Goal: Transaction & Acquisition: Purchase product/service

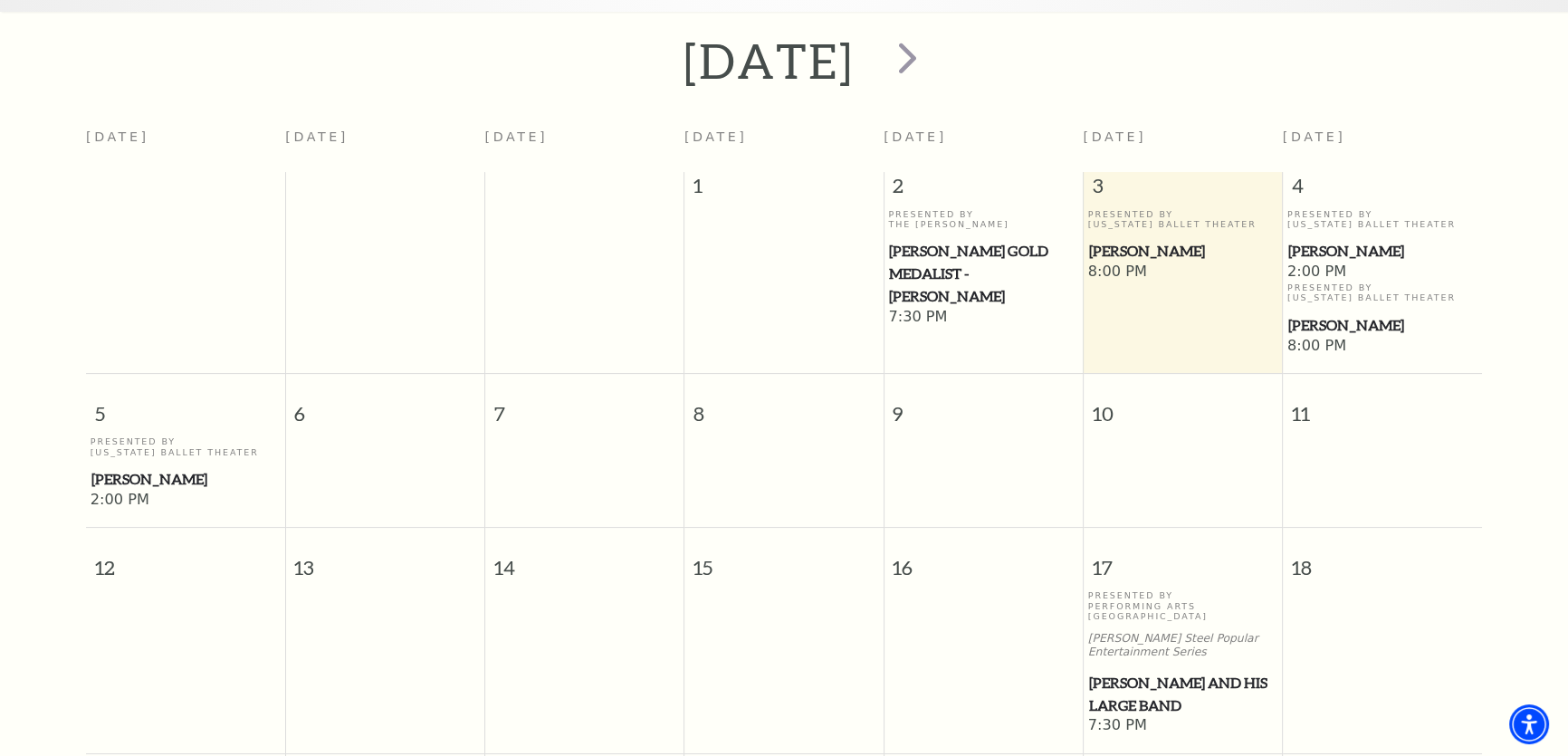
scroll to position [489, 0]
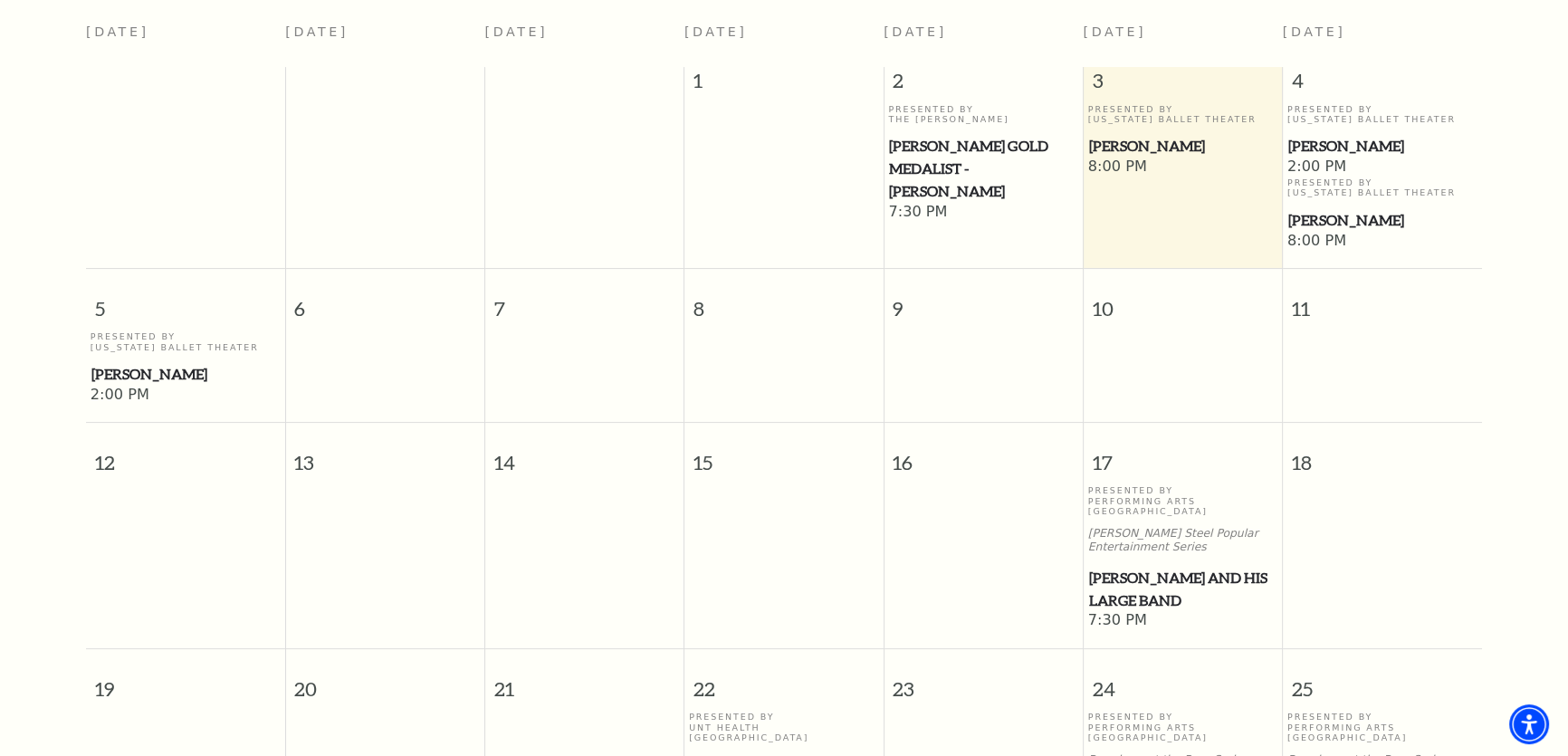
click at [1134, 567] on span "[PERSON_NAME] and his Large Band" at bounding box center [1183, 589] width 188 height 44
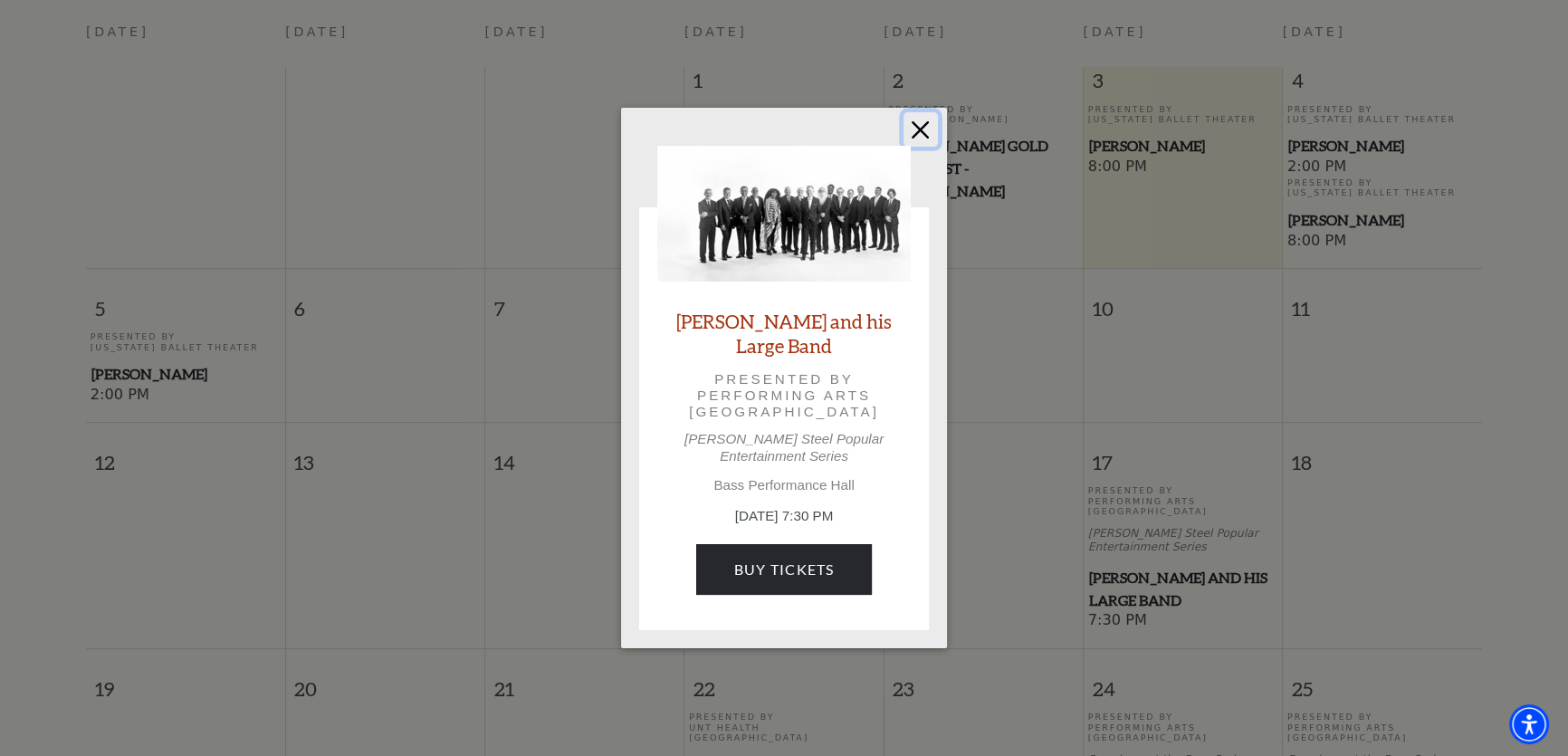
click at [932, 145] on button "Close" at bounding box center [921, 130] width 34 height 34
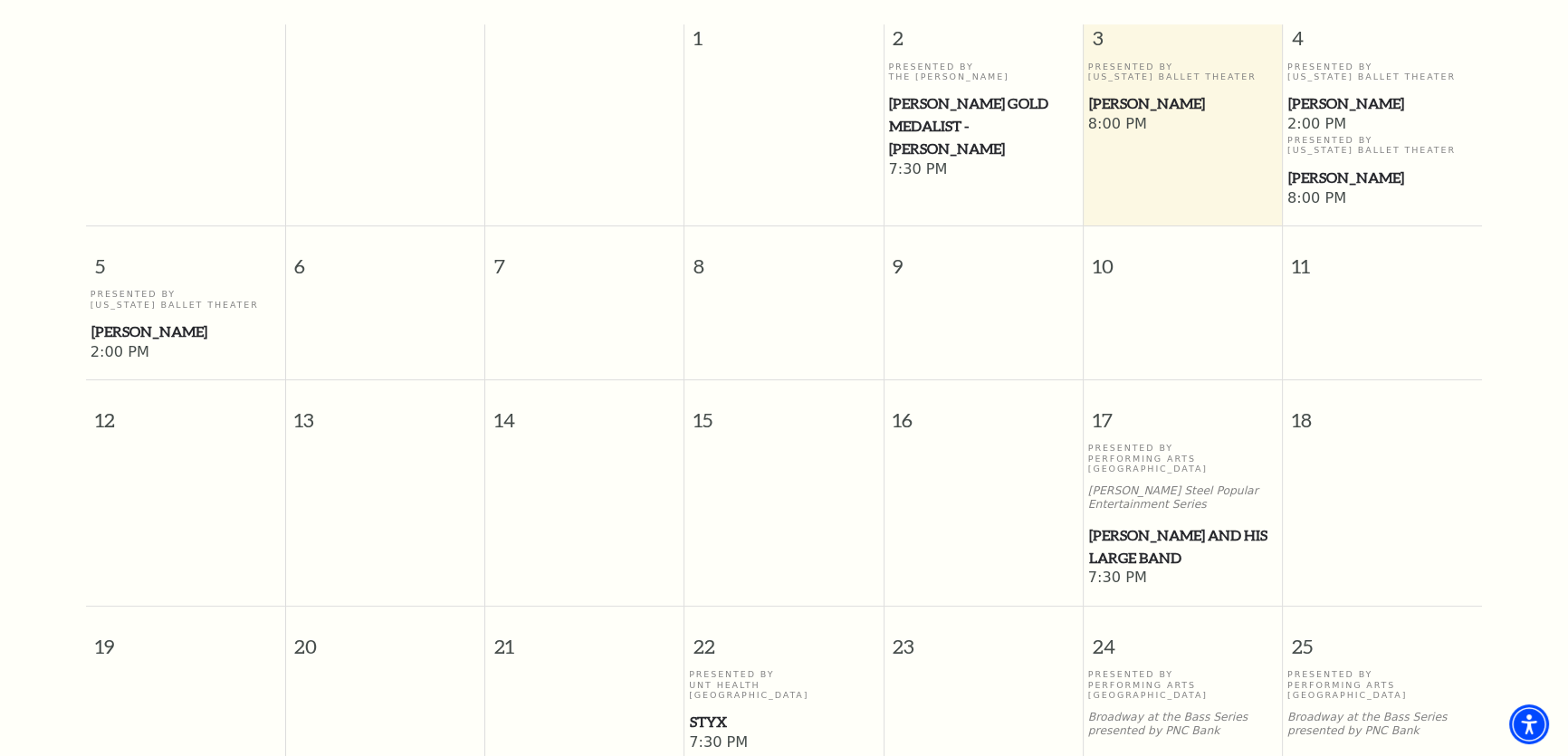
scroll to position [736, 0]
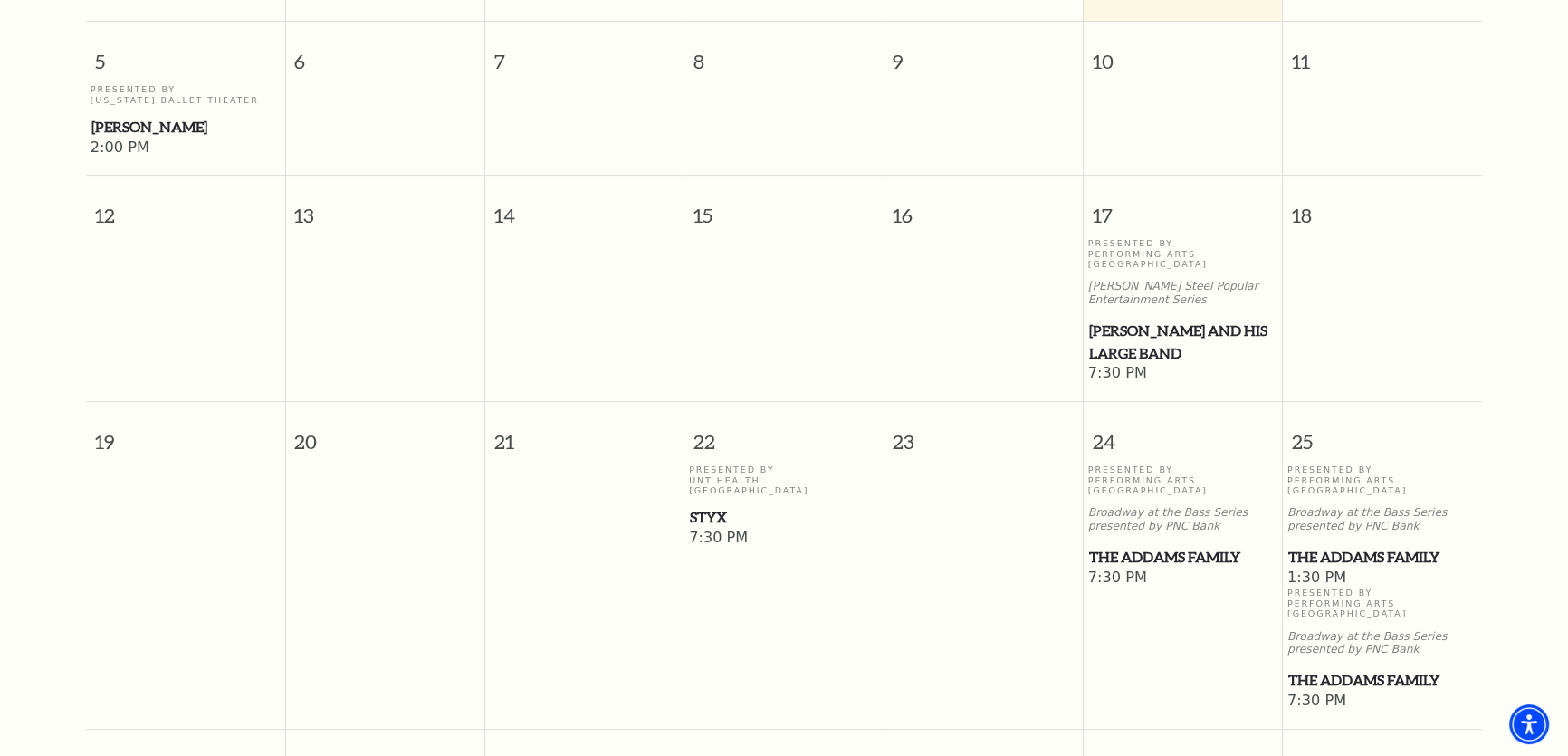
click at [1174, 546] on span "The Addams Family" at bounding box center [1183, 557] width 188 height 23
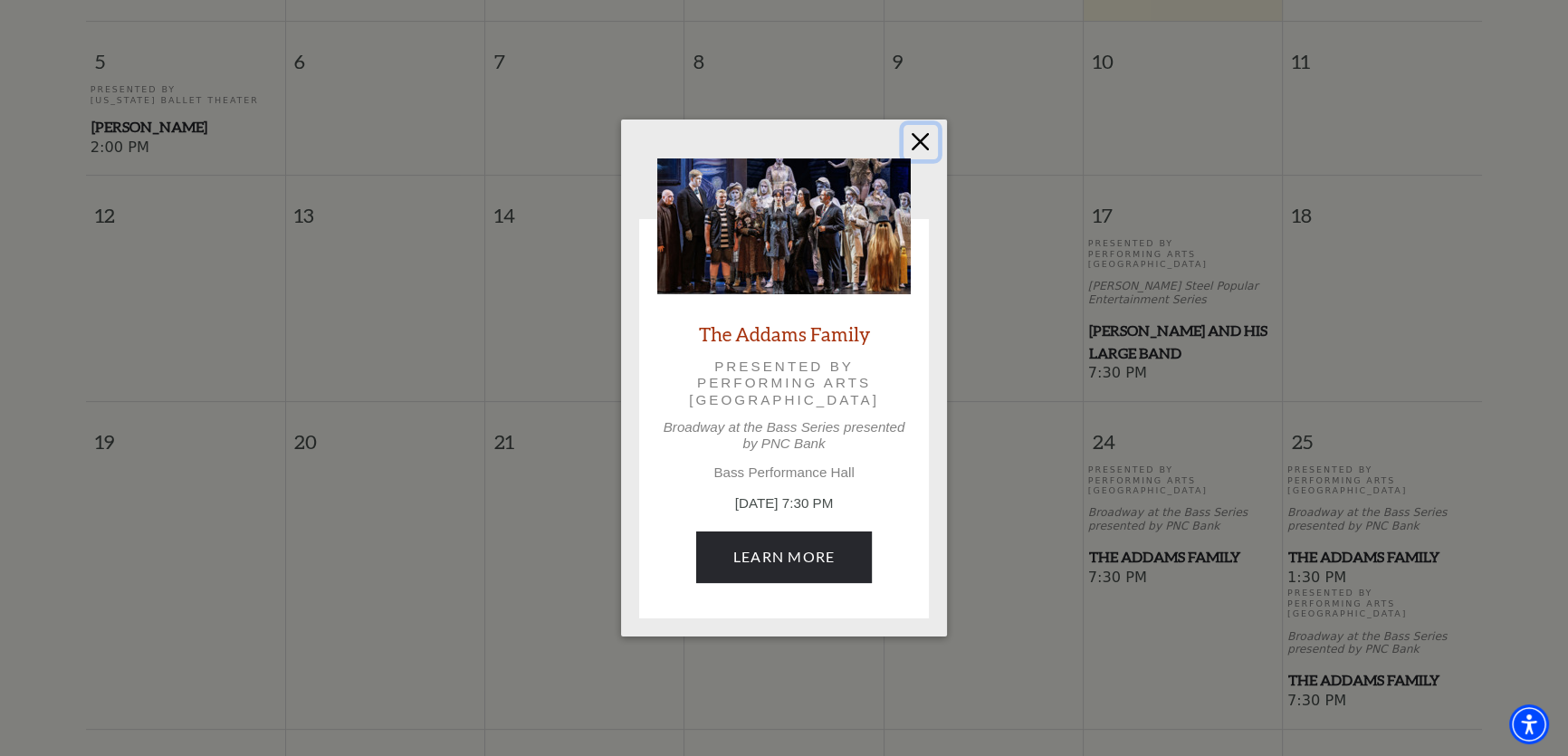
click at [922, 153] on button "Close" at bounding box center [921, 142] width 34 height 34
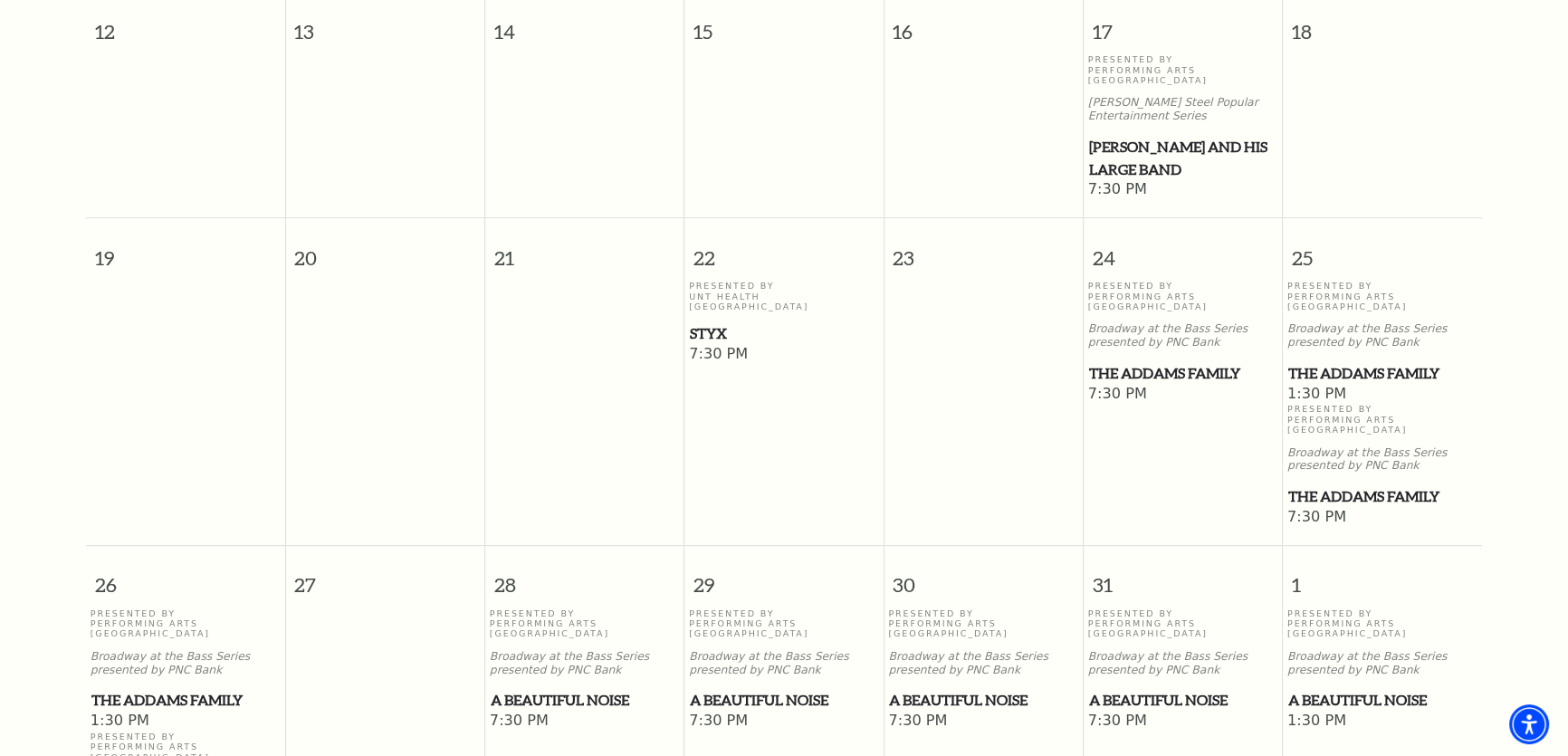
scroll to position [983, 0]
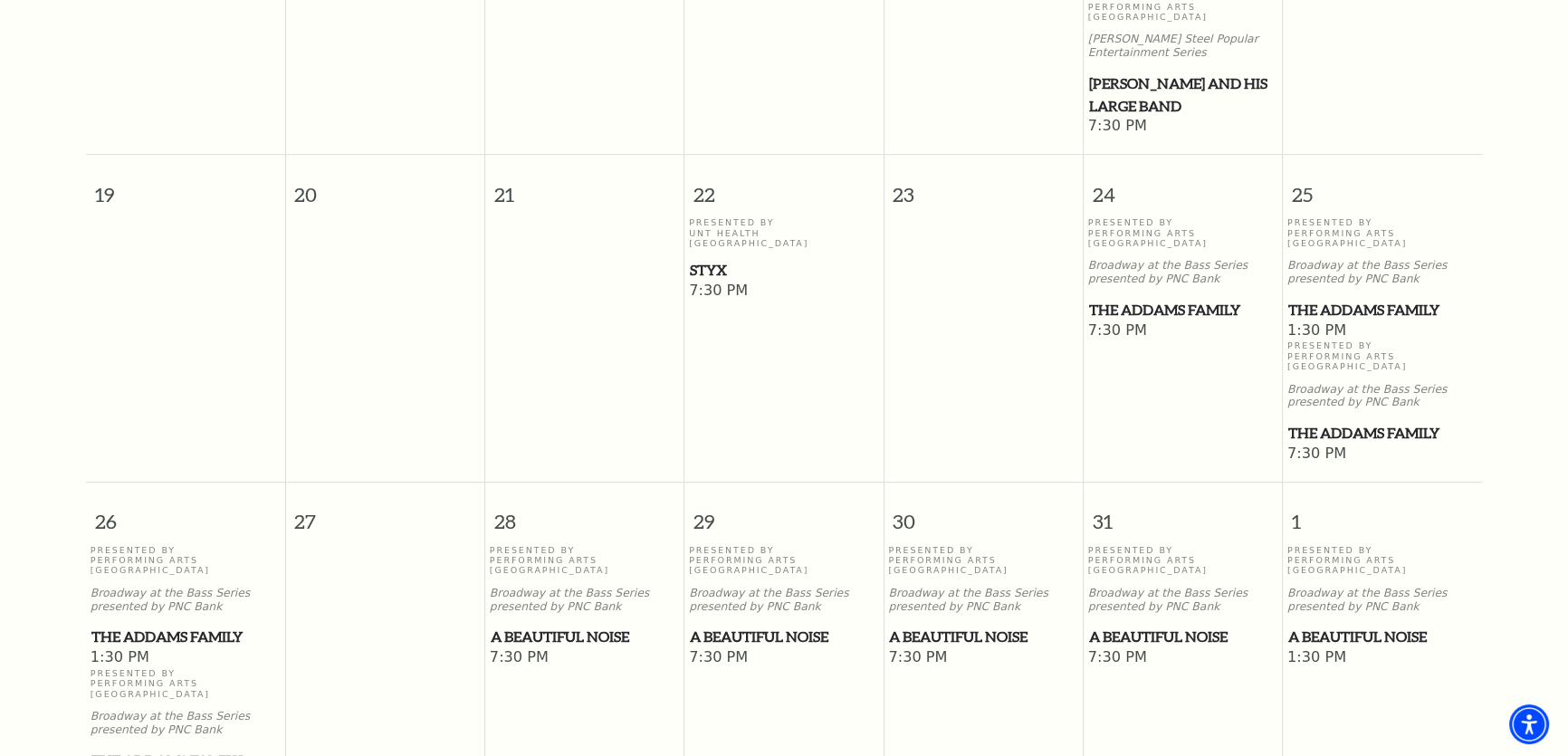
click at [522, 626] on span "A Beautiful Noise" at bounding box center [585, 637] width 188 height 23
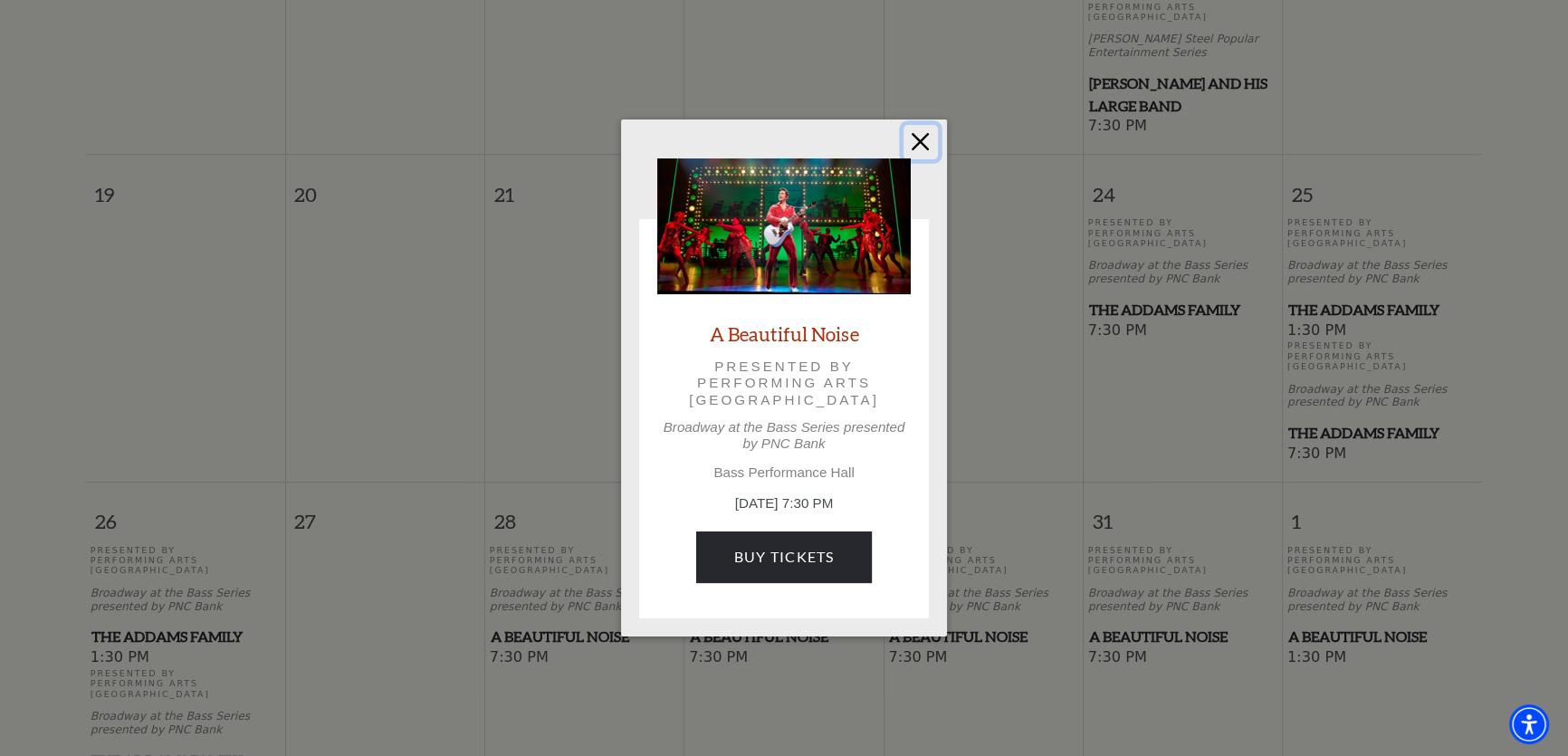
click at [919, 135] on button "Close" at bounding box center [921, 142] width 34 height 34
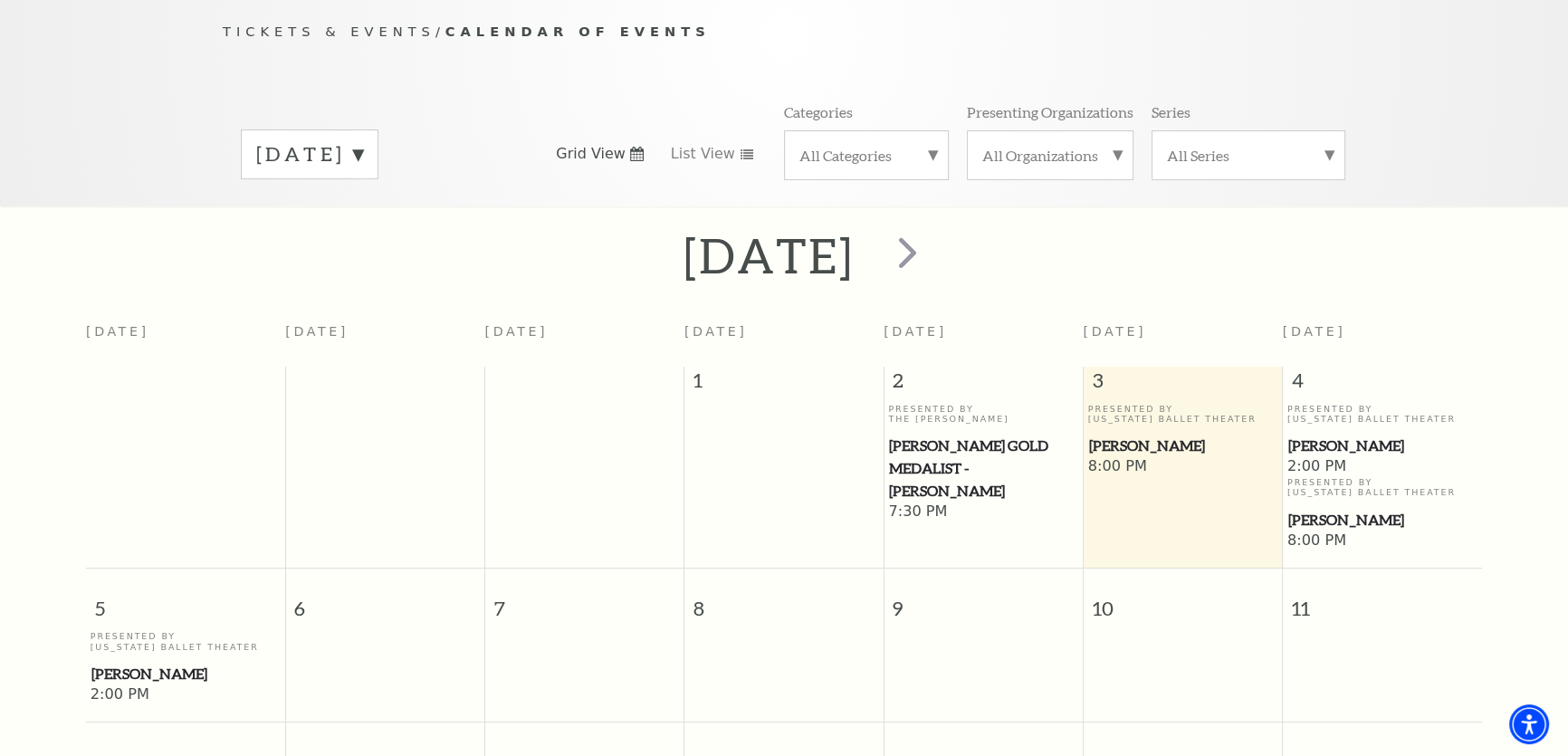
scroll to position [161, 0]
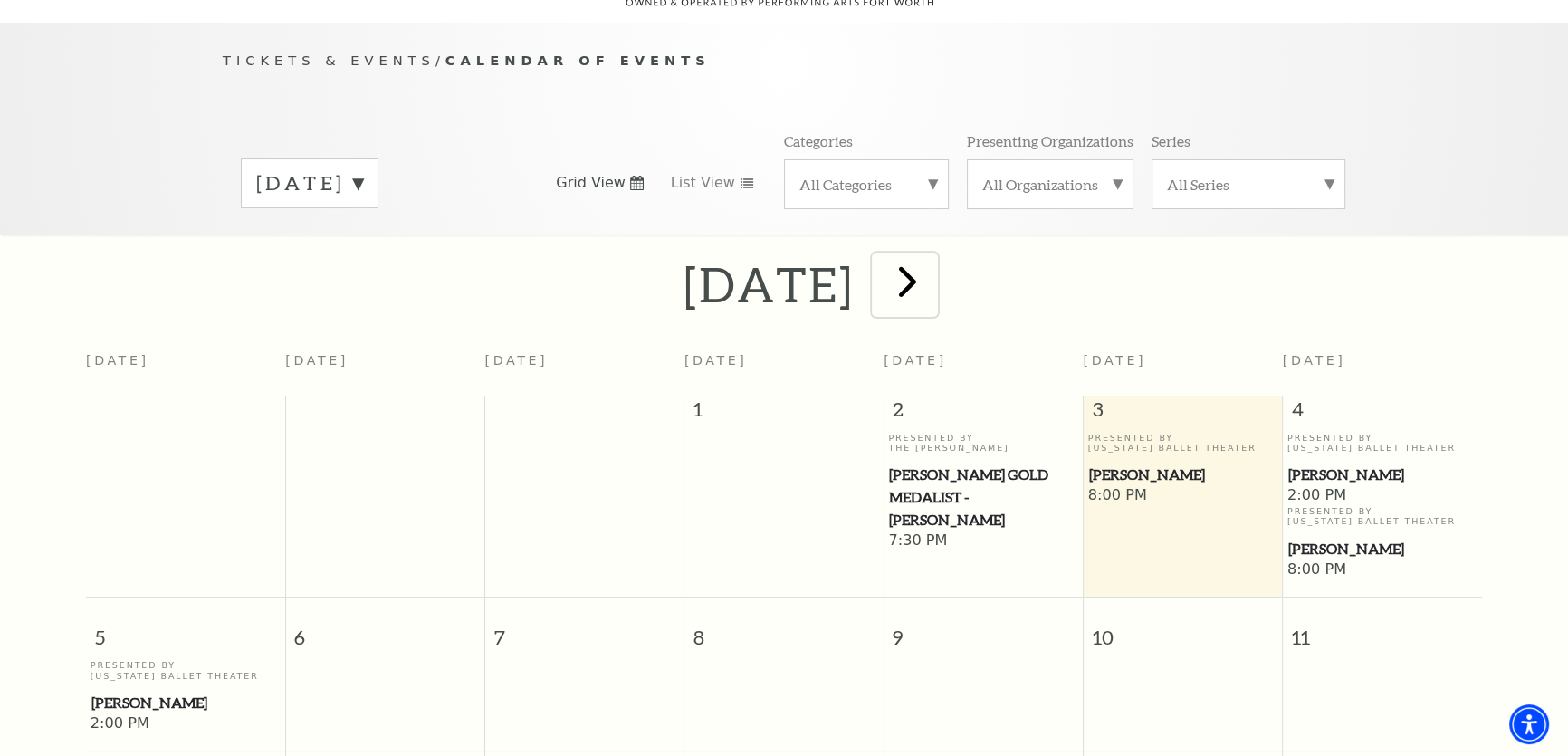
click at [933, 255] on span "next" at bounding box center [907, 281] width 52 height 52
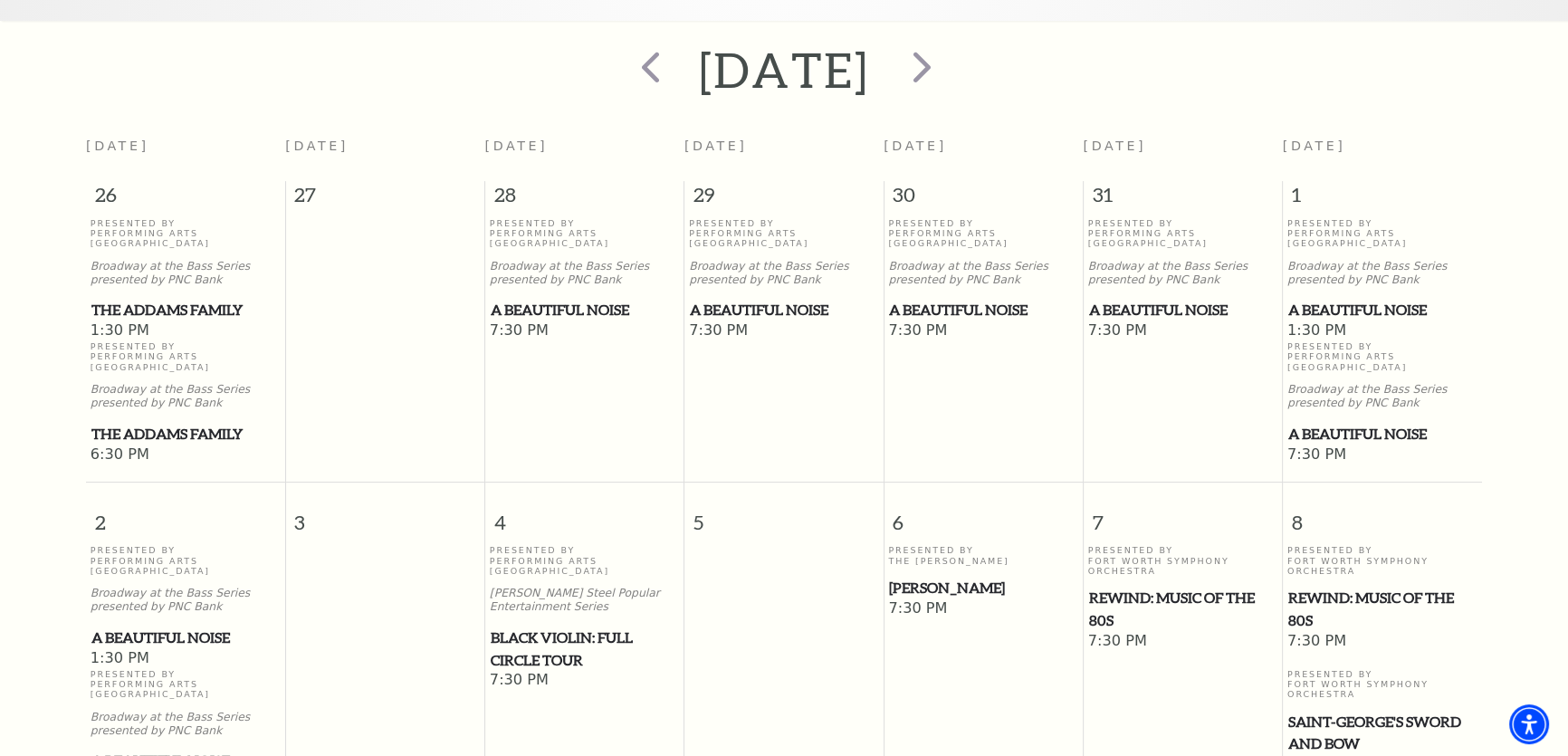
scroll to position [407, 0]
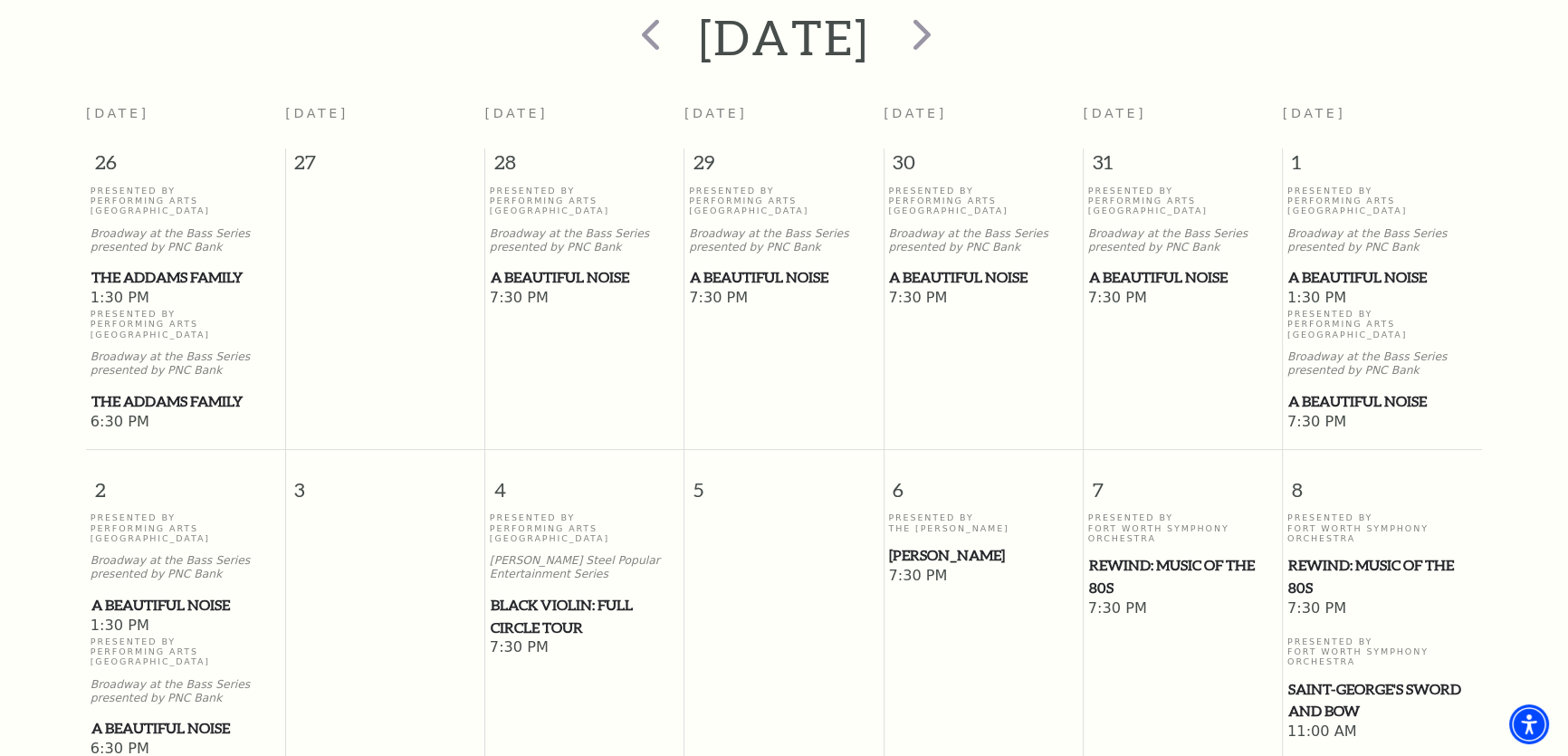
click at [526, 594] on span "Black Violin: Full Circle Tour" at bounding box center [585, 616] width 188 height 44
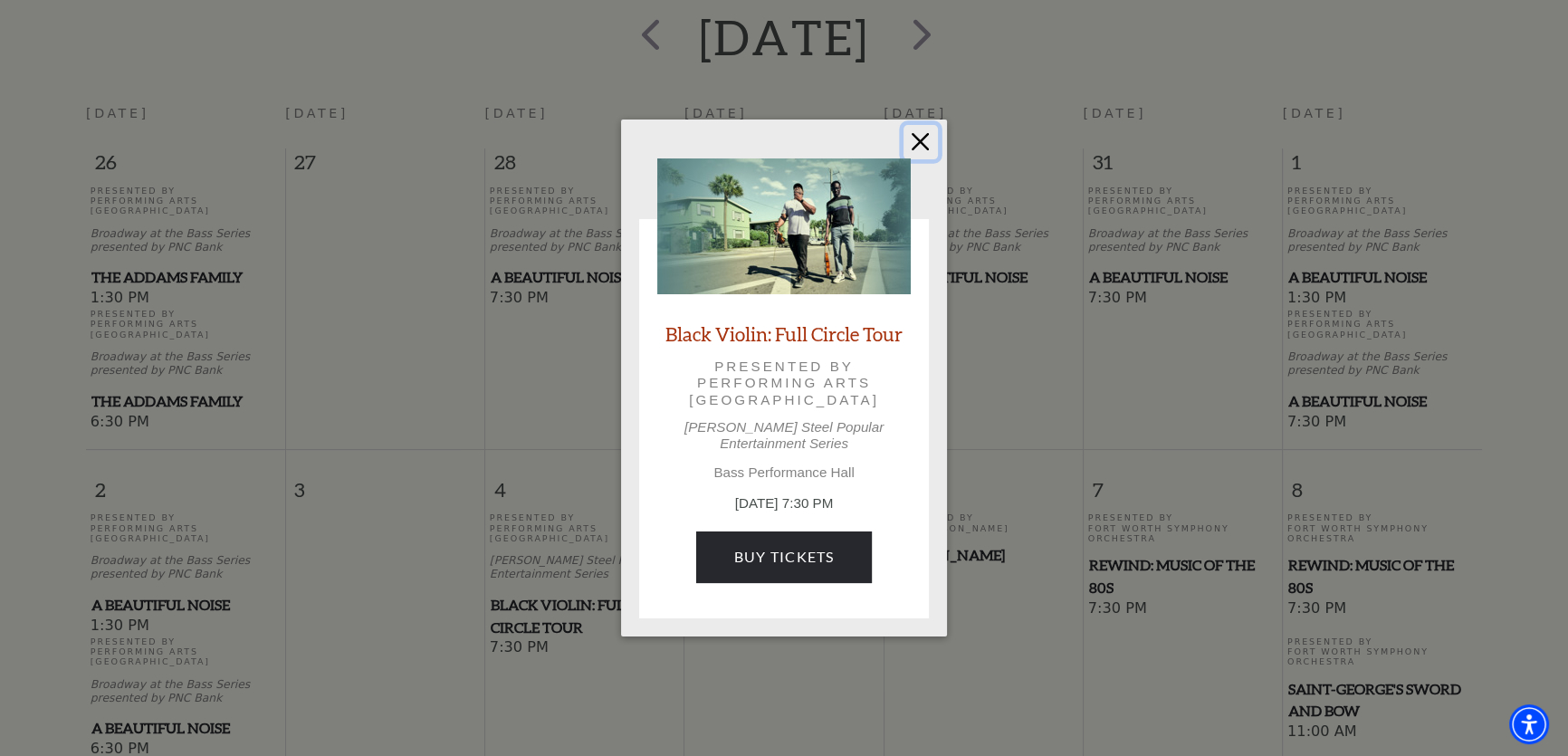
click at [913, 150] on button "Close" at bounding box center [921, 142] width 34 height 34
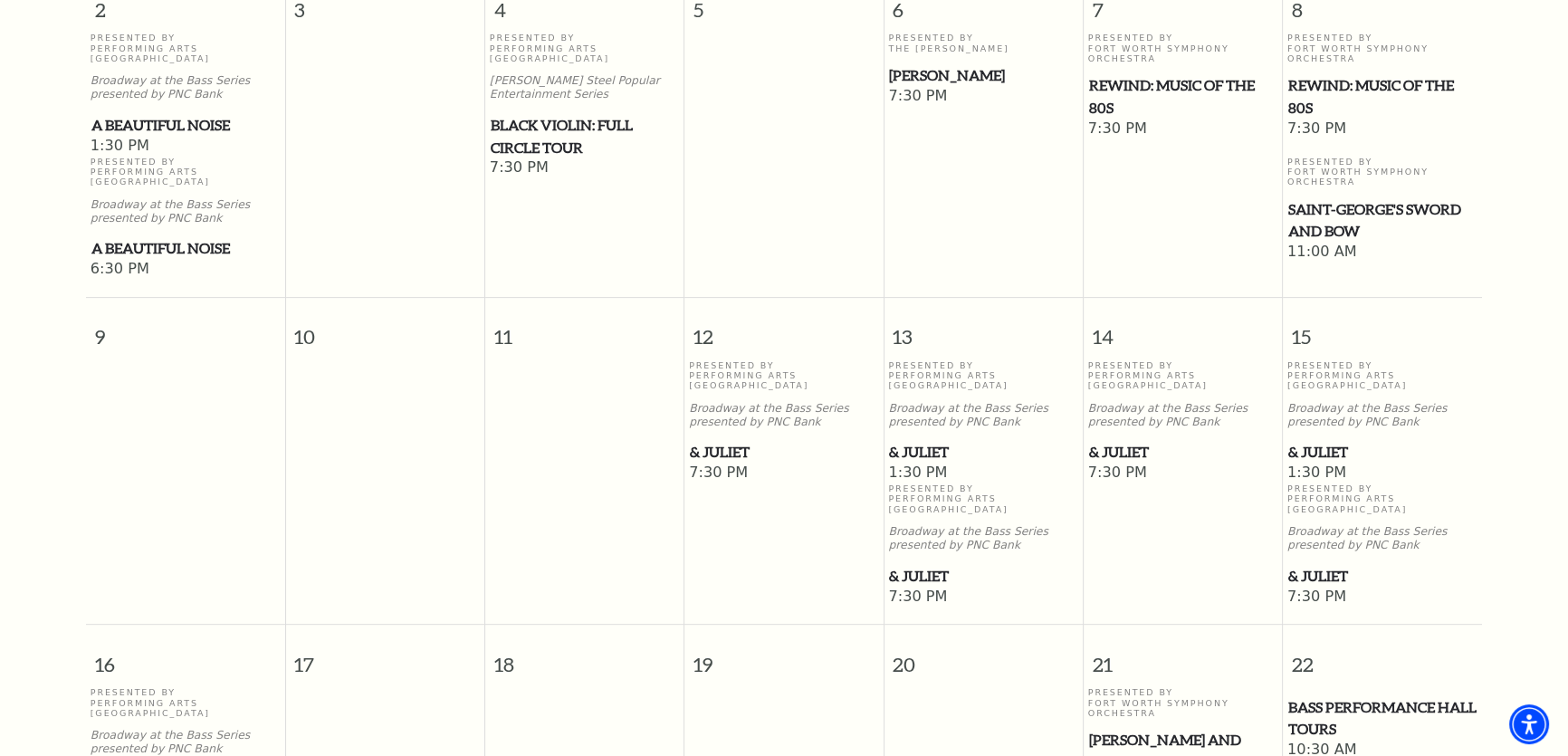
scroll to position [901, 0]
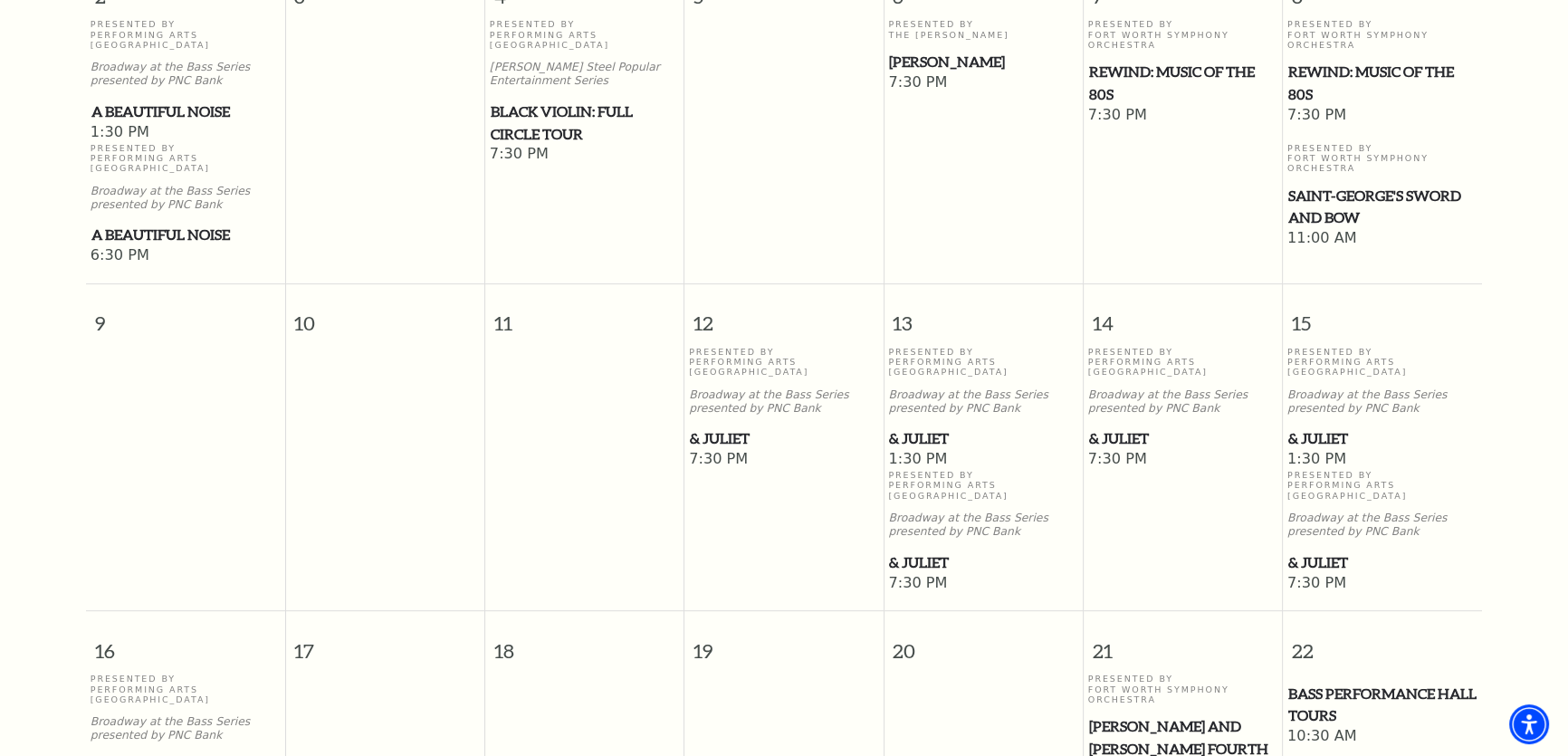
click at [736, 427] on span "& Juliet" at bounding box center [784, 439] width 188 height 23
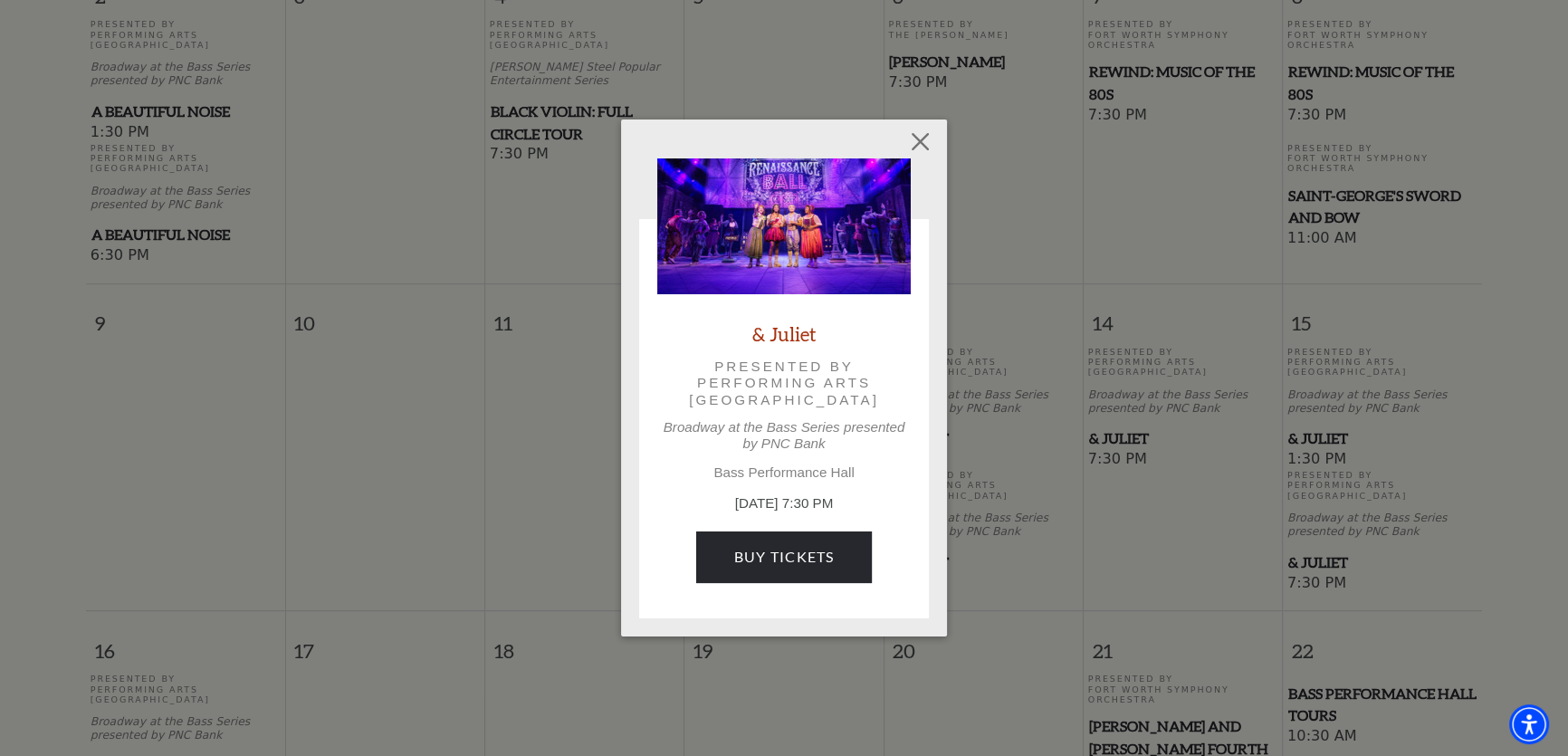
click at [924, 122] on div "Empty heading & Juliet Presented by Performing Arts Fort Worth Broadway at the …" at bounding box center [784, 378] width 326 height 516
click at [918, 143] on button "Close" at bounding box center [921, 142] width 34 height 34
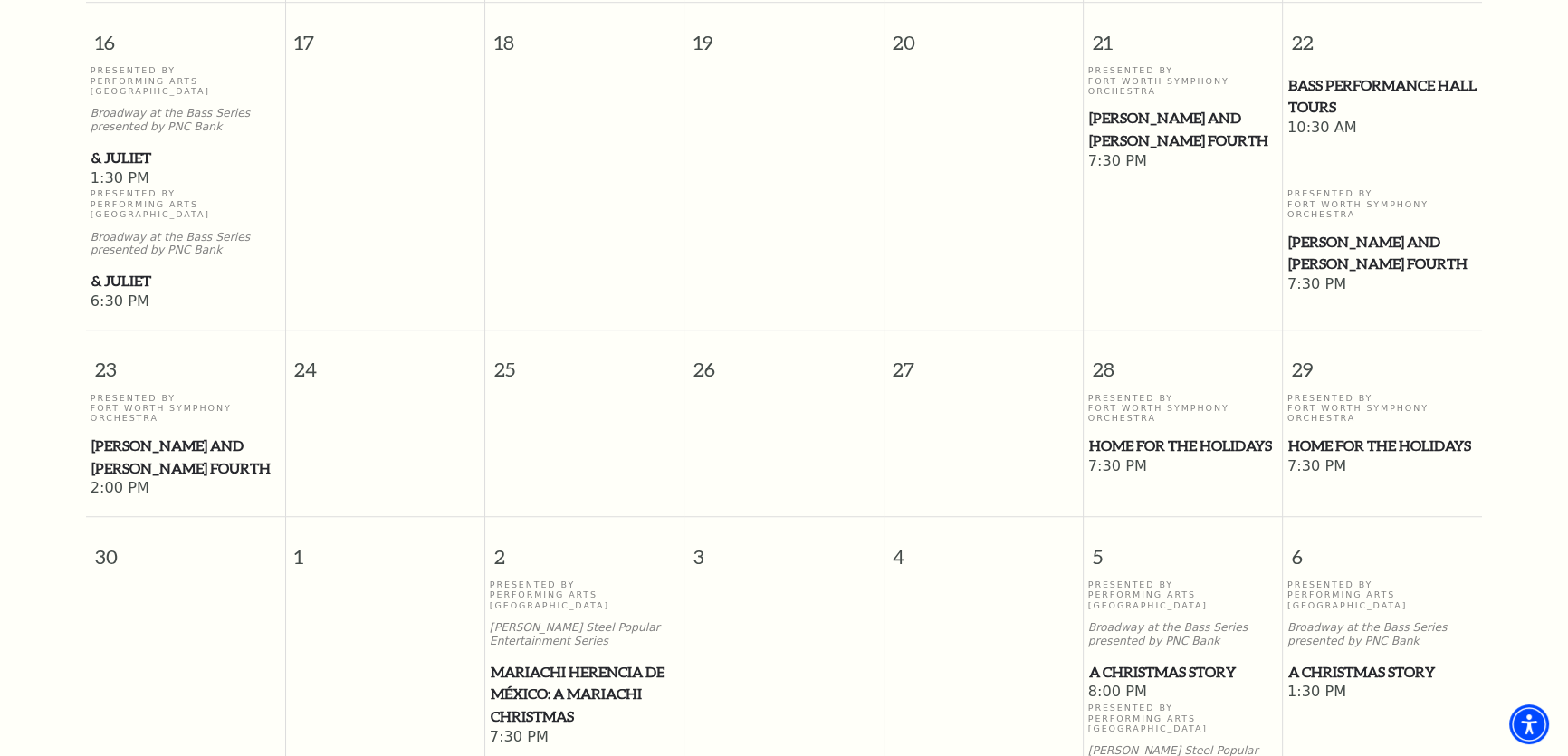
scroll to position [1560, 0]
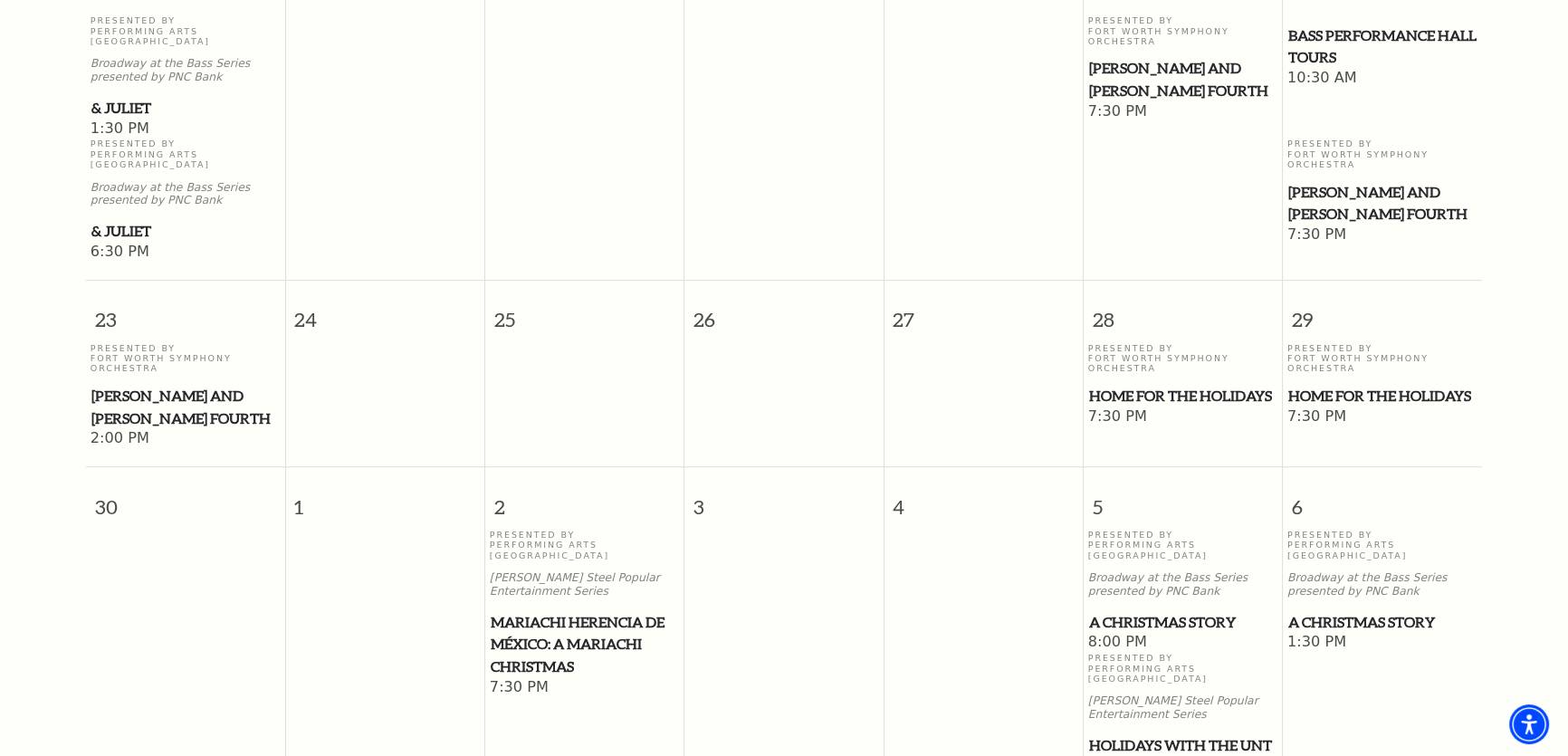
click at [610, 612] on span "Mariachi Herencia de México: A Mariachi Christmas" at bounding box center [585, 645] width 188 height 67
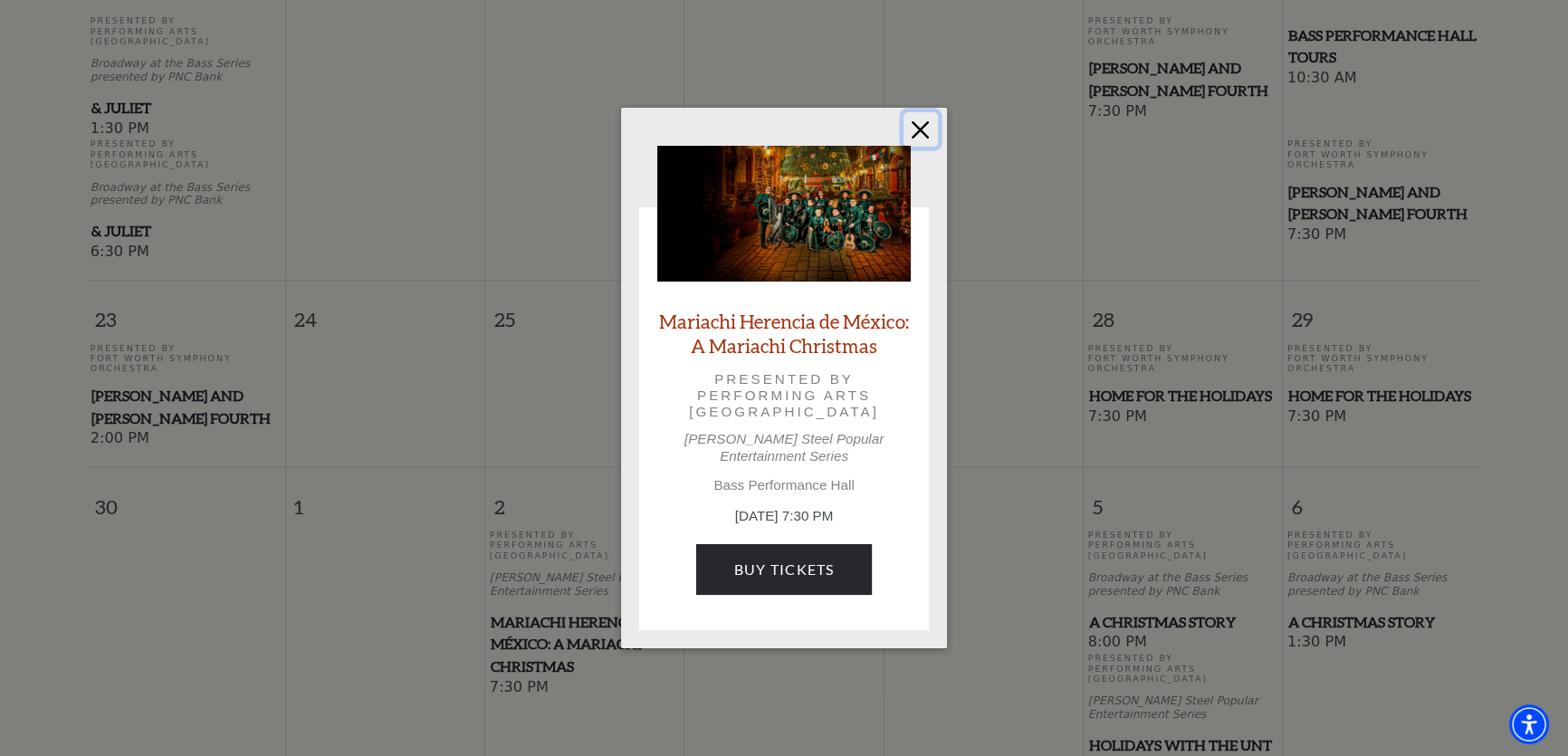
click at [923, 147] on button "Close" at bounding box center [921, 130] width 34 height 34
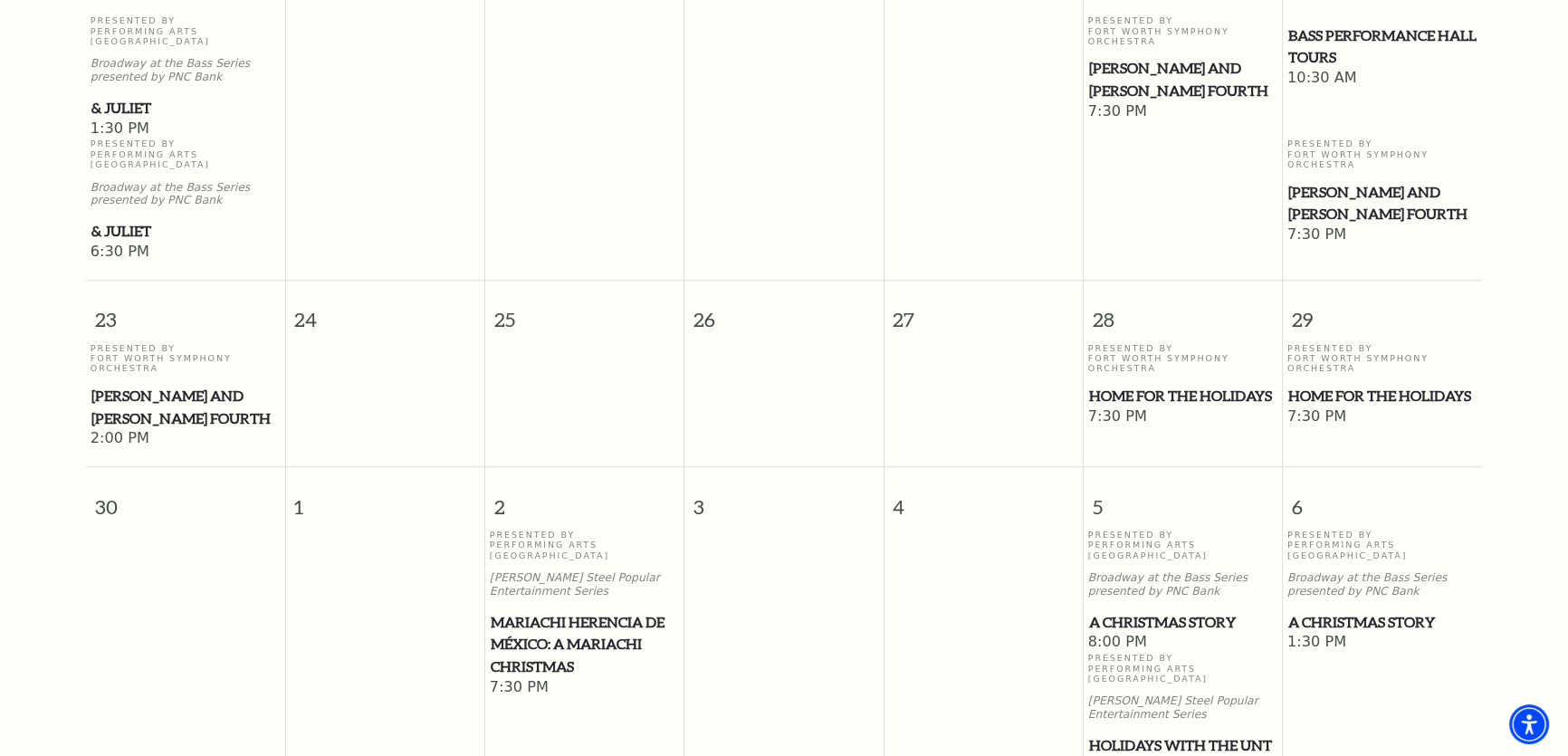
click at [1144, 612] on span "A Christmas Story" at bounding box center [1183, 623] width 188 height 23
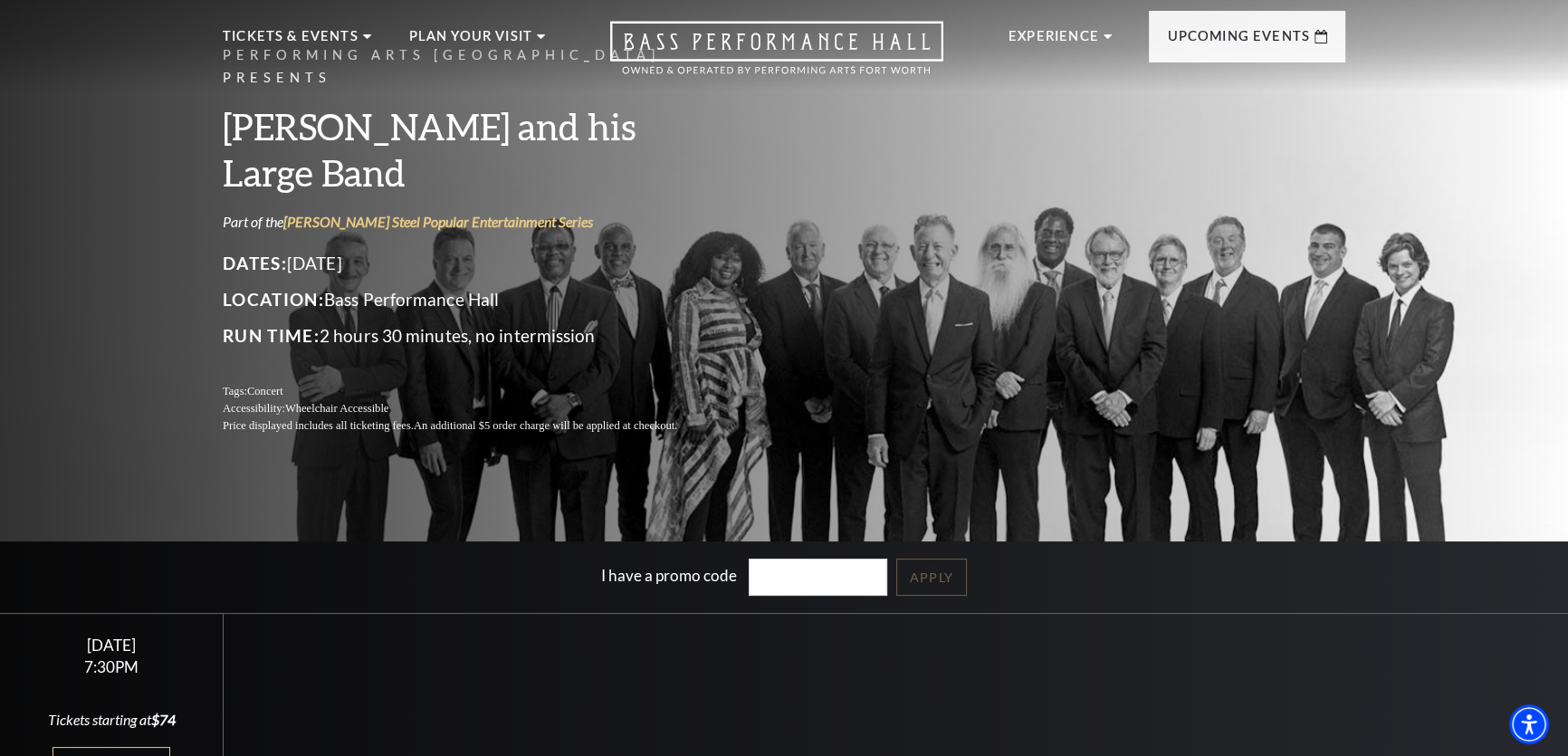
scroll to position [164, 0]
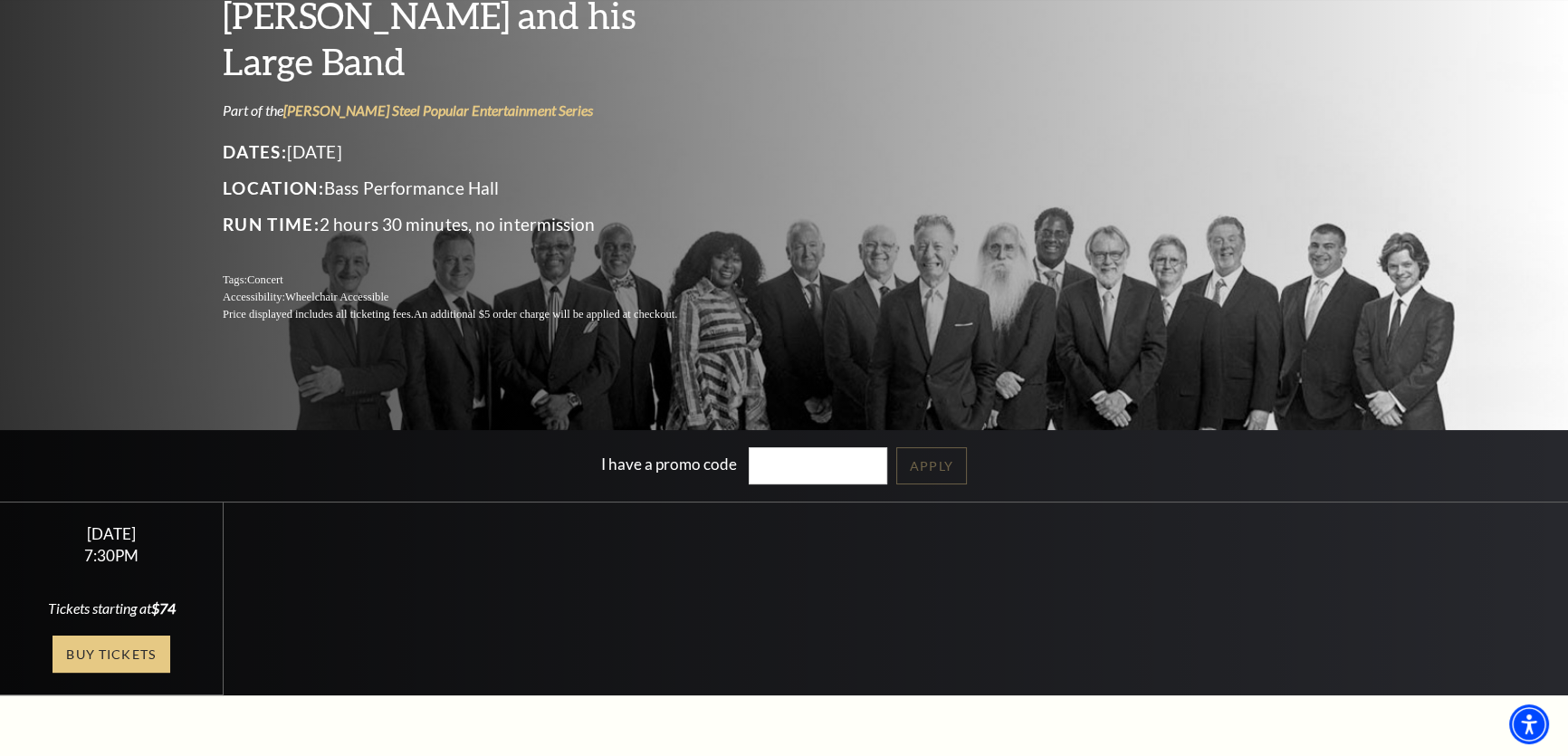
click at [136, 644] on link "Buy Tickets" at bounding box center [111, 654] width 118 height 37
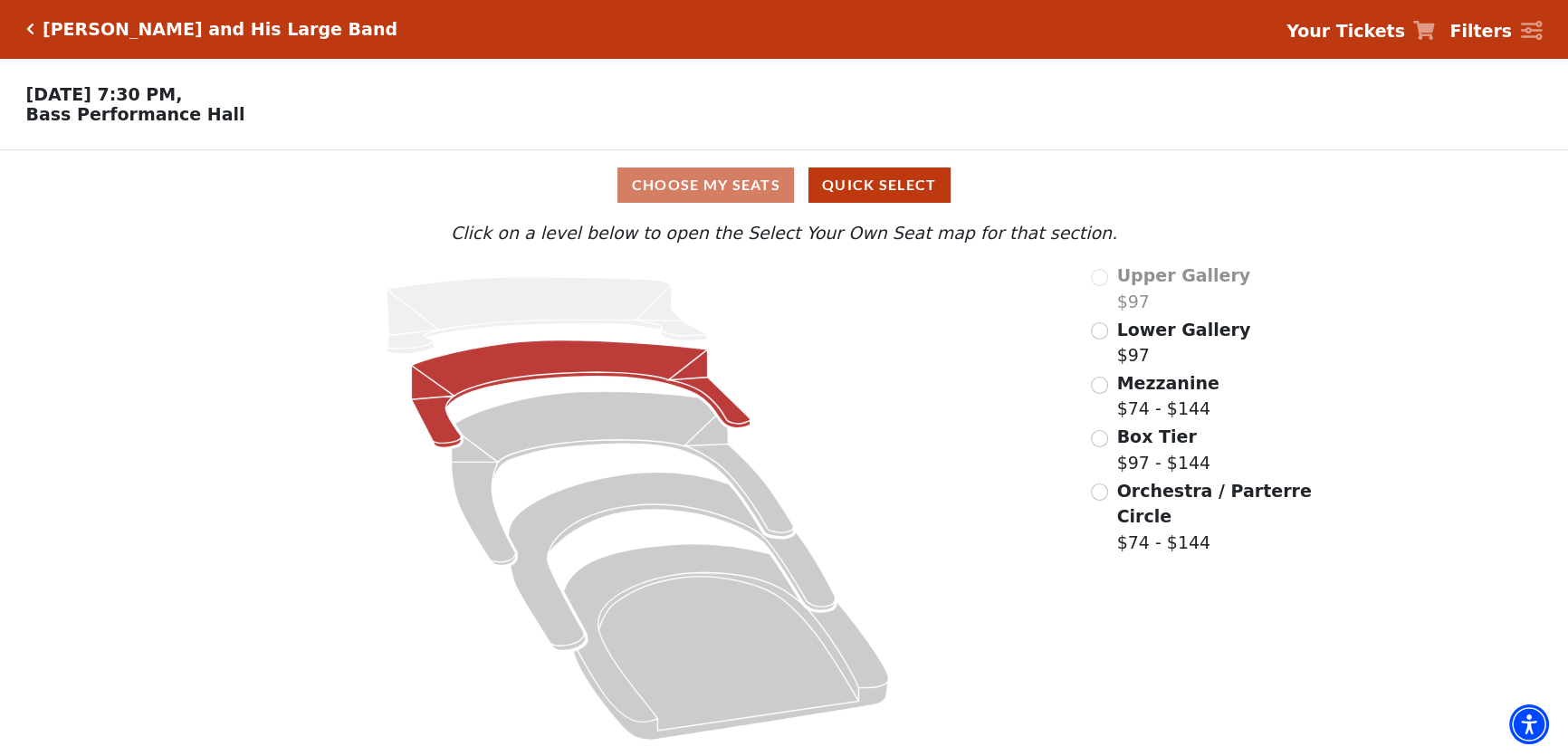
click at [680, 362] on icon at bounding box center [580, 394] width 339 height 108
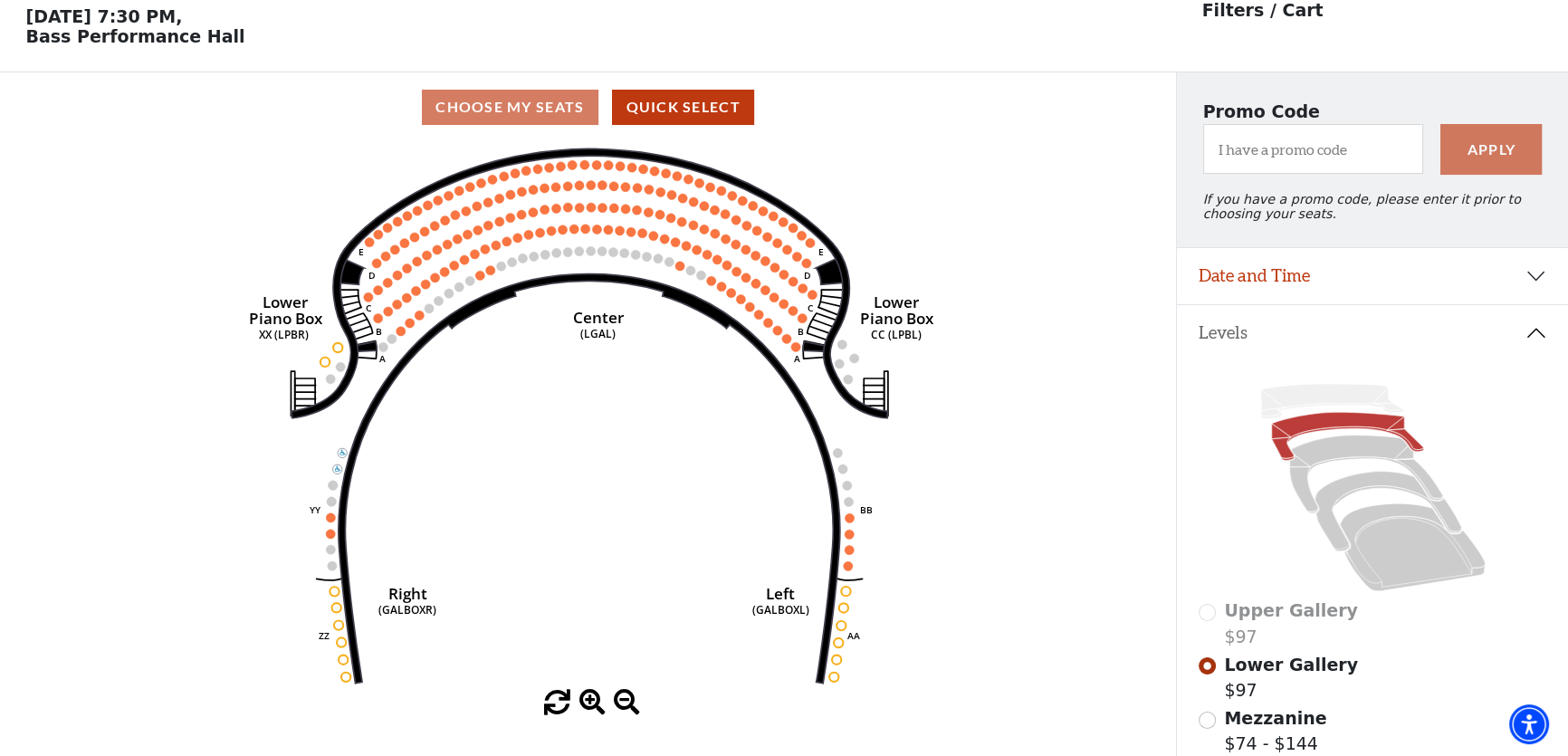
scroll to position [83, 0]
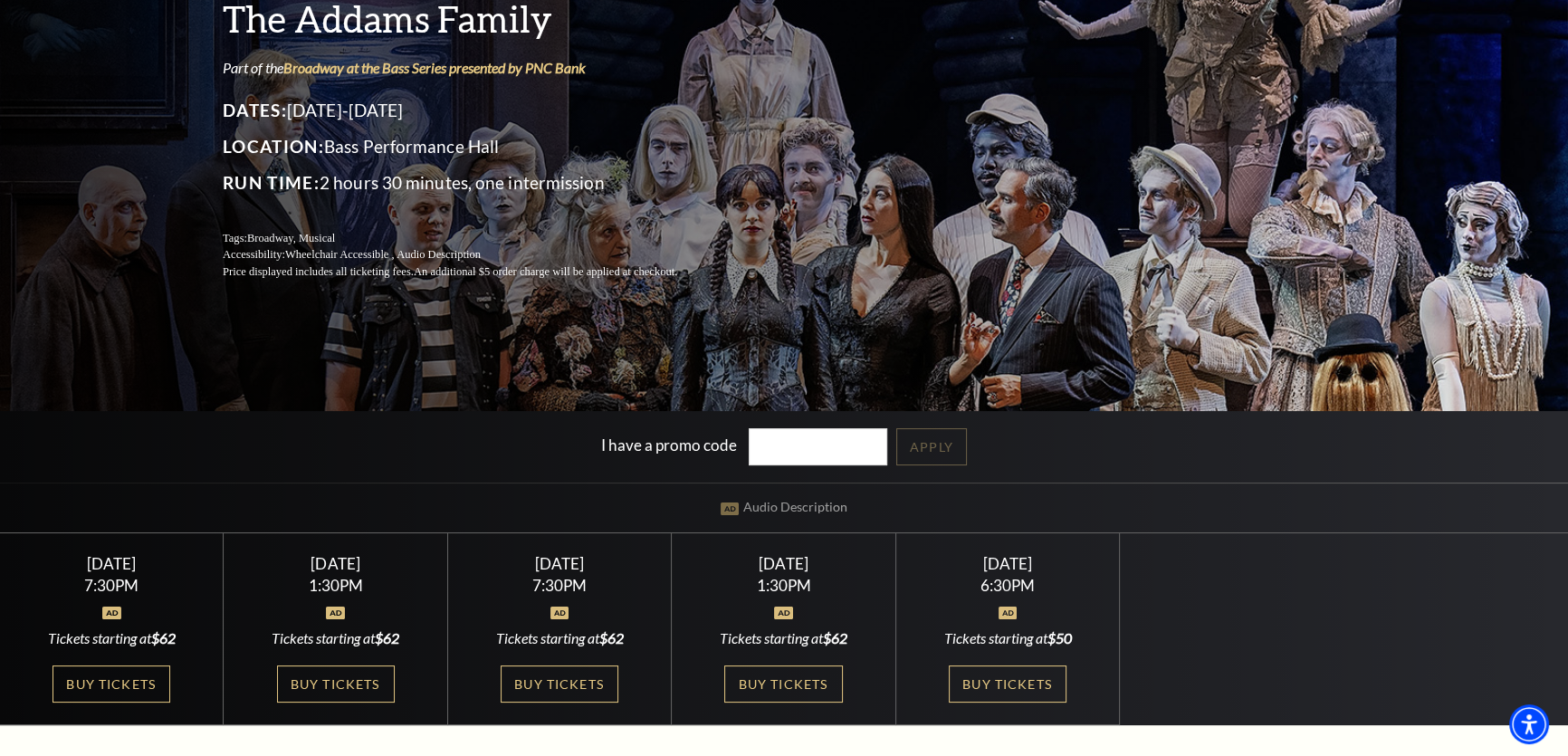
scroll to position [247, 0]
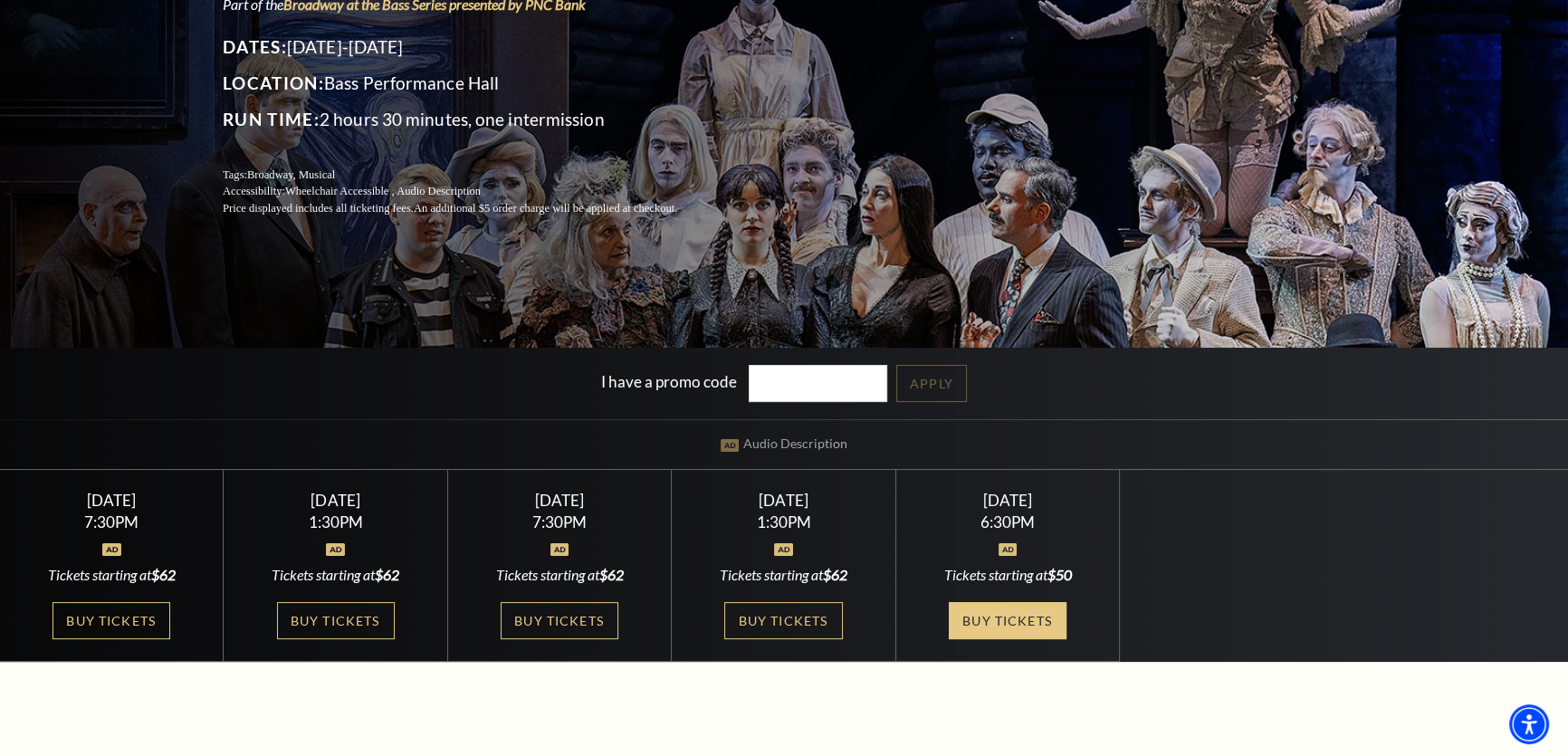
drag, startPoint x: 971, startPoint y: 609, endPoint x: 961, endPoint y: 620, distance: 14.9
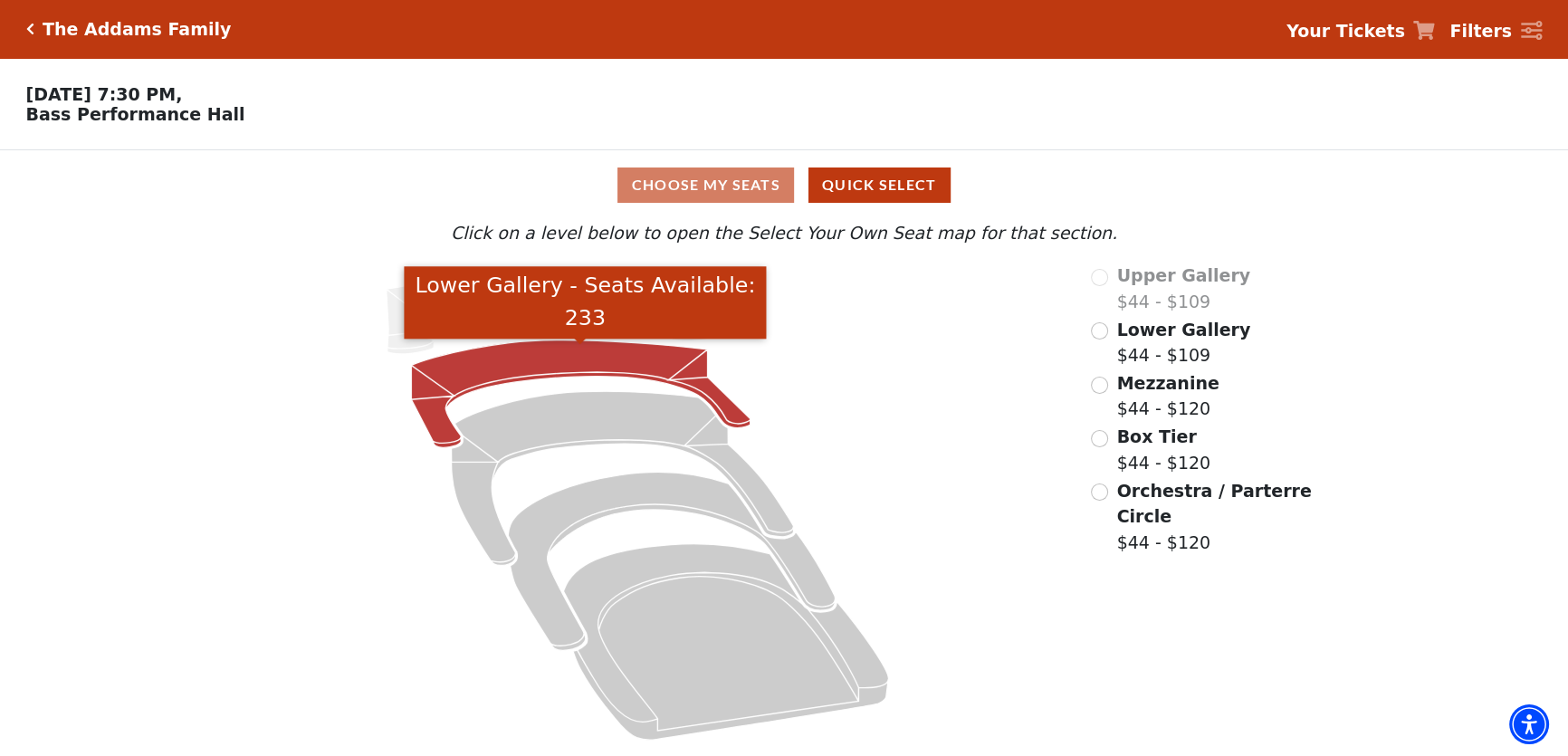
click at [601, 363] on icon "Lower Gallery - Seats Available: 233" at bounding box center [580, 394] width 339 height 108
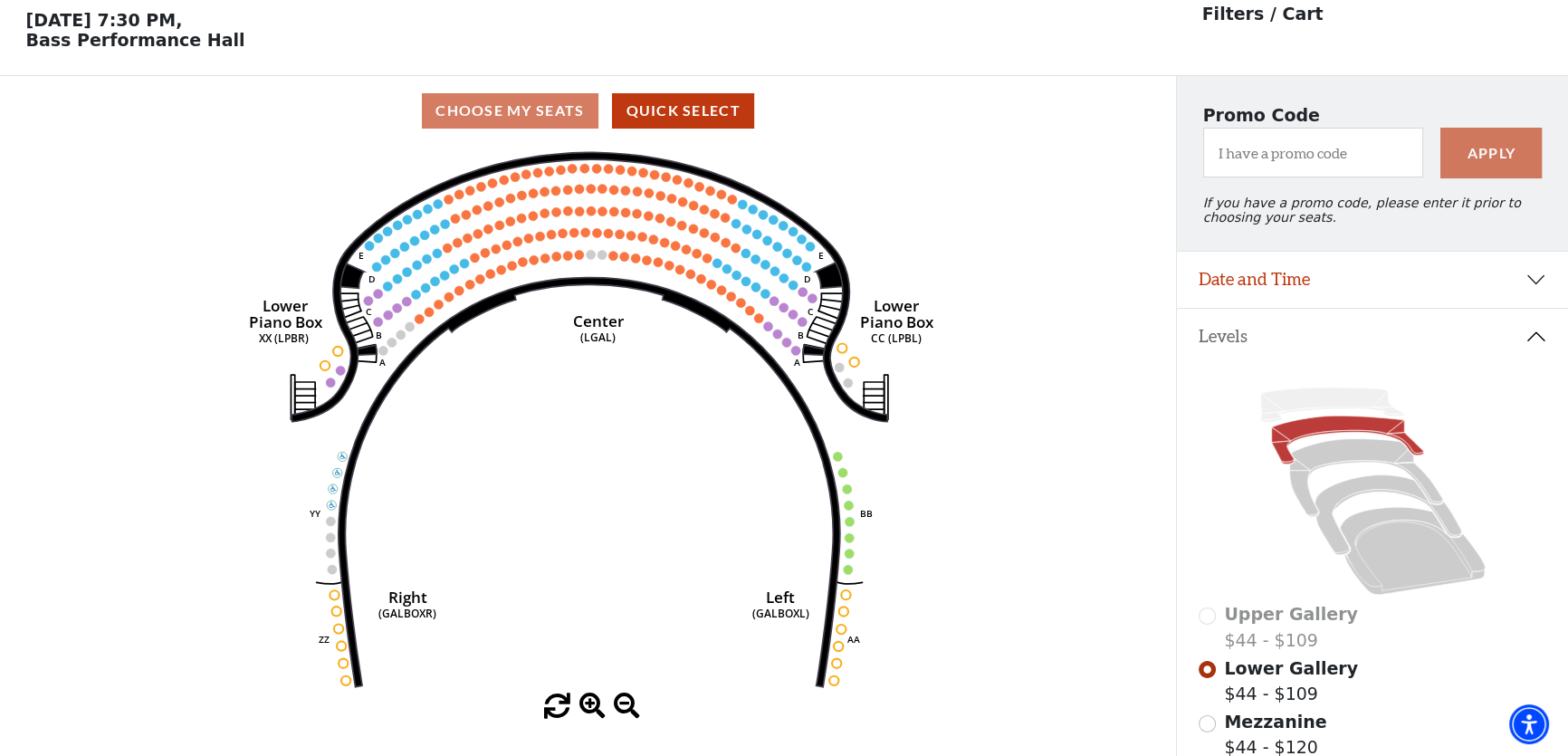
scroll to position [83, 0]
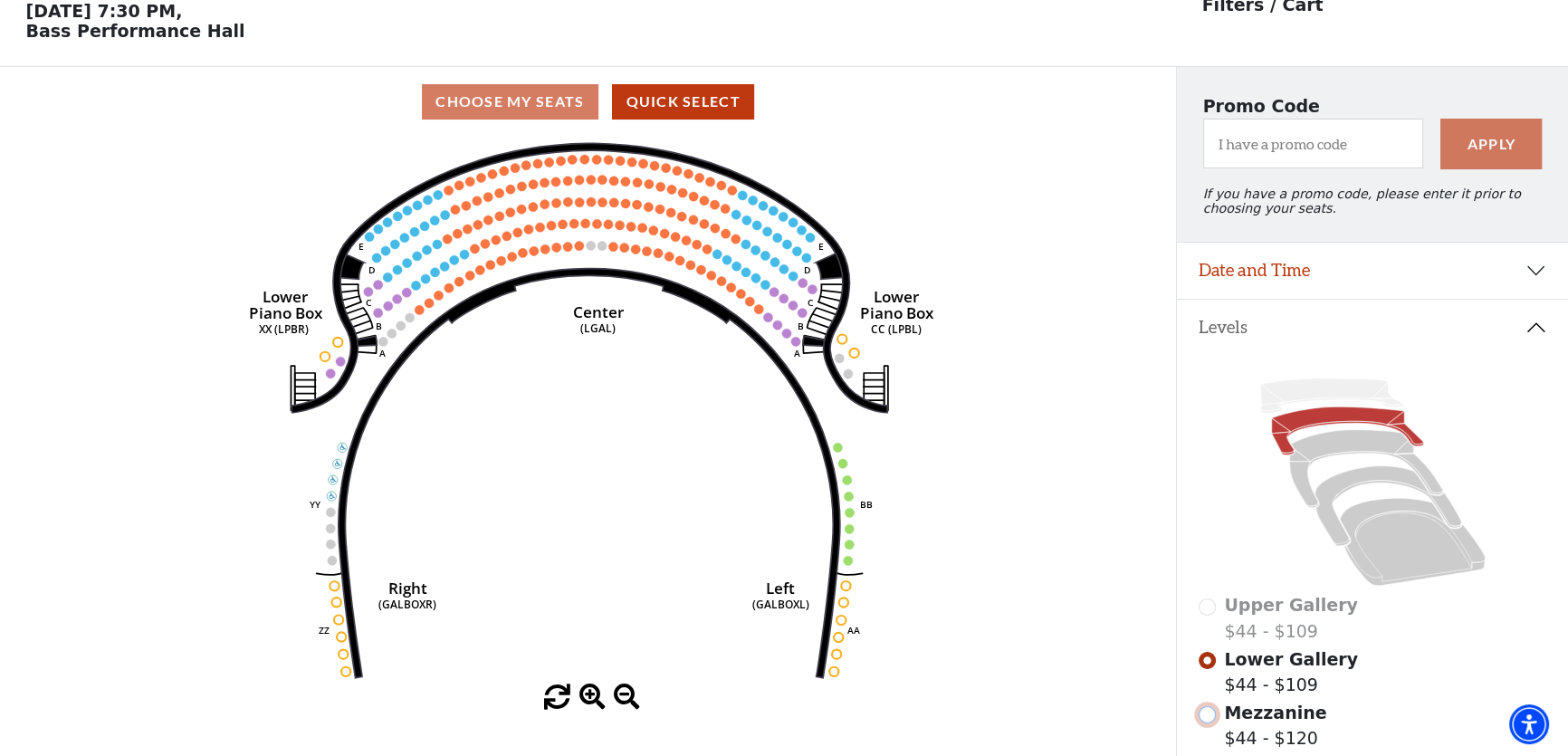
click at [1204, 724] on input "Mezzanine$44 - $120\a" at bounding box center [1208, 715] width 17 height 17
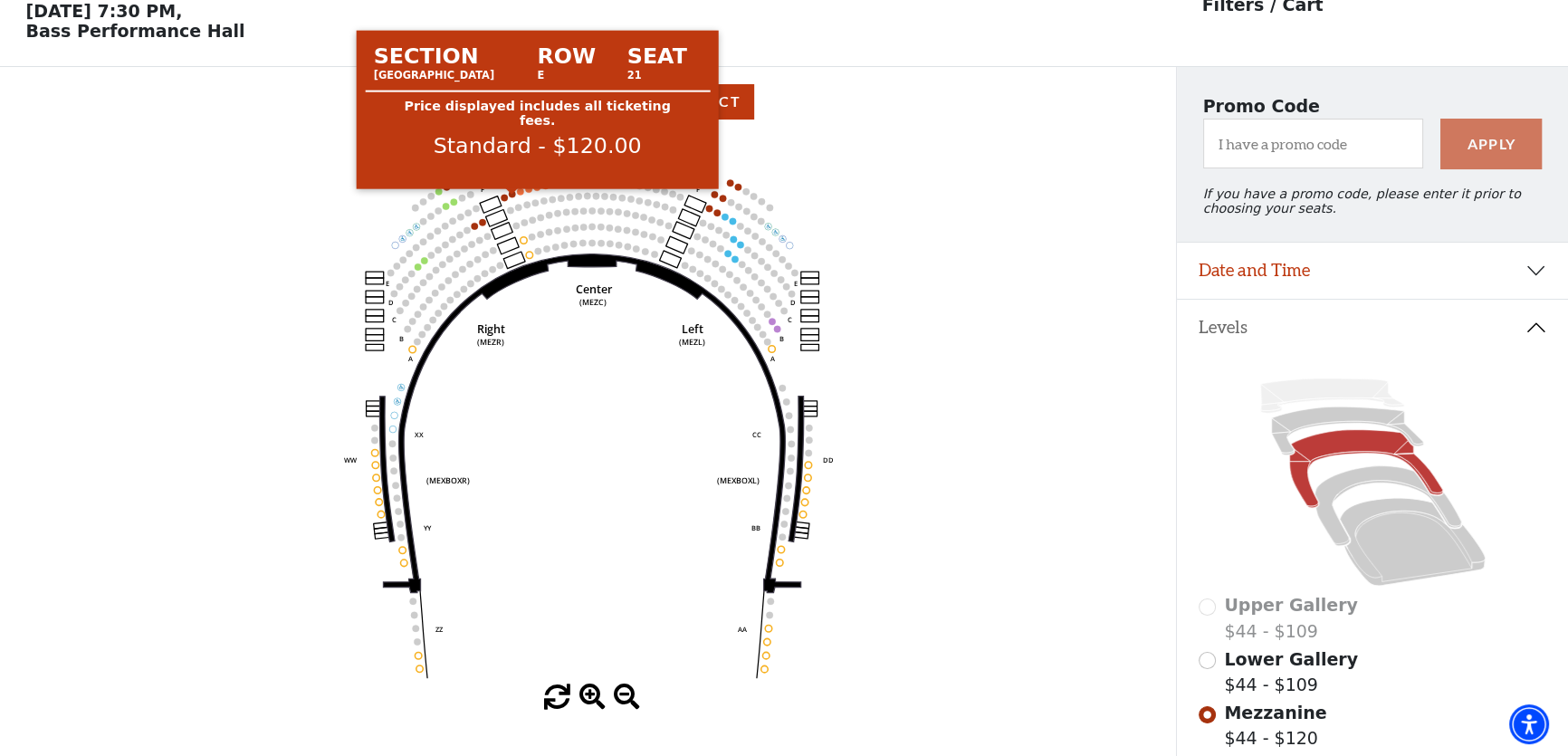
click at [511, 198] on circle at bounding box center [513, 194] width 8 height 8
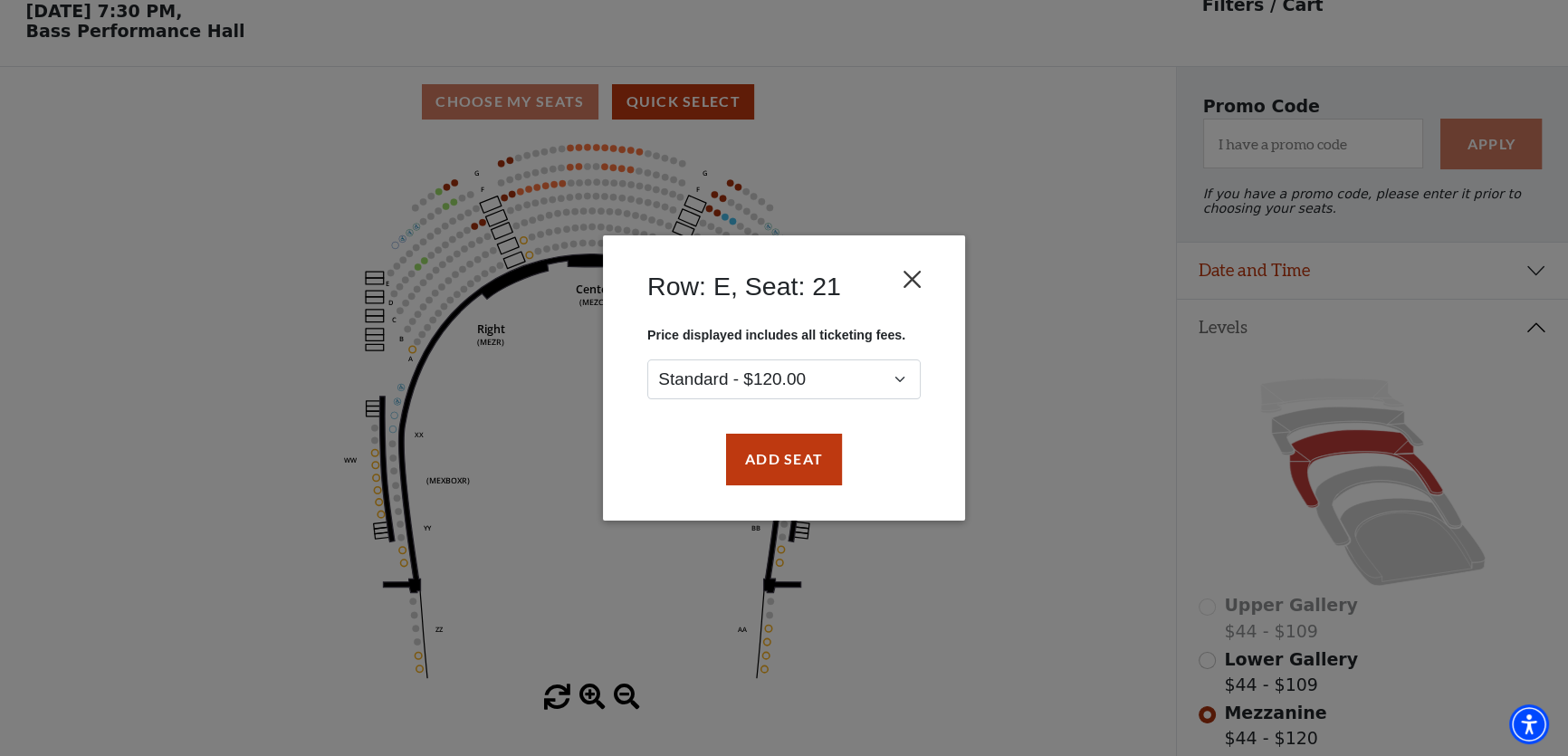
click at [929, 269] on div "Row: E, Seat: 21" at bounding box center [784, 291] width 308 height 75
click at [922, 273] on button "Close" at bounding box center [913, 280] width 34 height 34
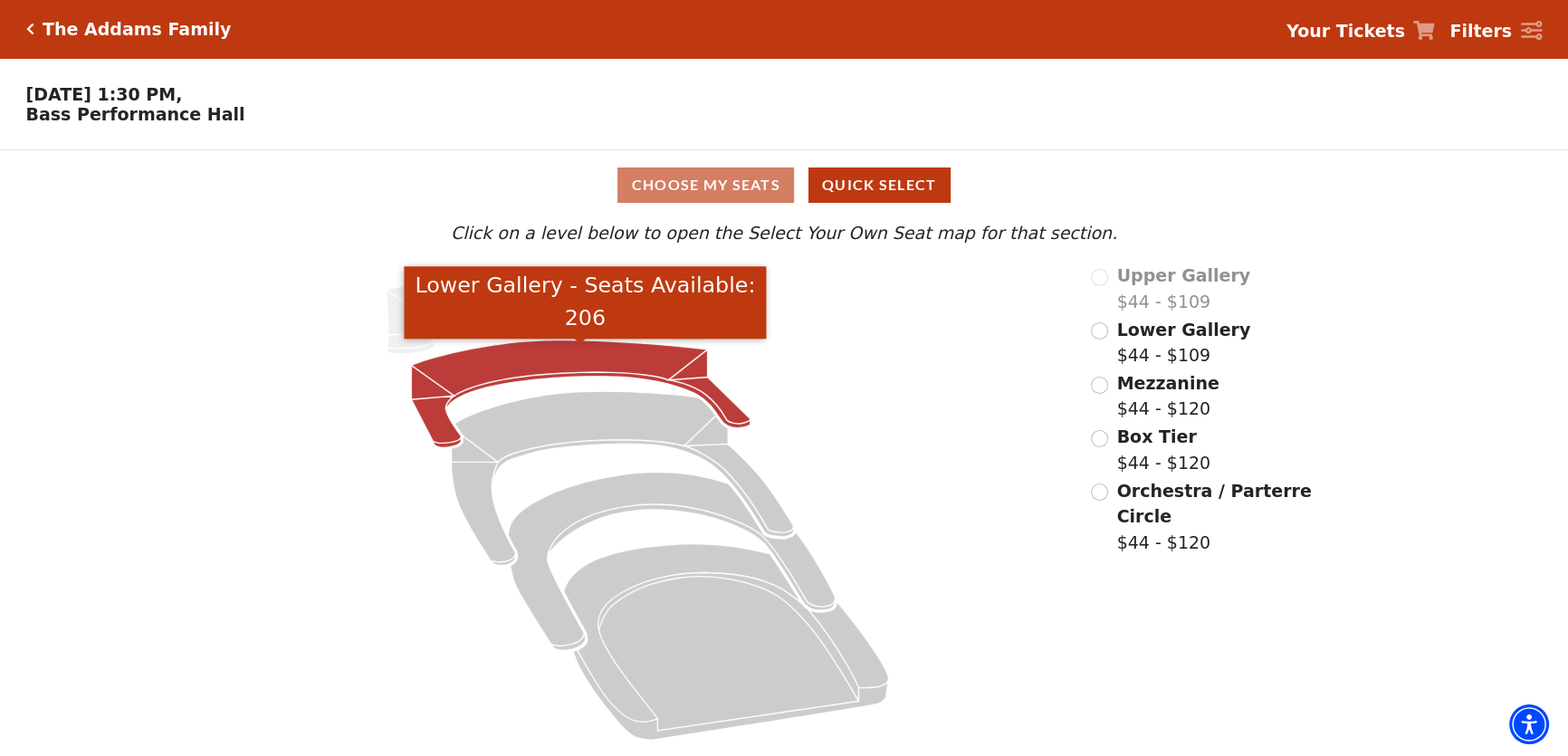
click at [670, 373] on icon "Lower Gallery - Seats Available: 206" at bounding box center [580, 394] width 339 height 108
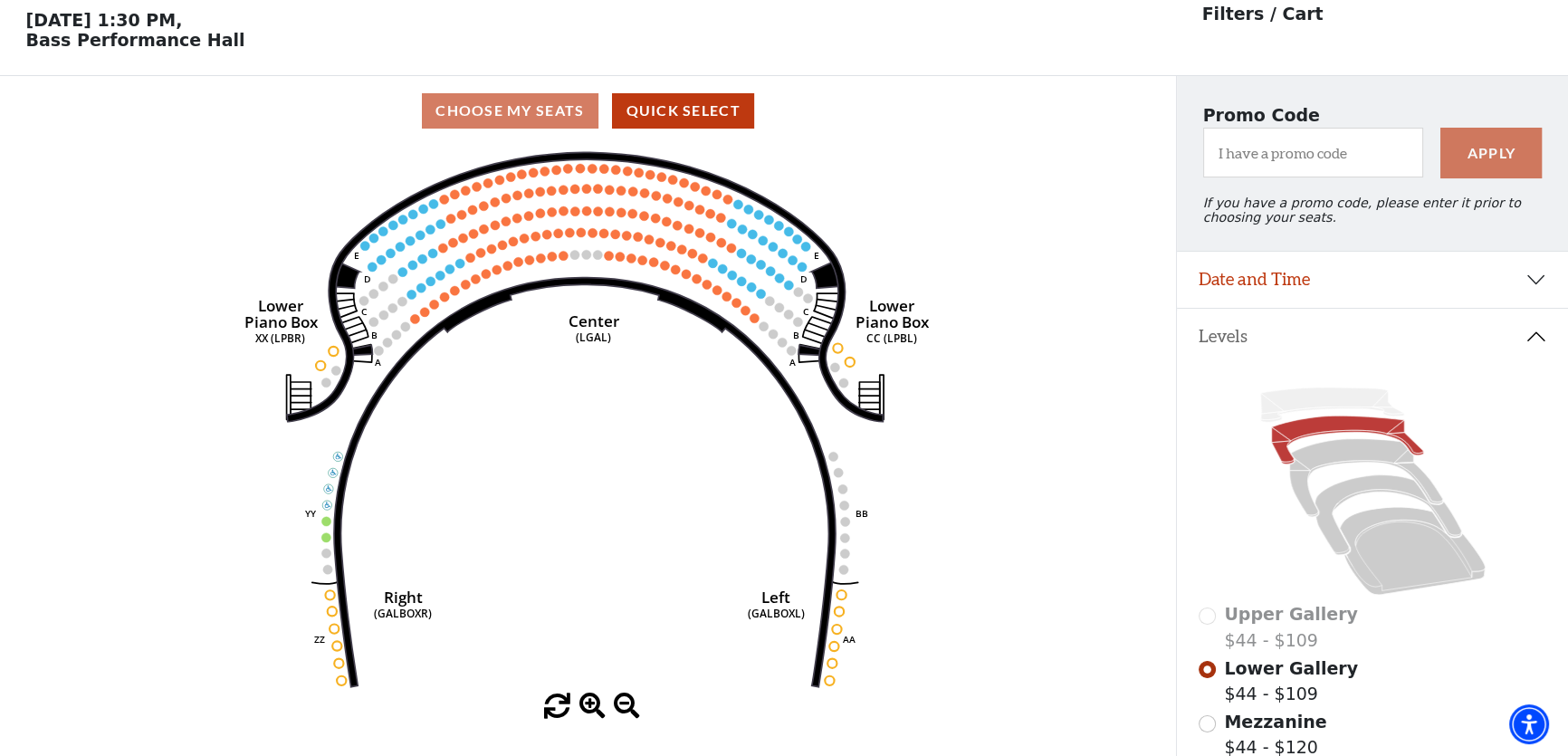
scroll to position [83, 0]
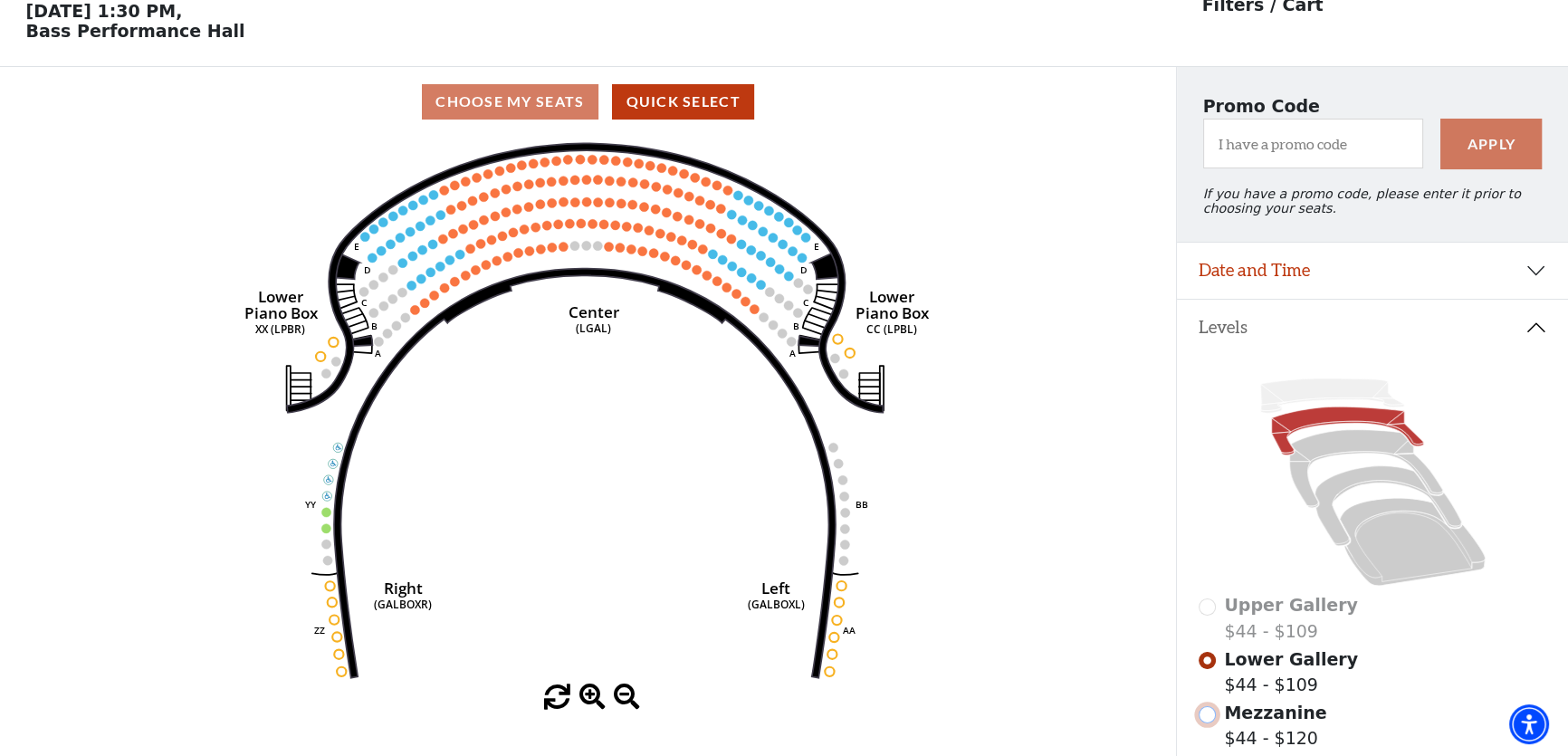
click at [1213, 724] on input "Mezzanine$44 - $120\a" at bounding box center [1208, 715] width 17 height 17
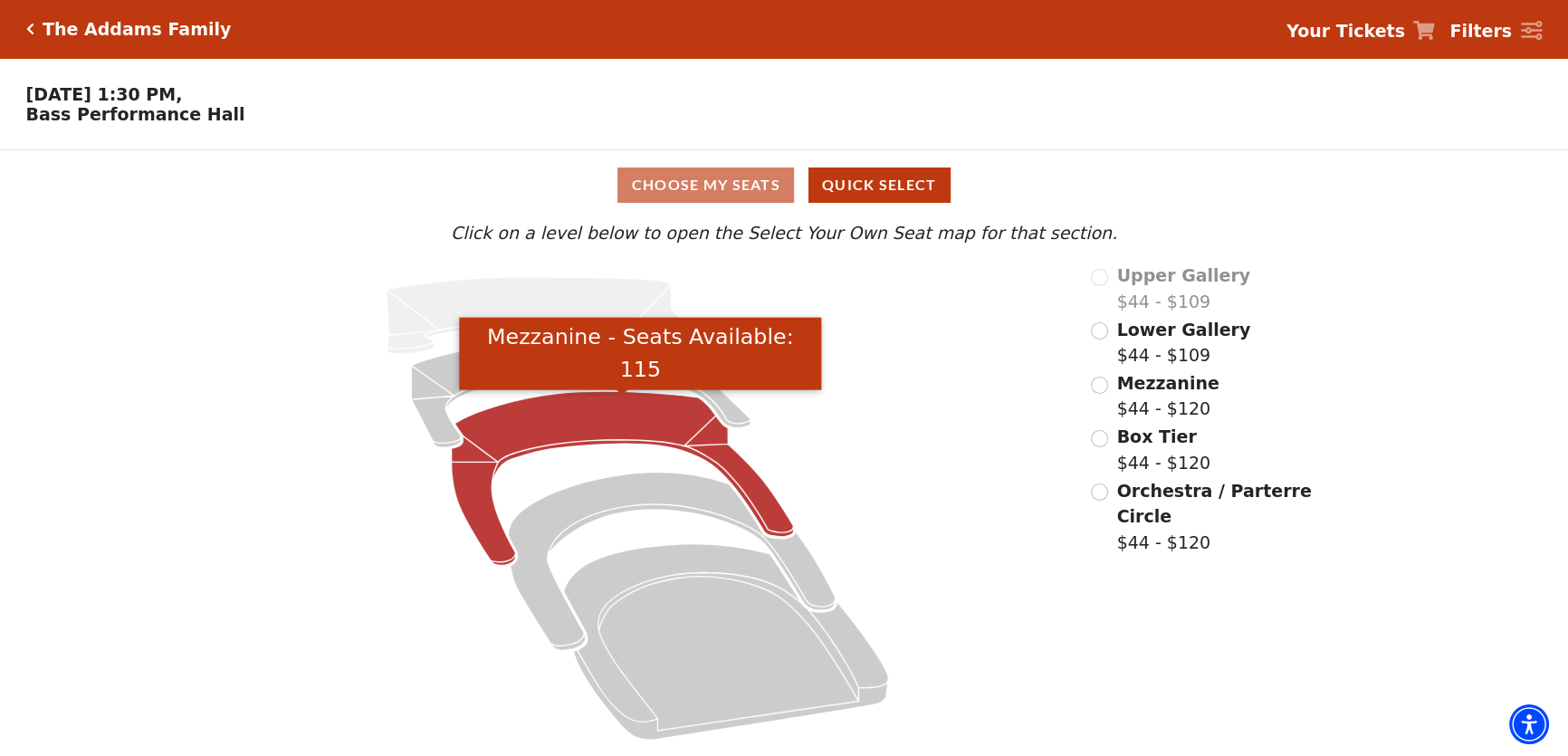
click at [566, 409] on icon "Mezzanine - Seats Available: 115" at bounding box center [622, 478] width 342 height 174
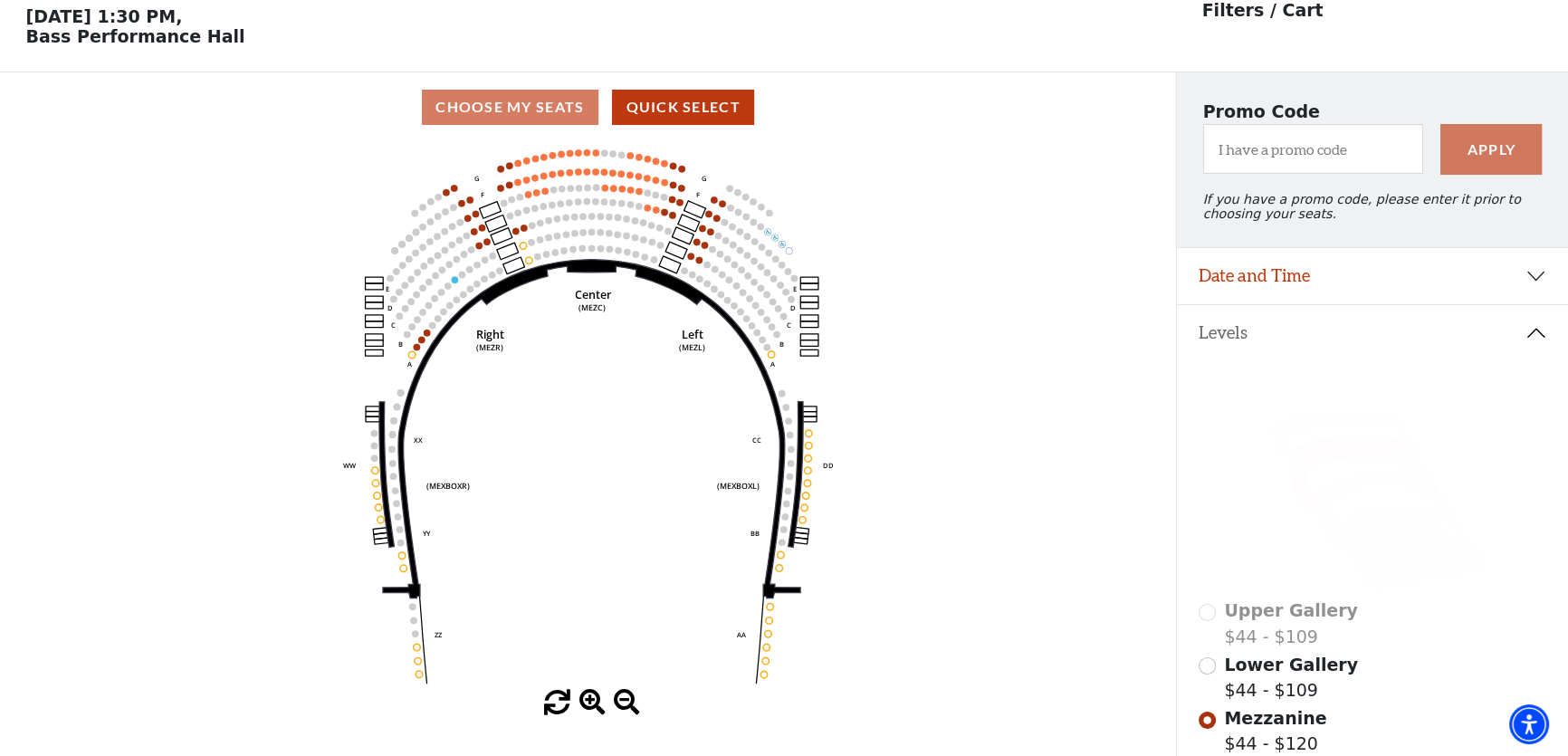
scroll to position [83, 0]
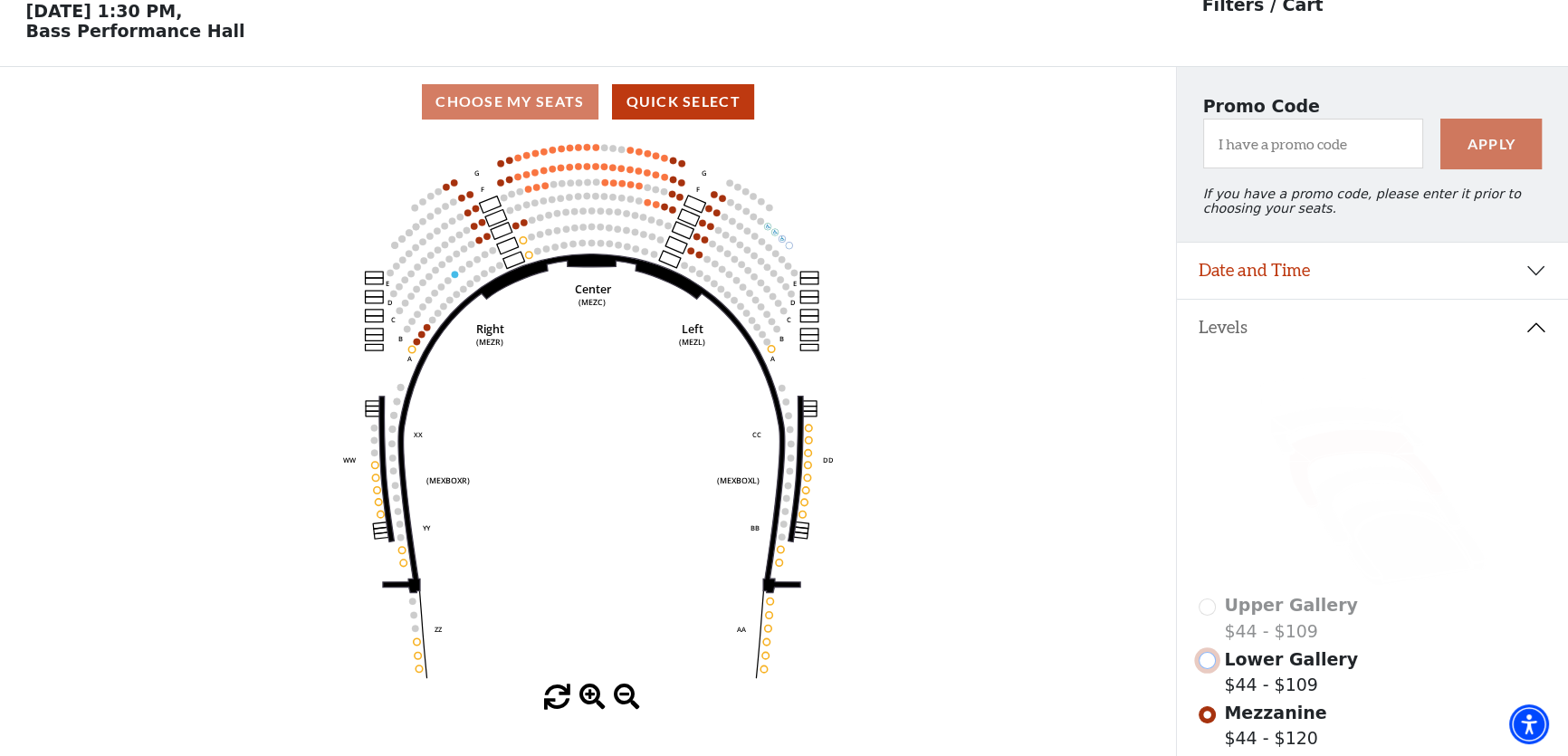
click at [1214, 665] on input "Lower Gallery$44 - $109\a" at bounding box center [1208, 660] width 17 height 17
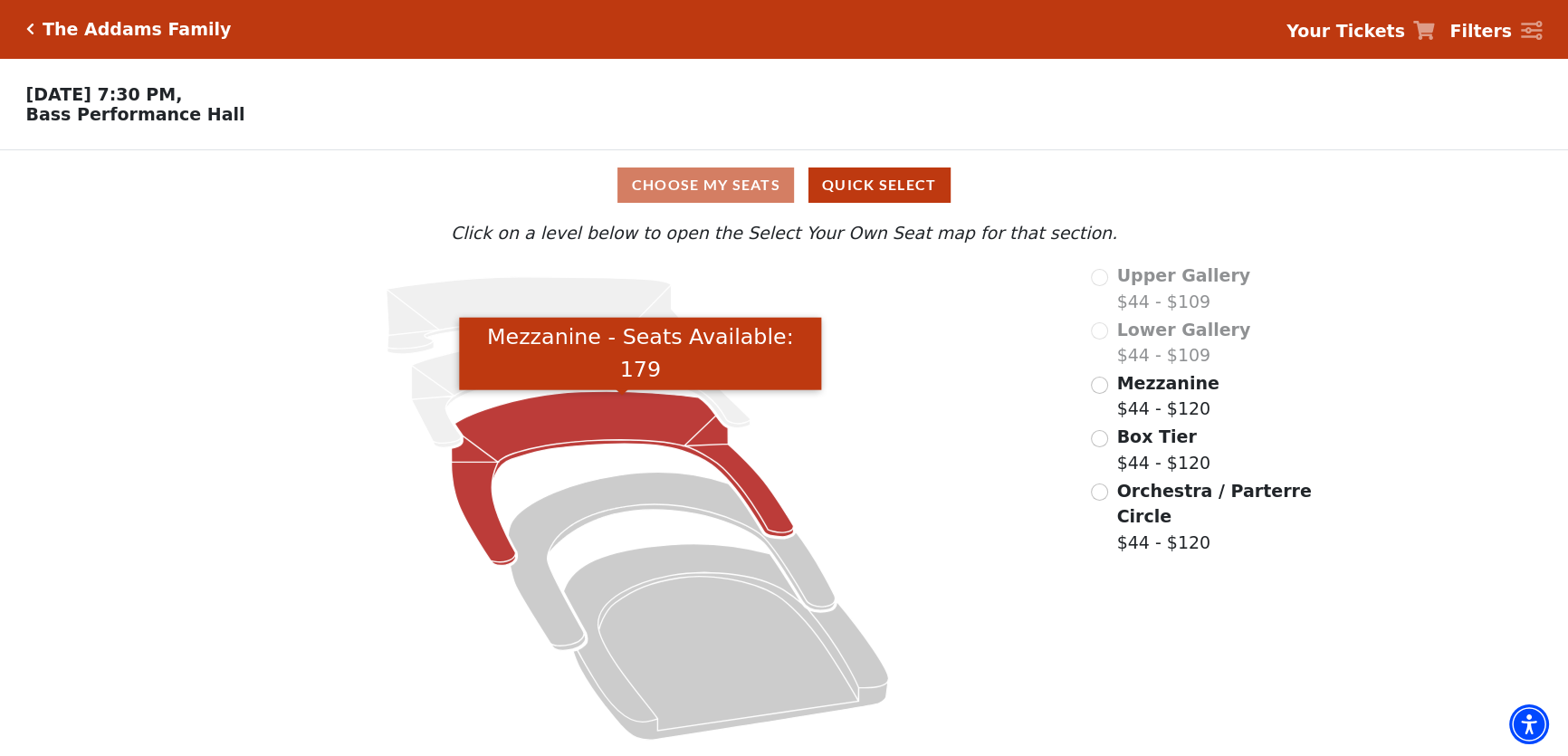
click at [688, 426] on icon "Mezzanine - Seats Available: 179" at bounding box center [622, 478] width 342 height 174
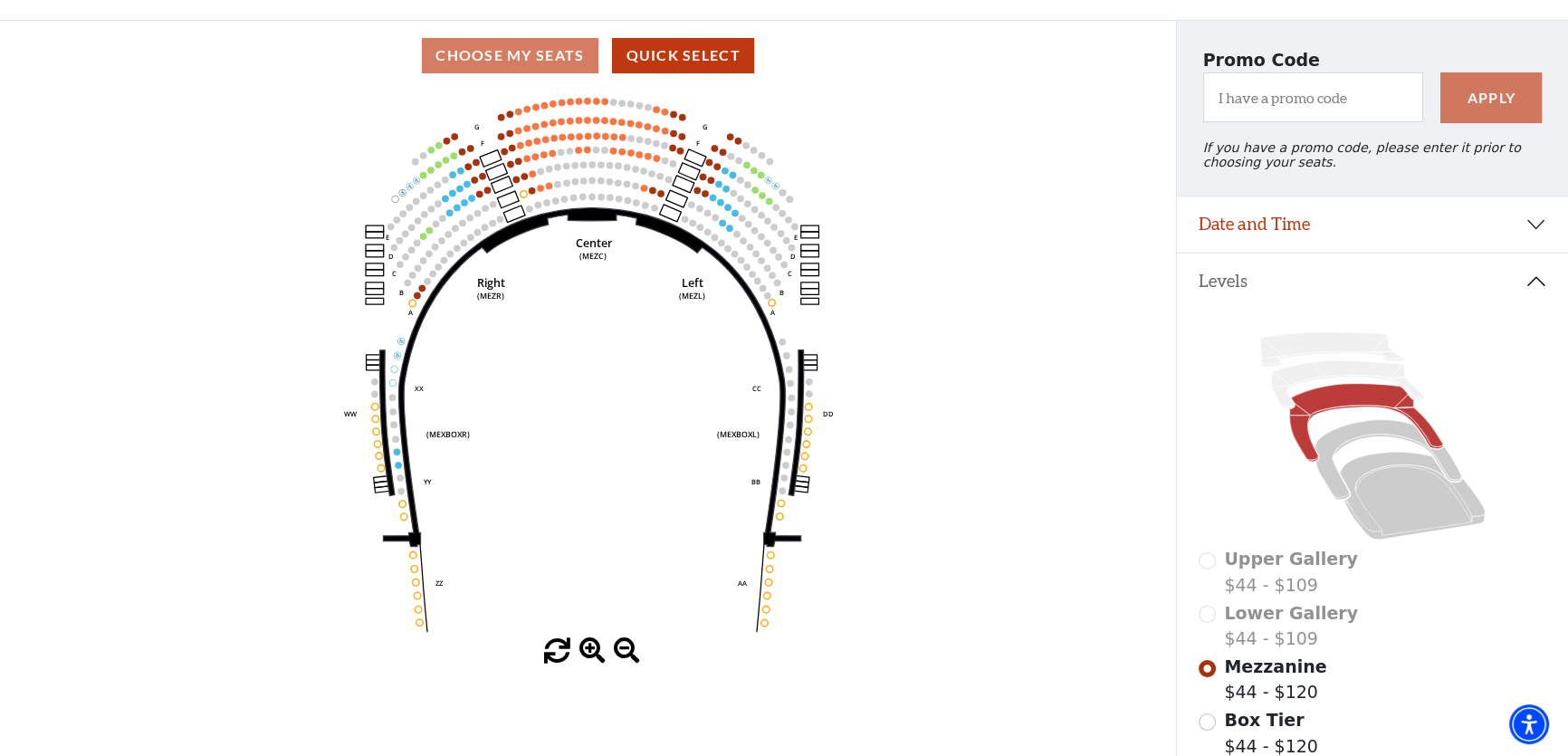
scroll to position [248, 0]
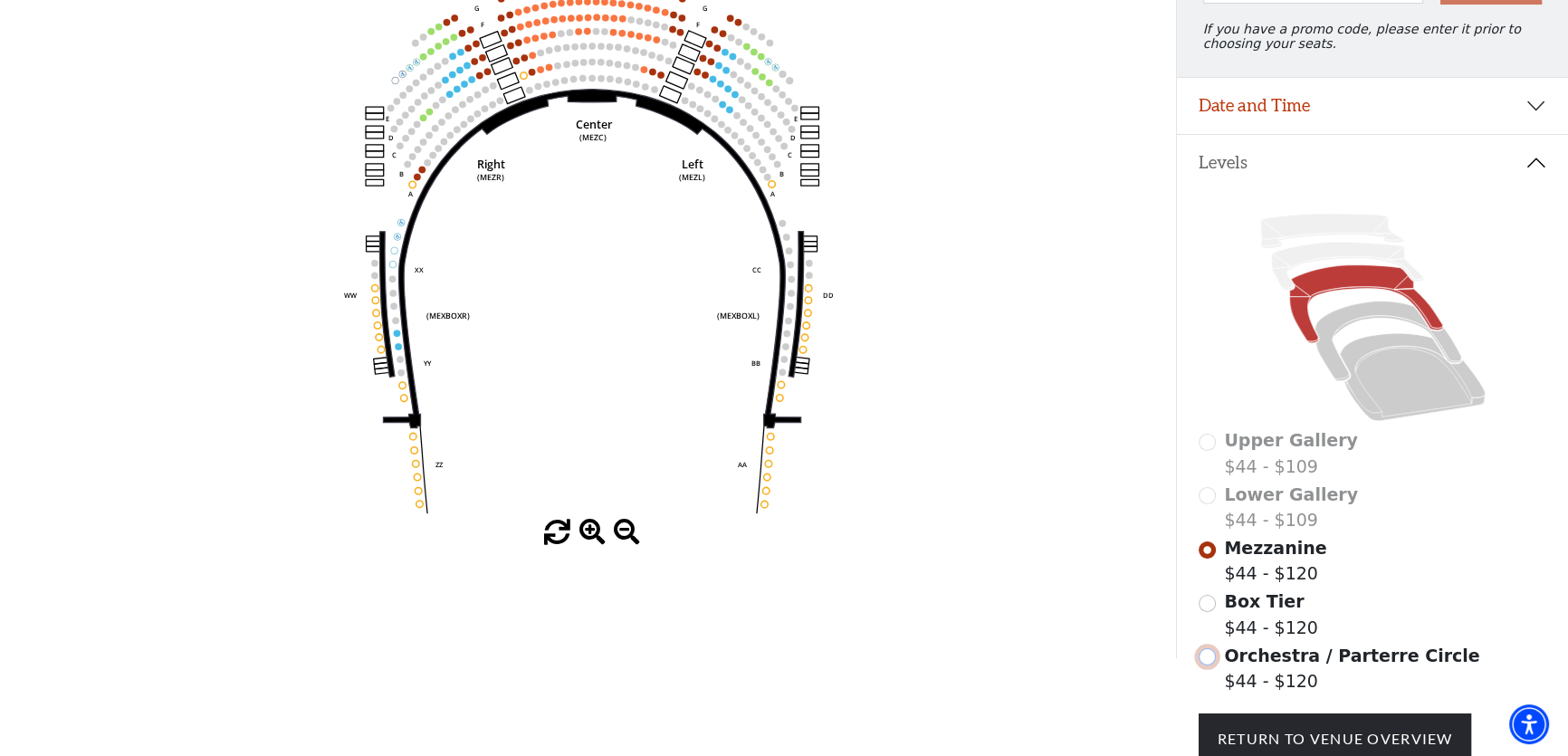
click at [1213, 666] on input "Orchestra / Parterre Circle$44 - $120\a" at bounding box center [1208, 658] width 17 height 17
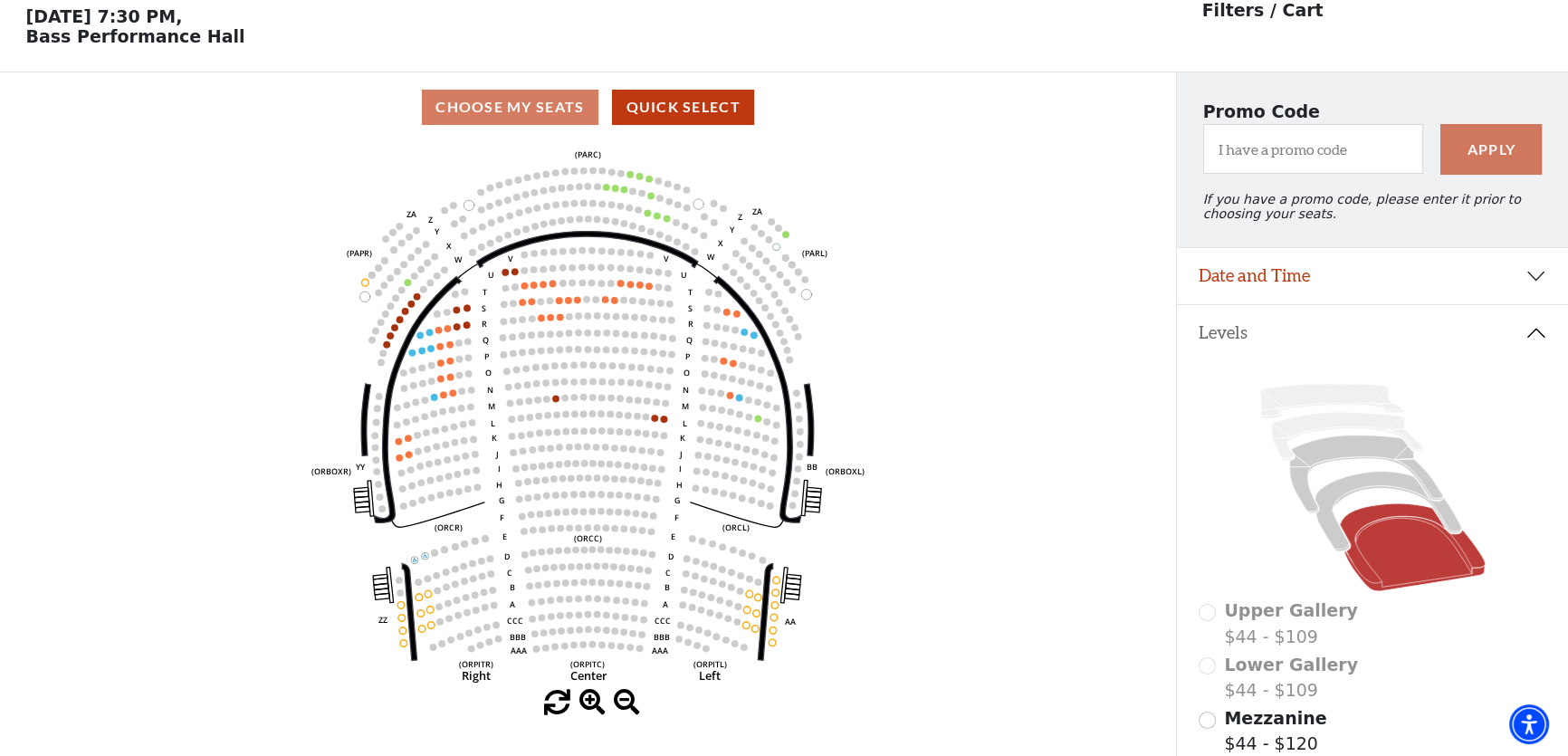
scroll to position [83, 0]
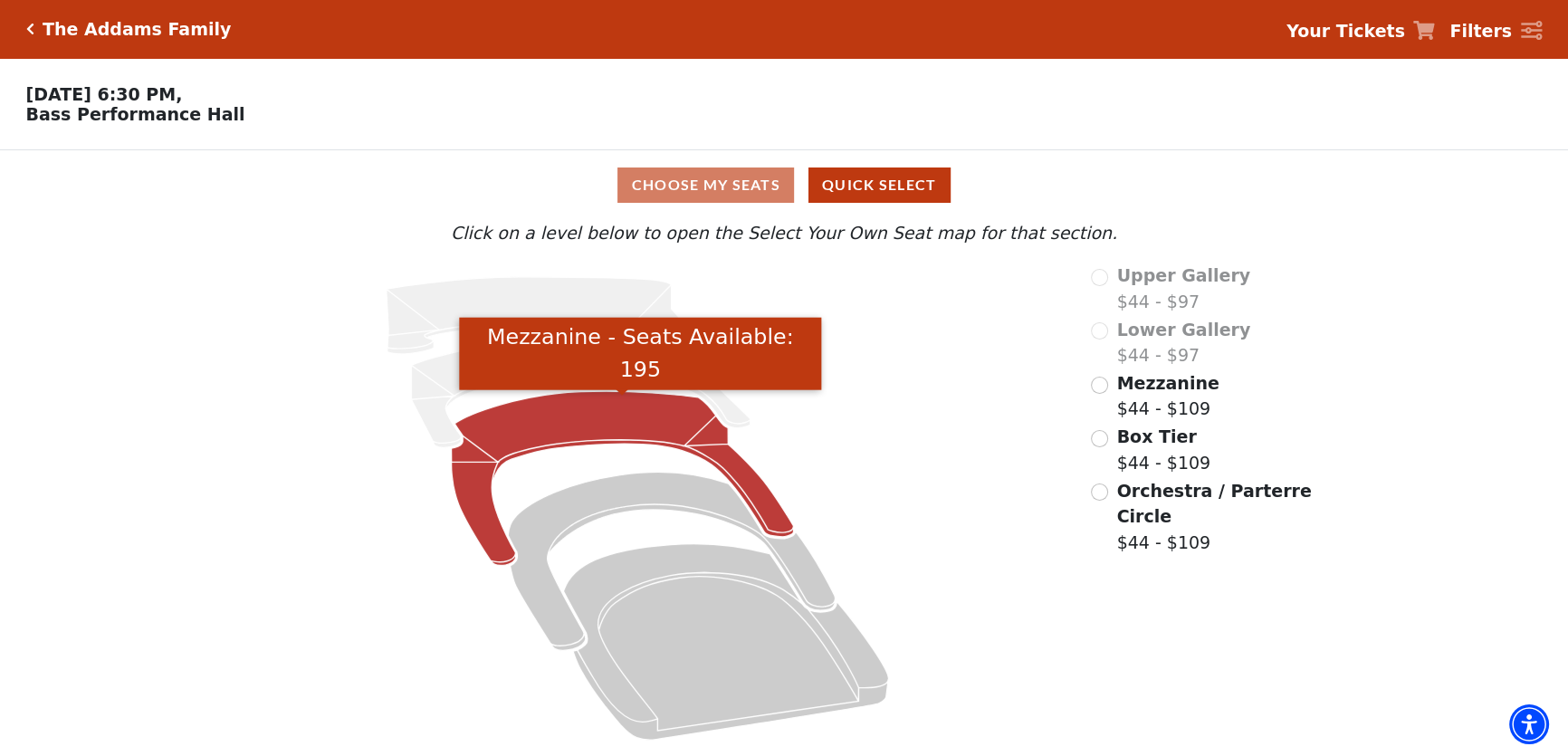
click at [679, 425] on icon "Mezzanine - Seats Available: 195" at bounding box center [622, 478] width 342 height 174
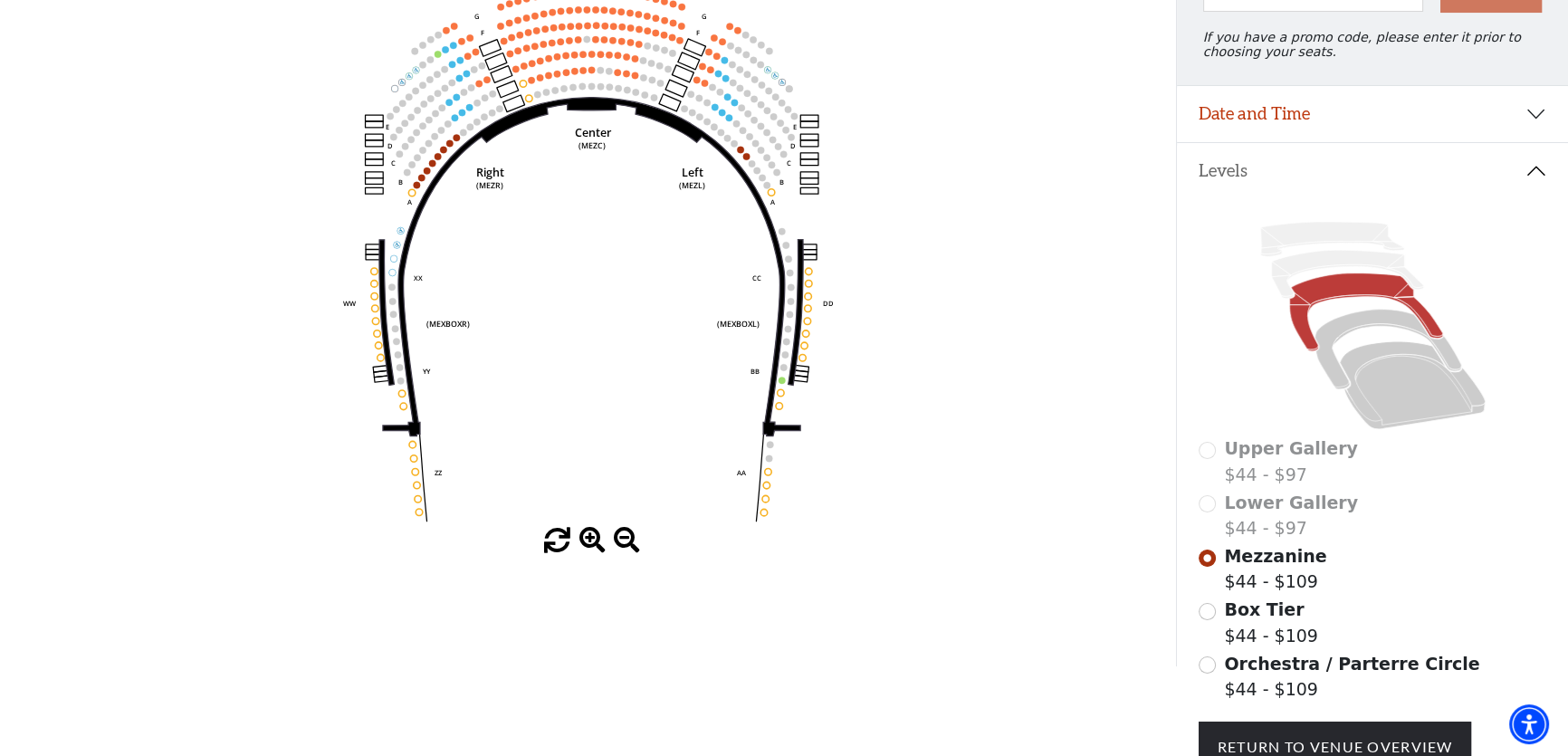
scroll to position [248, 0]
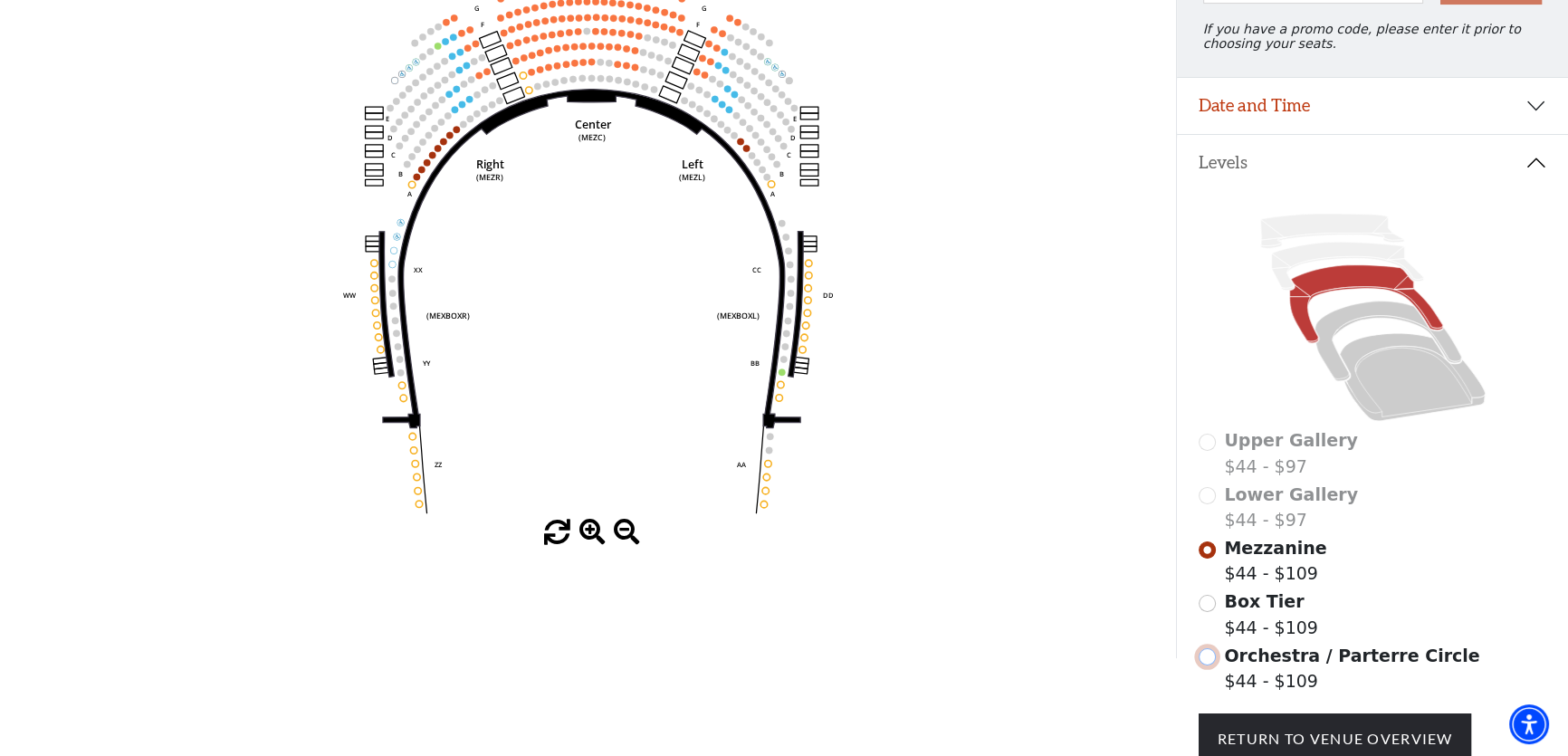
click at [1214, 663] on input "Orchestra / Parterre Circle$44 - $109\a" at bounding box center [1208, 658] width 17 height 17
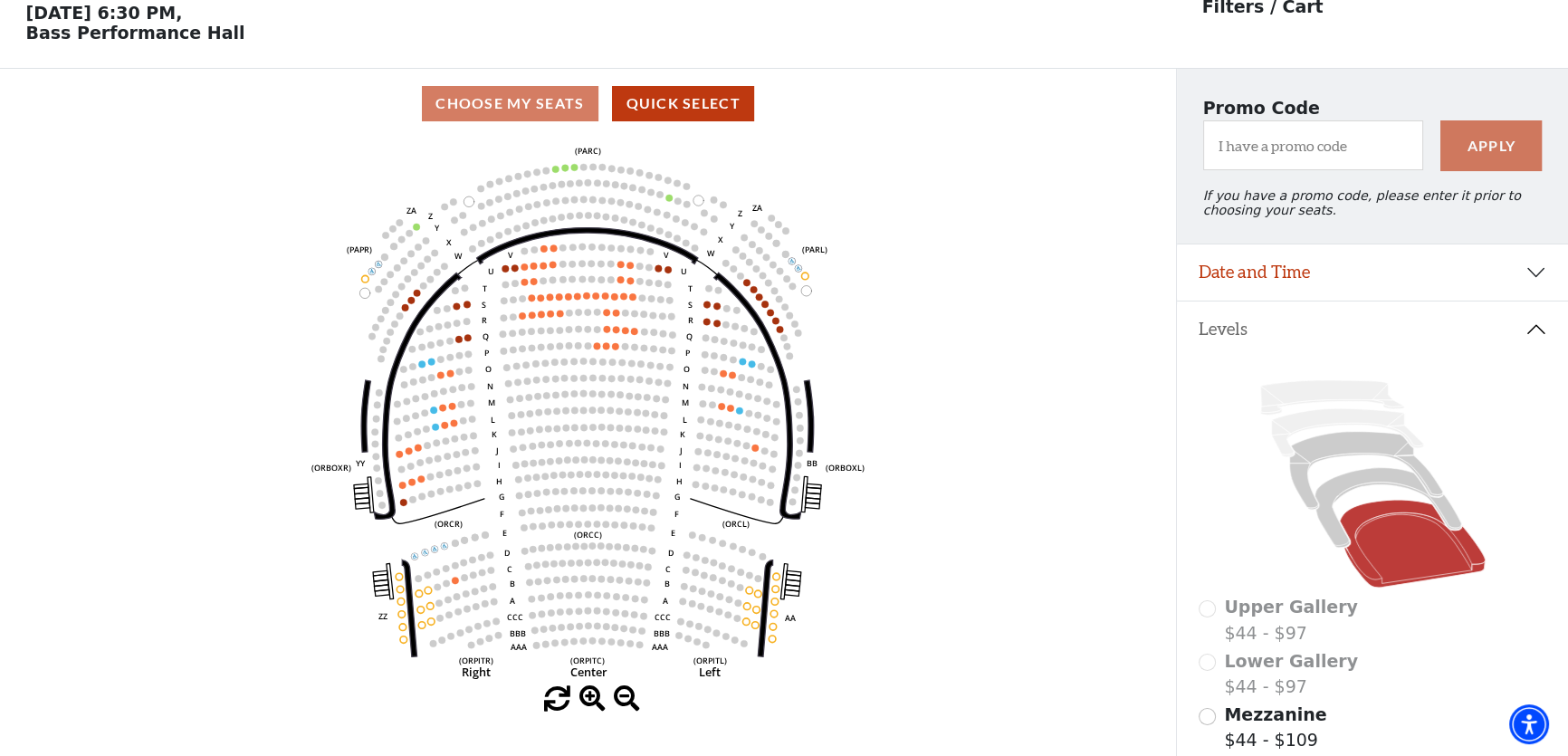
scroll to position [83, 0]
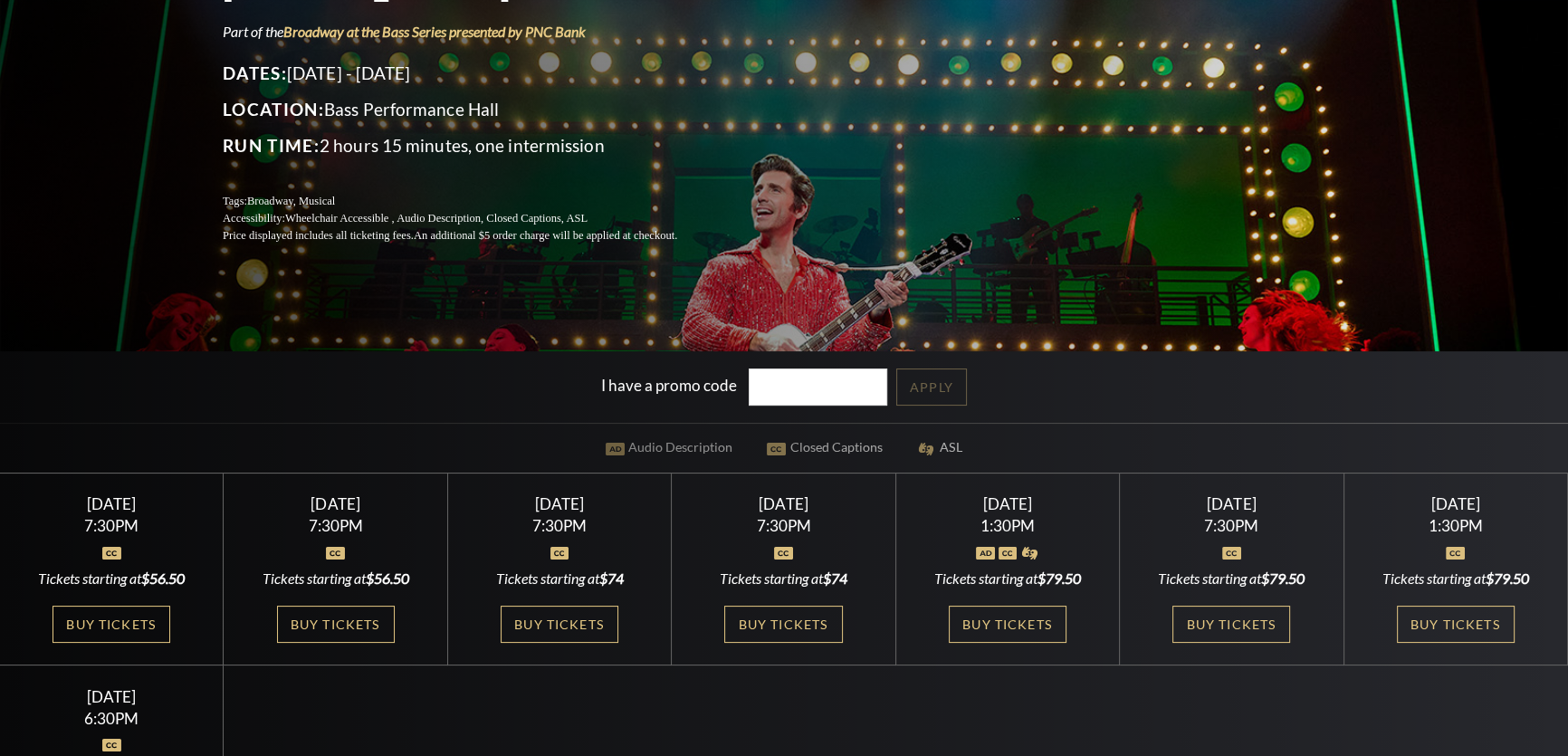
scroll to position [329, 0]
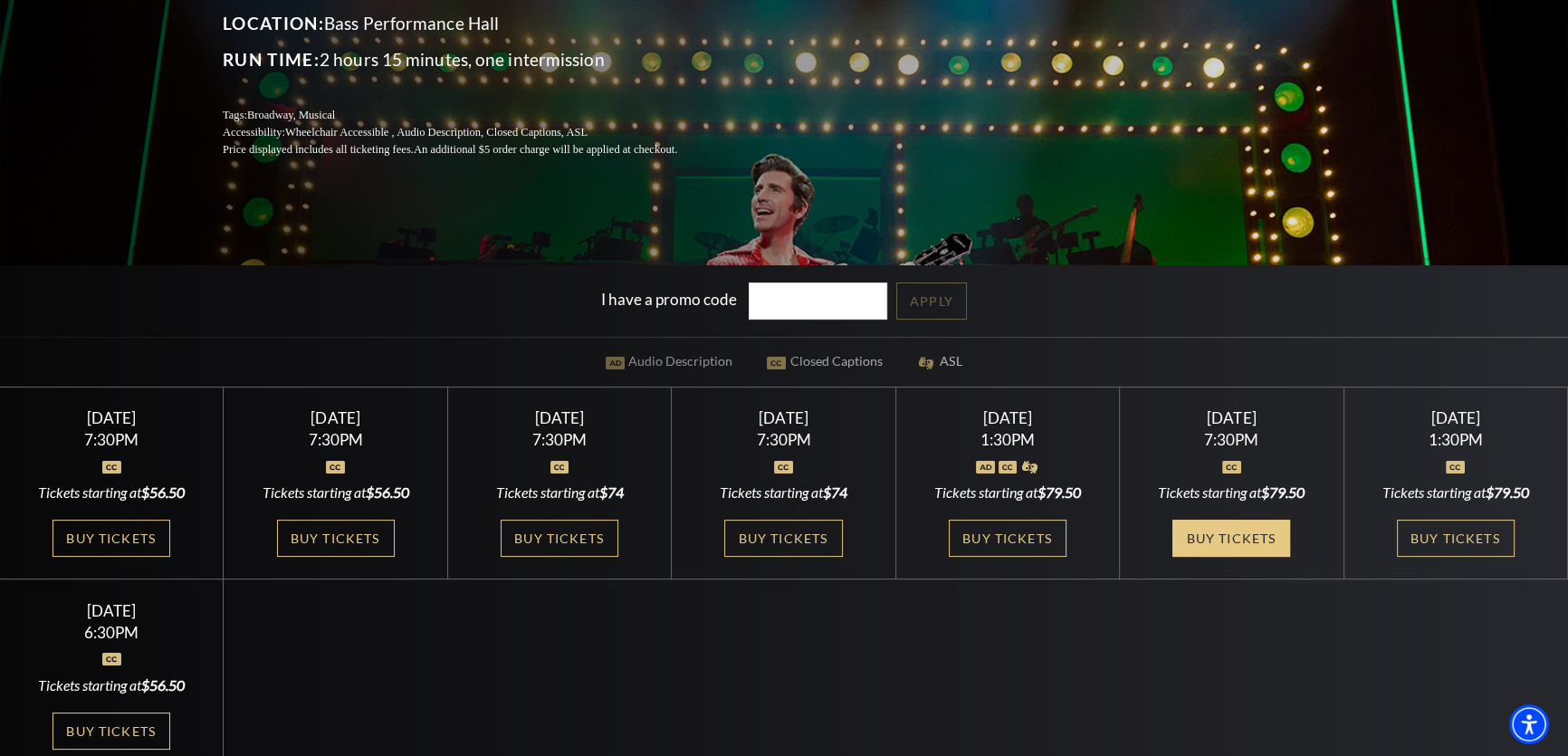
drag, startPoint x: 1246, startPoint y: 534, endPoint x: 1257, endPoint y: 539, distance: 12.1
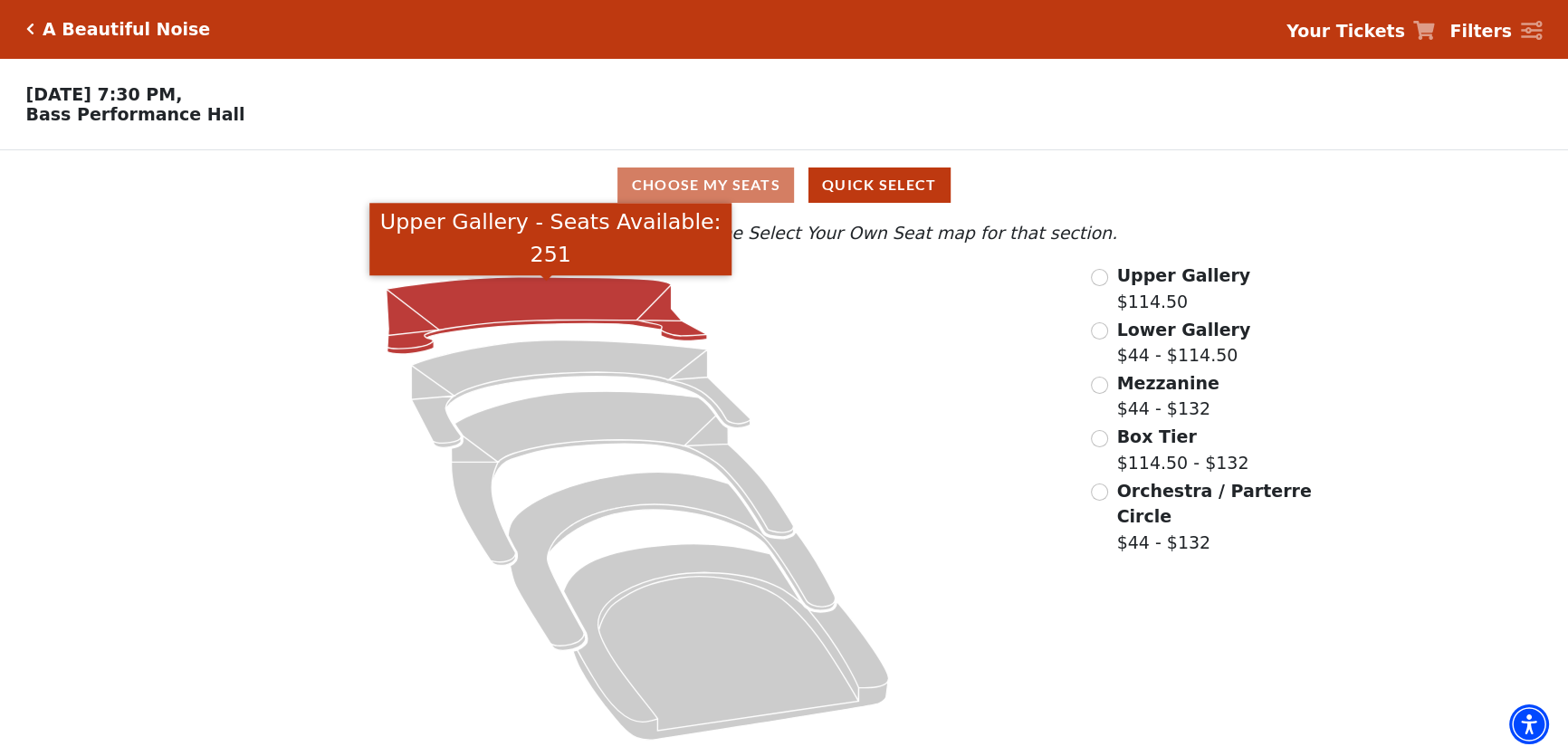
click at [588, 329] on icon "Upper Gallery - Seats Available: 251" at bounding box center [546, 315] width 320 height 77
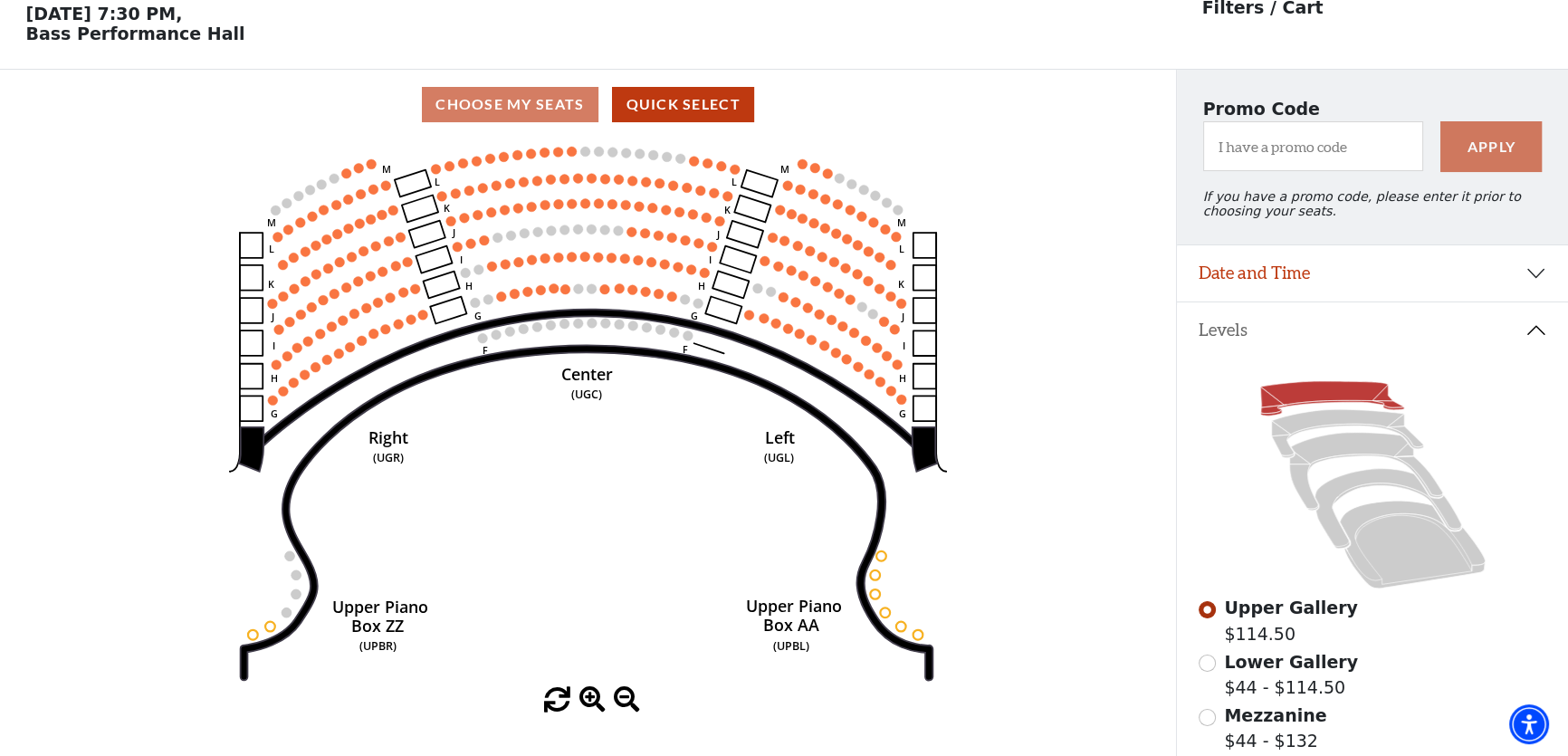
scroll to position [83, 0]
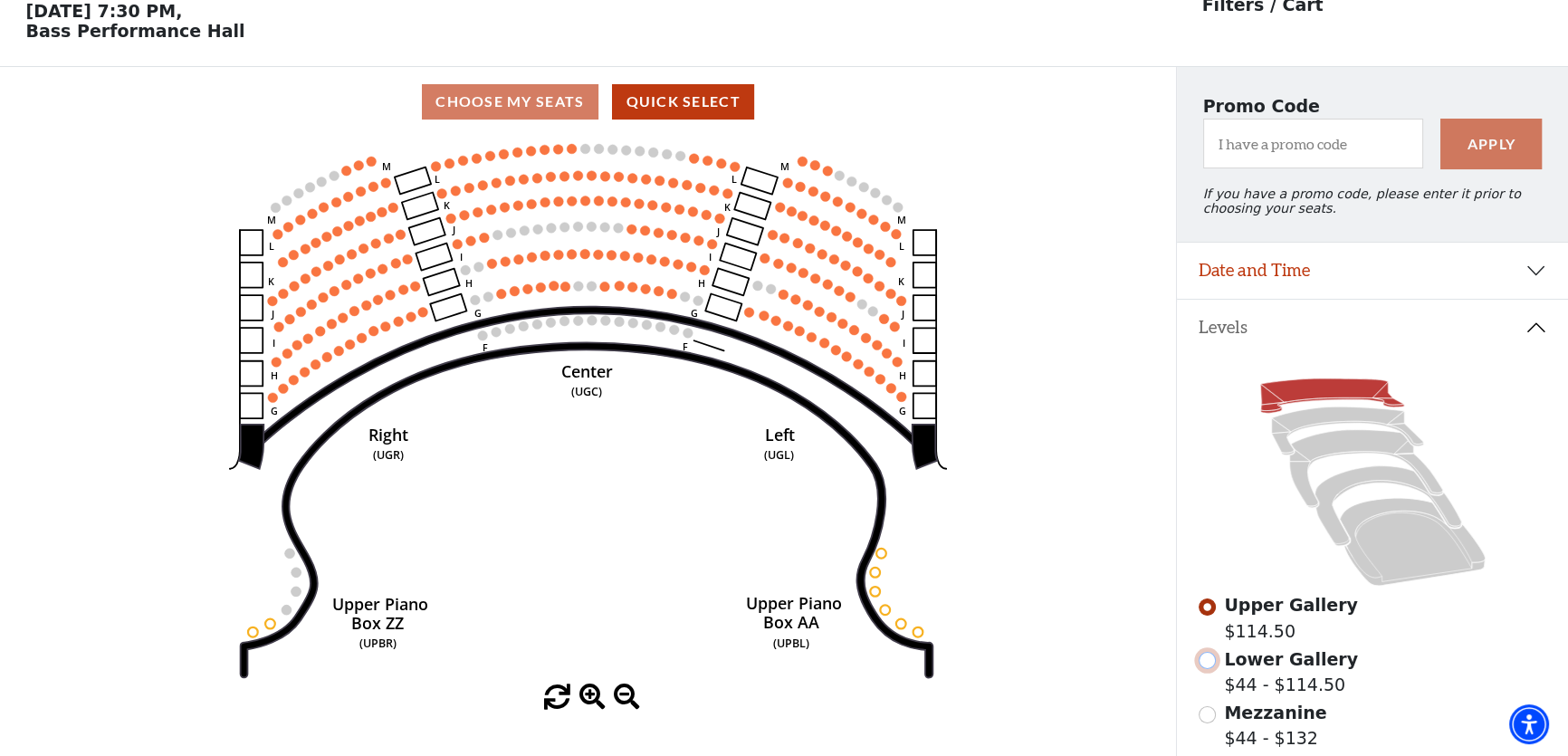
click at [1209, 669] on input "Lower Gallery$44 - $114.50\a" at bounding box center [1208, 660] width 17 height 17
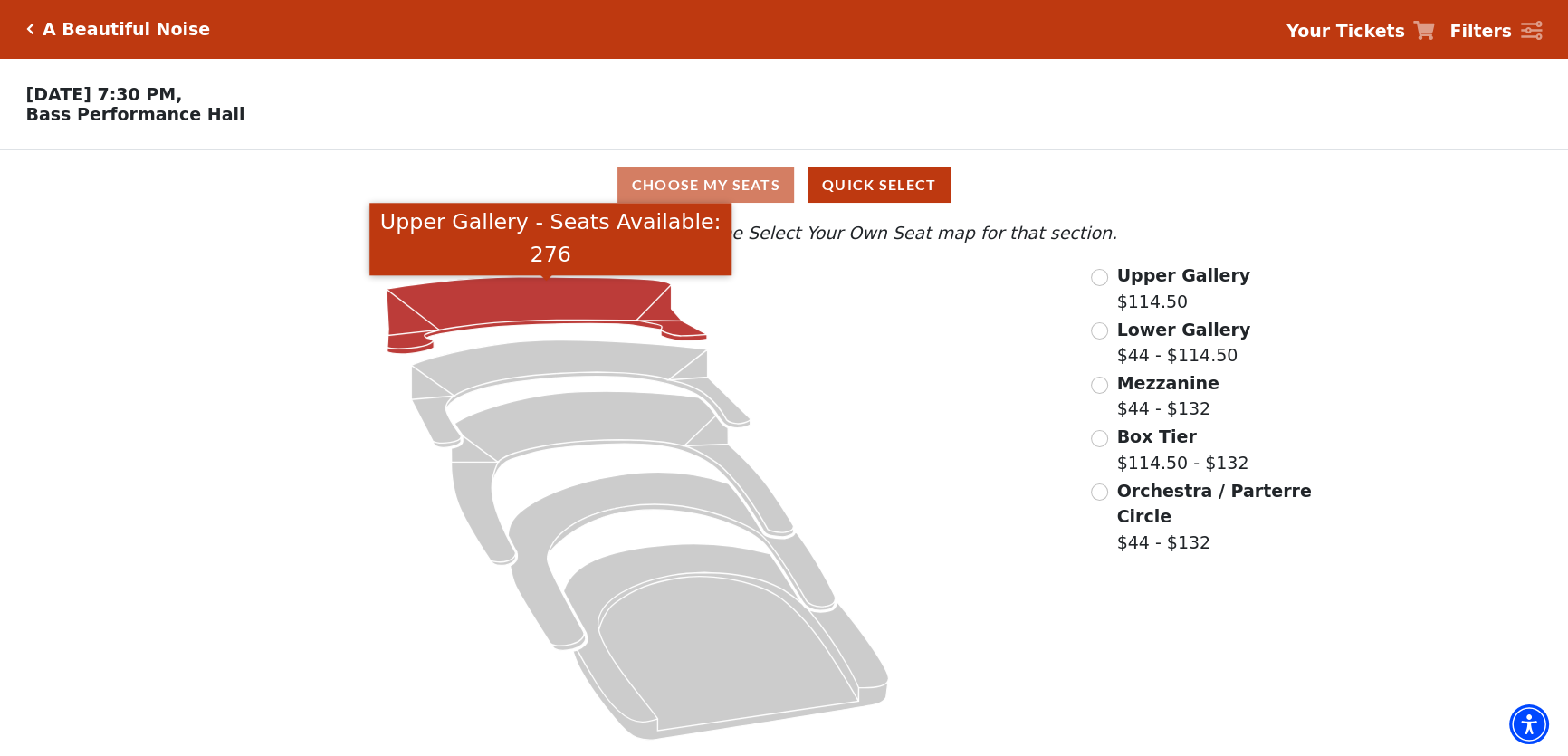
click at [566, 316] on icon "Upper Gallery - Seats Available: 276" at bounding box center [546, 315] width 320 height 77
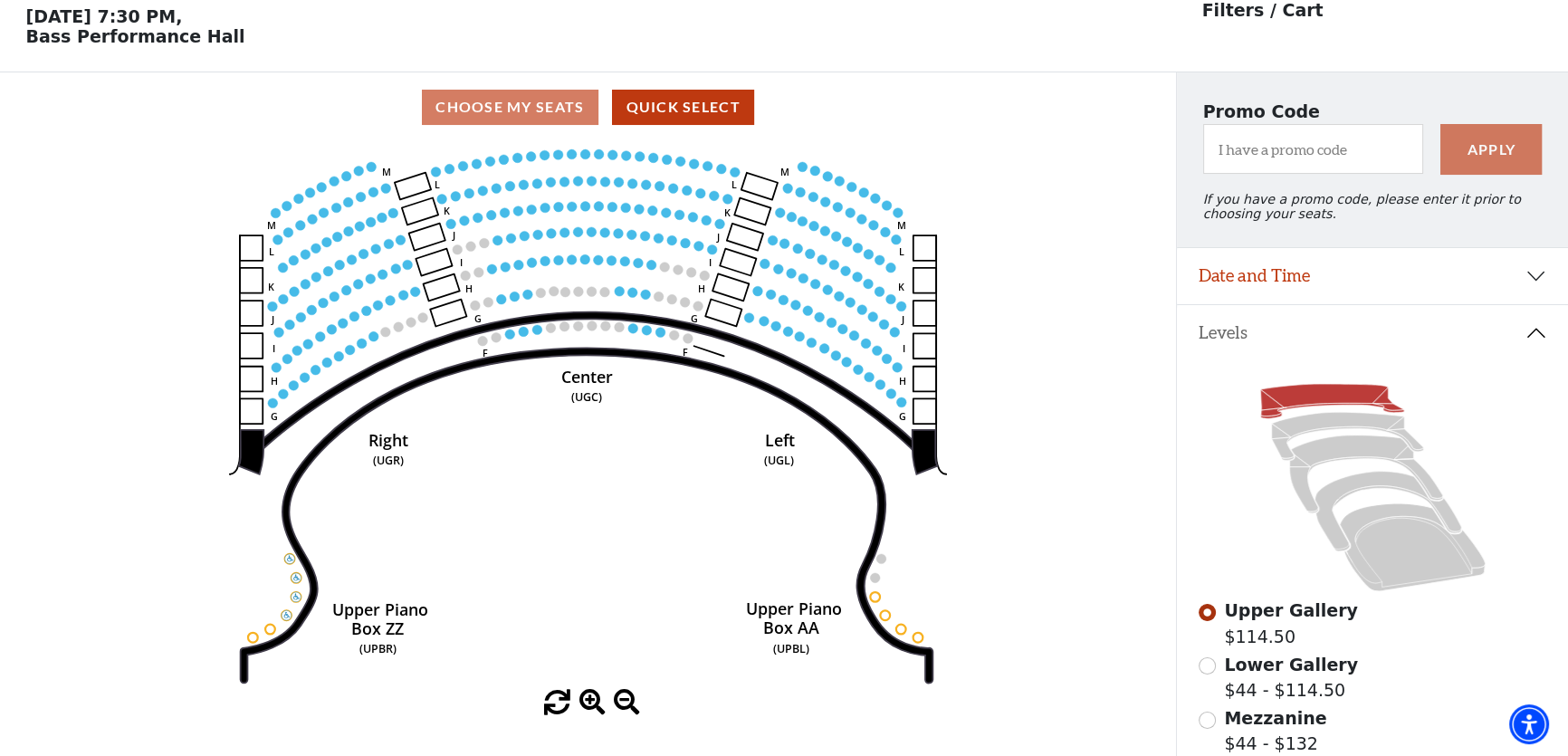
scroll to position [83, 0]
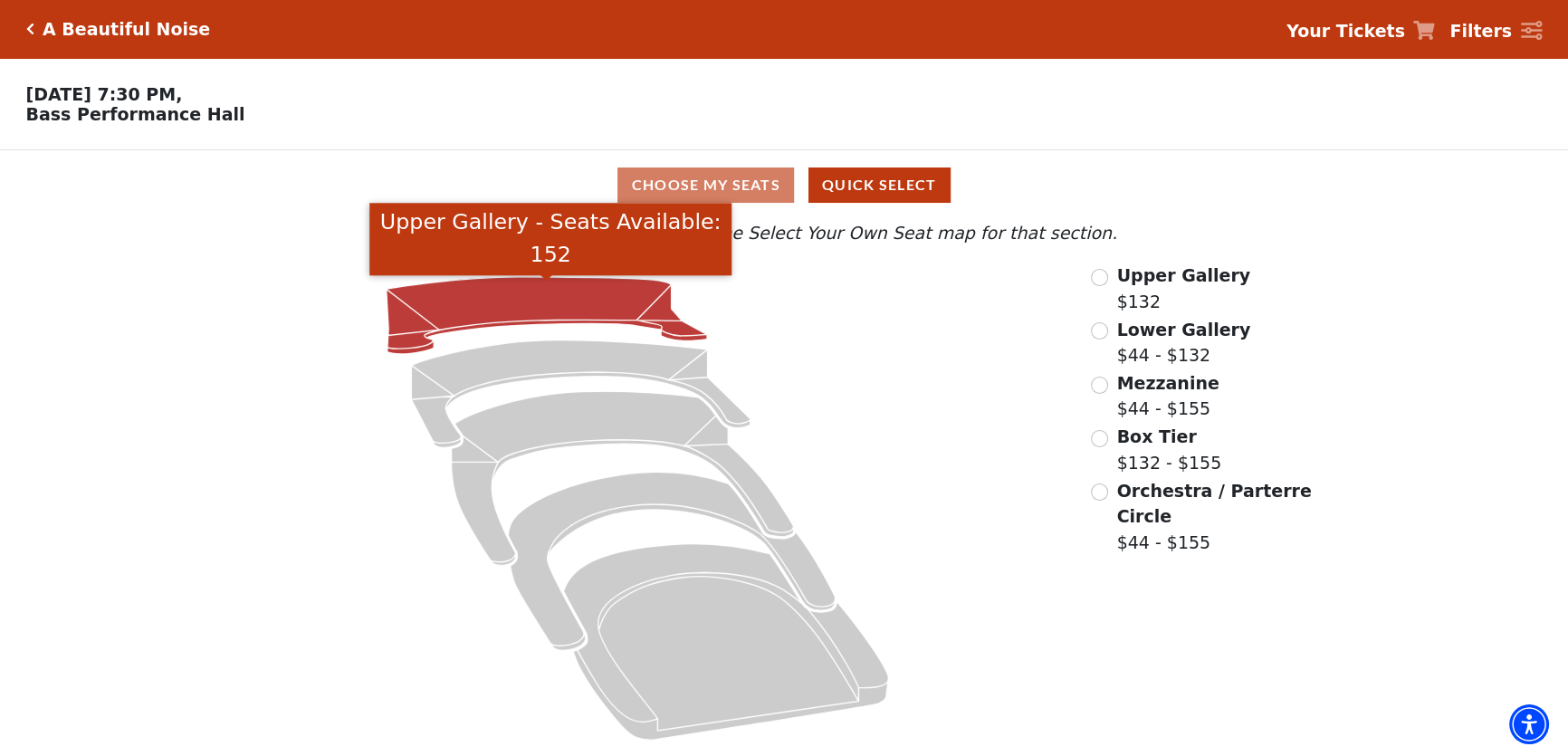
click at [525, 292] on icon "Upper Gallery - Seats Available: 152" at bounding box center [546, 315] width 320 height 77
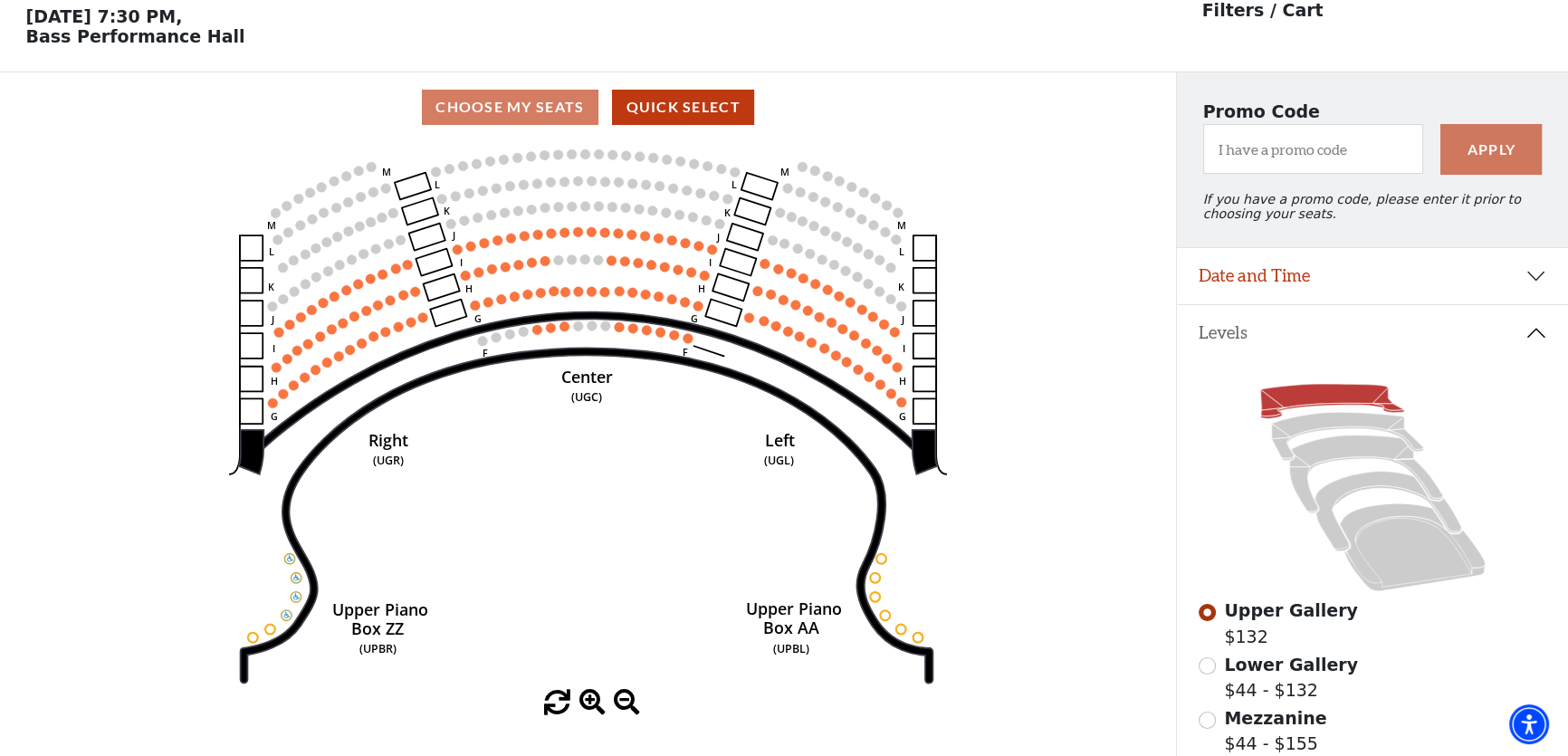
scroll to position [83, 0]
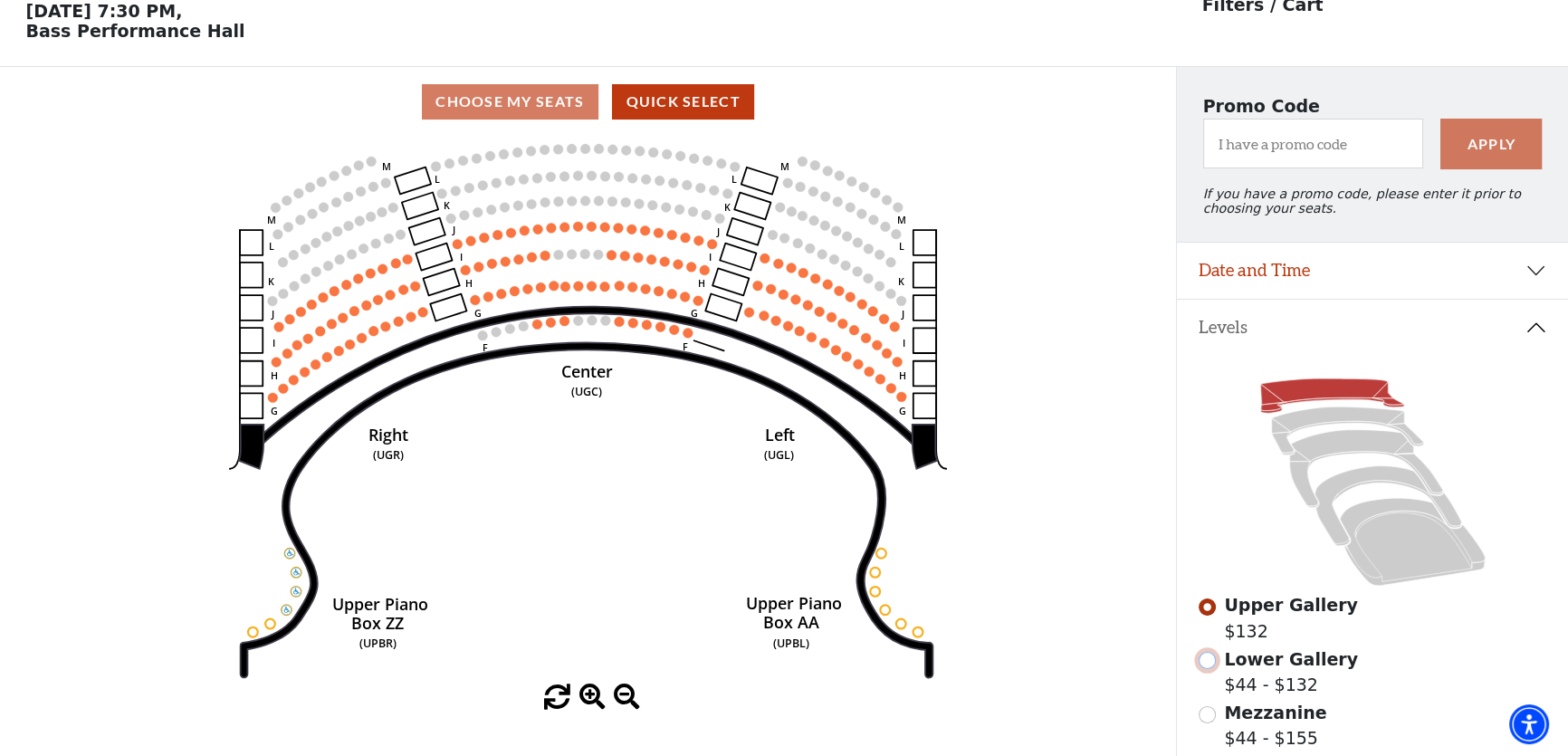
click at [1207, 669] on input "Lower Gallery$44 - $132\a" at bounding box center [1208, 660] width 17 height 17
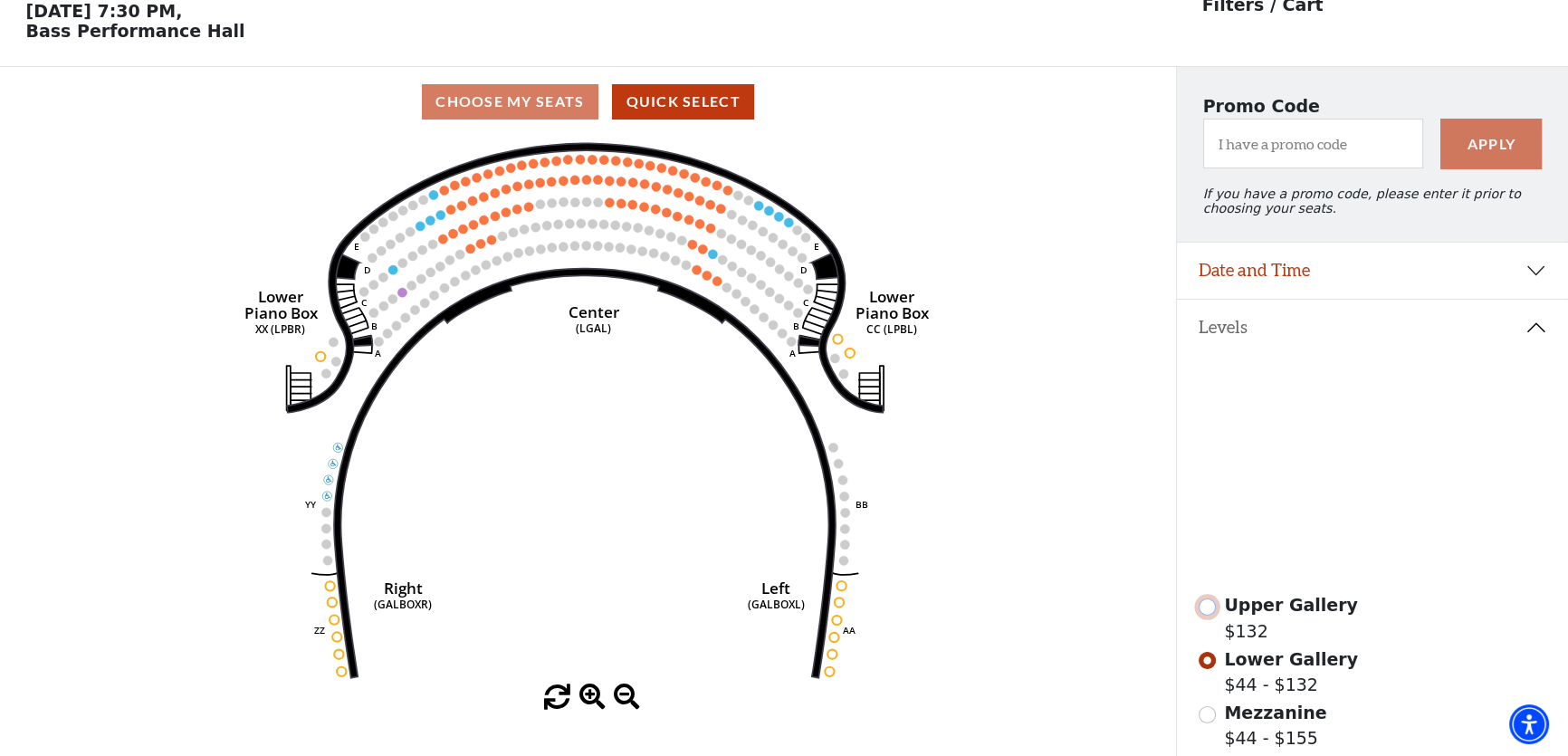
click at [1213, 615] on input "Upper Gallery$132\a" at bounding box center [1208, 607] width 17 height 17
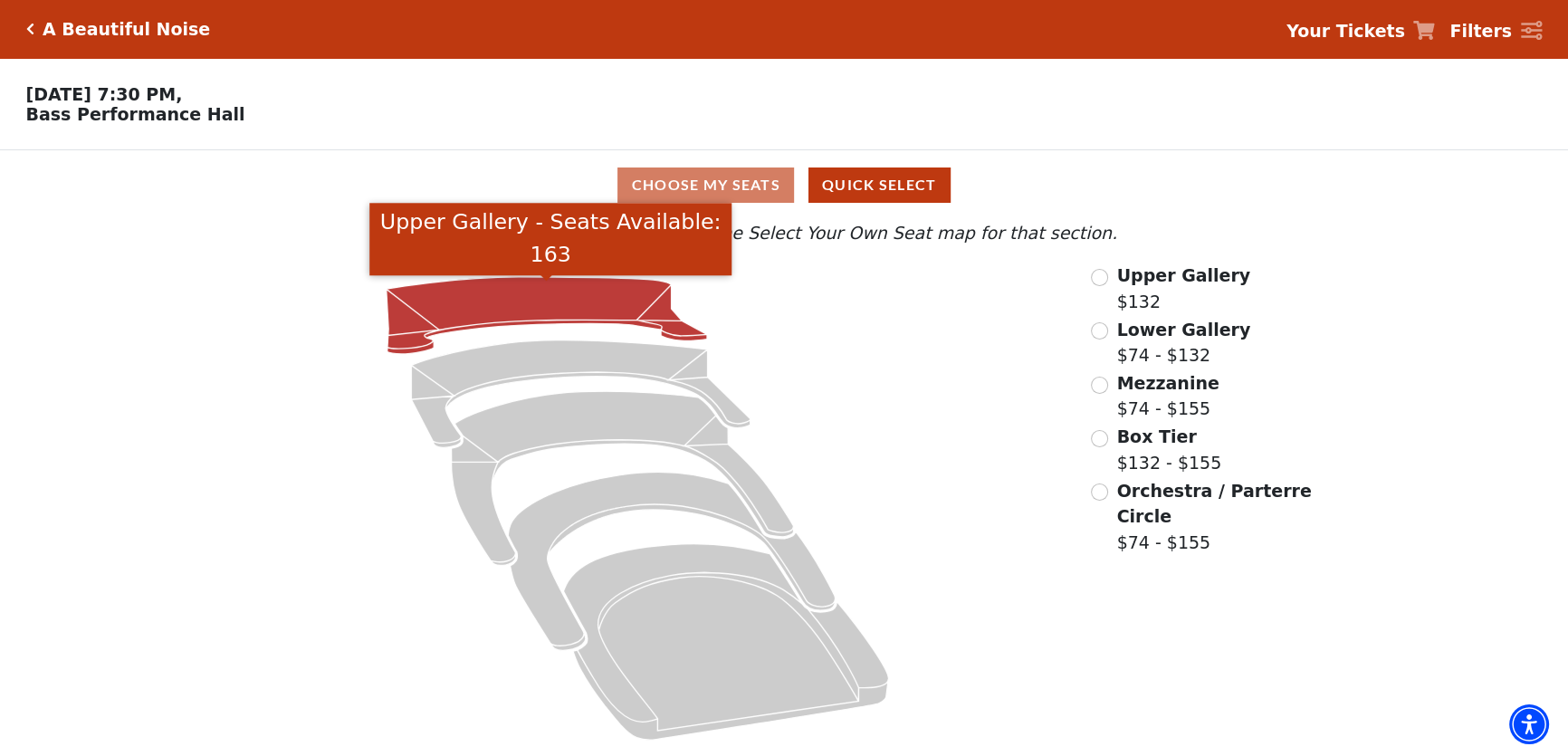
click at [577, 286] on icon "Upper Gallery - Seats Available: 163" at bounding box center [546, 315] width 320 height 77
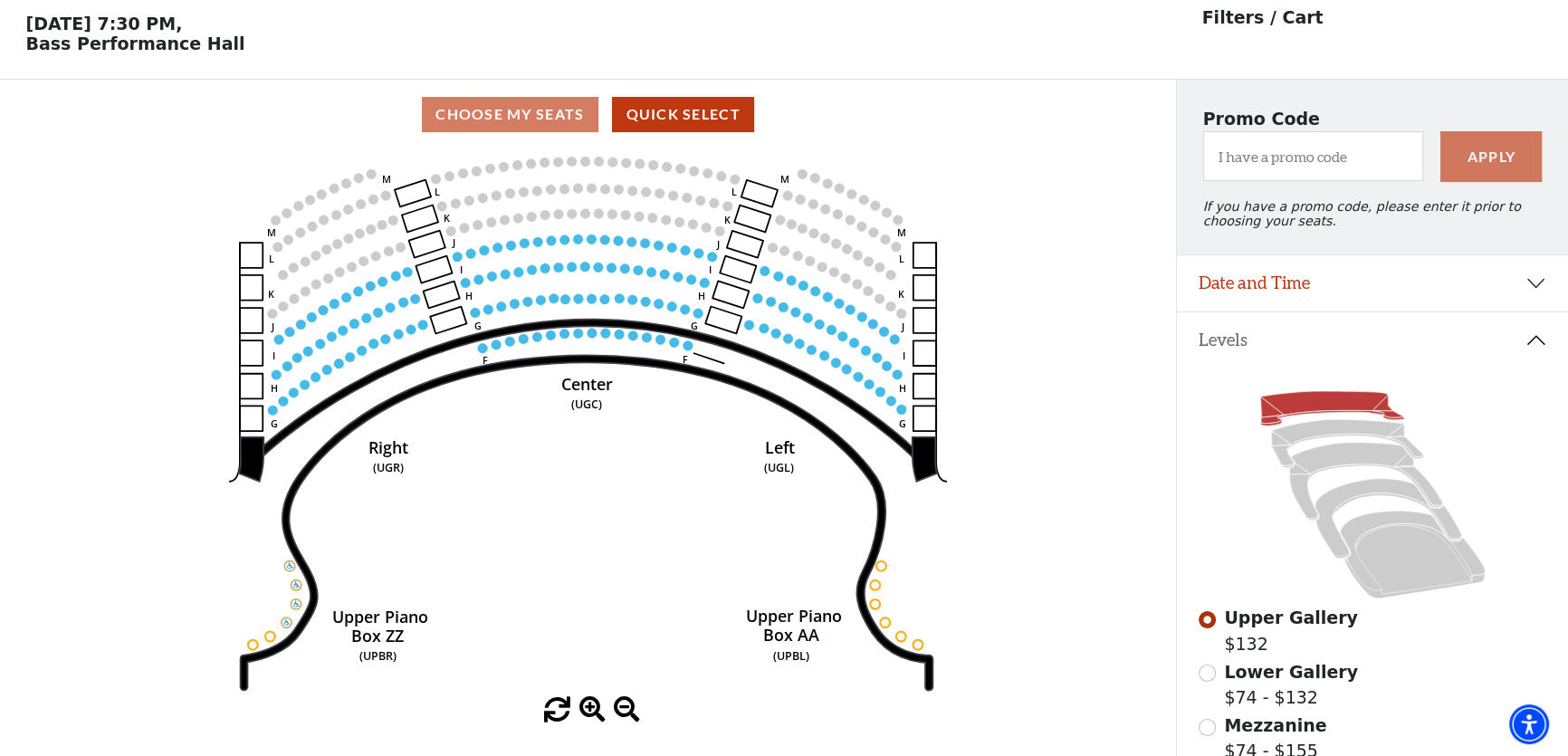
scroll to position [83, 0]
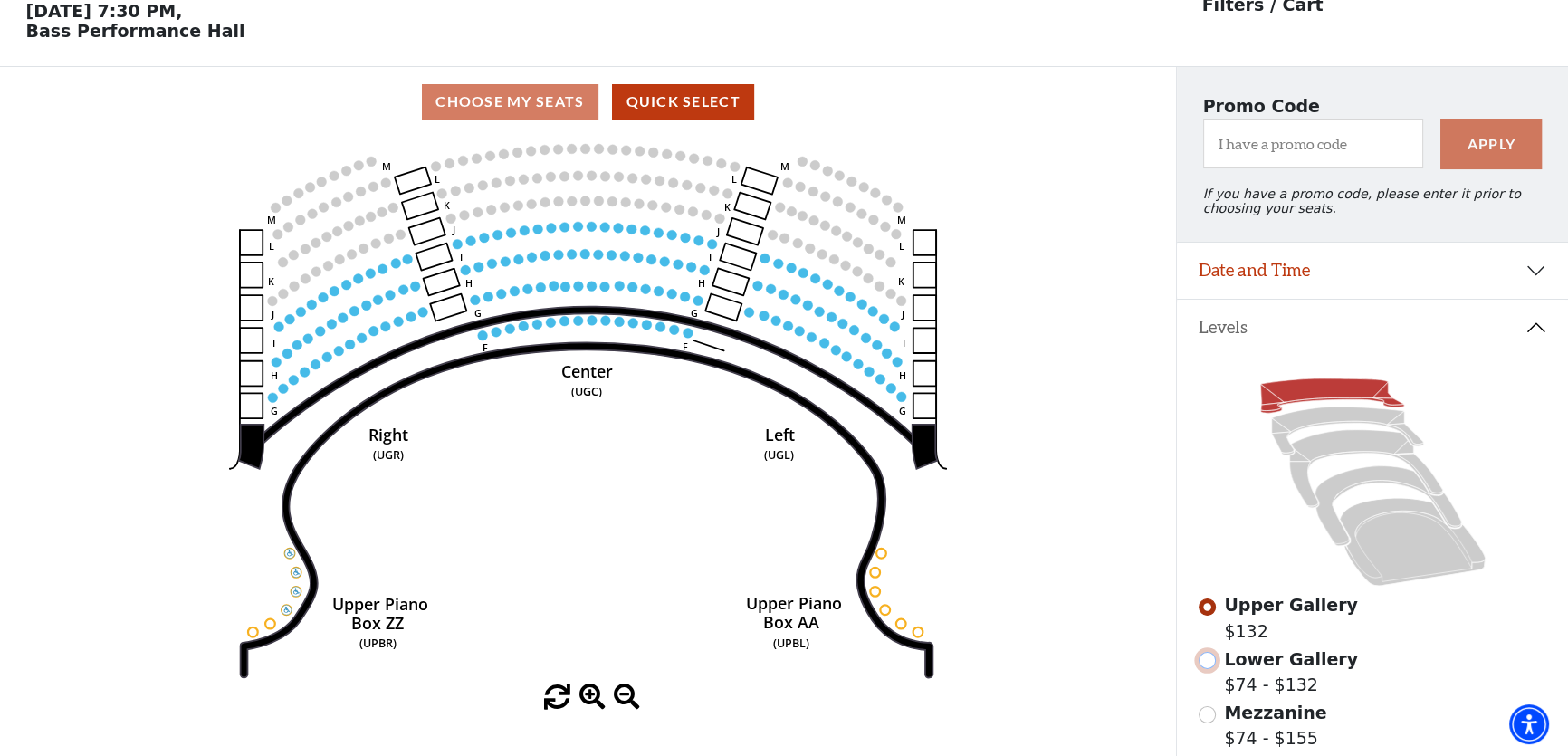
click at [1211, 669] on input "Lower Gallery$74 - $132\a" at bounding box center [1208, 660] width 17 height 17
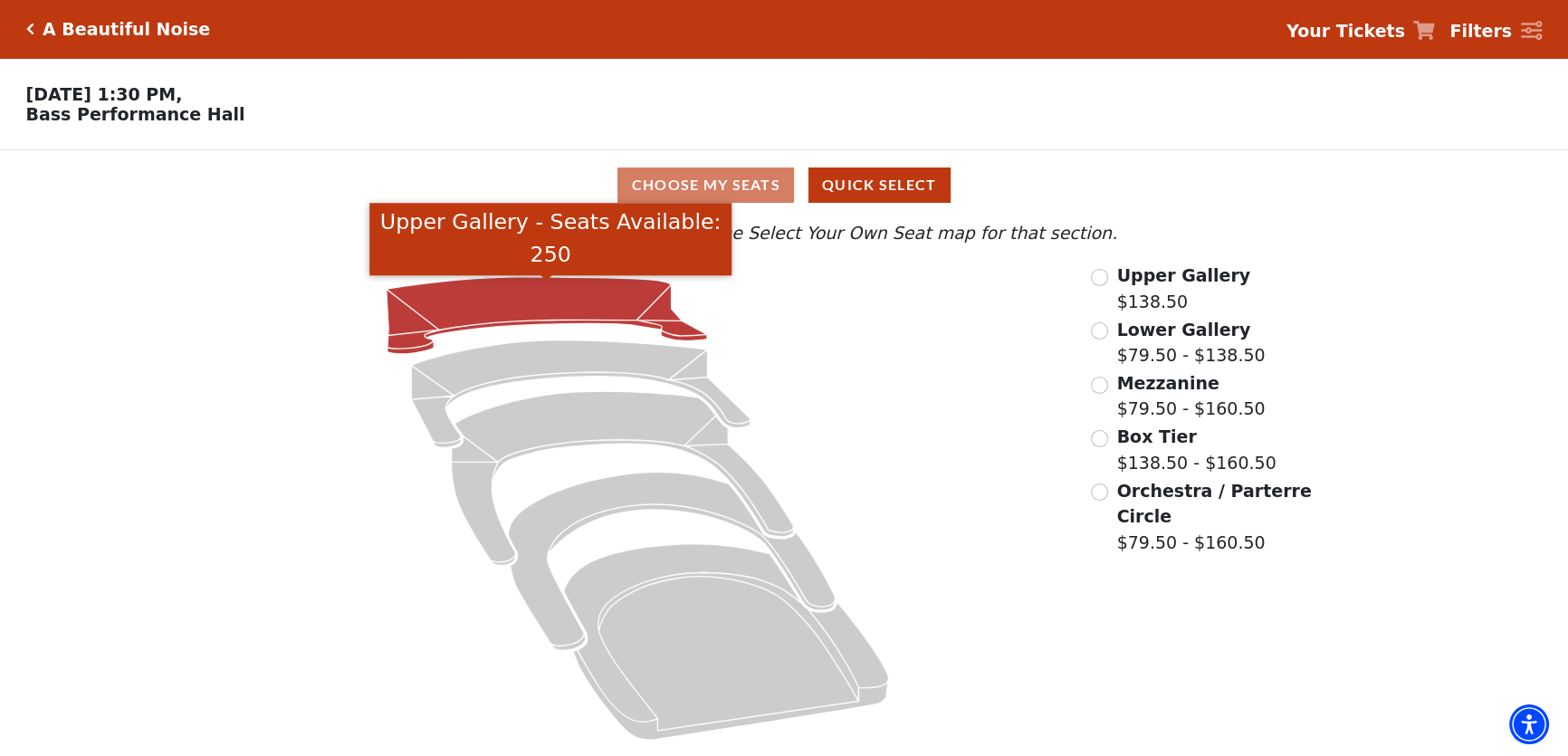
click at [620, 303] on icon "Upper Gallery - Seats Available: 250" at bounding box center [546, 315] width 320 height 77
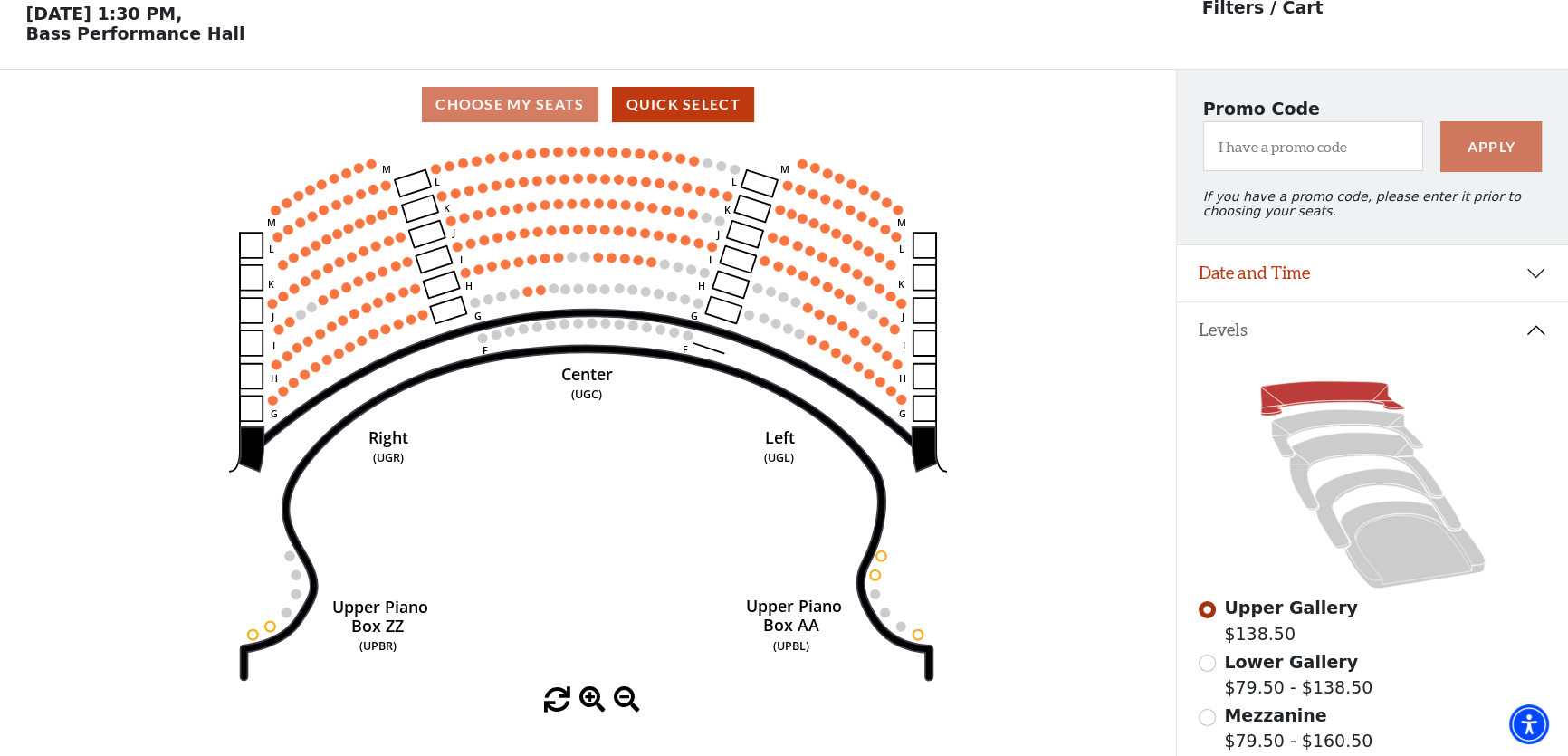
scroll to position [83, 0]
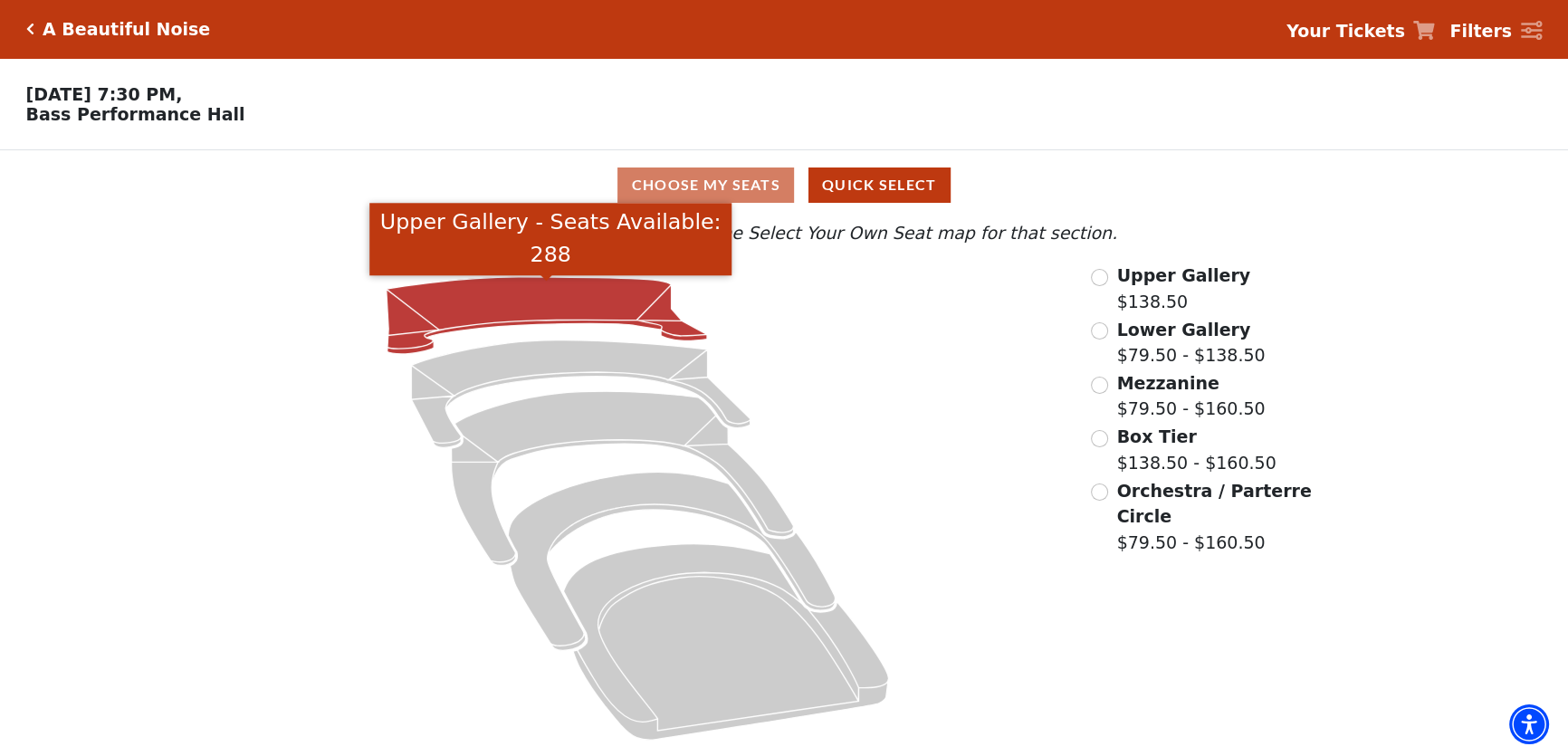
click at [658, 319] on icon "Upper Gallery - Seats Available: 288" at bounding box center [546, 315] width 320 height 77
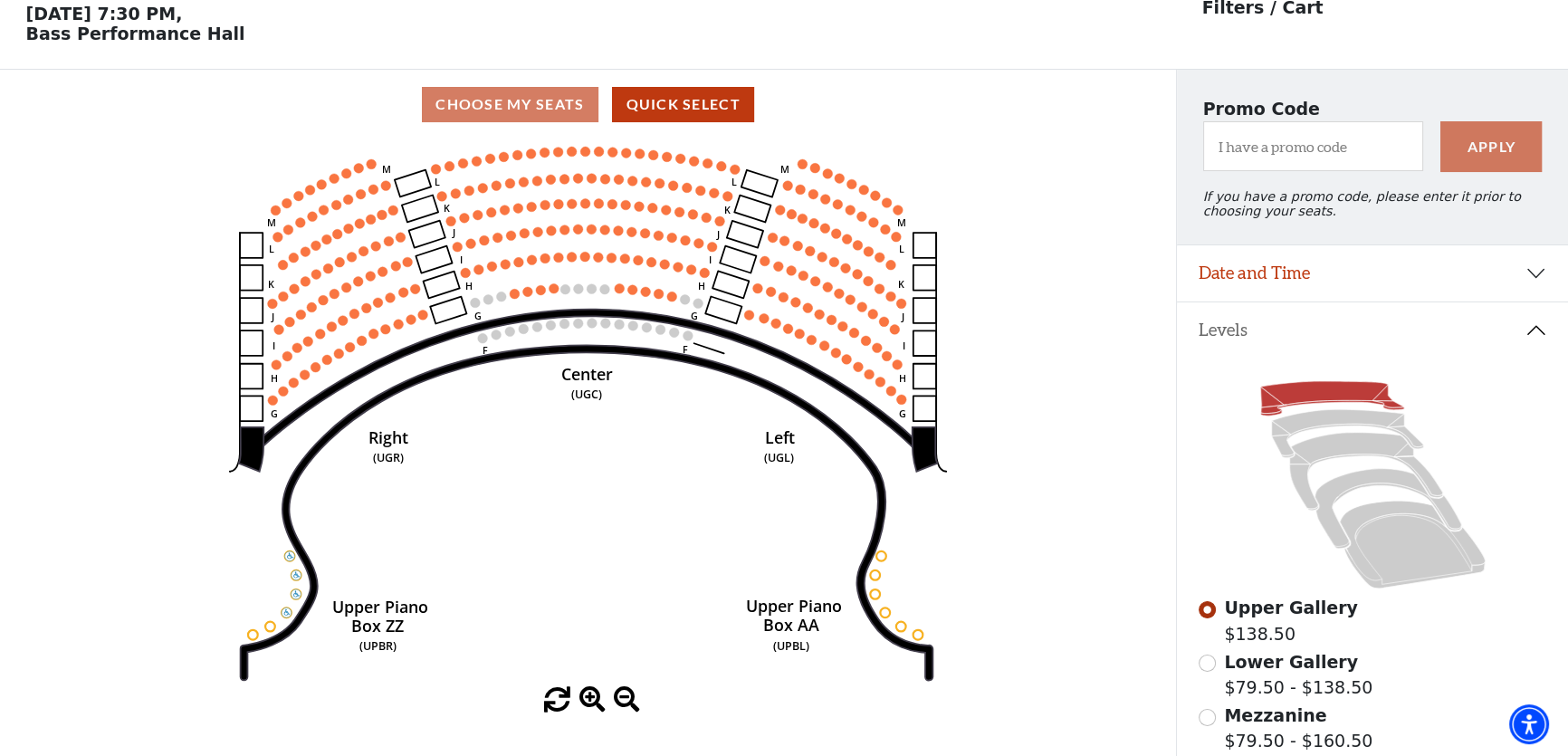
scroll to position [83, 0]
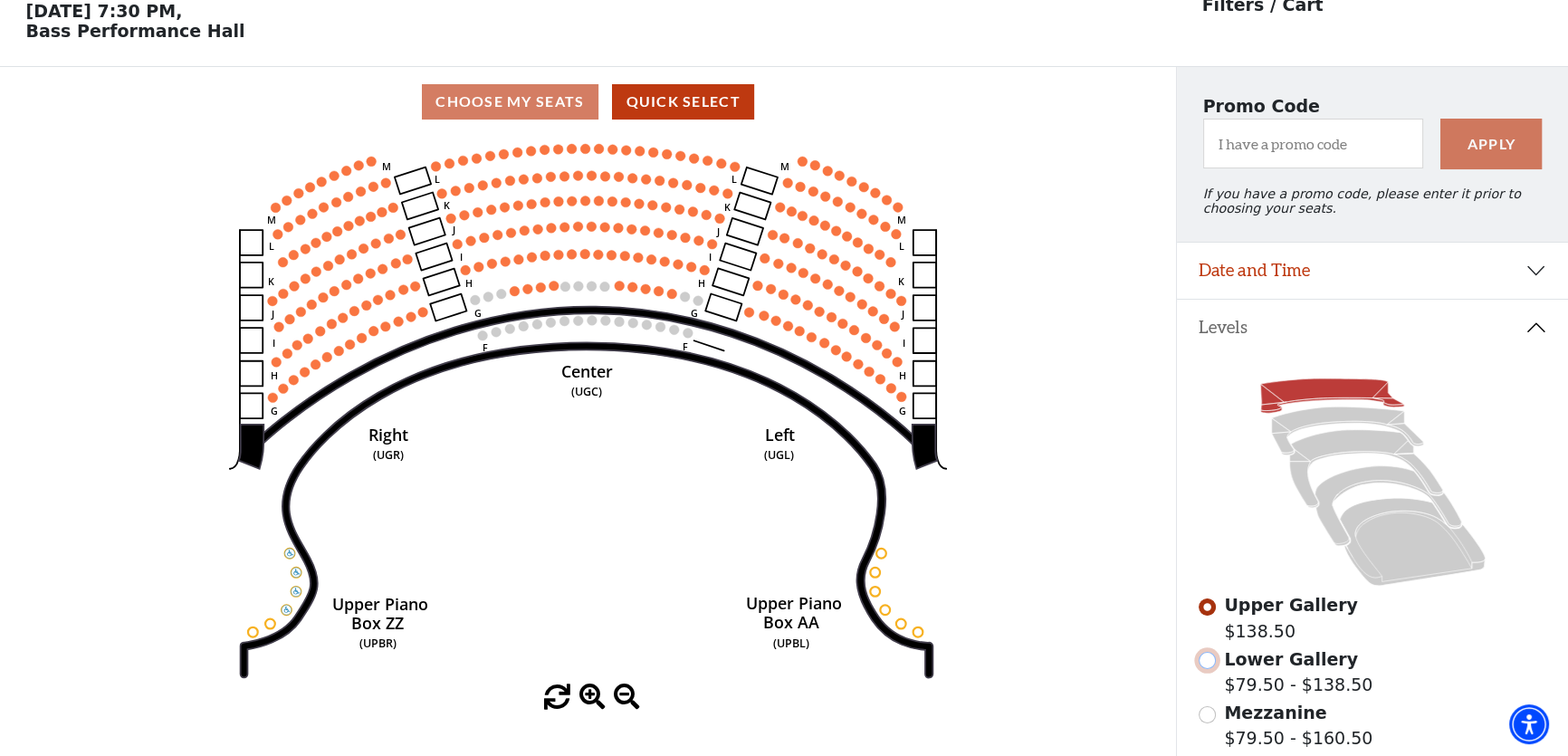
click at [1205, 669] on input "Lower Gallery$79.50 - $138.50\a" at bounding box center [1208, 660] width 17 height 17
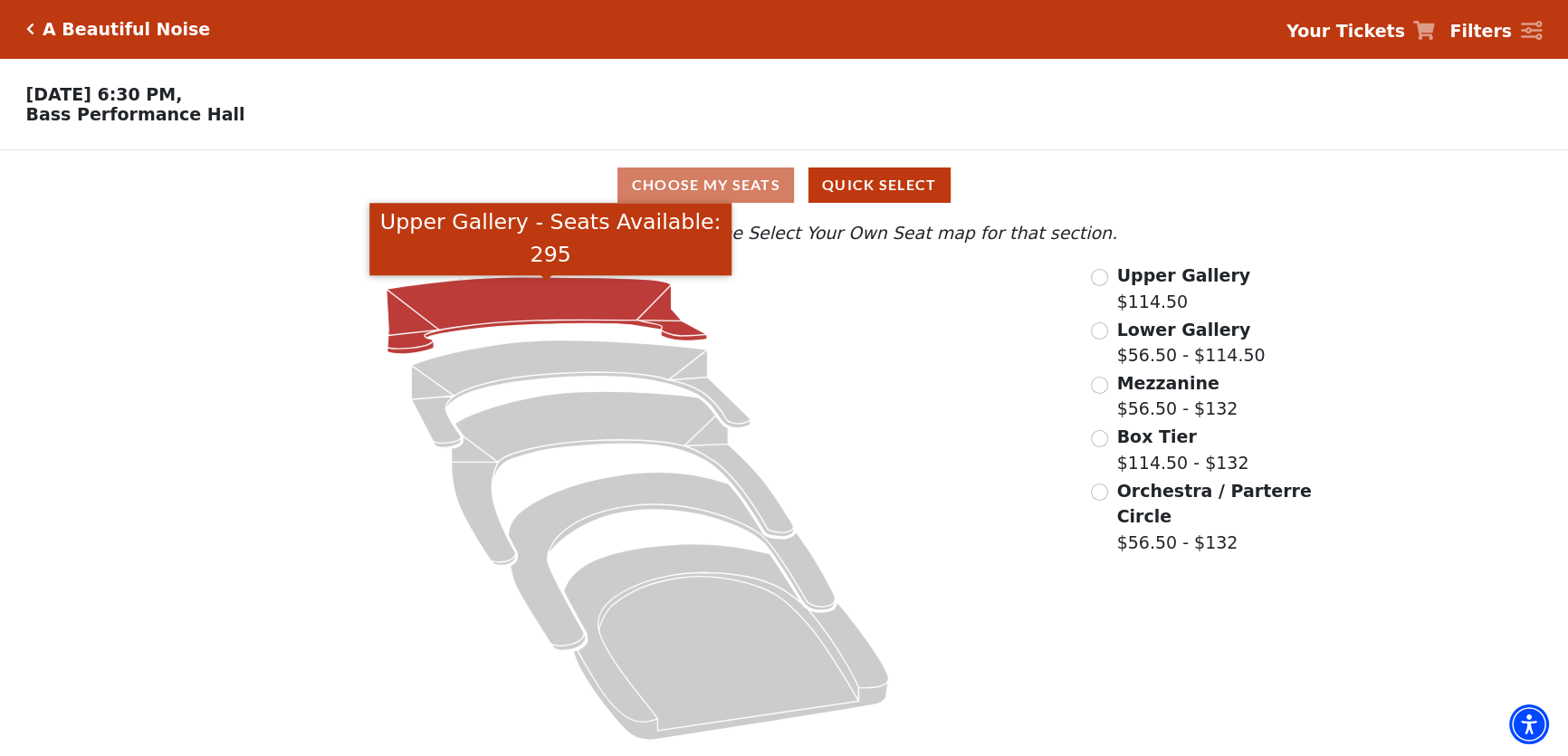
click at [583, 302] on icon "Upper Gallery - Seats Available: 295" at bounding box center [546, 315] width 320 height 77
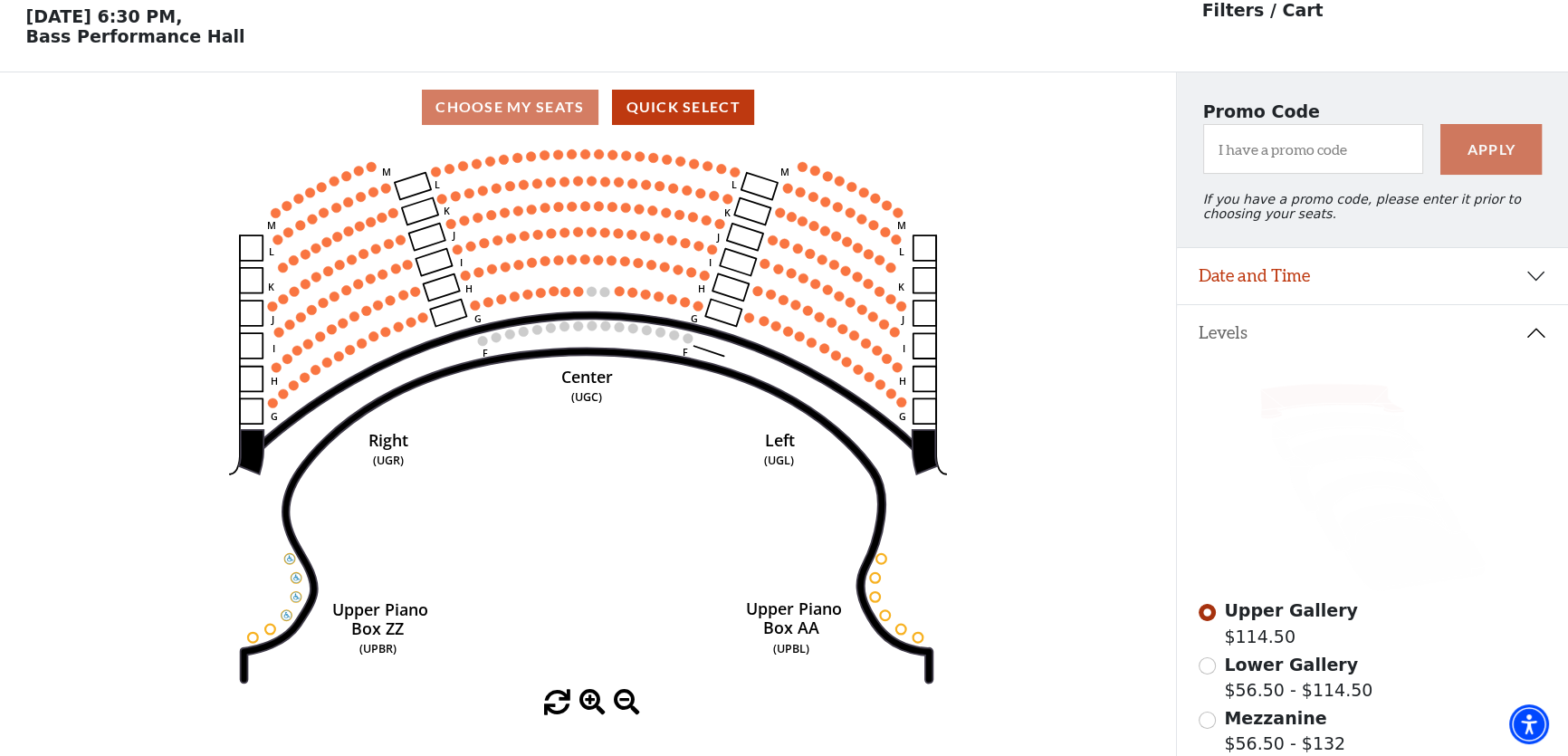
scroll to position [83, 0]
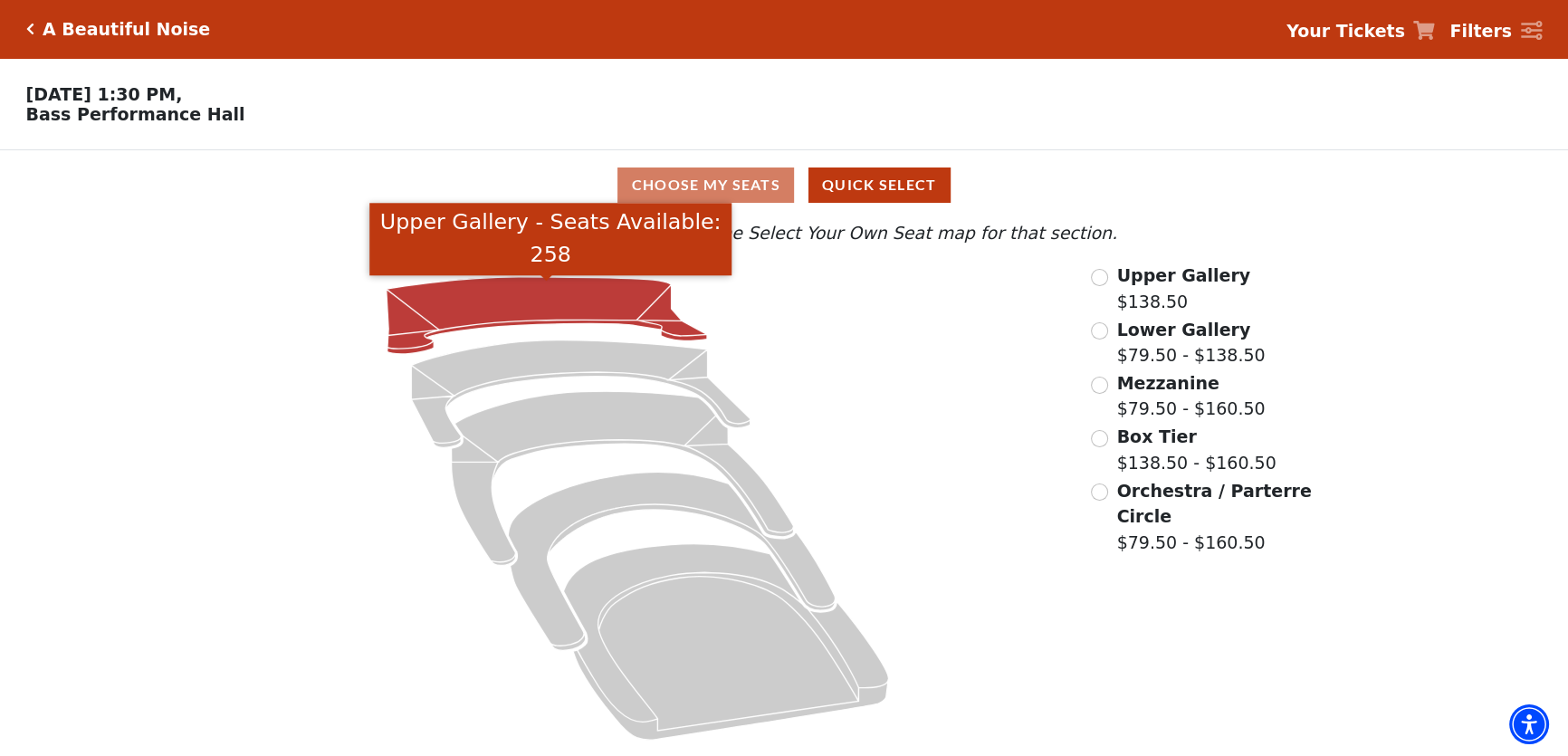
click at [642, 317] on icon "Upper Gallery - Seats Available: 258" at bounding box center [546, 315] width 320 height 77
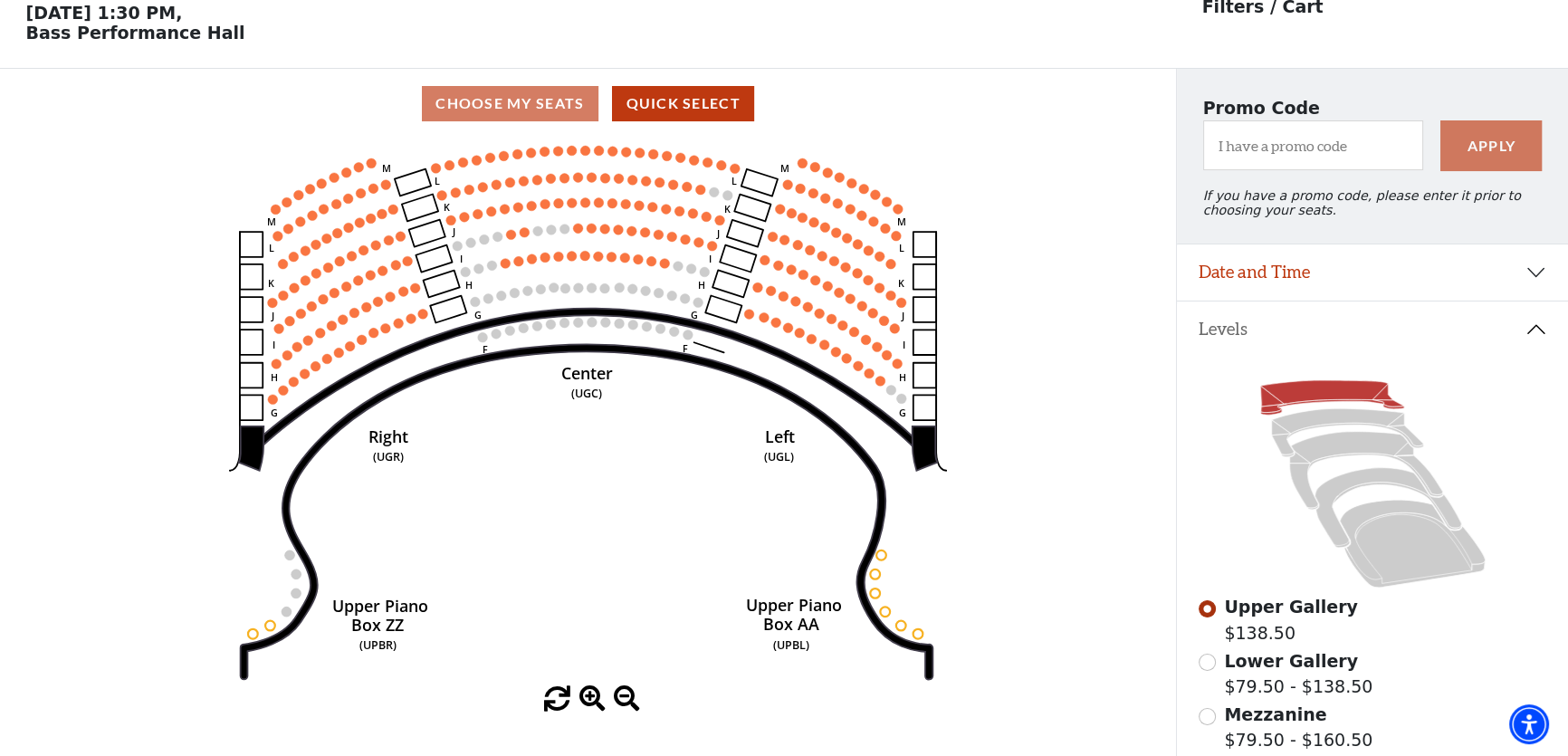
scroll to position [83, 0]
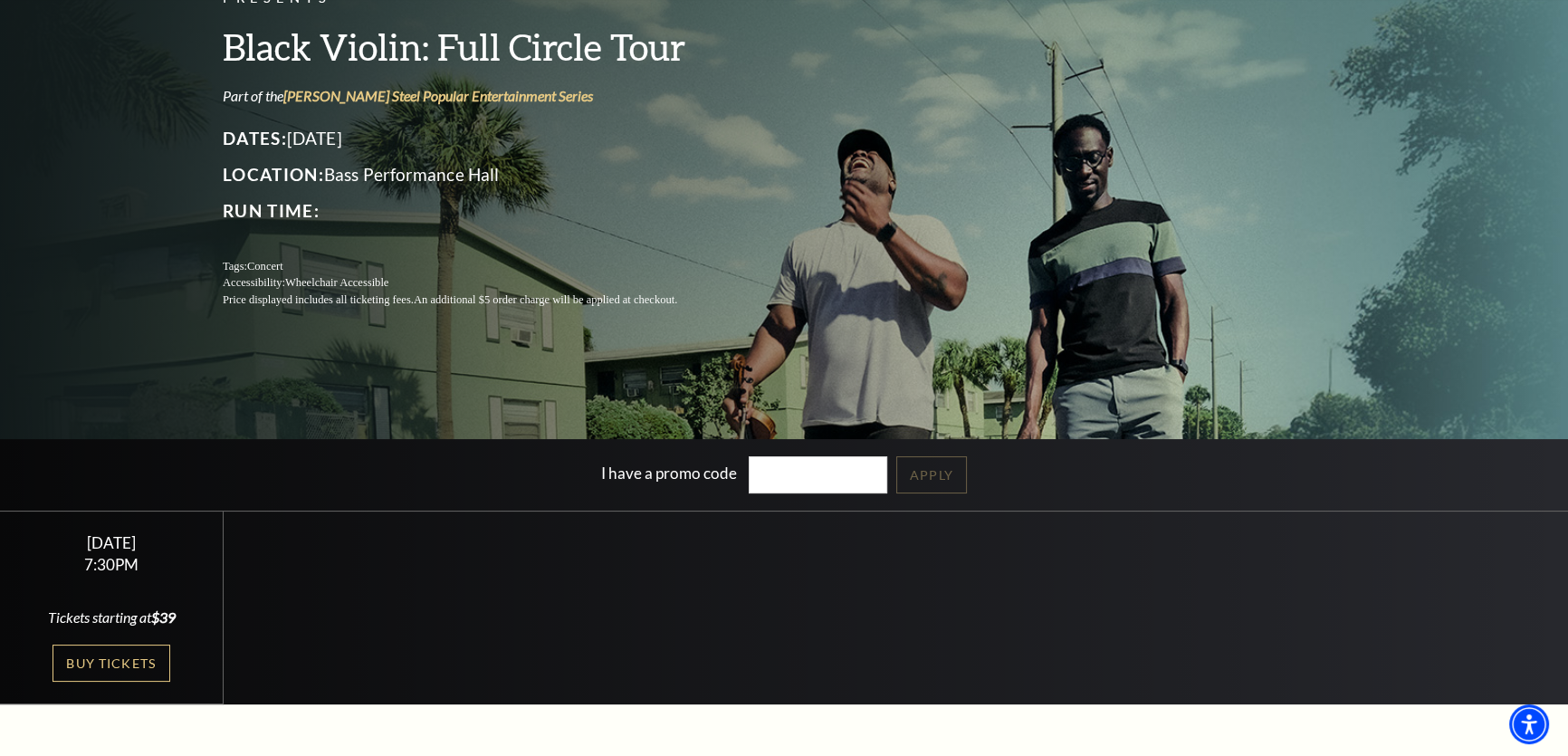
scroll to position [164, 0]
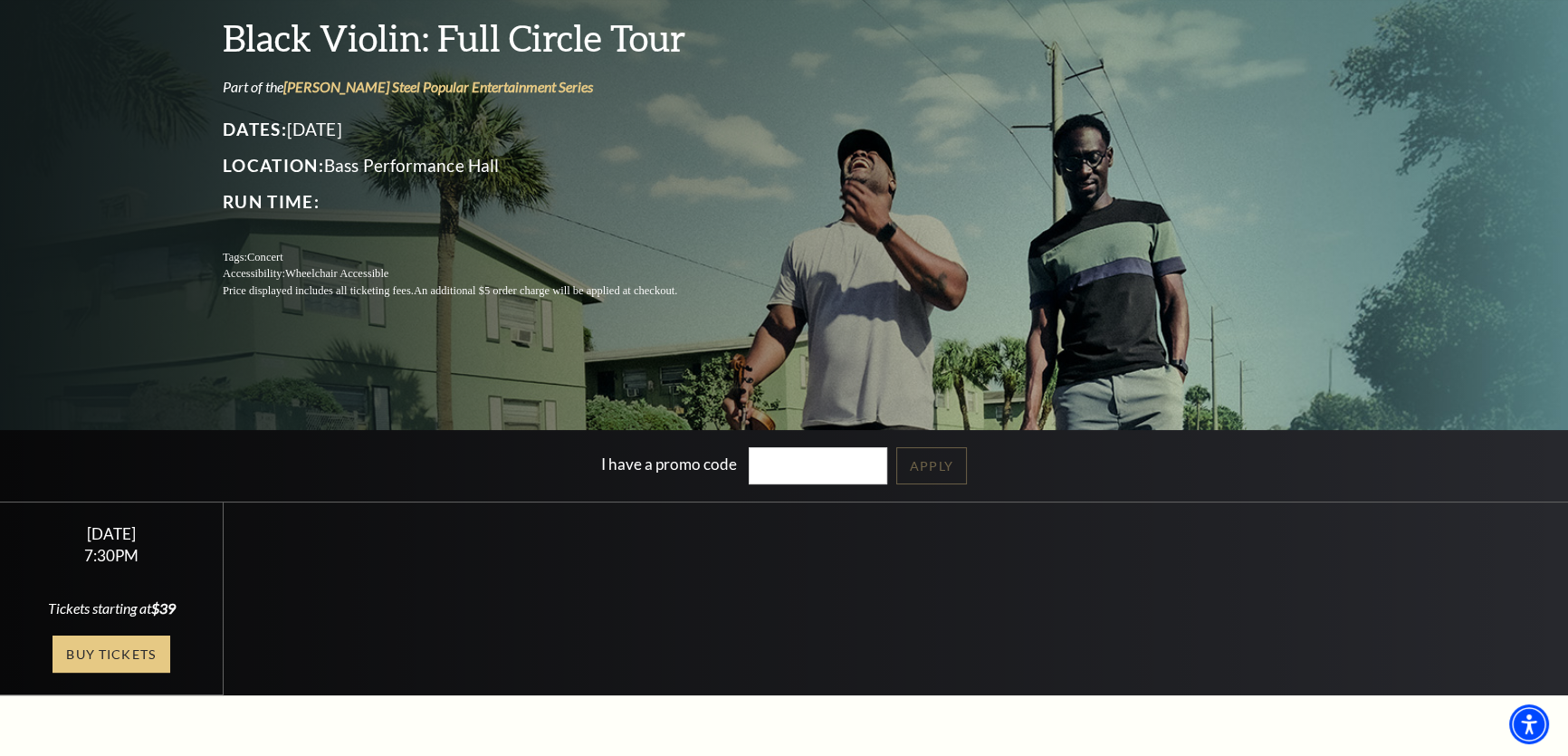
click at [148, 649] on link "Buy Tickets" at bounding box center [111, 654] width 118 height 37
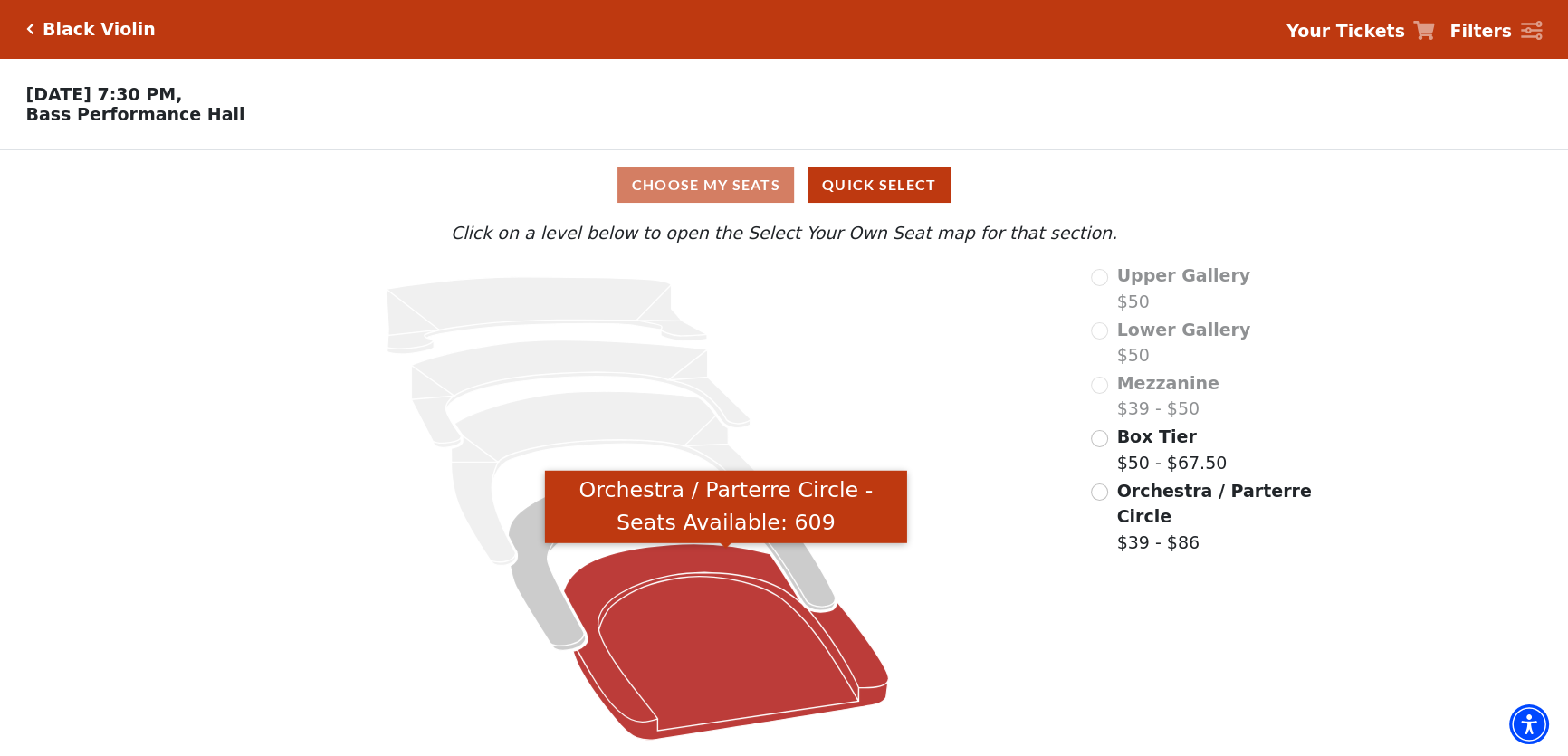
click at [720, 670] on icon "Orchestra / Parterre Circle - Seats Available: 609" at bounding box center [725, 643] width 325 height 197
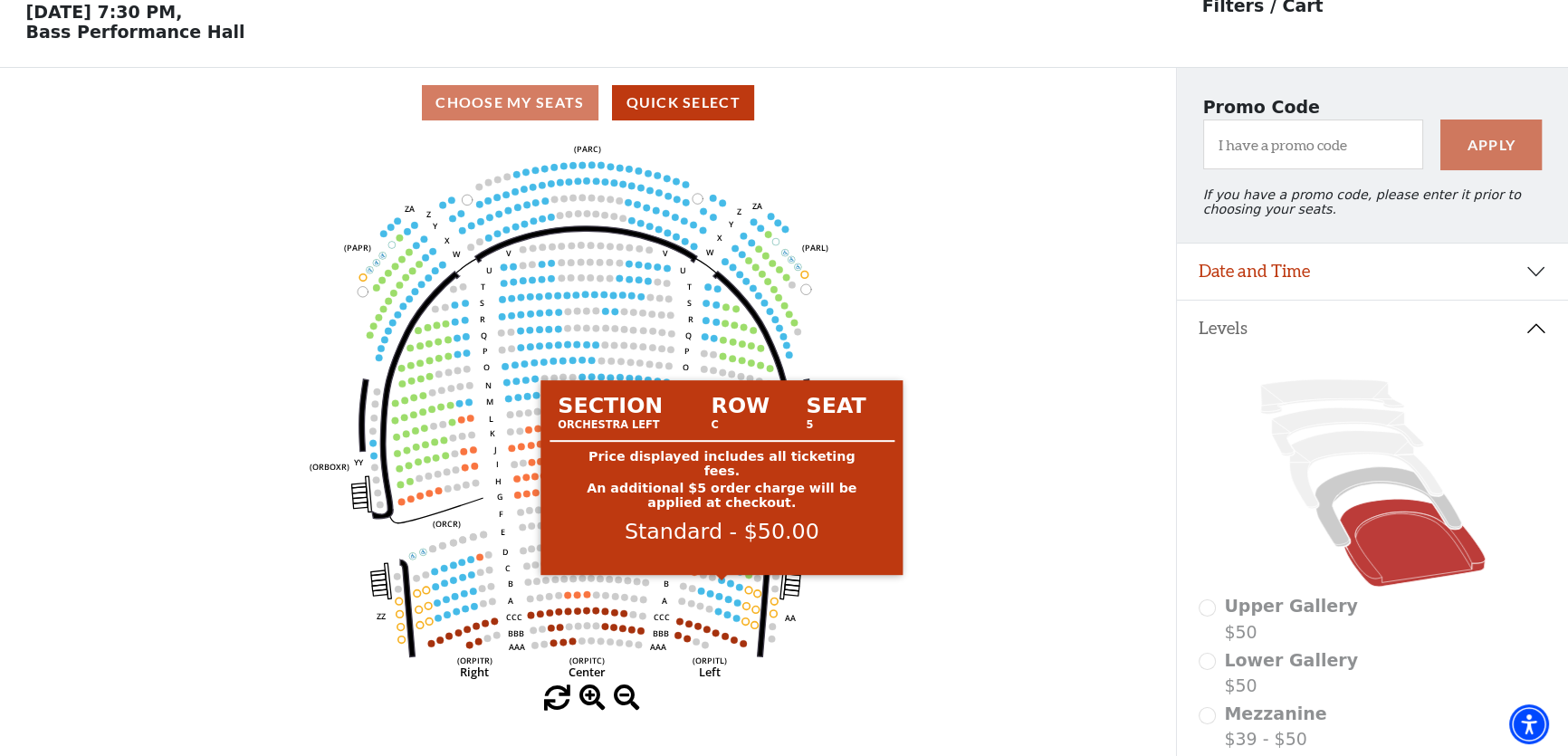
scroll to position [83, 0]
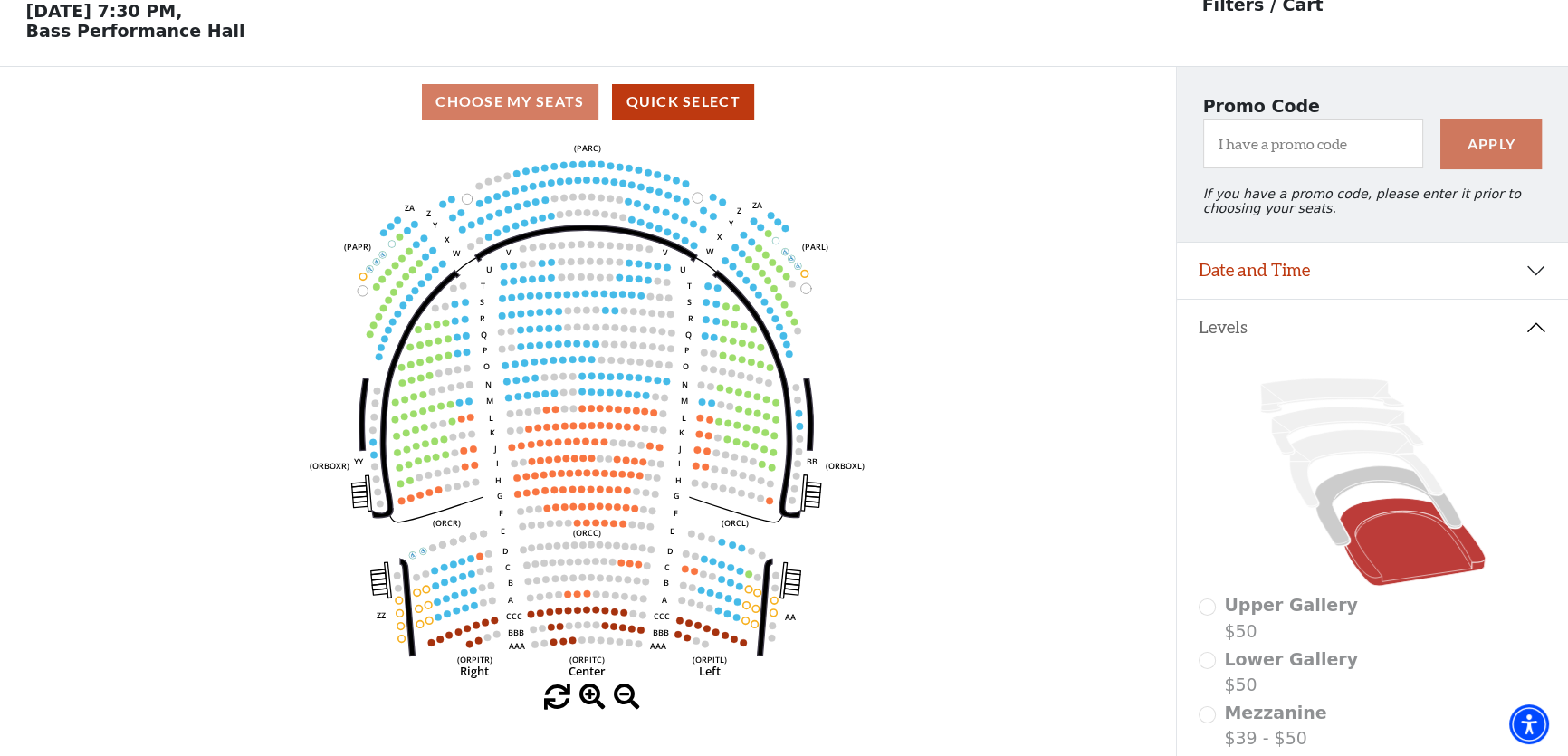
click at [1000, 378] on icon "Left (ORPITL) Right (ORPITR) Center (ORPITC) ZZ AA YY BB ZA ZA (ORCL) (ORCR) (O…" at bounding box center [589, 410] width 1059 height 548
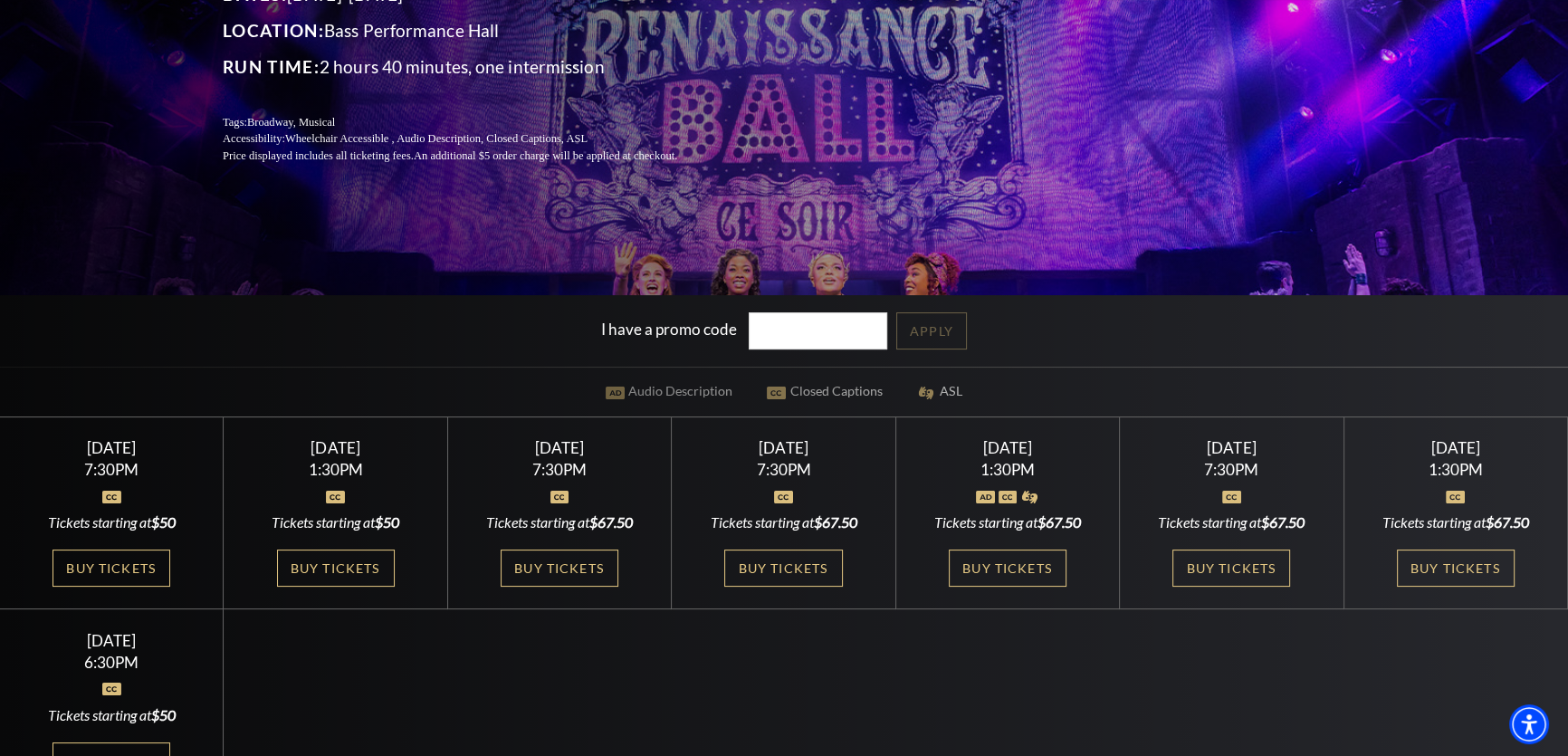
scroll to position [493, 0]
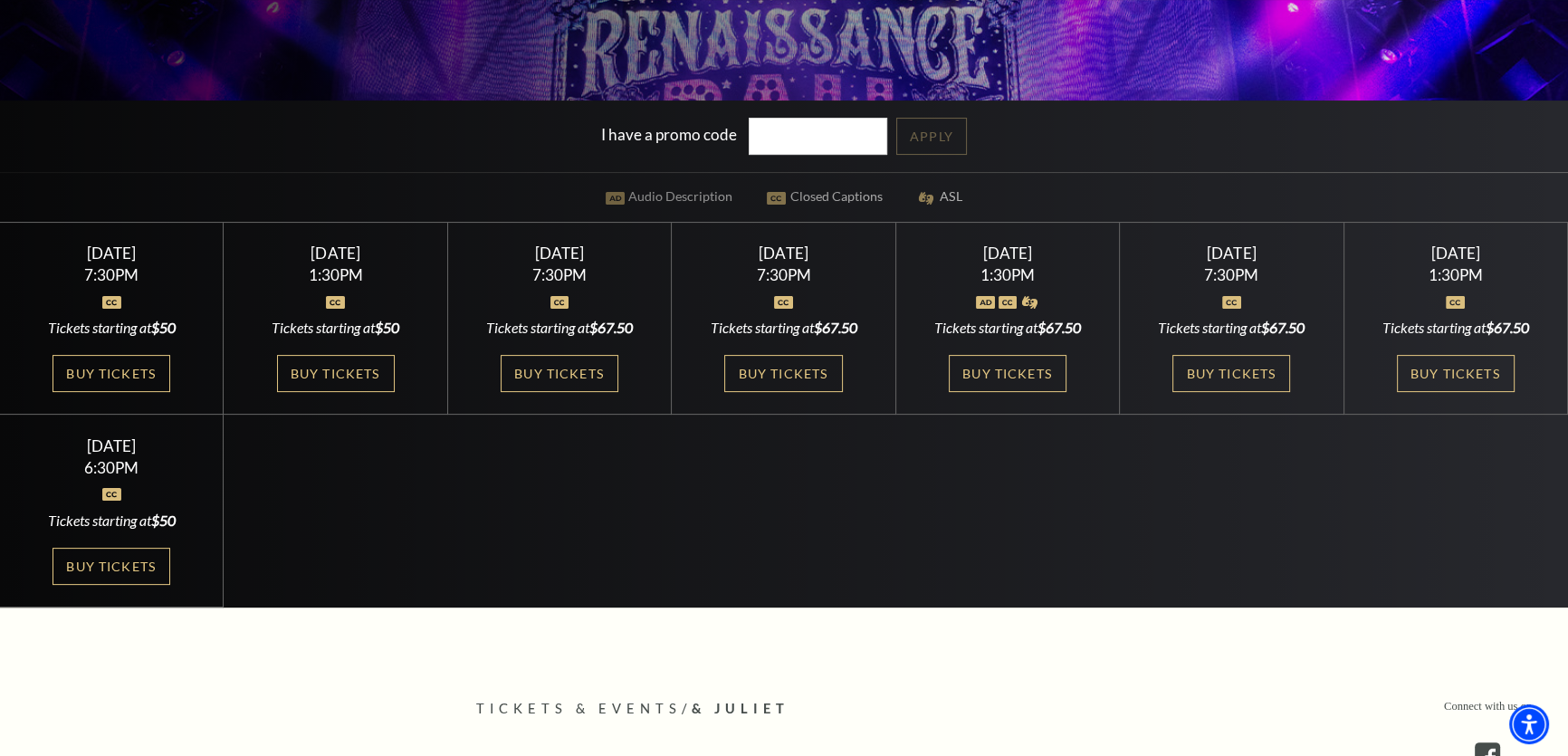
drag, startPoint x: 93, startPoint y: 570, endPoint x: 123, endPoint y: 517, distance: 60.9
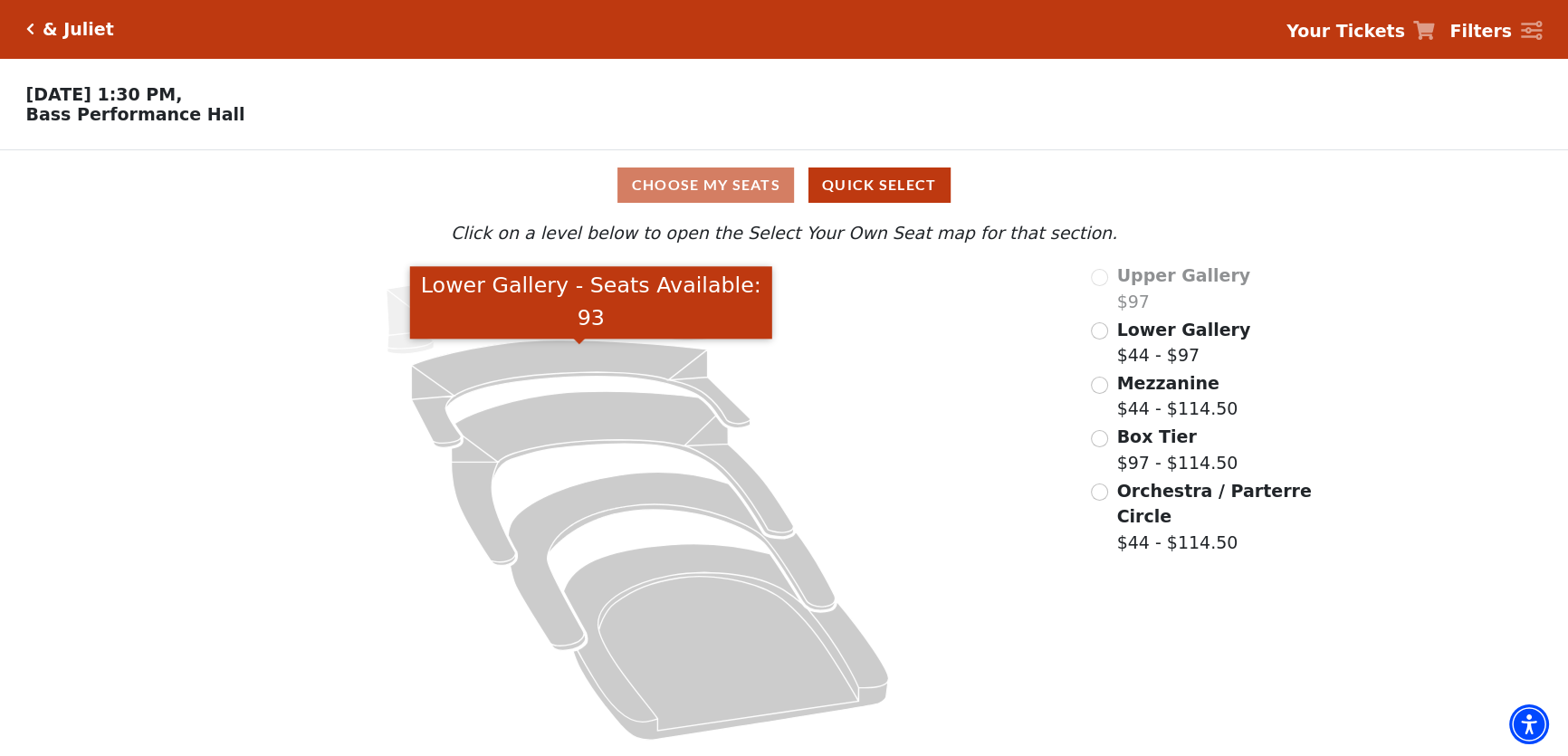
click at [659, 346] on icon at bounding box center [637, 508] width 856 height 492
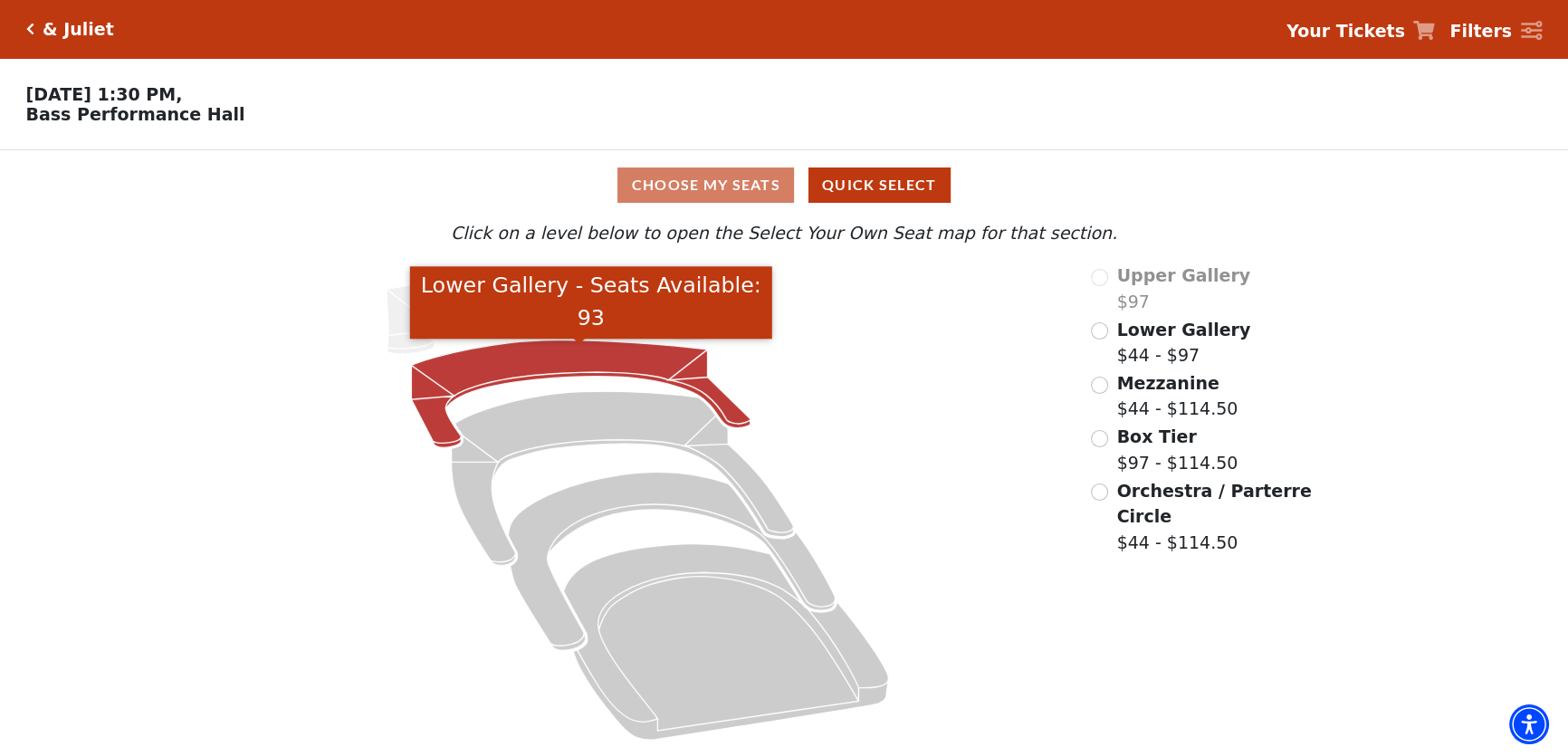
click at [681, 362] on icon "Lower Gallery - Seats Available: 93" at bounding box center [580, 394] width 339 height 108
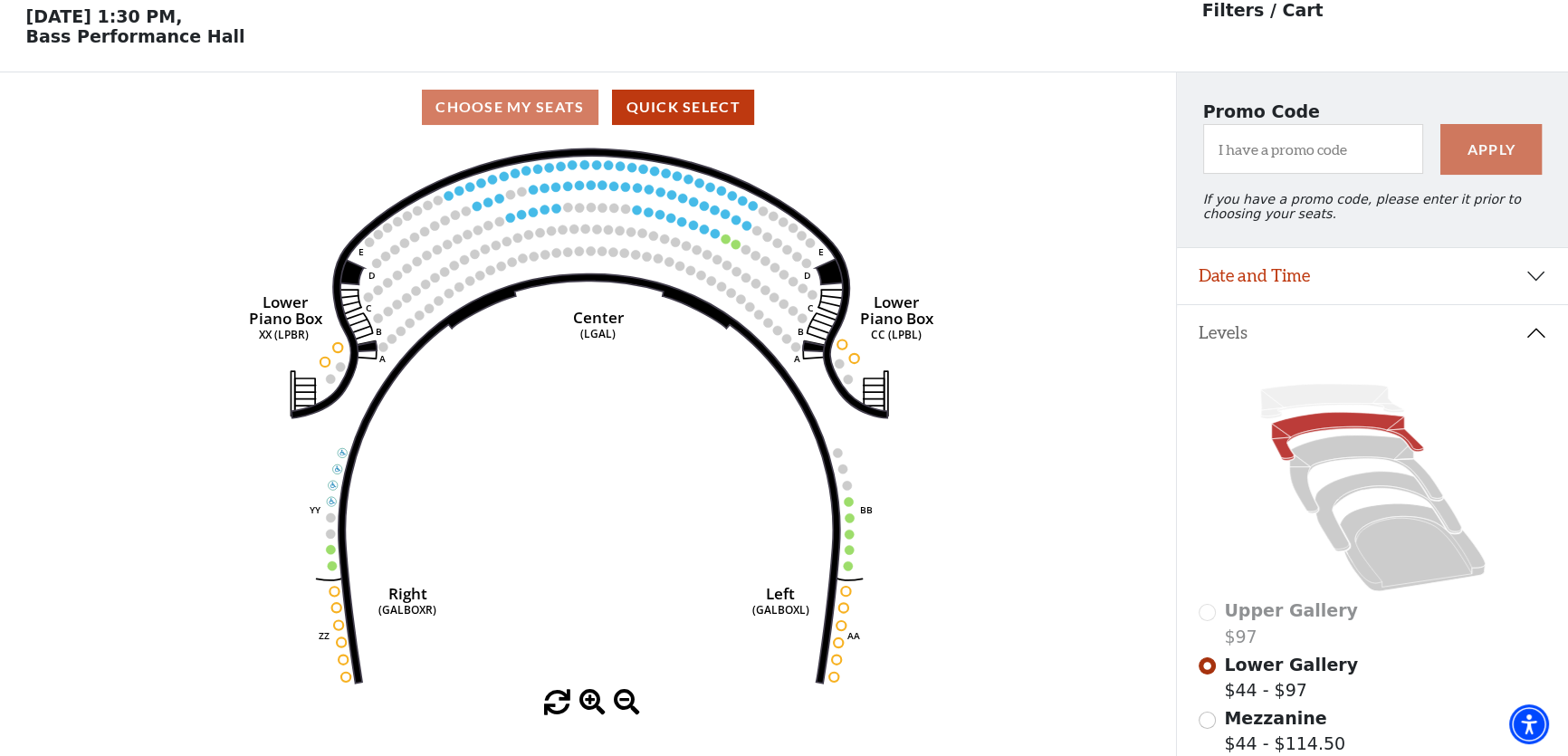
scroll to position [83, 0]
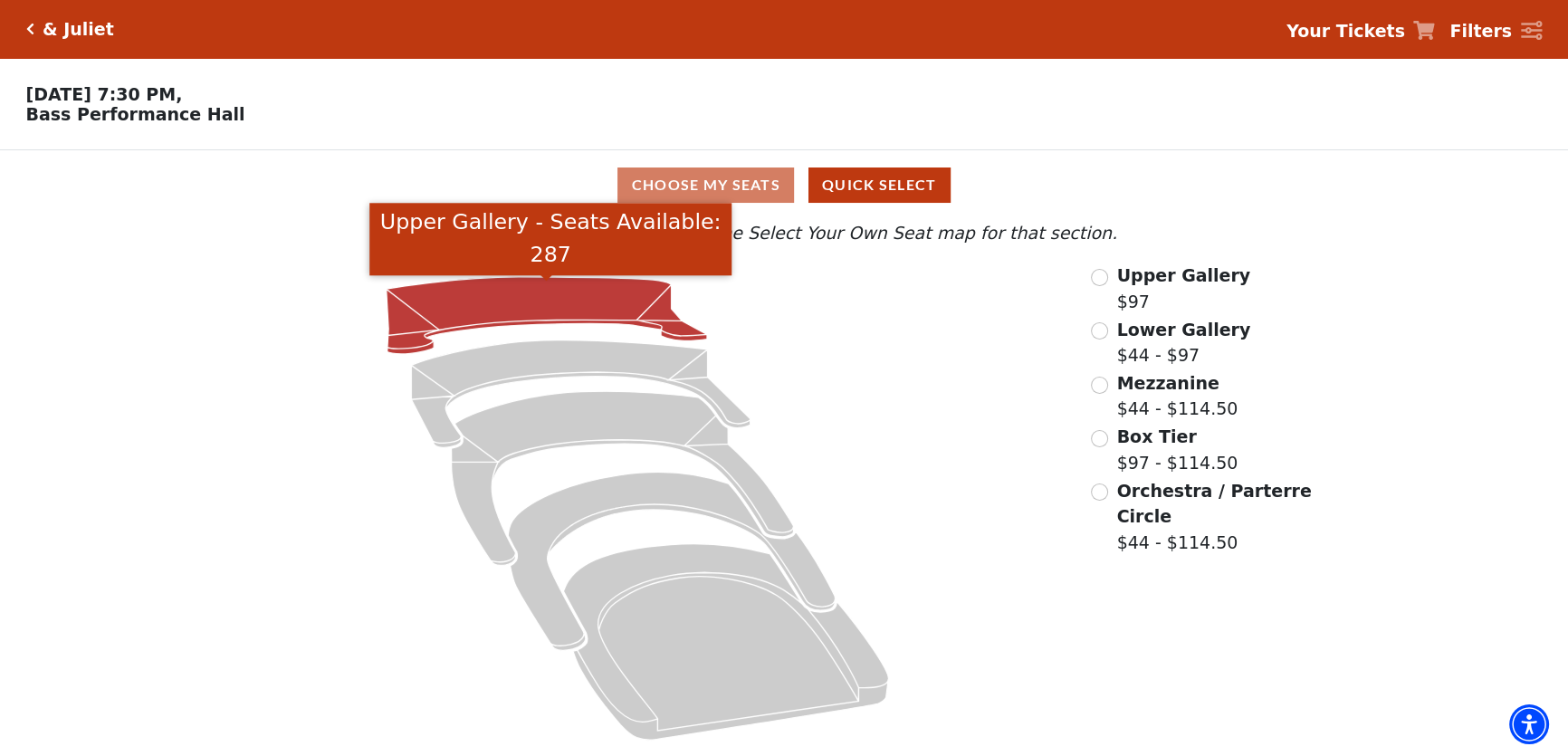
click at [570, 301] on icon "Upper Gallery - Seats Available: 287" at bounding box center [546, 315] width 320 height 77
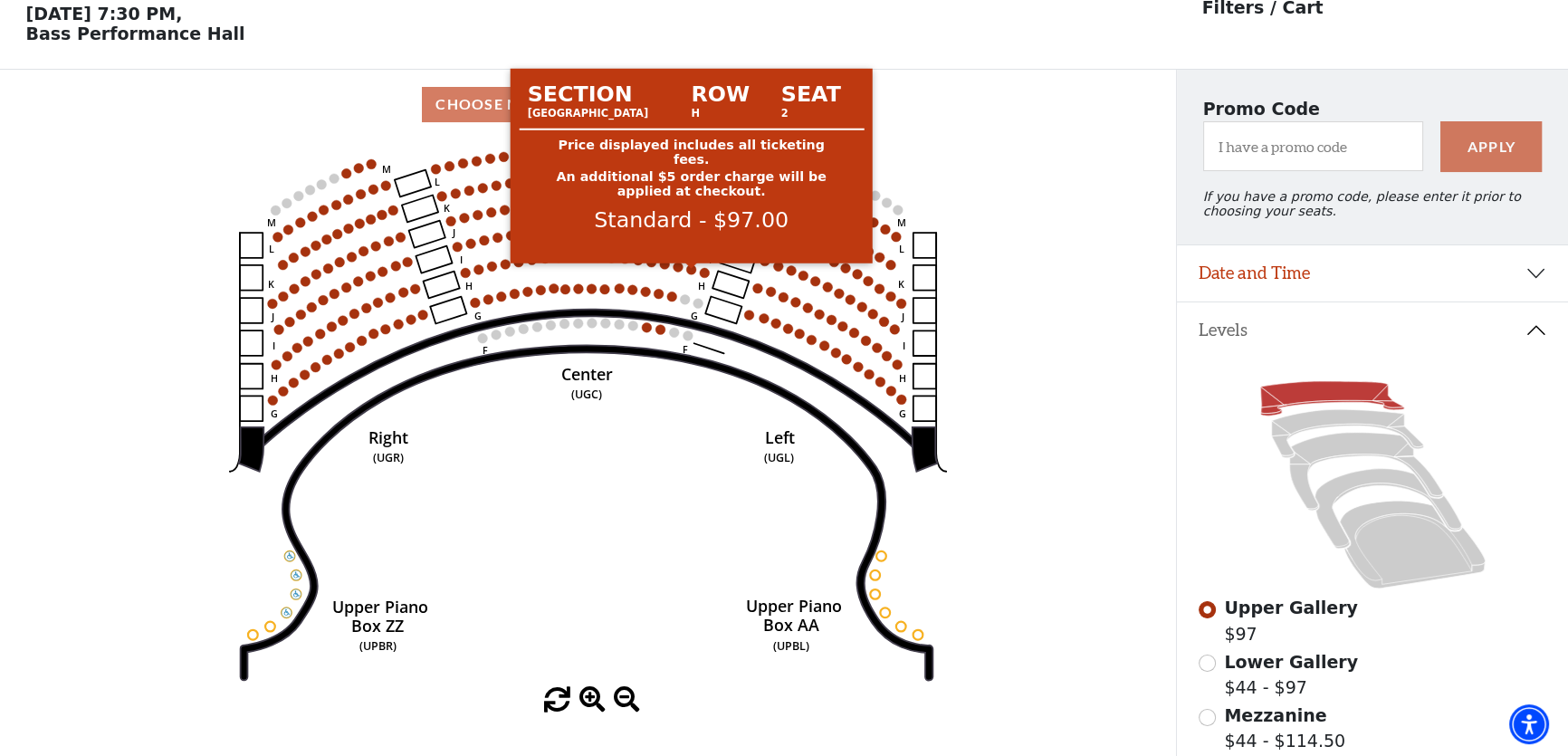
scroll to position [83, 0]
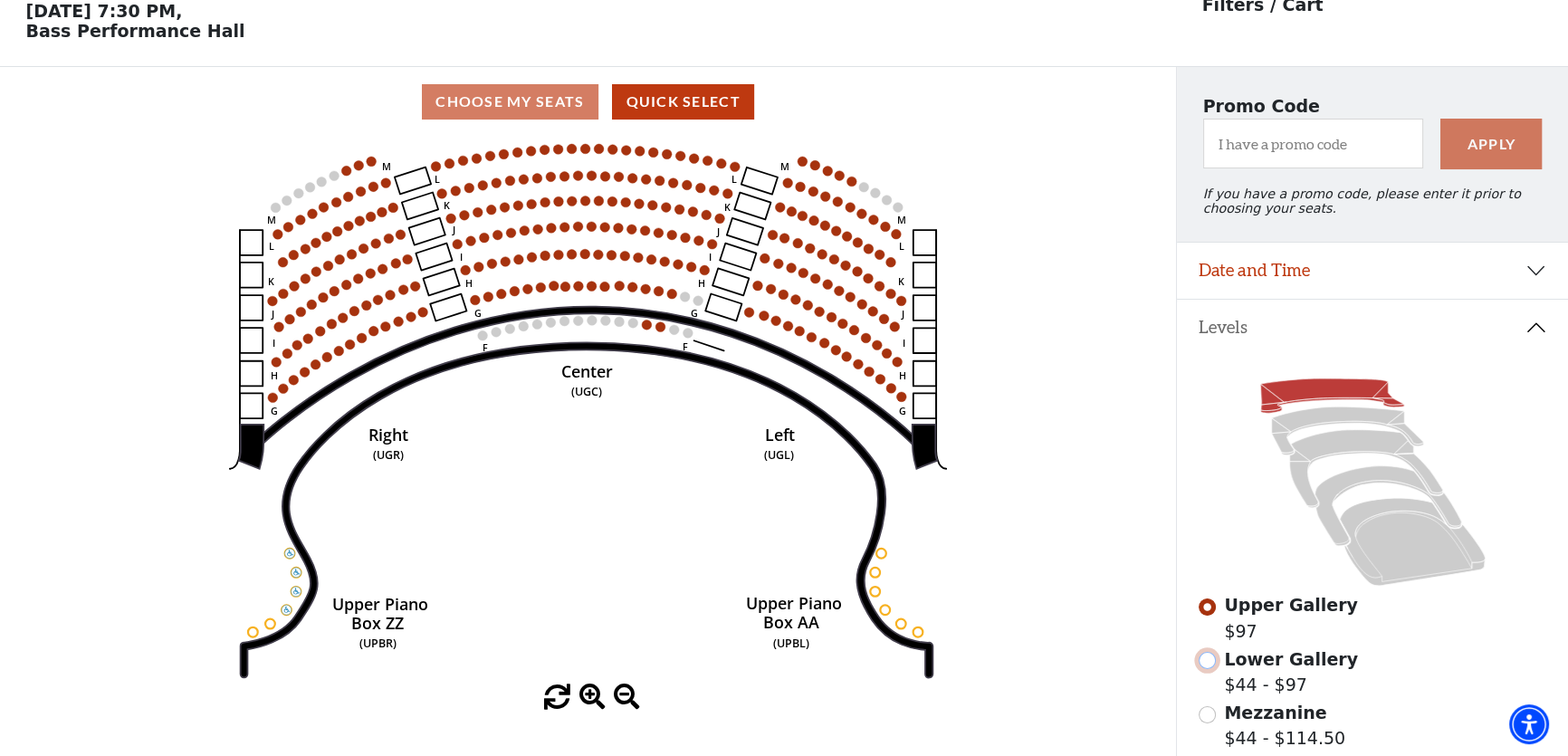
click at [1204, 666] on input "Lower Gallery$44 - $97\a" at bounding box center [1208, 660] width 17 height 17
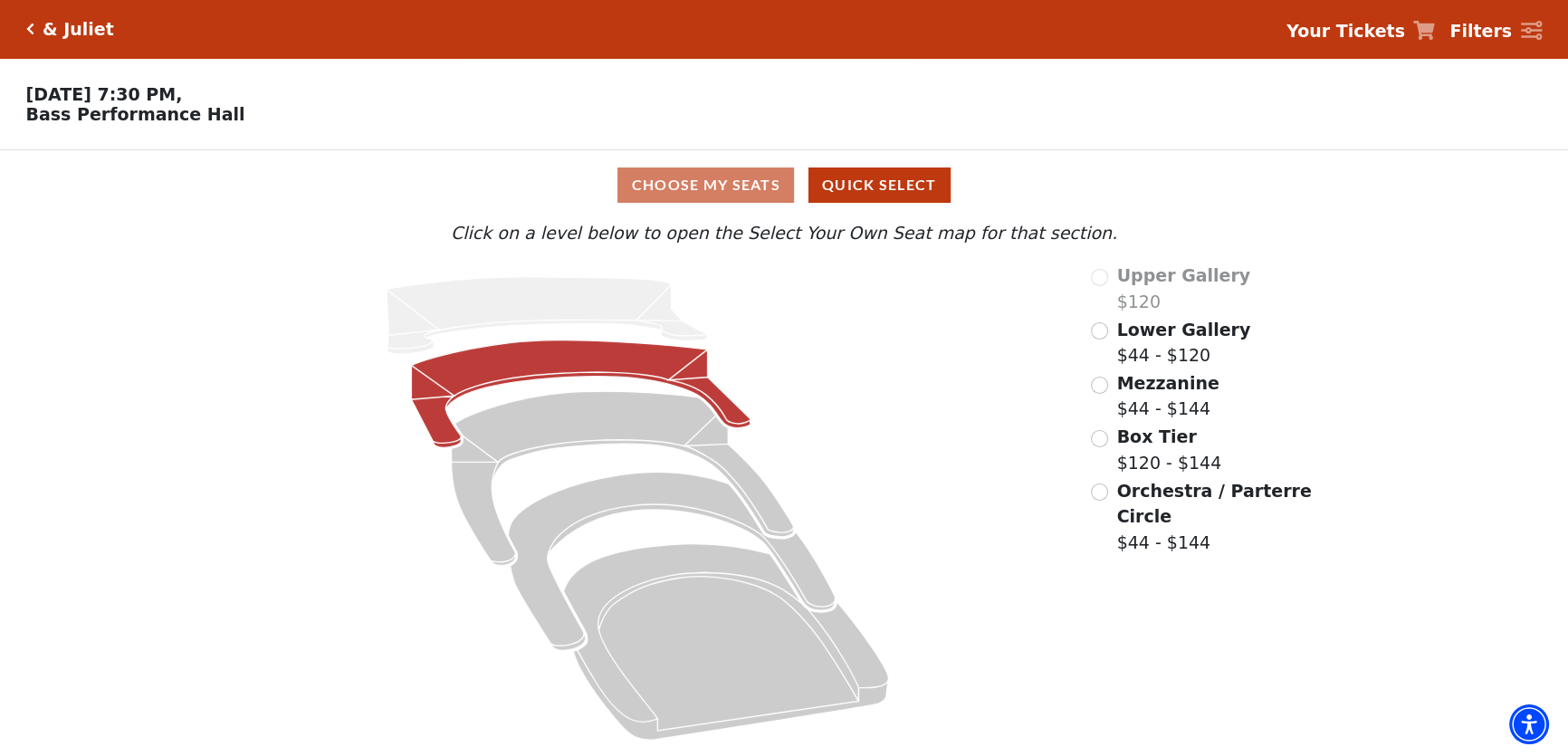
drag, startPoint x: 642, startPoint y: 399, endPoint x: 517, endPoint y: 364, distance: 129.8
click at [517, 364] on icon "Lower Gallery - Seats Available: 161" at bounding box center [580, 394] width 339 height 108
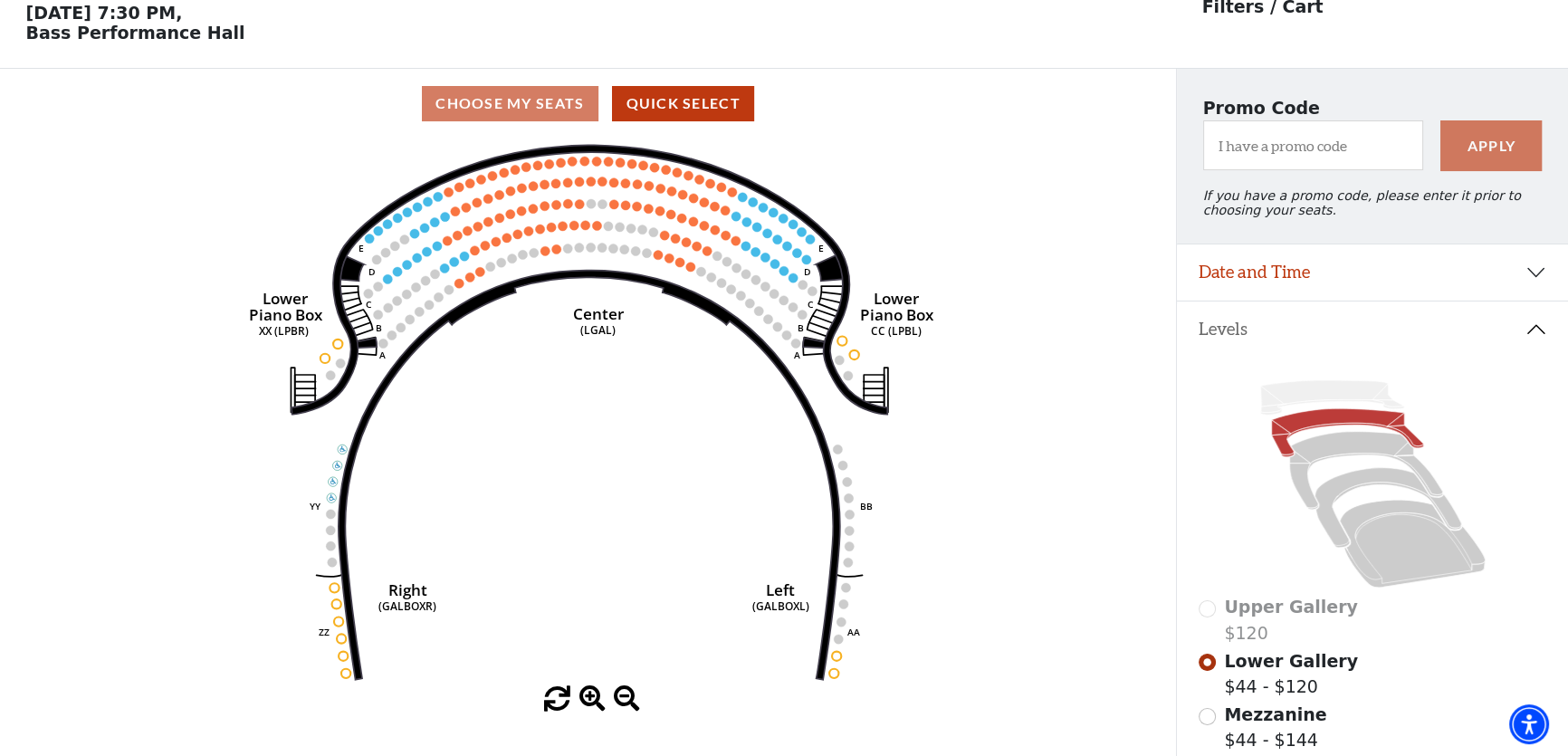
scroll to position [83, 0]
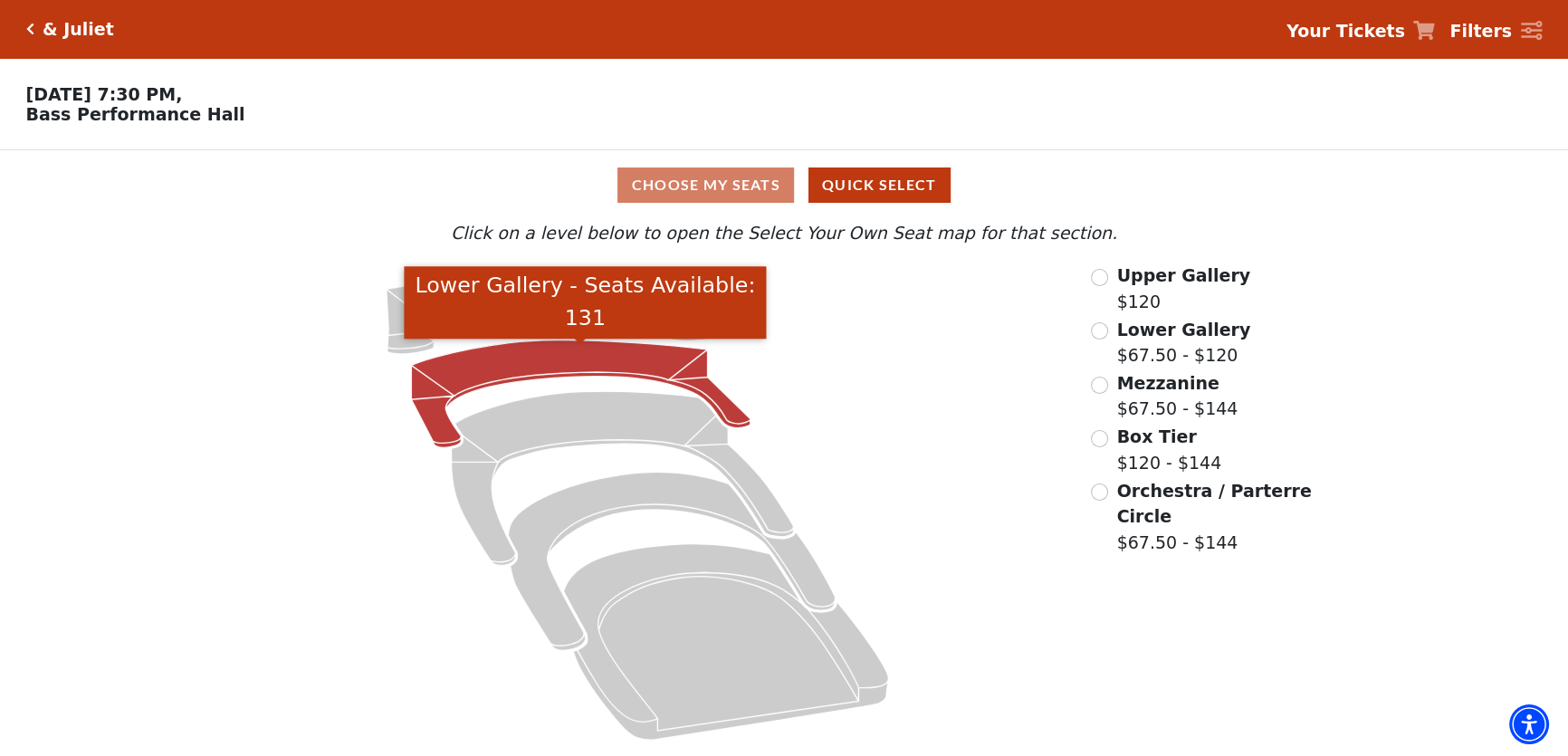
click at [581, 357] on icon "Lower Gallery - Seats Available: 131" at bounding box center [580, 394] width 339 height 108
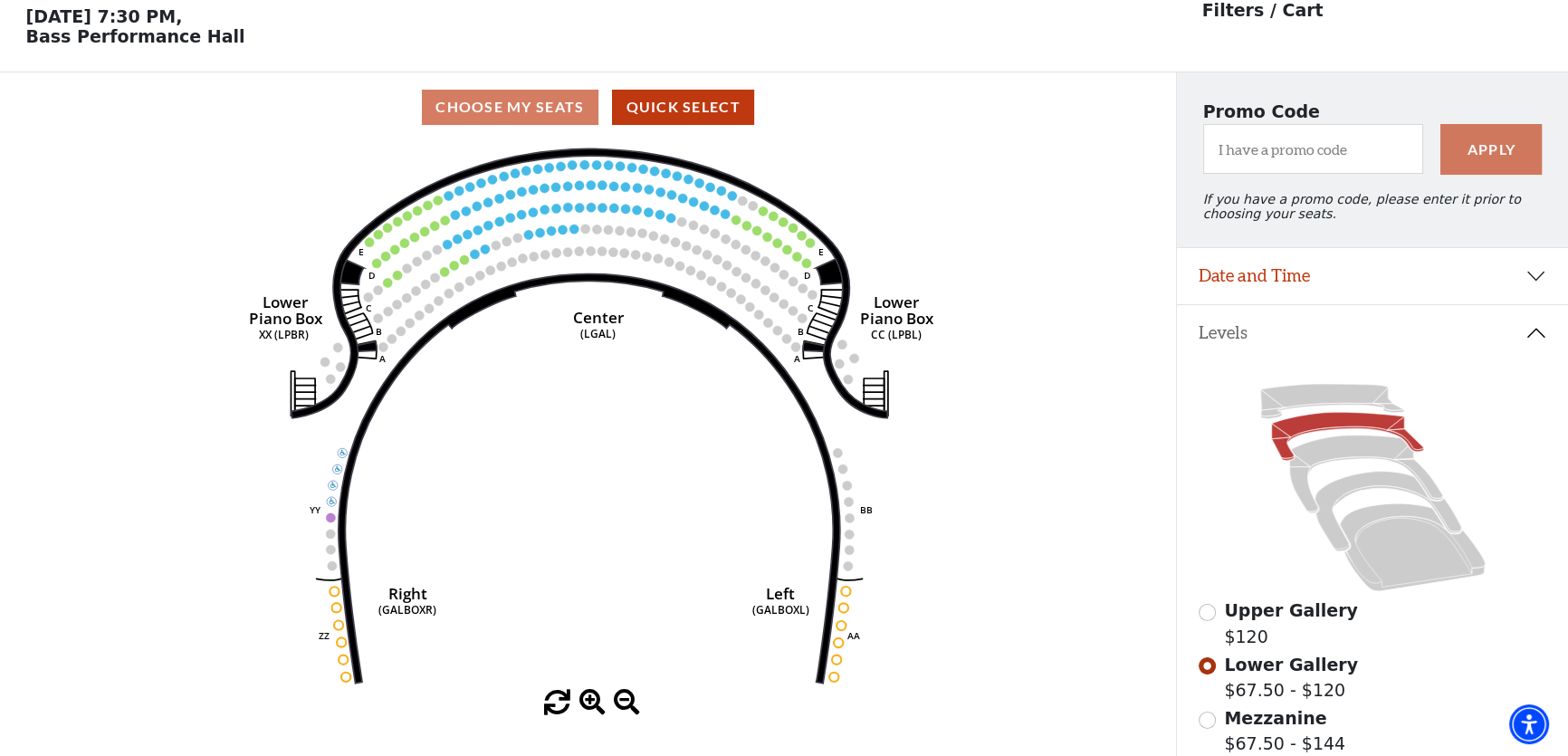
scroll to position [83, 0]
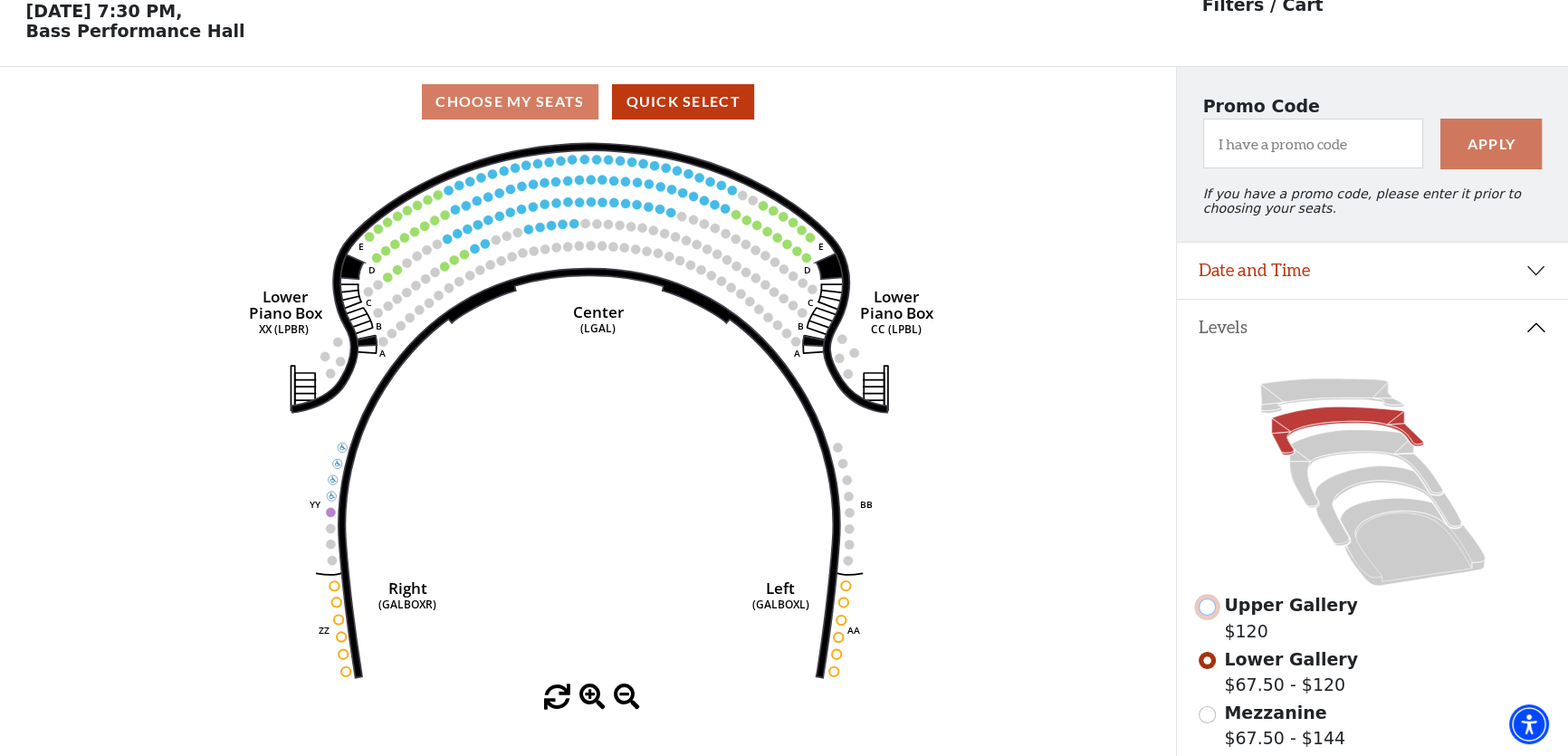
click at [1207, 616] on input "Upper Gallery$120\a" at bounding box center [1208, 607] width 17 height 17
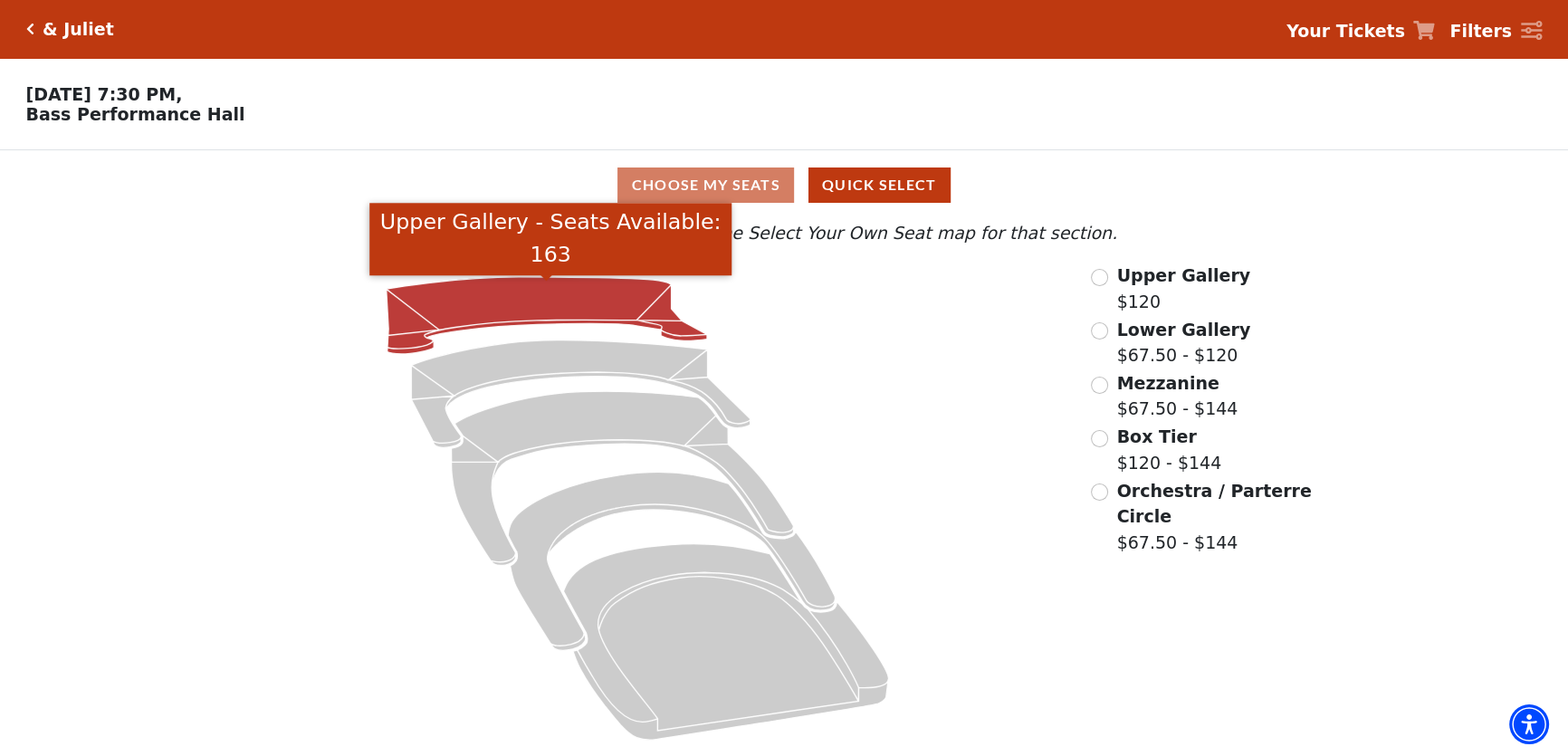
click at [578, 316] on icon "Upper Gallery - Seats Available: 163" at bounding box center [546, 315] width 320 height 77
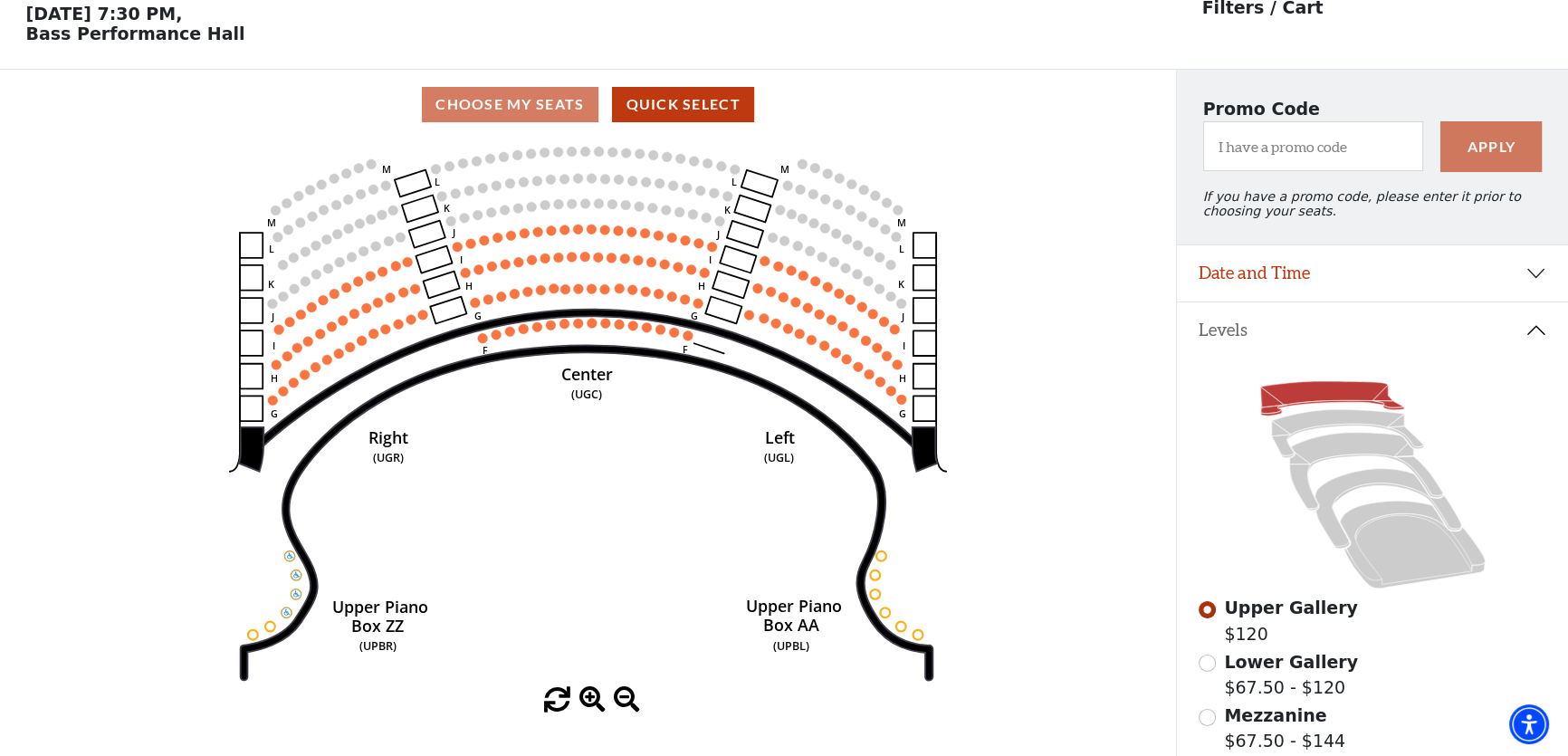
scroll to position [83, 0]
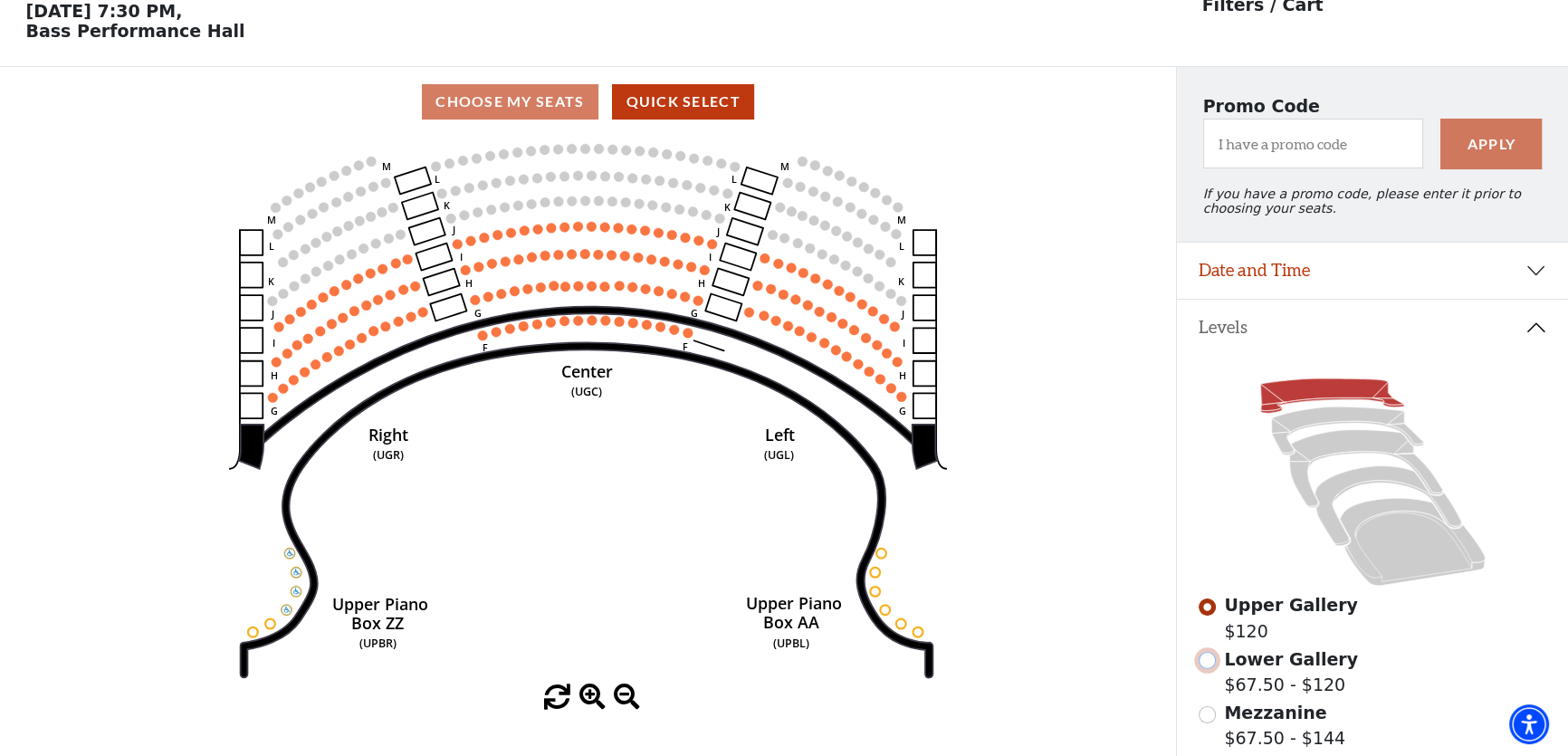
click at [1212, 669] on input "Lower Gallery$67.50 - $120\a" at bounding box center [1208, 660] width 17 height 17
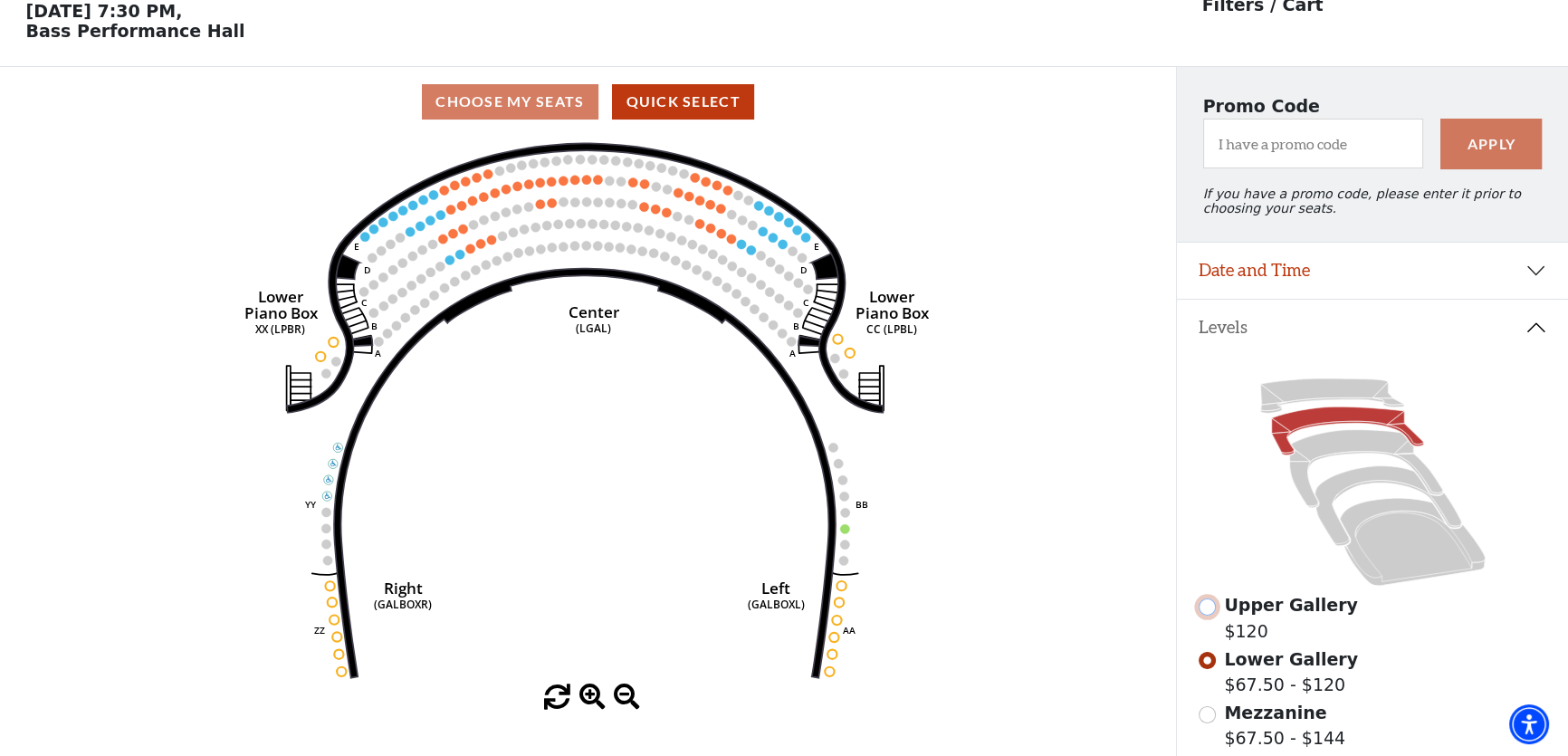
click at [1205, 616] on input "Upper Gallery$120\a" at bounding box center [1208, 607] width 17 height 17
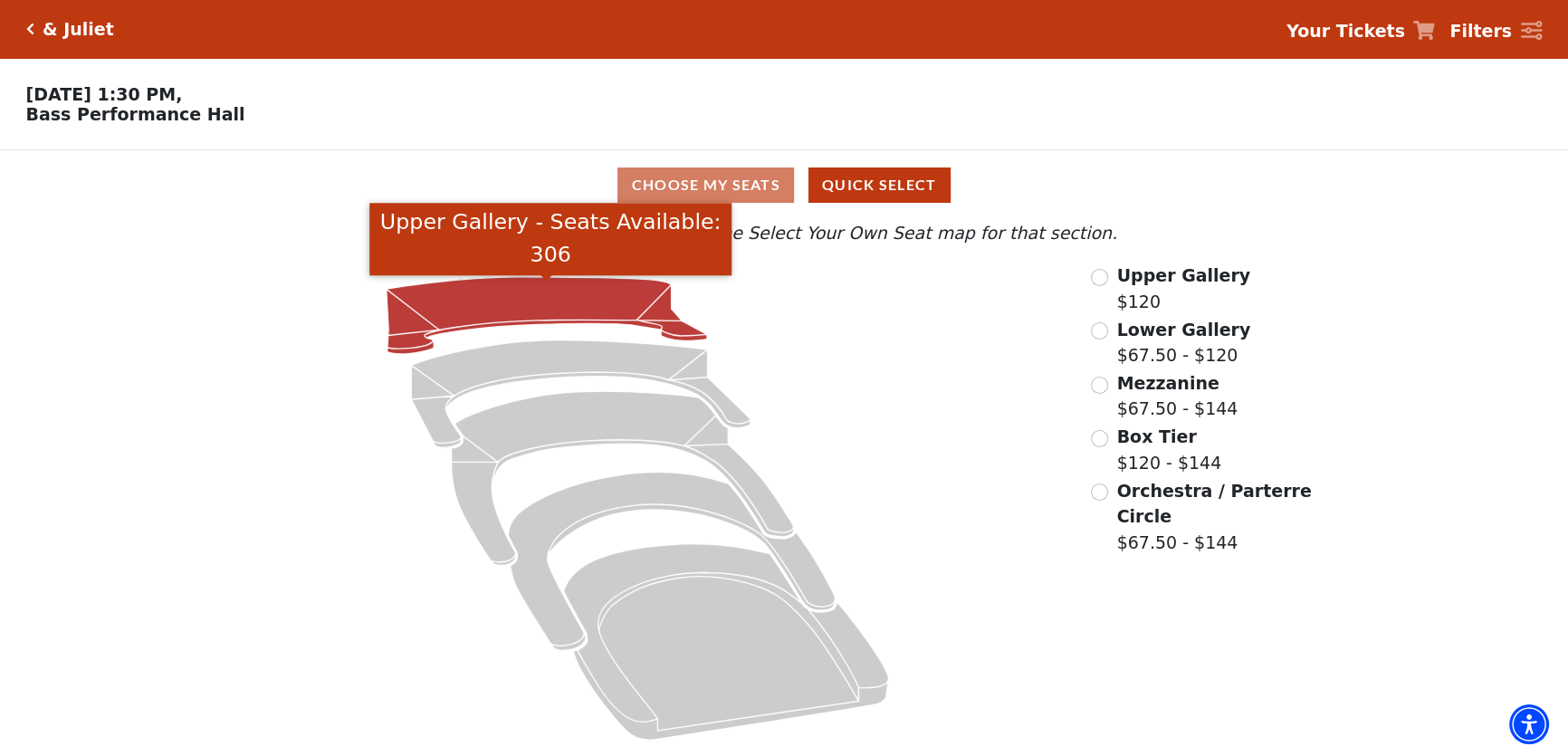
click at [562, 298] on icon "Upper Gallery - Seats Available: 306" at bounding box center [546, 315] width 320 height 77
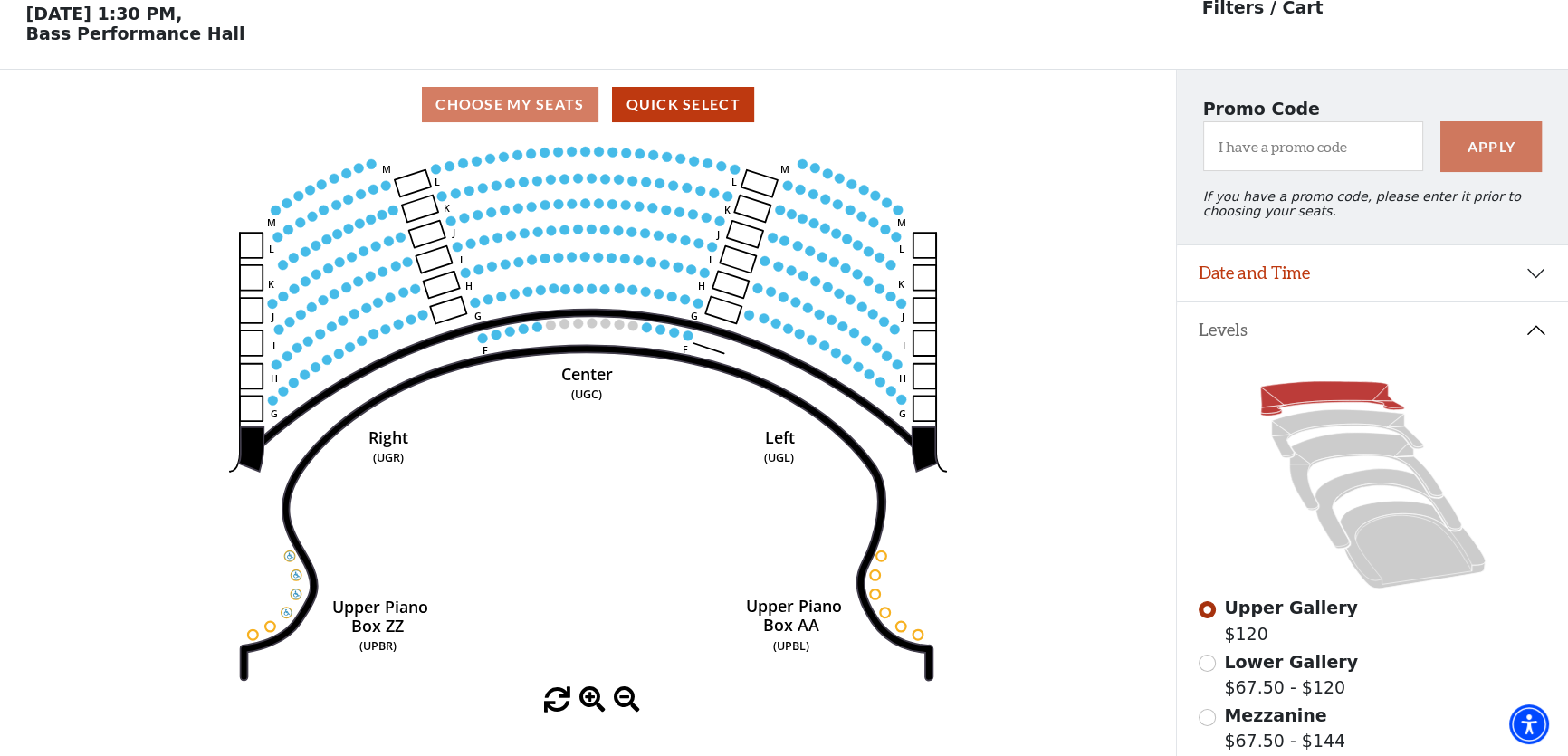
scroll to position [83, 0]
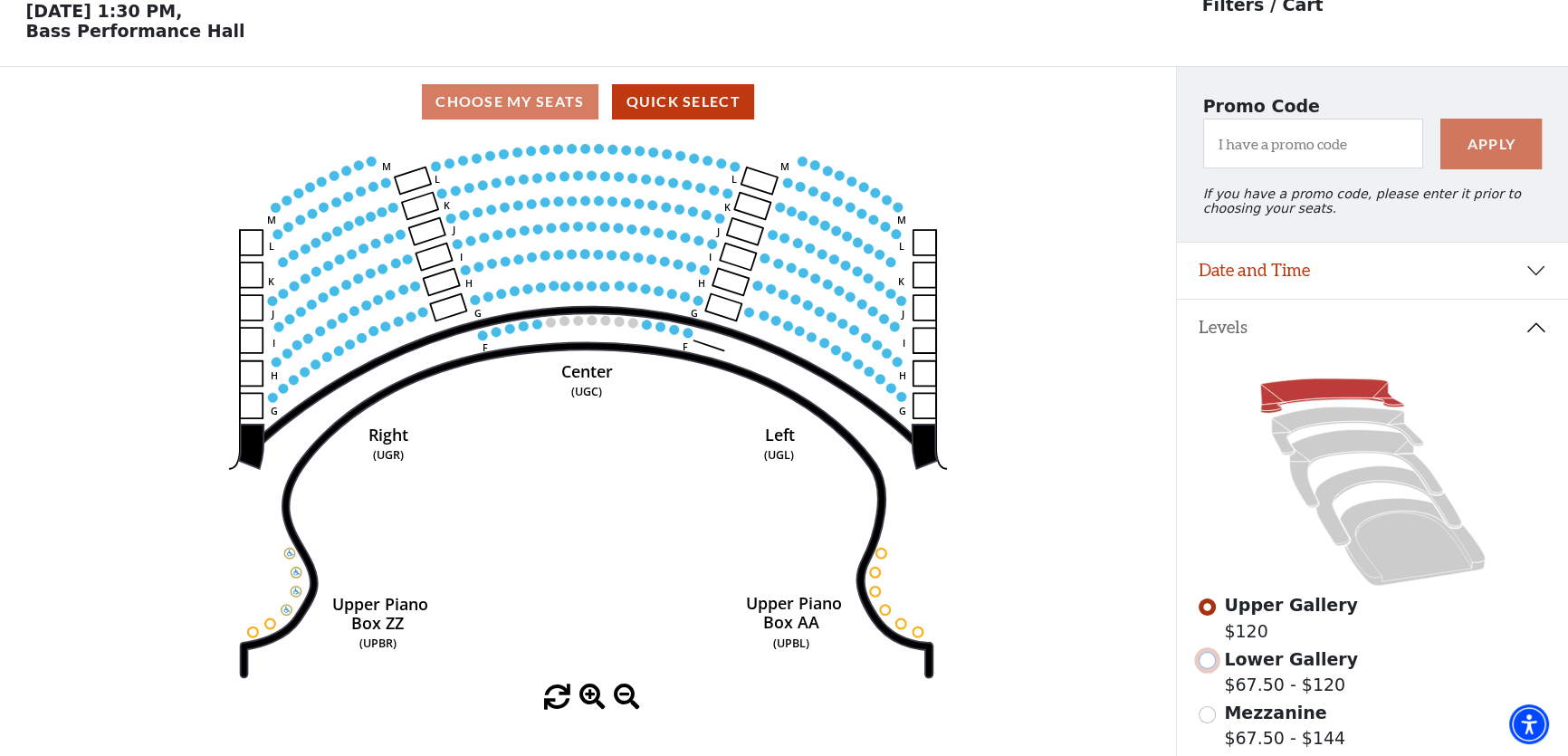
click at [1204, 669] on input "Lower Gallery$67.50 - $120\a" at bounding box center [1208, 660] width 17 height 17
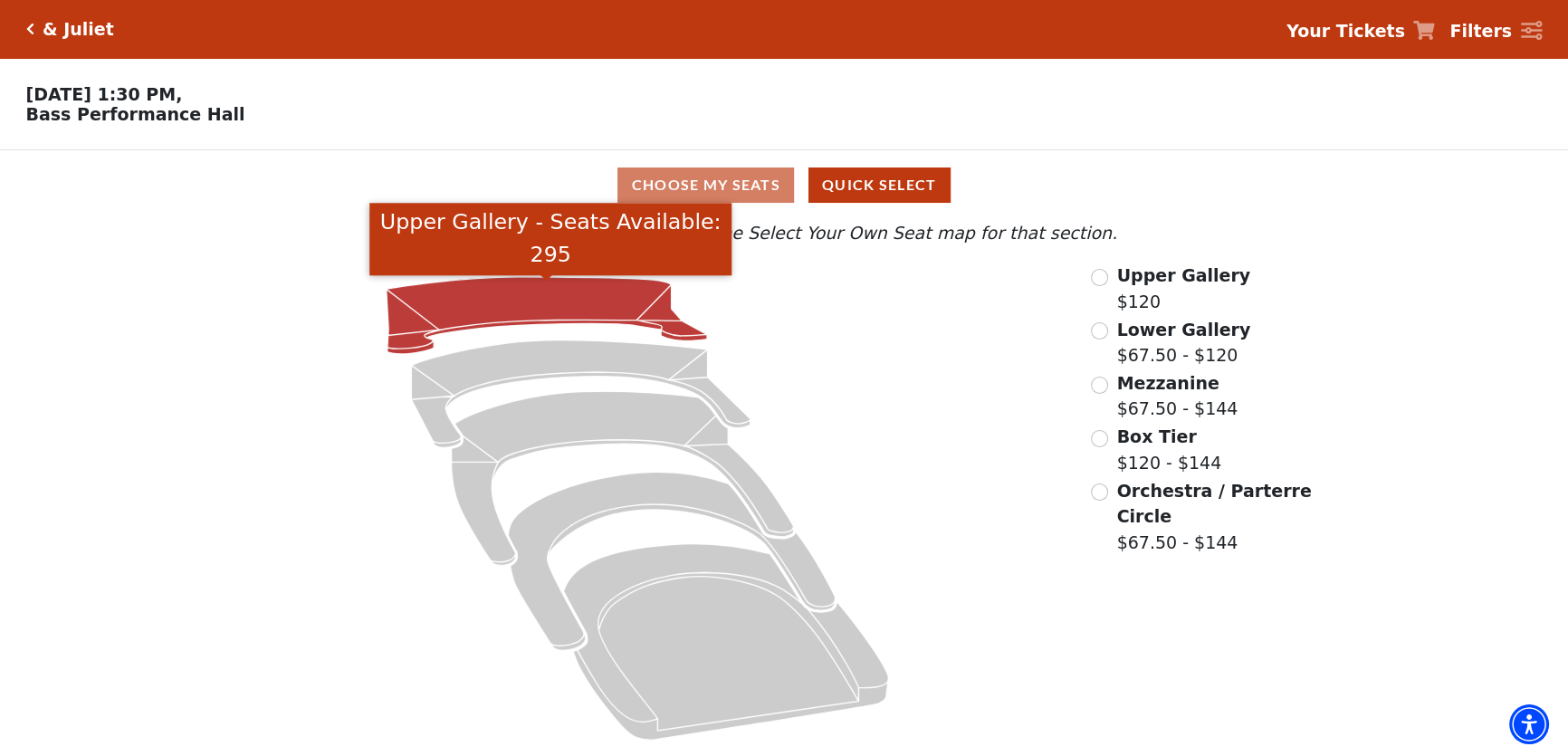
click at [540, 291] on icon "Upper Gallery - Seats Available: 295" at bounding box center [546, 315] width 320 height 77
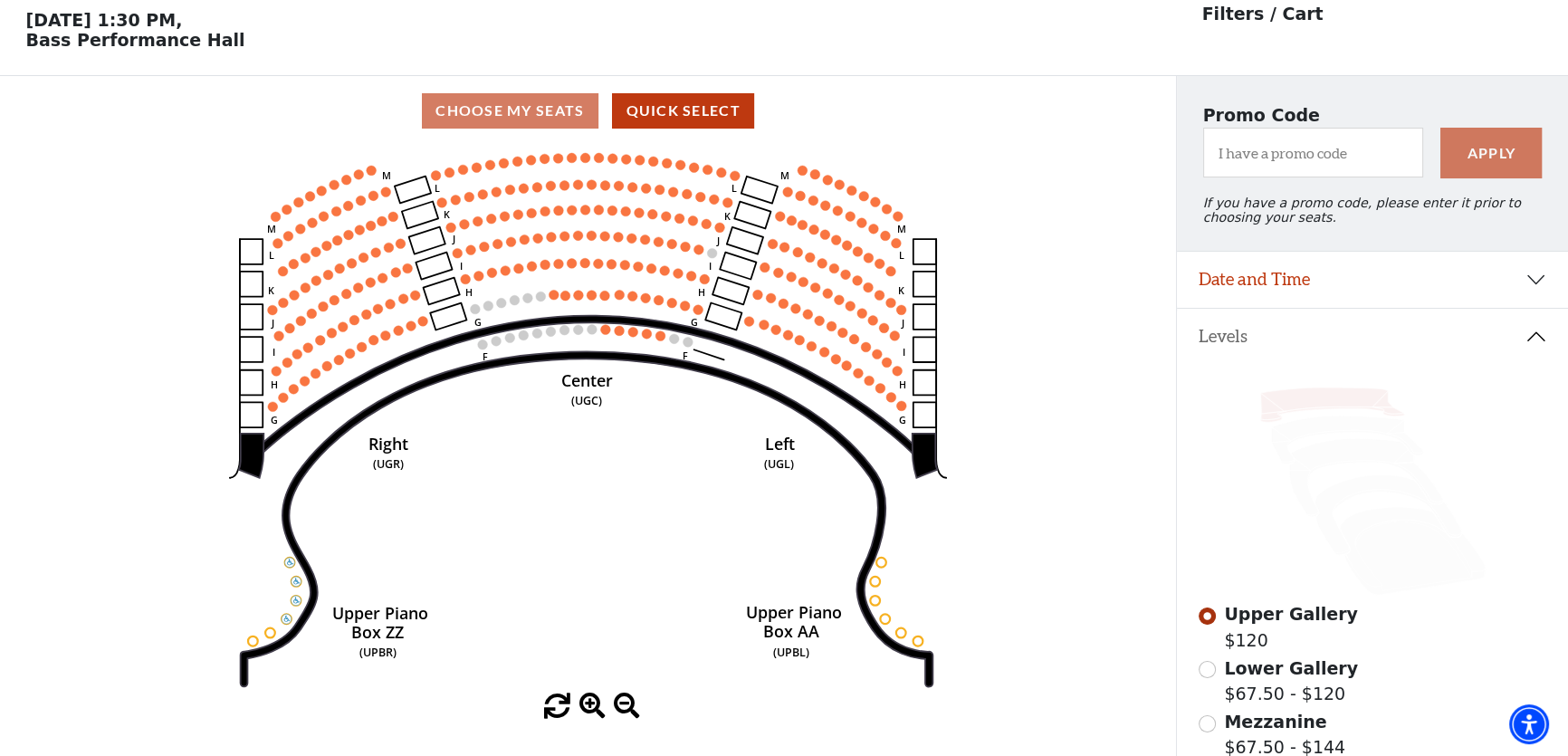
scroll to position [83, 0]
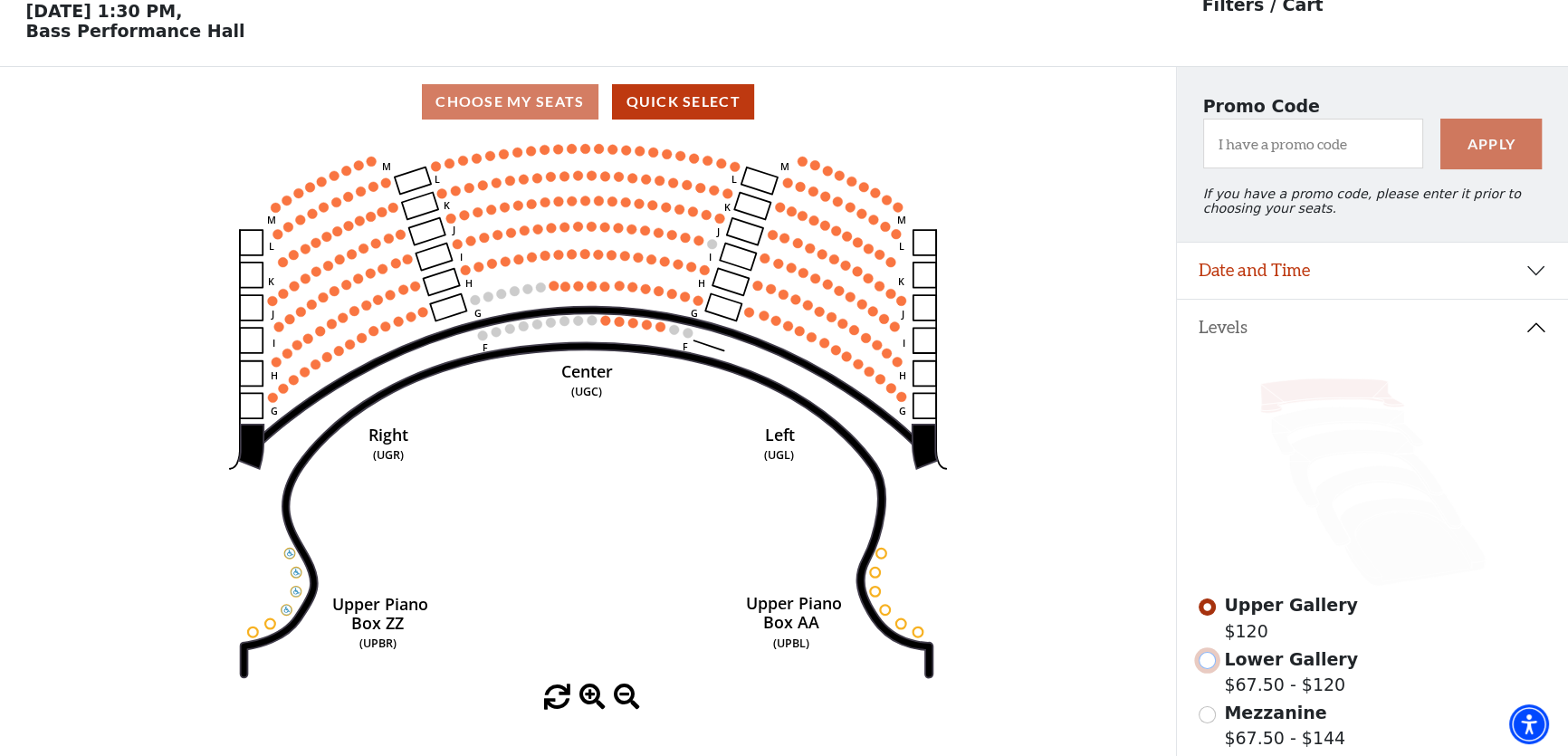
click at [1212, 669] on input "Lower Gallery$67.50 - $120\a" at bounding box center [1208, 660] width 17 height 17
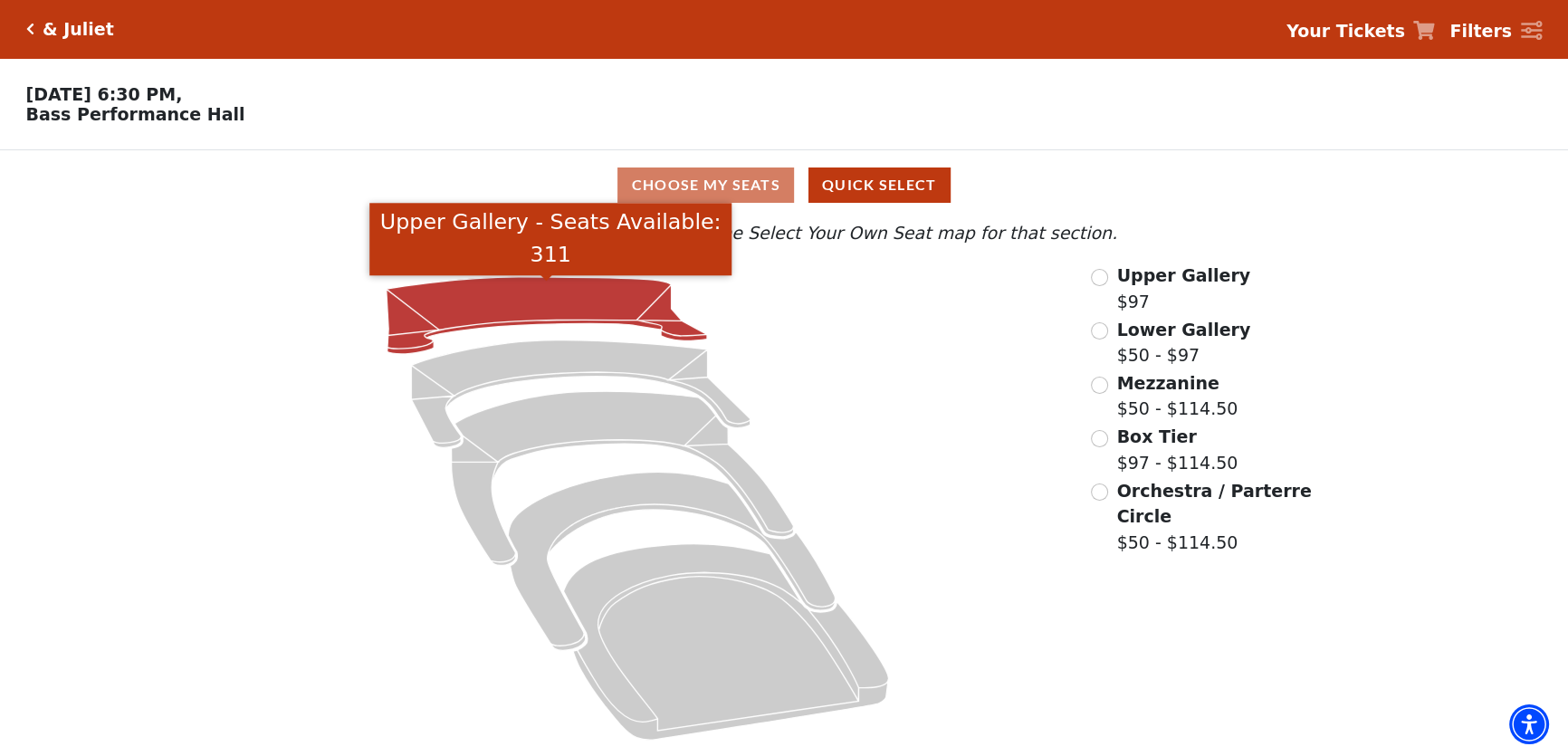
click at [579, 301] on icon "Upper Gallery - Seats Available: 311" at bounding box center [546, 315] width 320 height 77
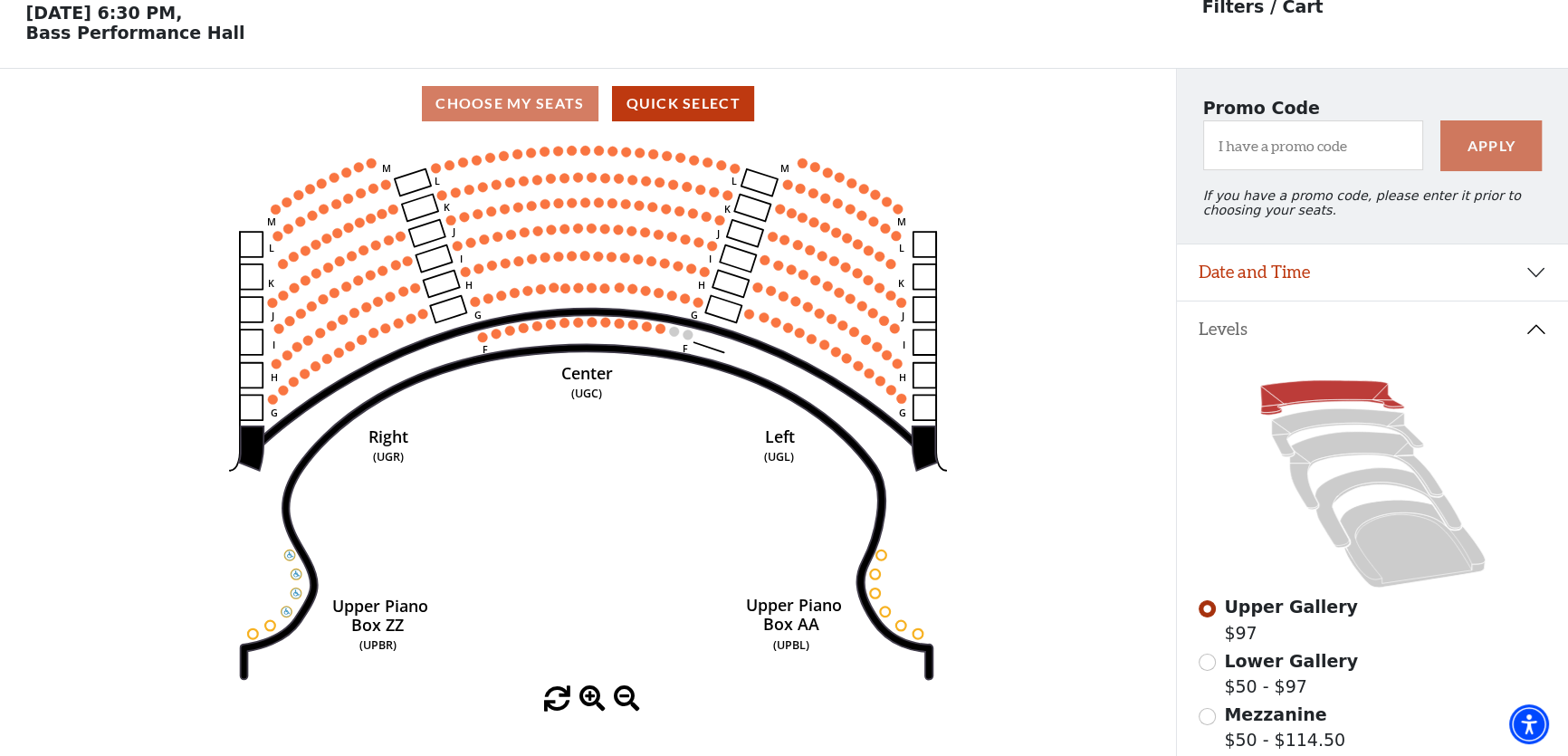
scroll to position [83, 0]
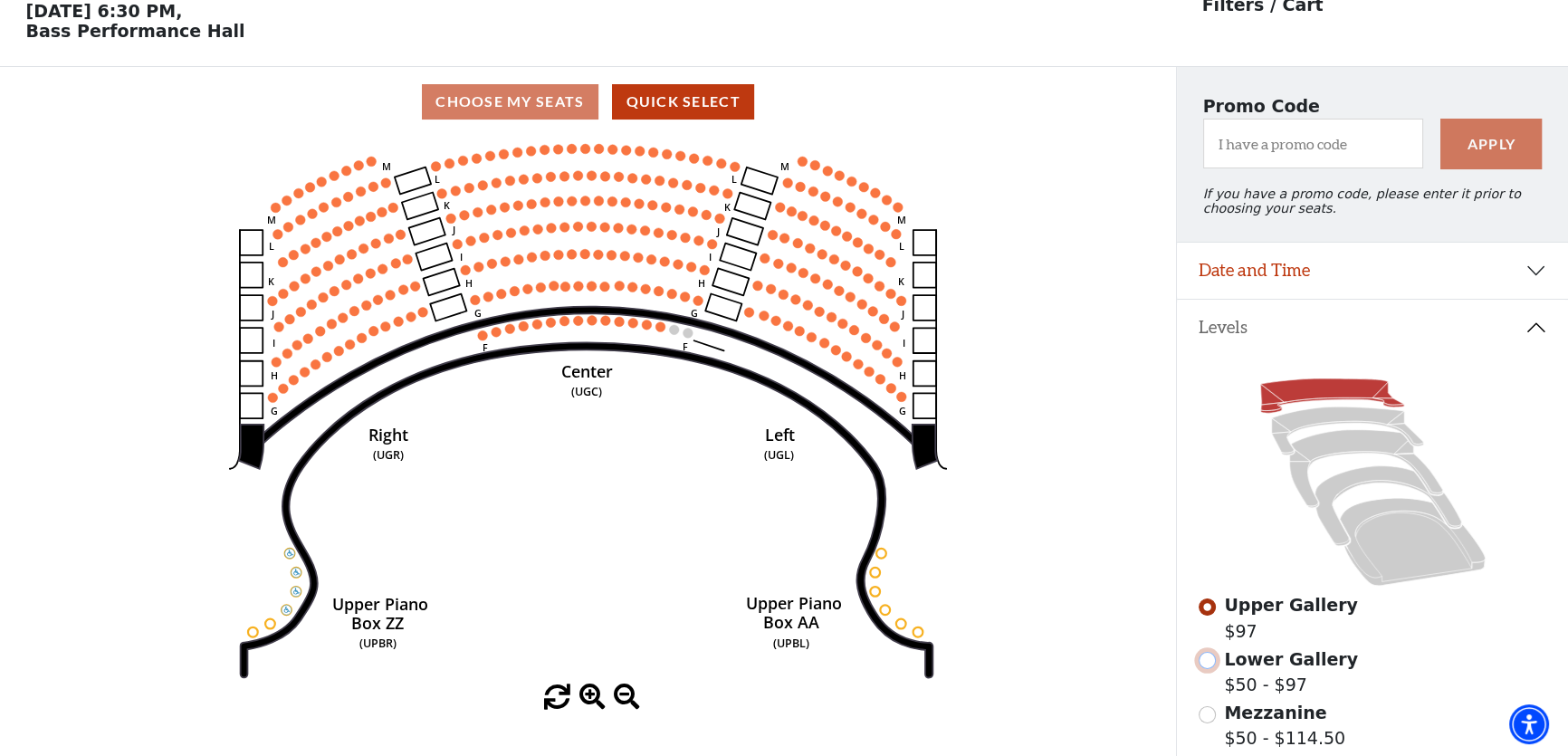
click at [1208, 669] on input "Lower Gallery$50 - $97\a" at bounding box center [1208, 660] width 17 height 17
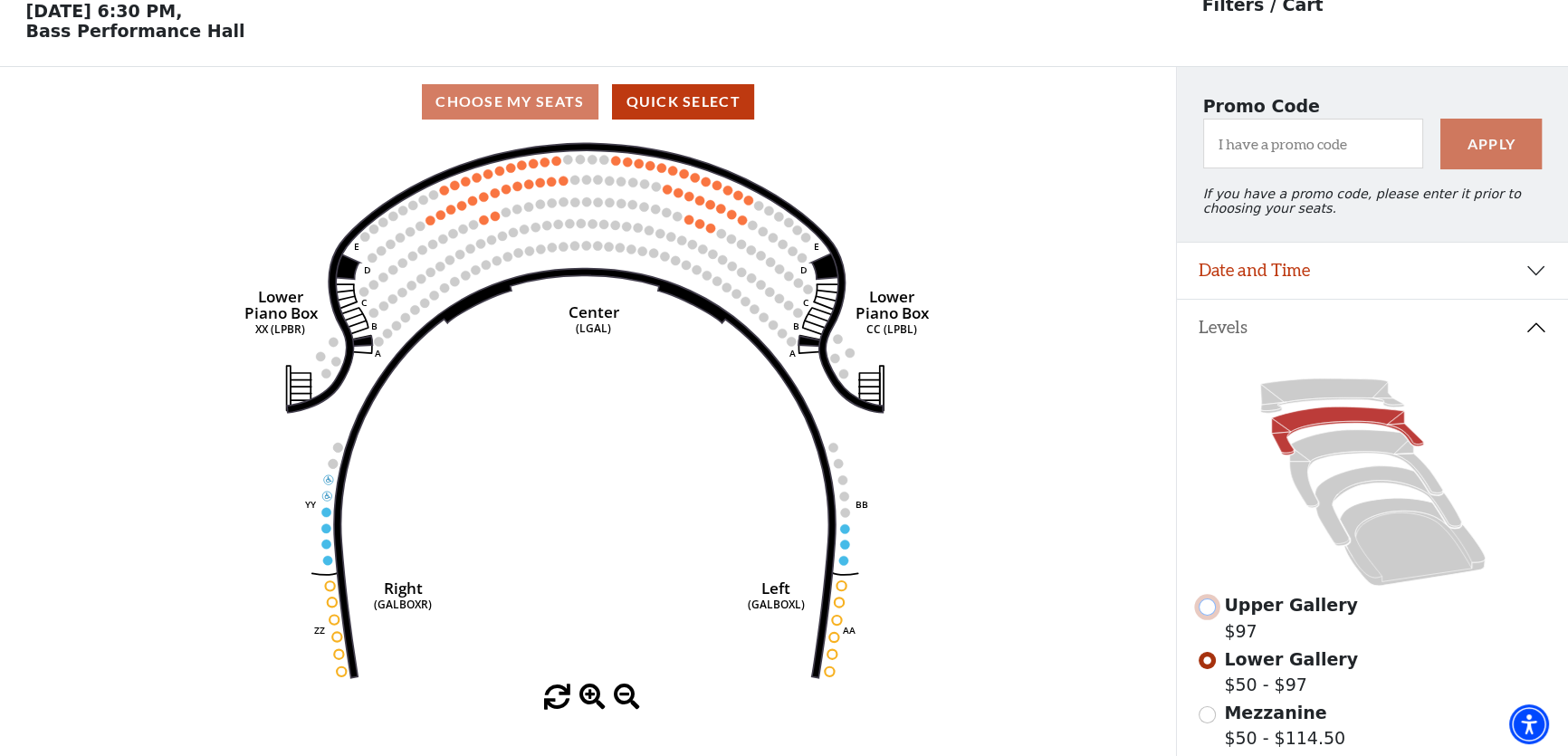
click at [1213, 616] on input "Upper Gallery$97\a" at bounding box center [1208, 607] width 17 height 17
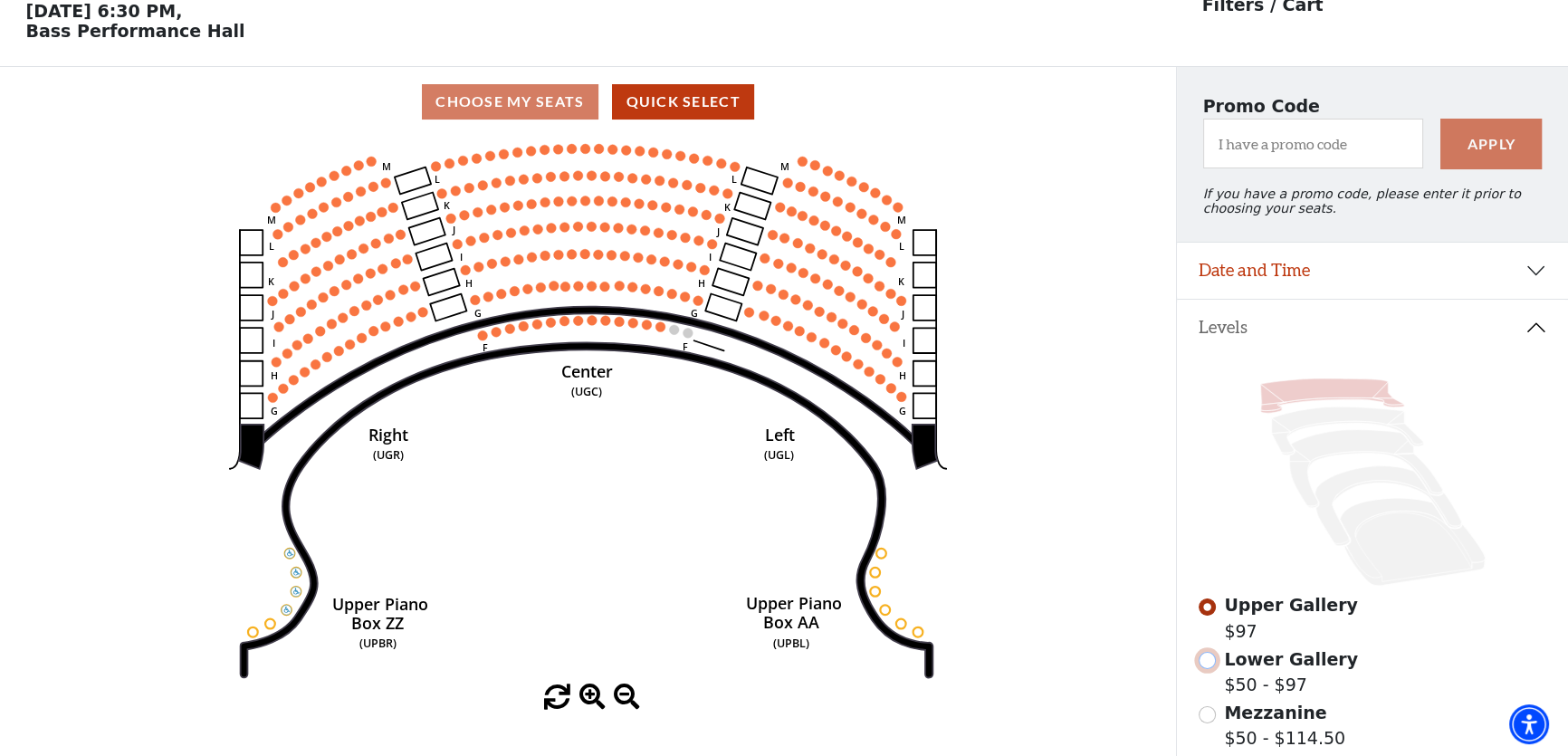
click at [1214, 666] on input "Lower Gallery$50 - $97\a" at bounding box center [1208, 660] width 17 height 17
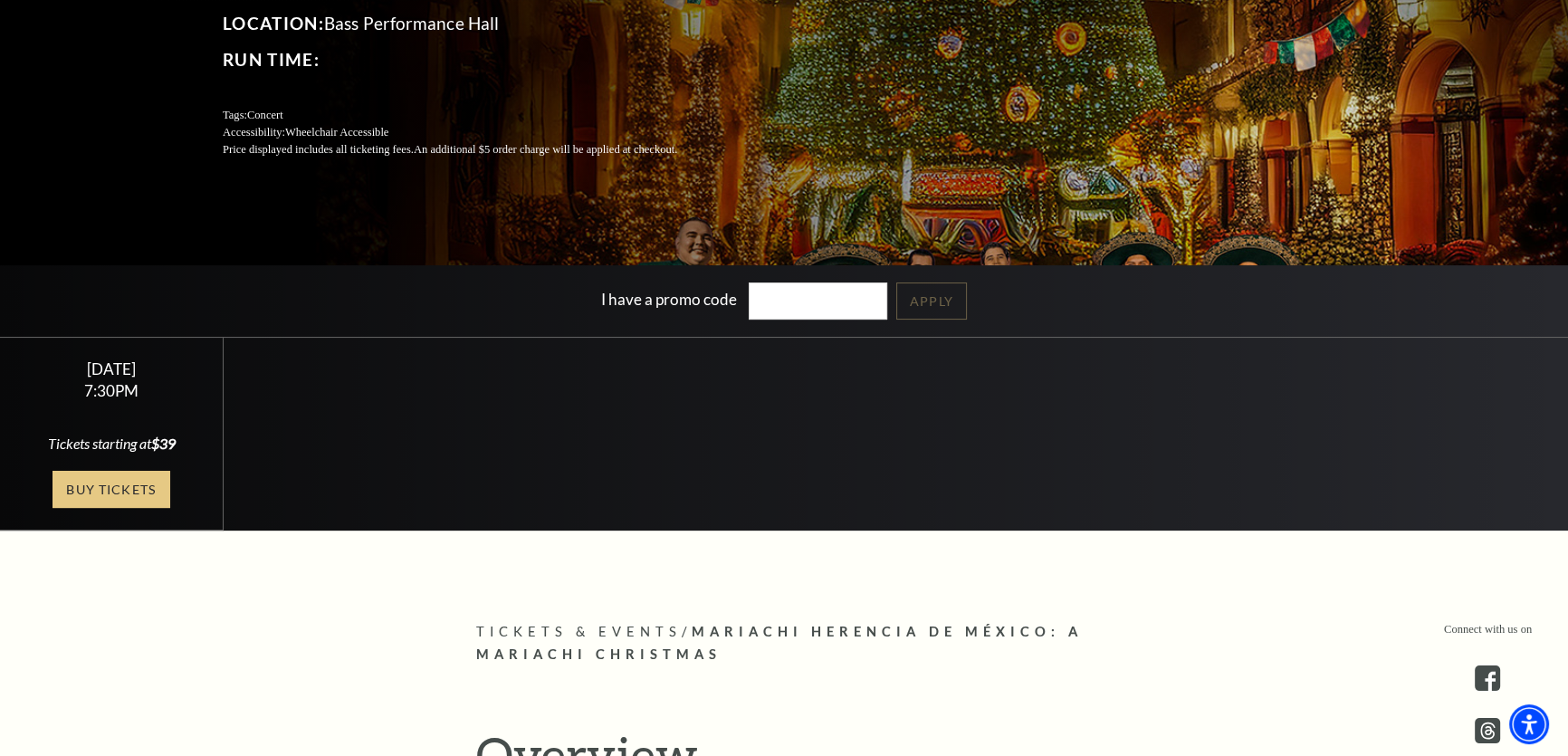
click at [116, 488] on link "Buy Tickets" at bounding box center [111, 489] width 118 height 37
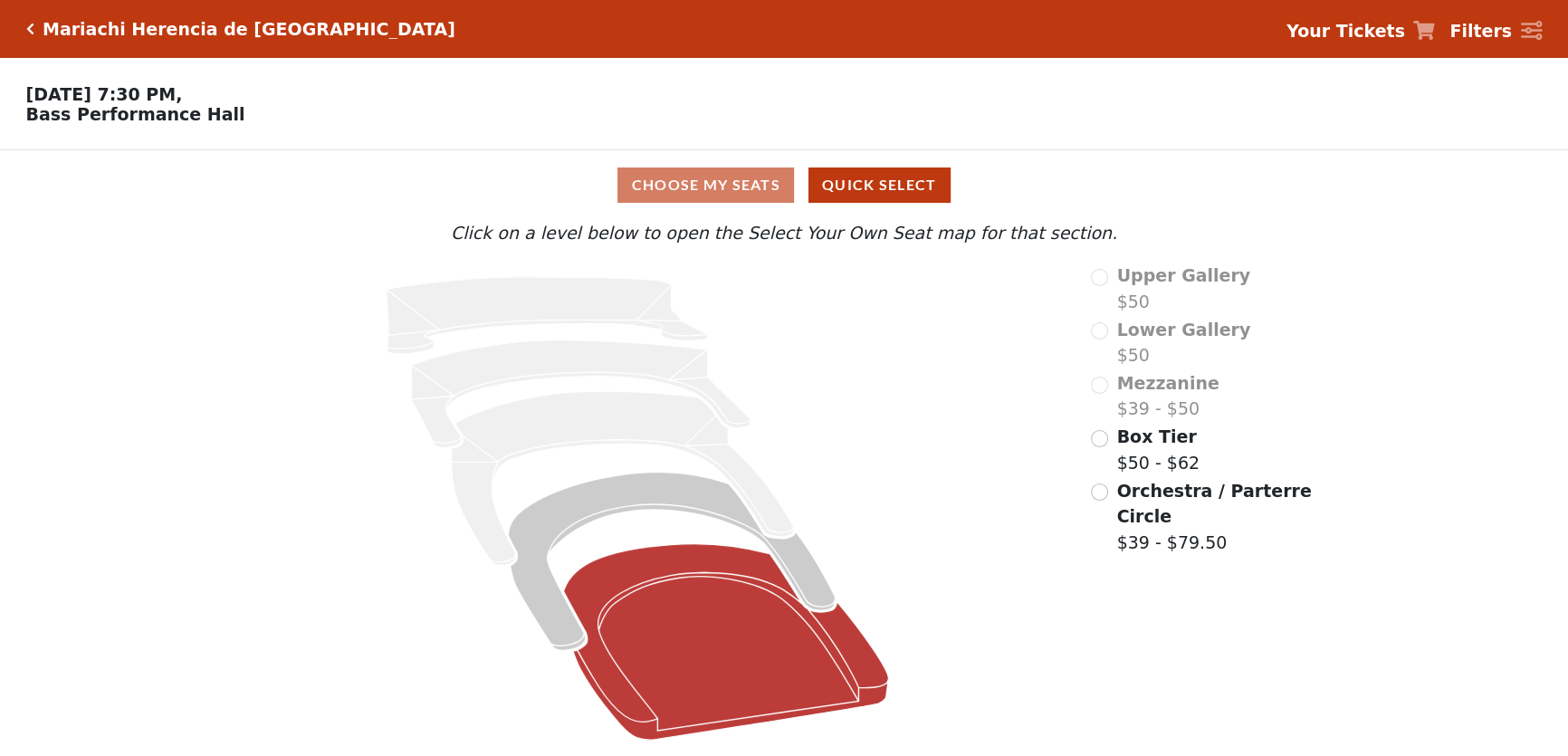
click at [701, 661] on icon at bounding box center [725, 643] width 325 height 197
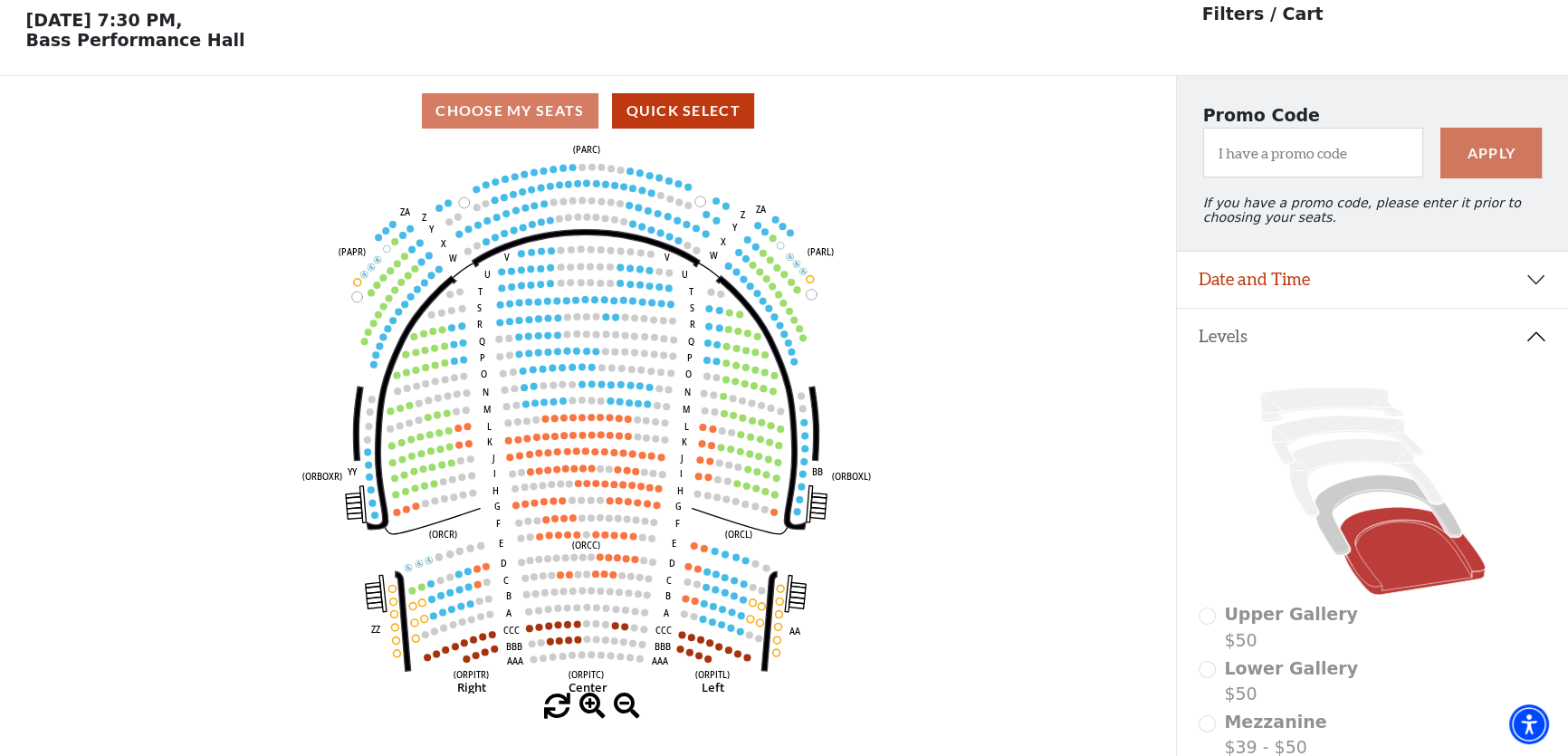
scroll to position [83, 0]
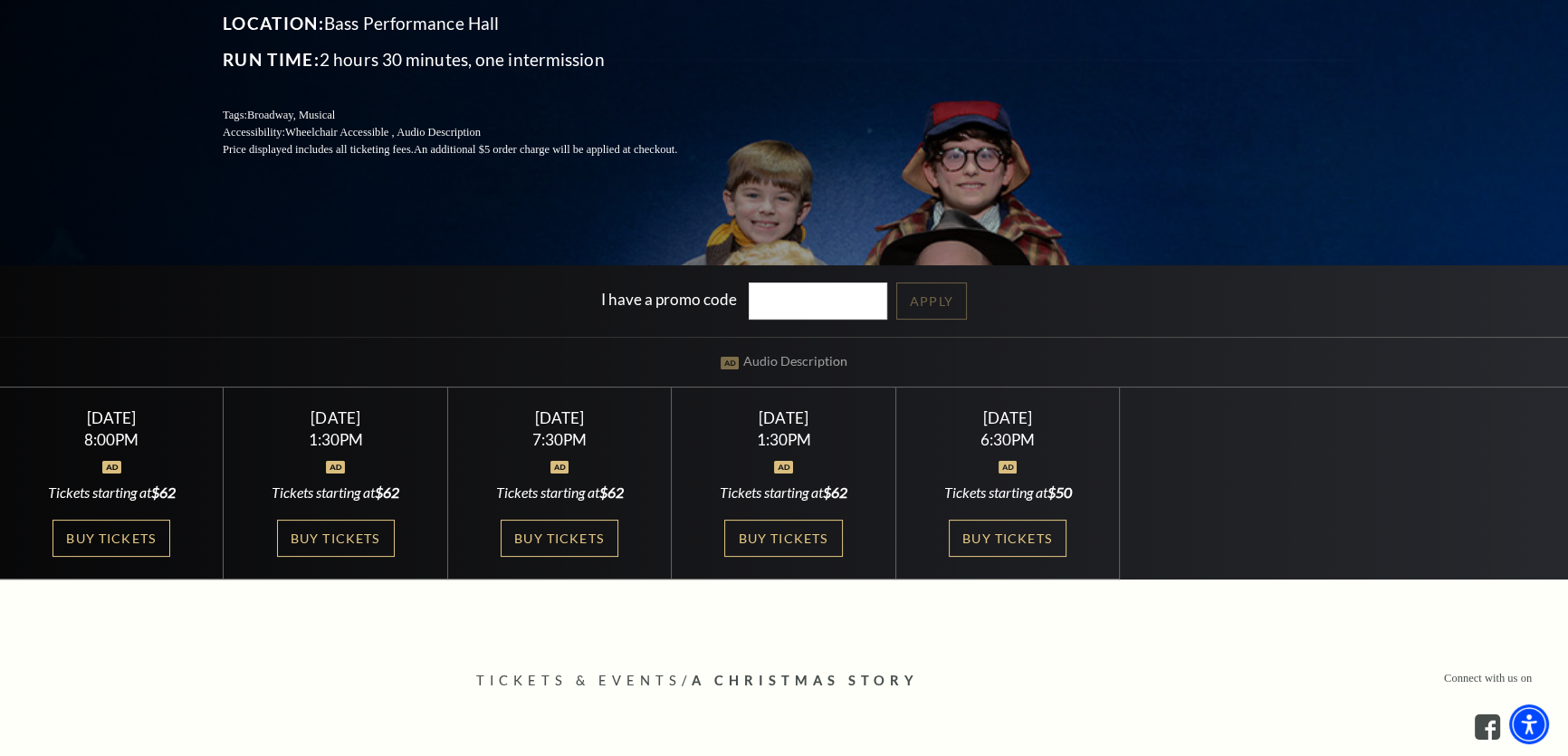
scroll to position [329, 0]
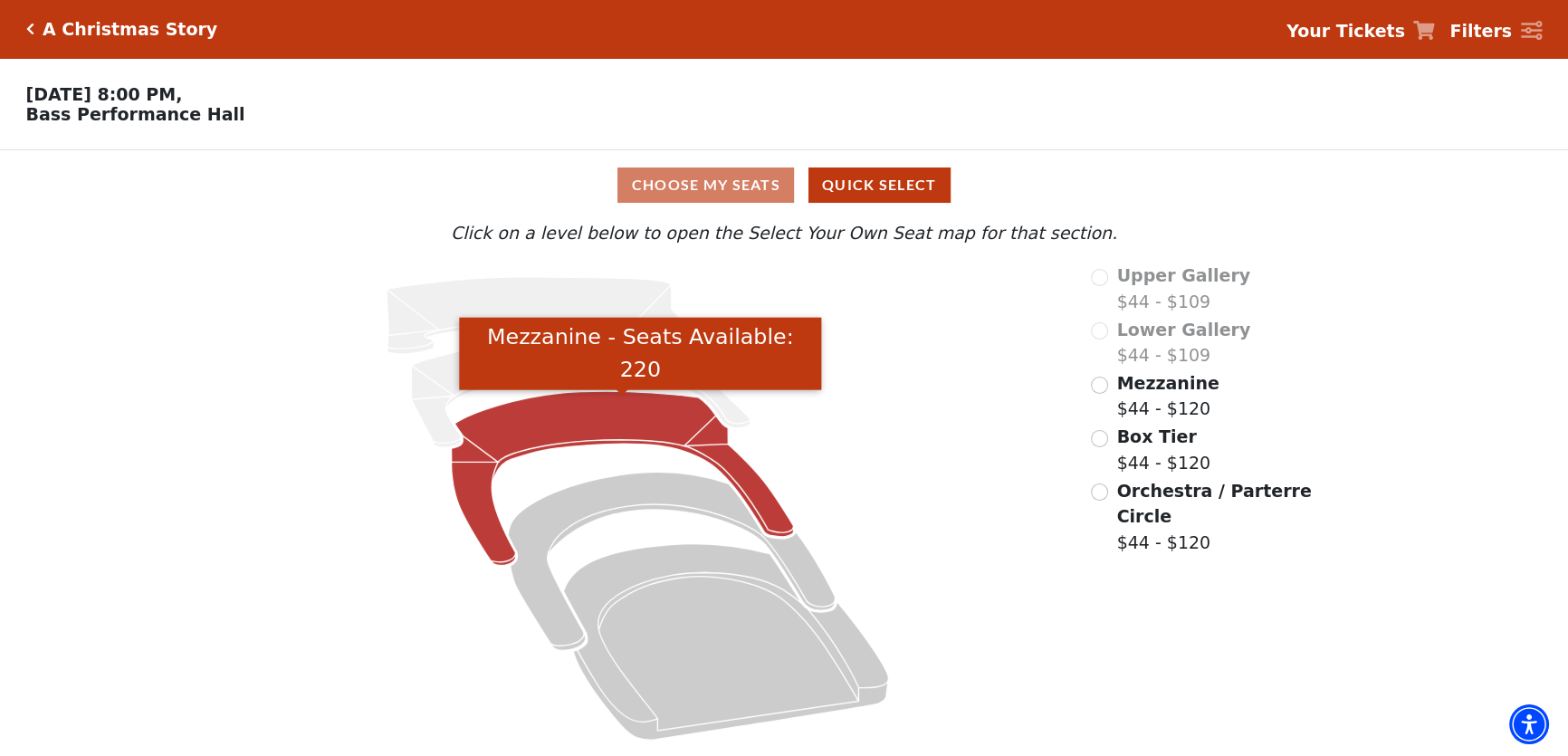
click at [602, 434] on icon "Mezzanine - Seats Available: 220" at bounding box center [622, 478] width 342 height 174
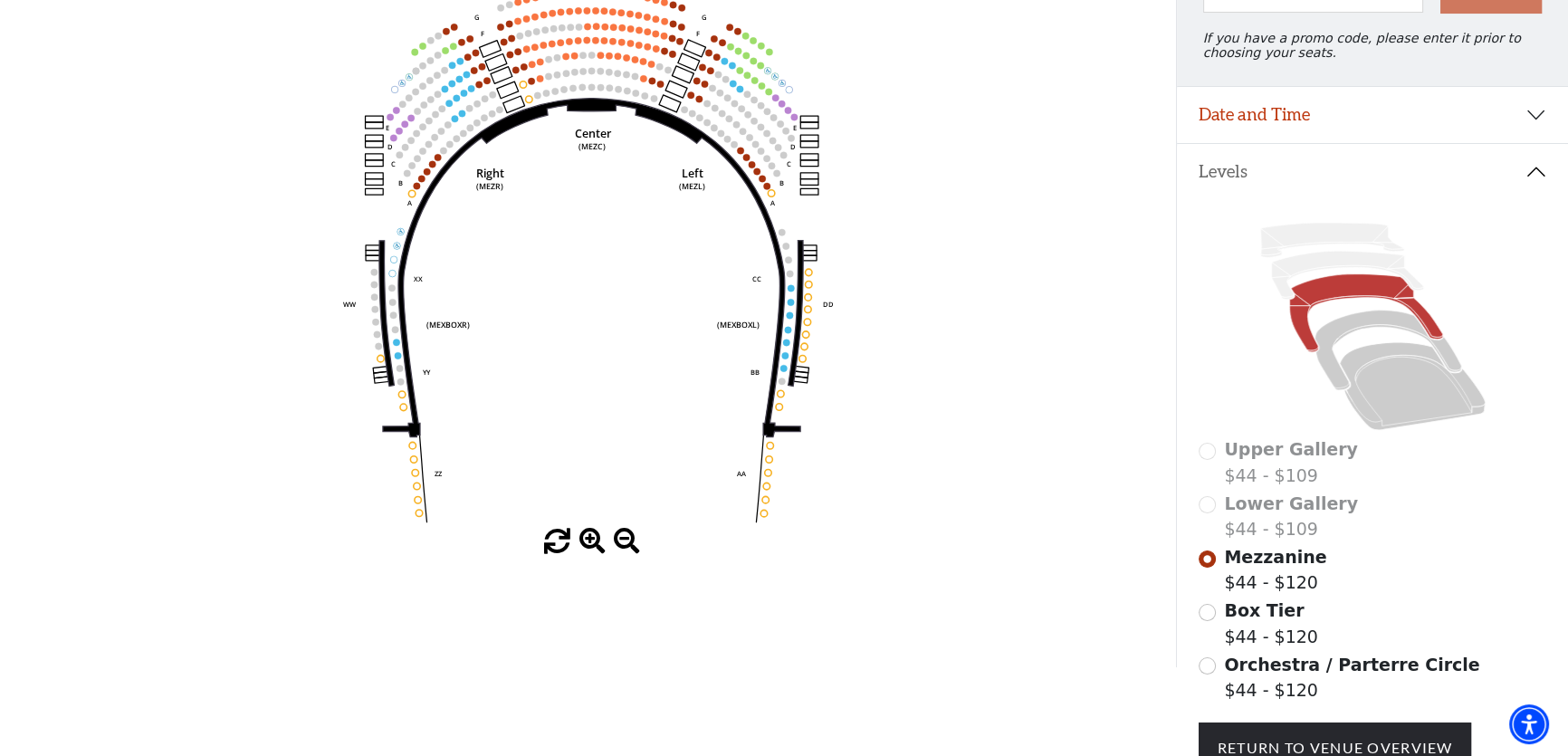
scroll to position [248, 0]
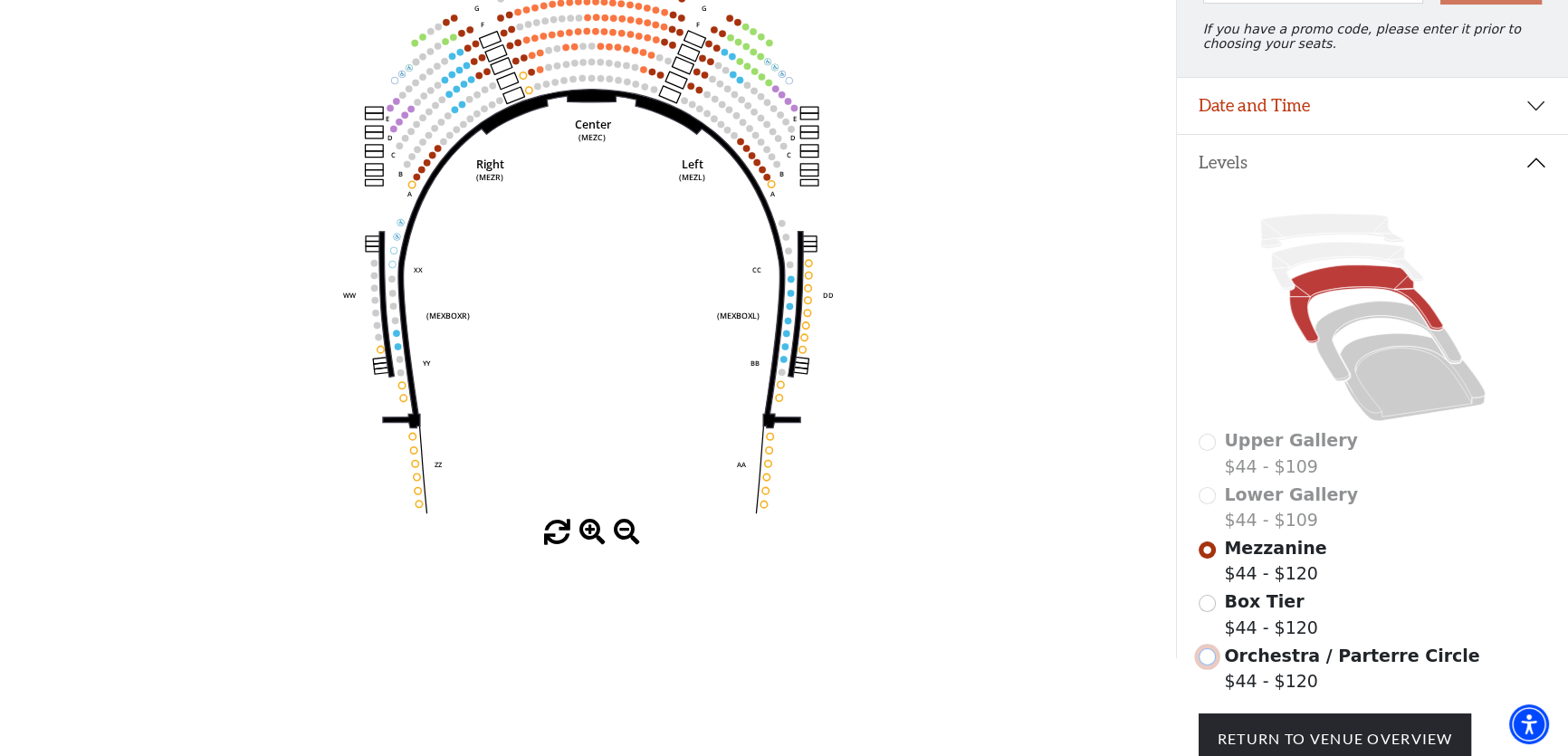
click at [1203, 666] on input "Orchestra / Parterre Circle$44 - $120\a" at bounding box center [1208, 658] width 17 height 17
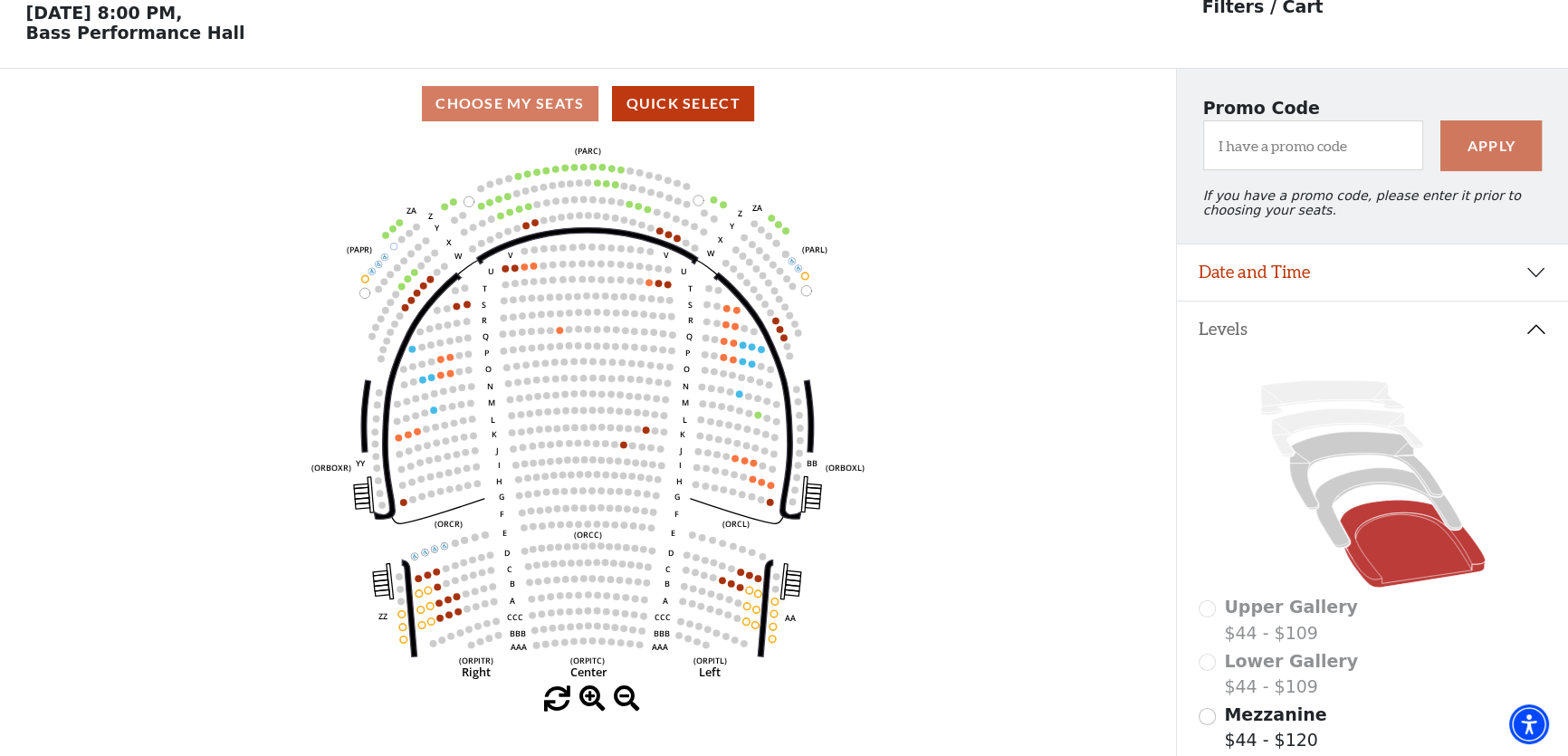
scroll to position [83, 0]
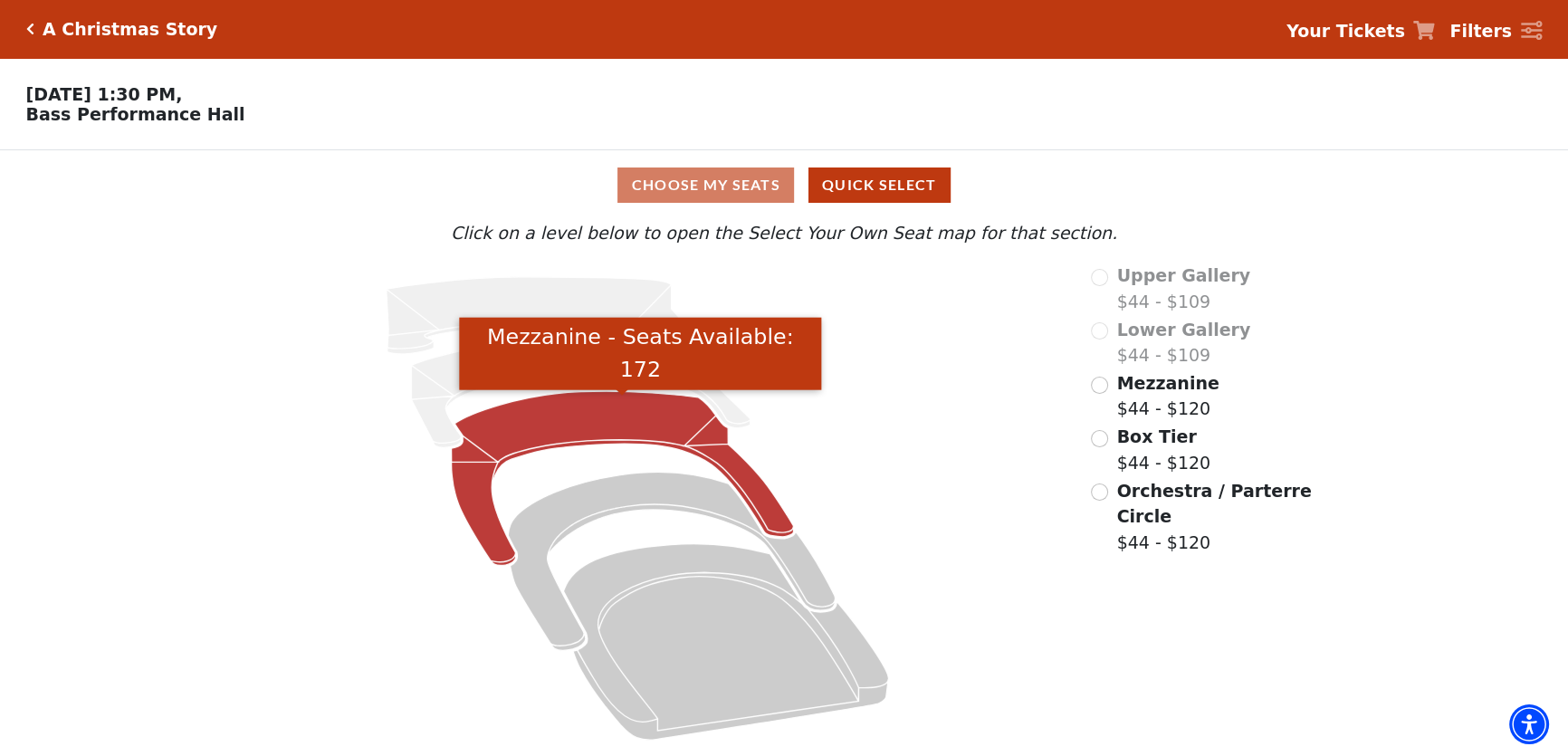
click at [646, 431] on icon "Mezzanine - Seats Available: 172" at bounding box center [622, 478] width 342 height 174
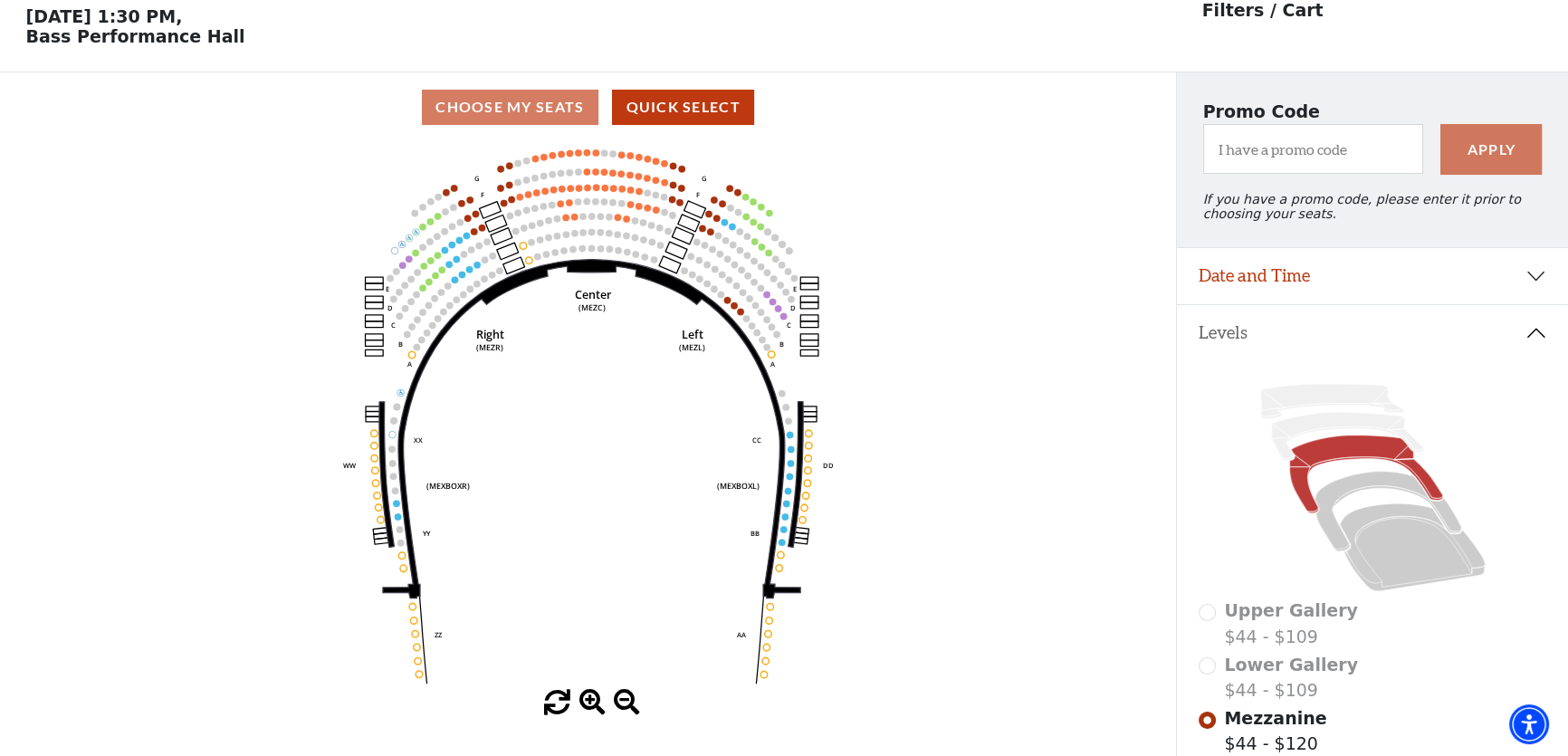
scroll to position [83, 0]
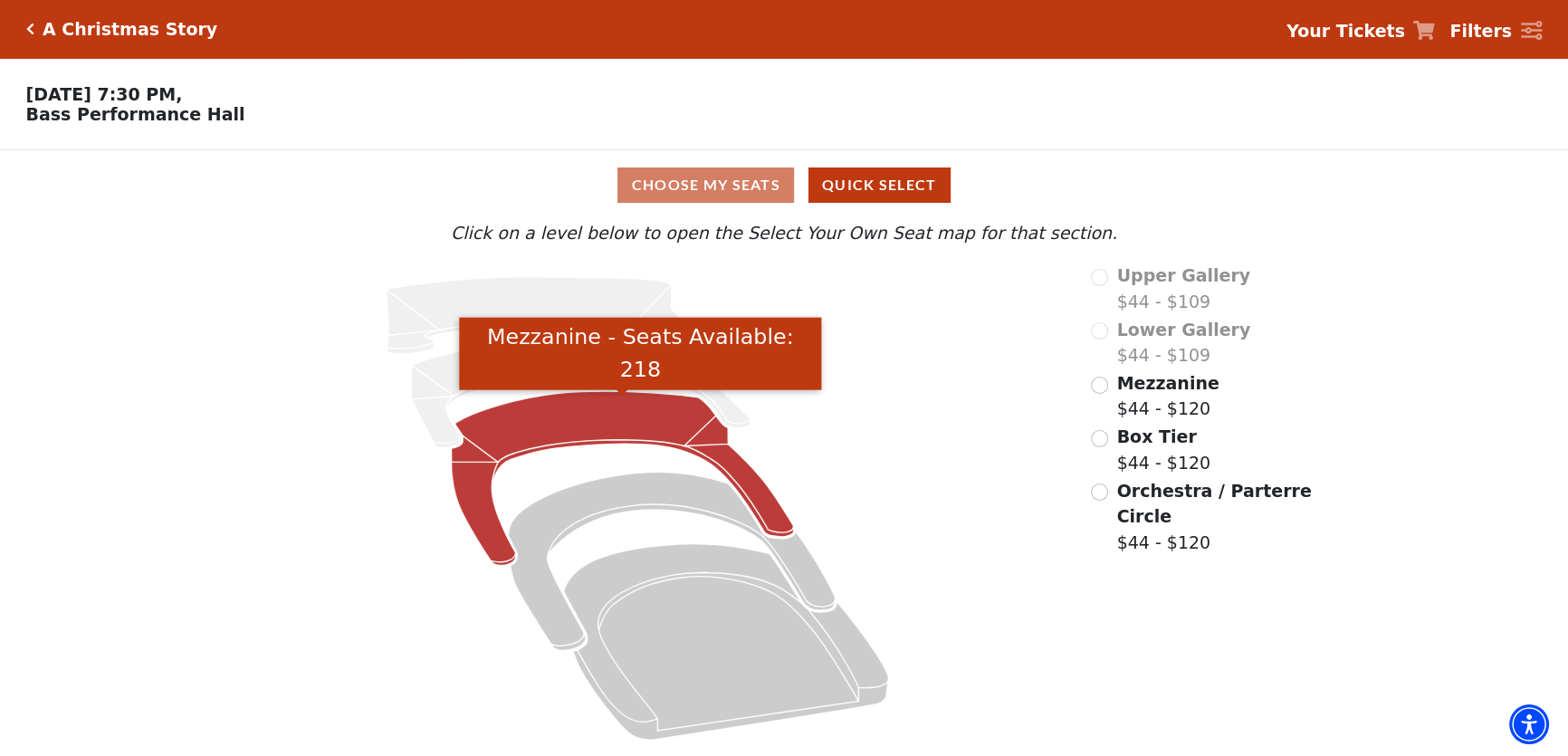
click at [621, 408] on icon "Mezzanine - Seats Available: 218" at bounding box center [622, 478] width 342 height 174
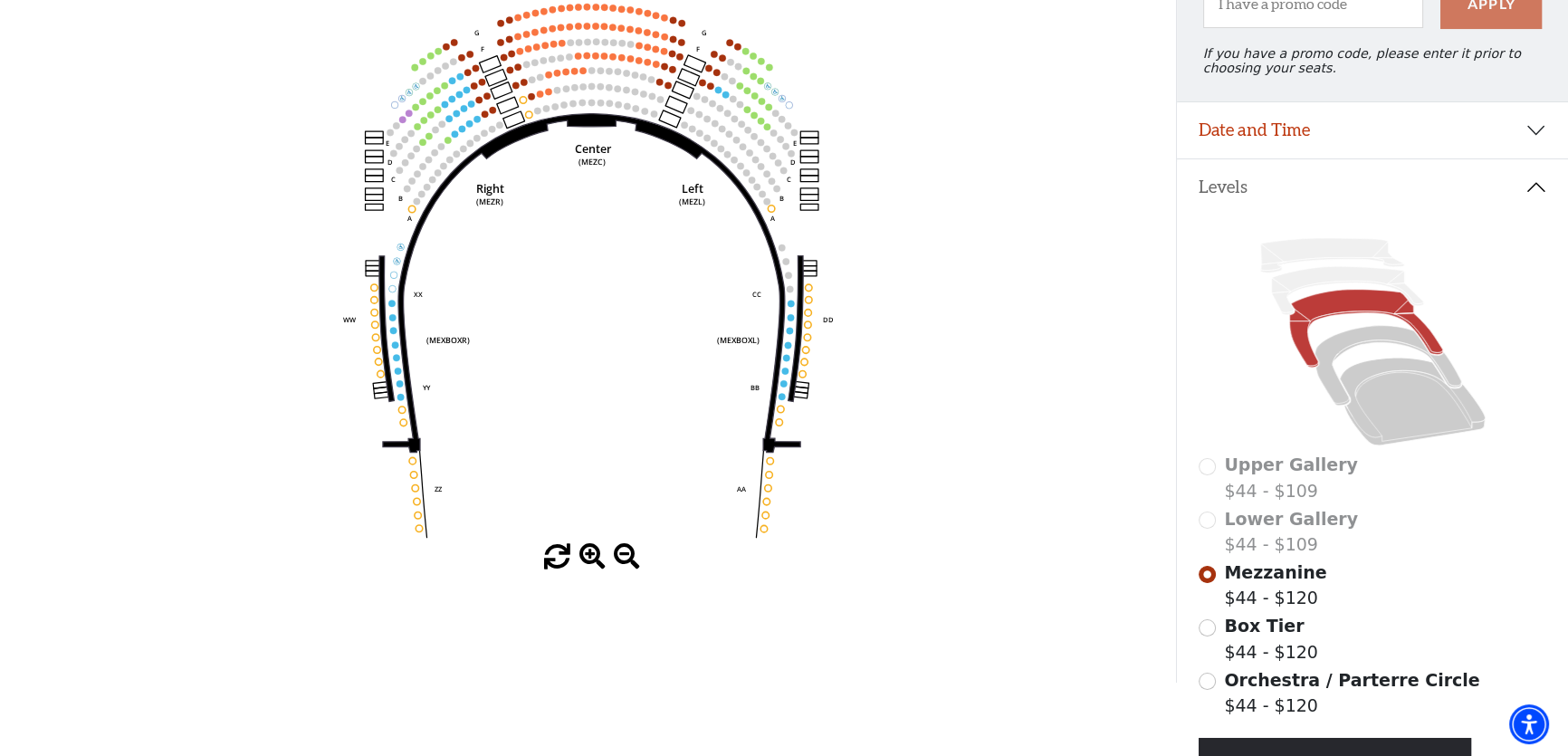
scroll to position [248, 0]
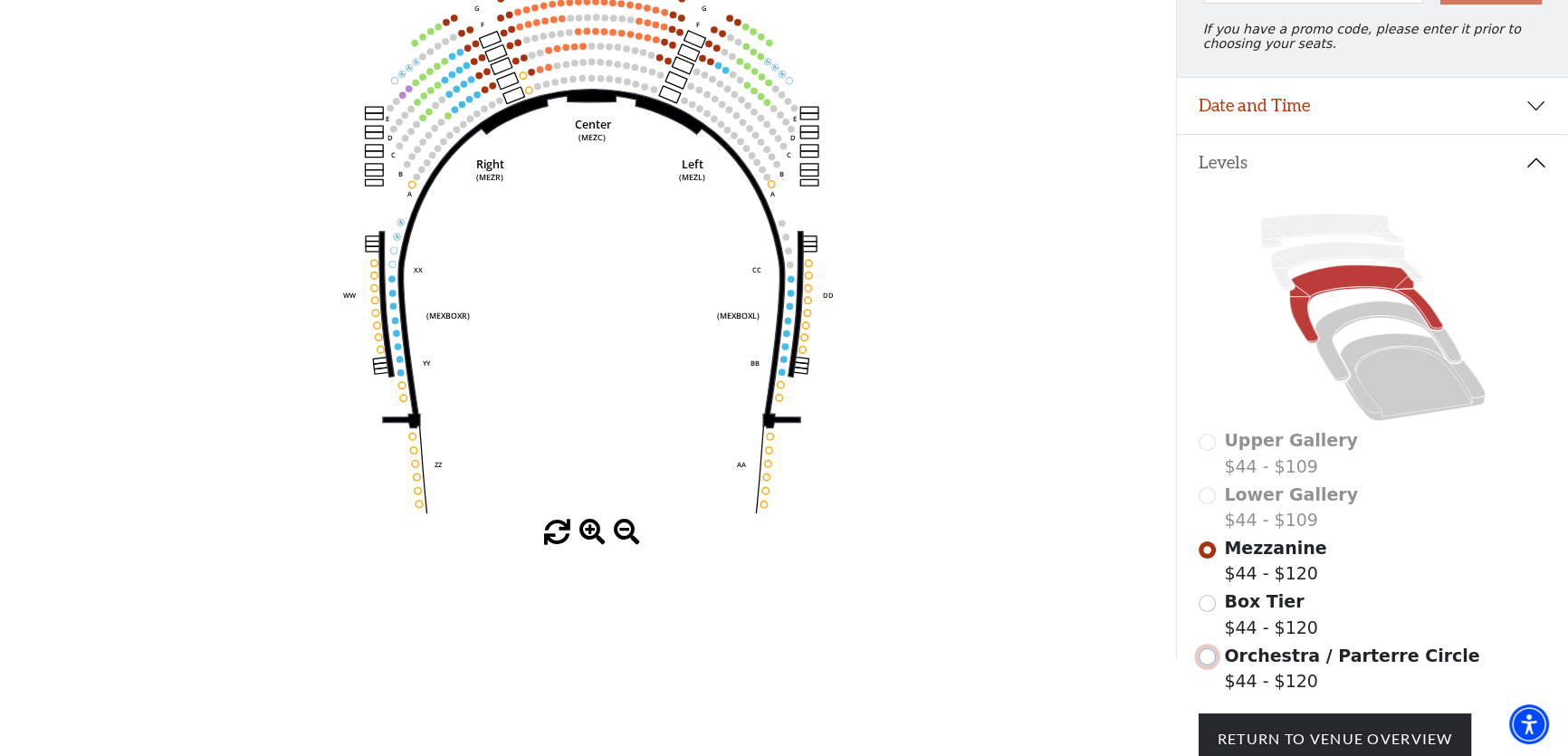
click at [1205, 666] on input "Orchestra / Parterre Circle$44 - $120\a" at bounding box center [1208, 658] width 17 height 17
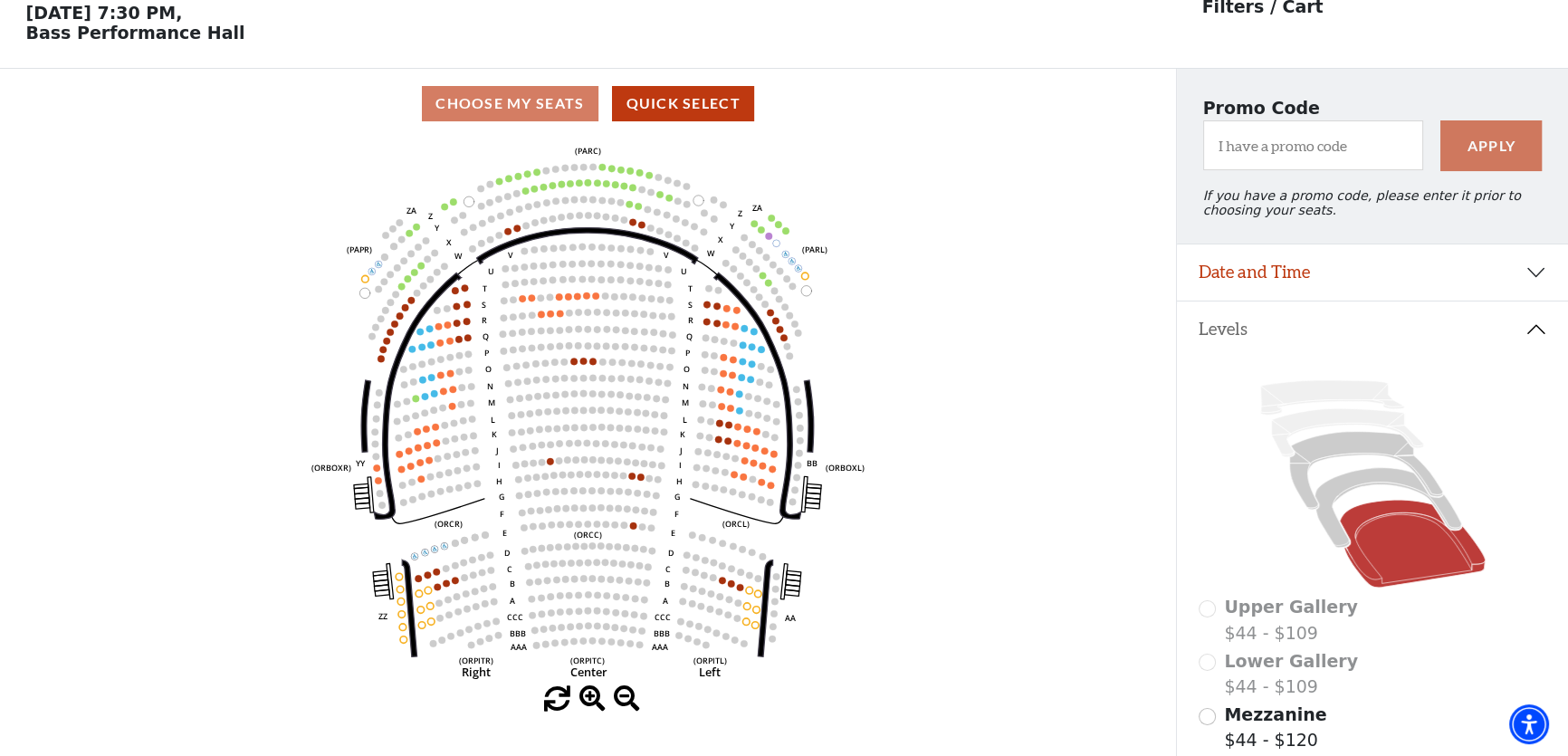
scroll to position [83, 0]
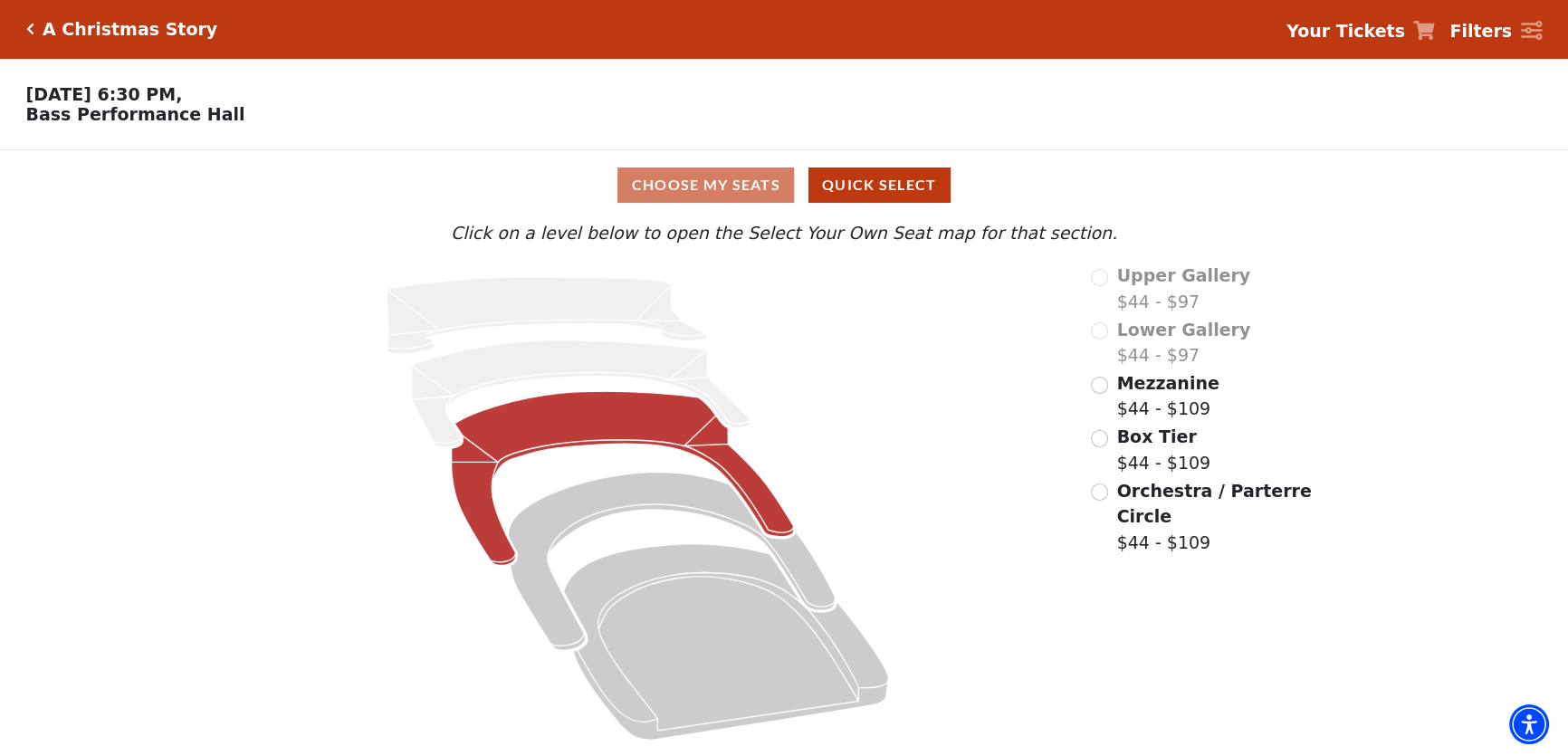
click at [677, 431] on icon at bounding box center [622, 478] width 342 height 174
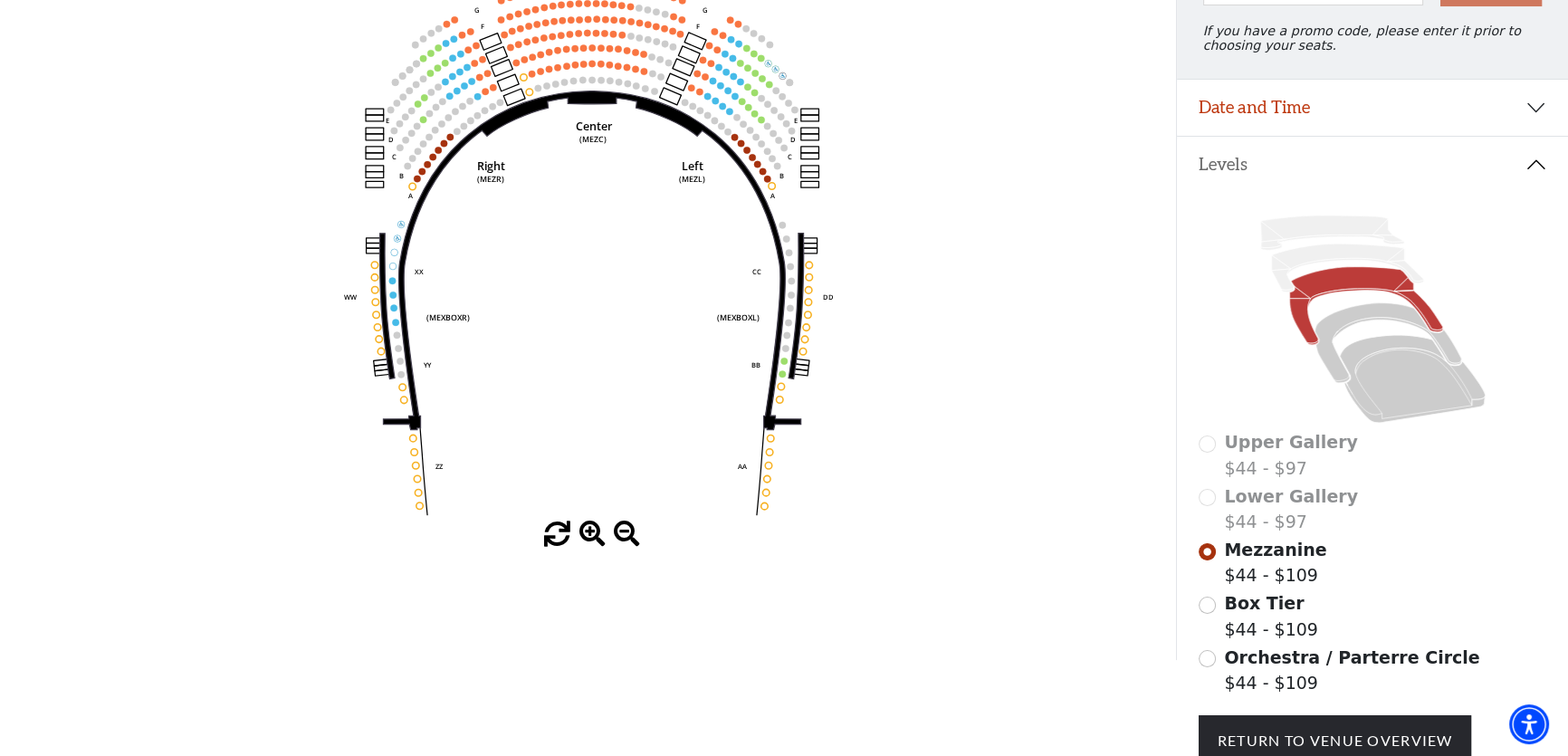
scroll to position [248, 0]
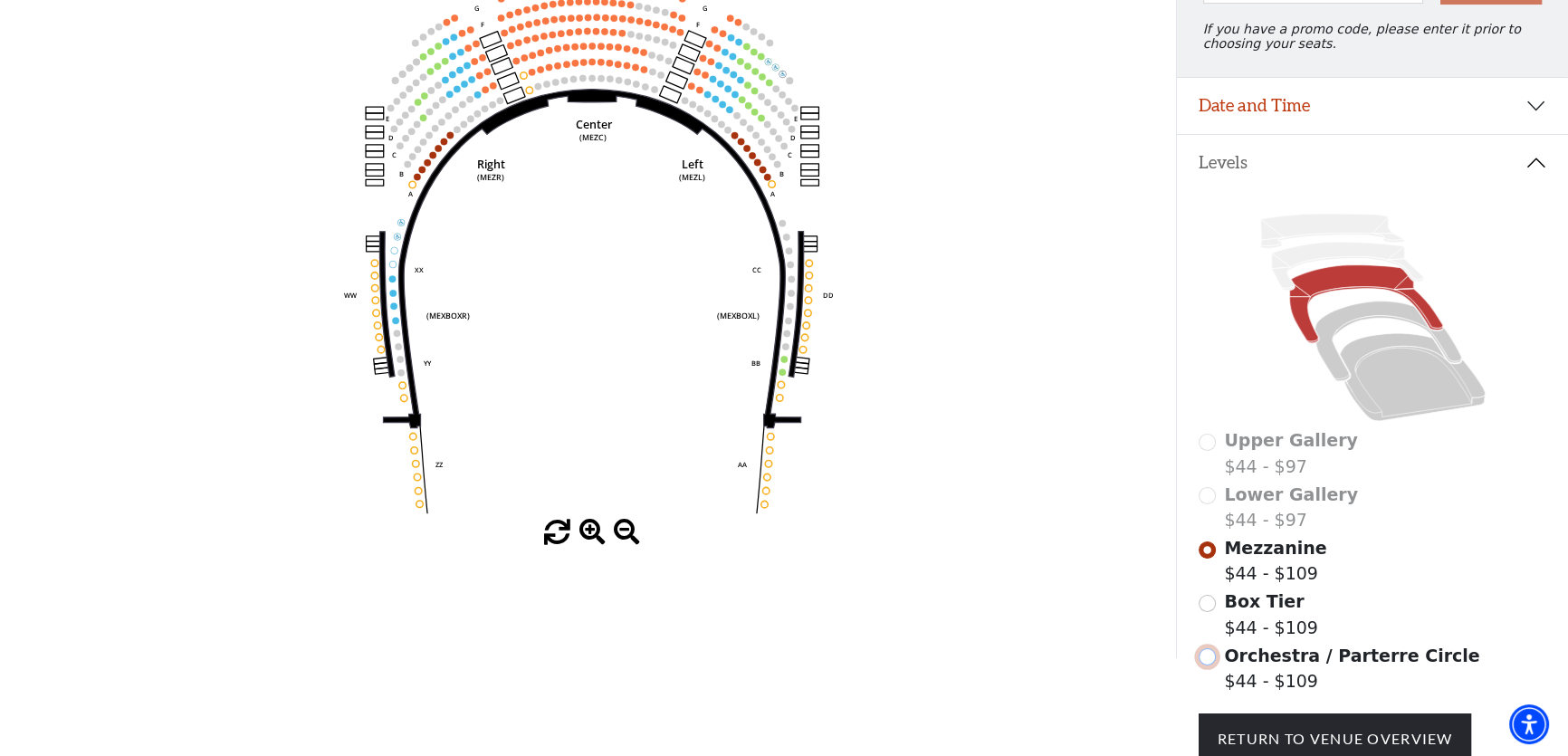
click at [1200, 666] on input "Orchestra / Parterre Circle$44 - $109\a" at bounding box center [1208, 658] width 17 height 17
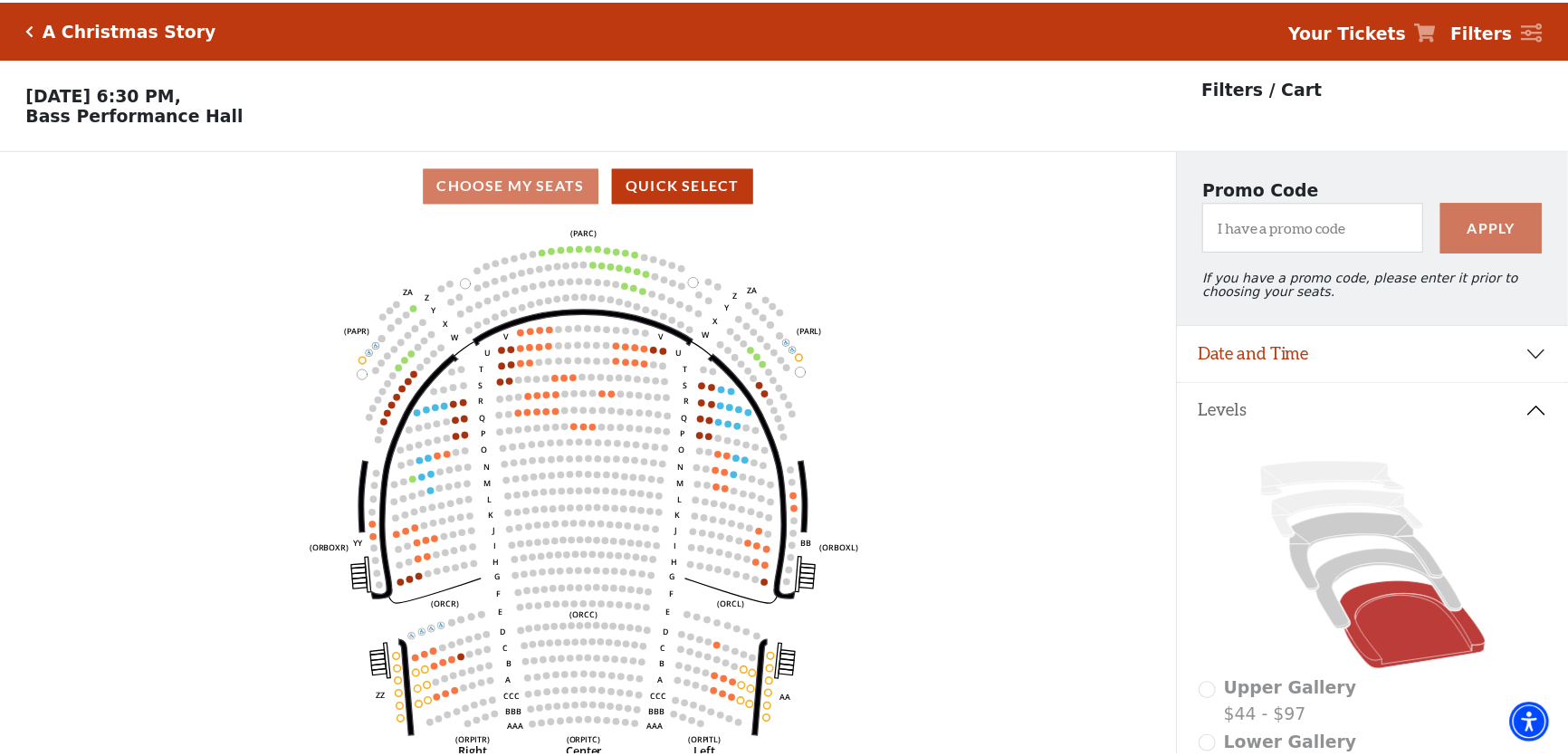
scroll to position [83, 0]
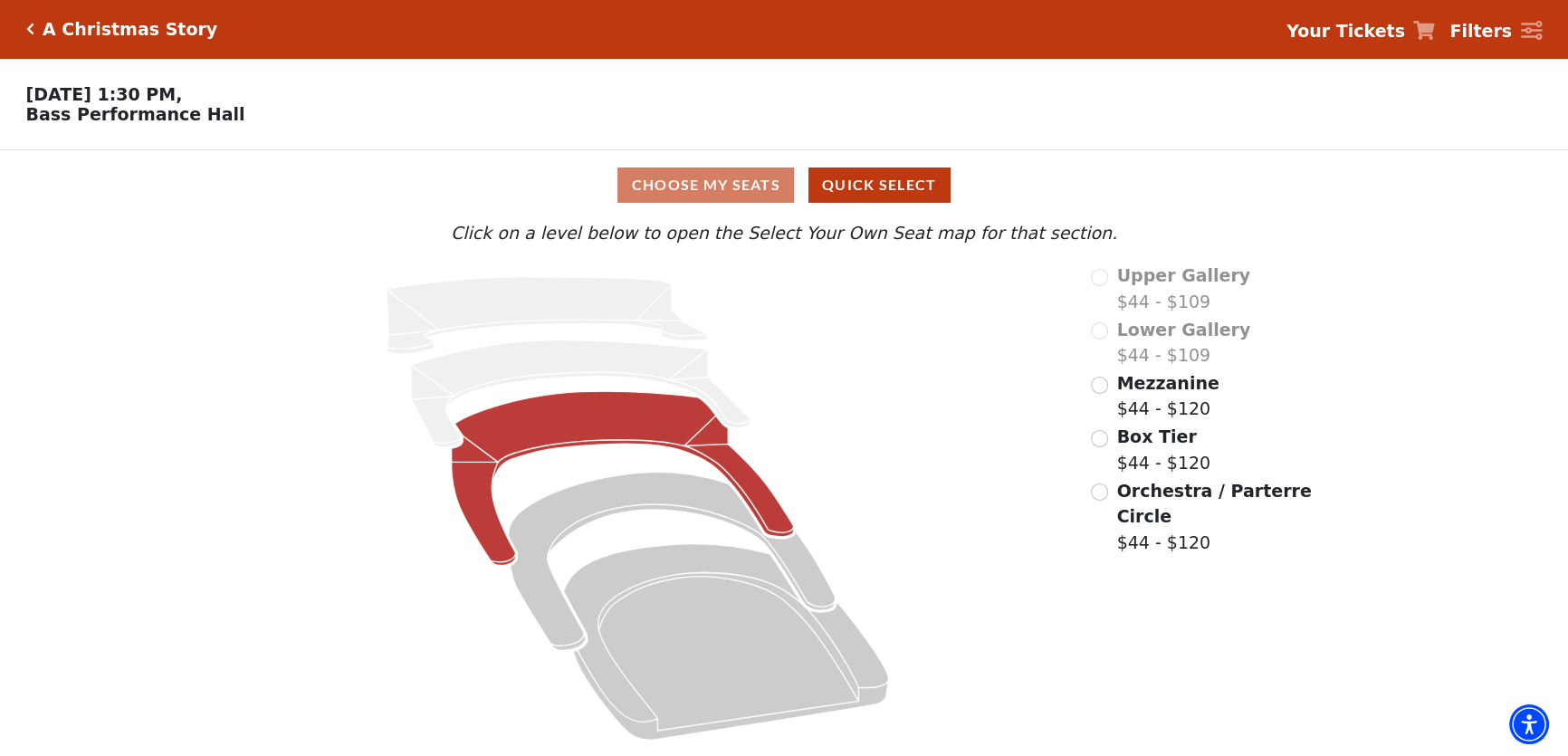
click at [592, 437] on icon at bounding box center [622, 478] width 342 height 174
